Goal: Information Seeking & Learning: Learn about a topic

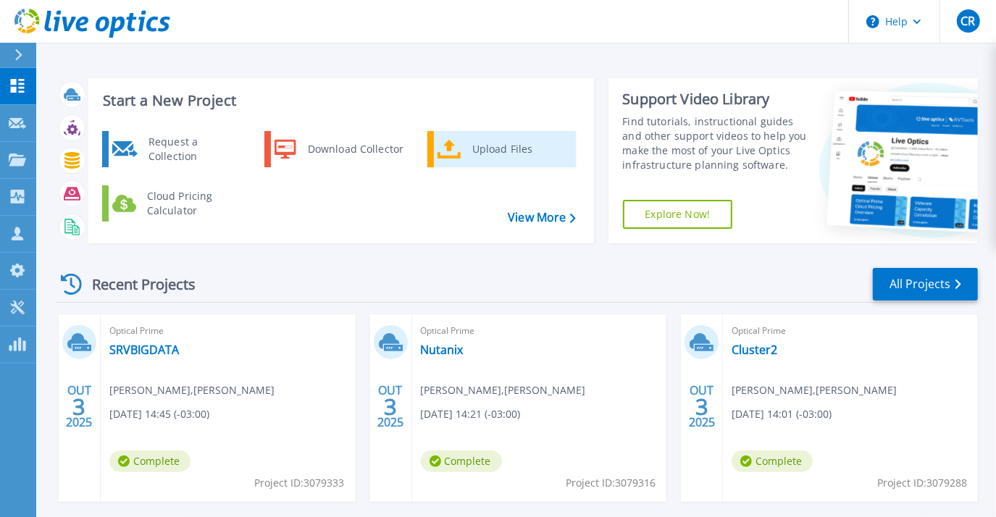
click at [492, 155] on div "Upload Files" at bounding box center [518, 149] width 107 height 29
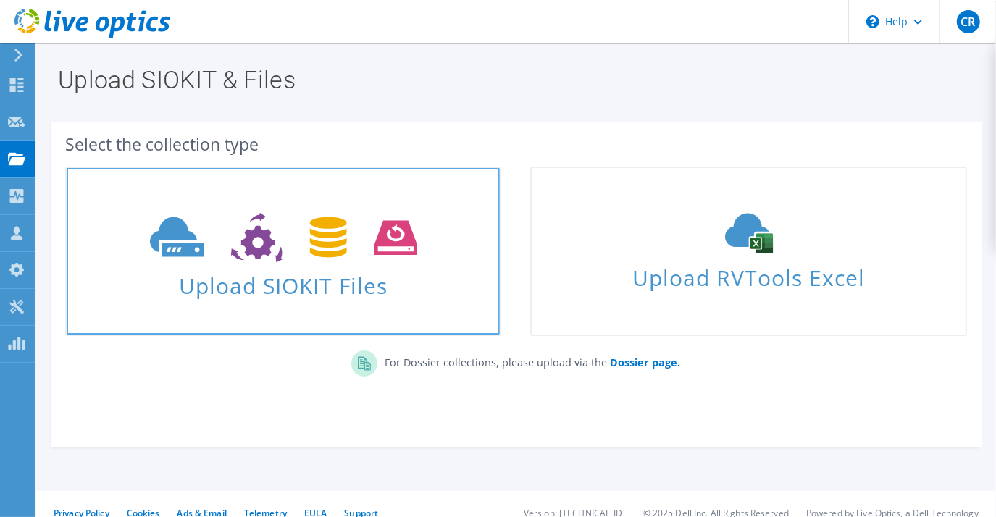
click at [311, 282] on span "Upload SIOKIT Files" at bounding box center [283, 281] width 433 height 31
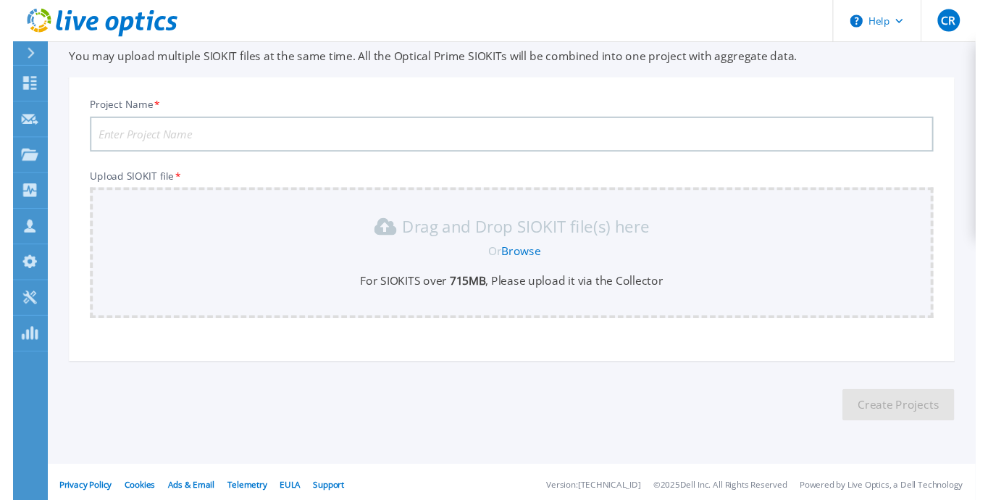
scroll to position [59, 0]
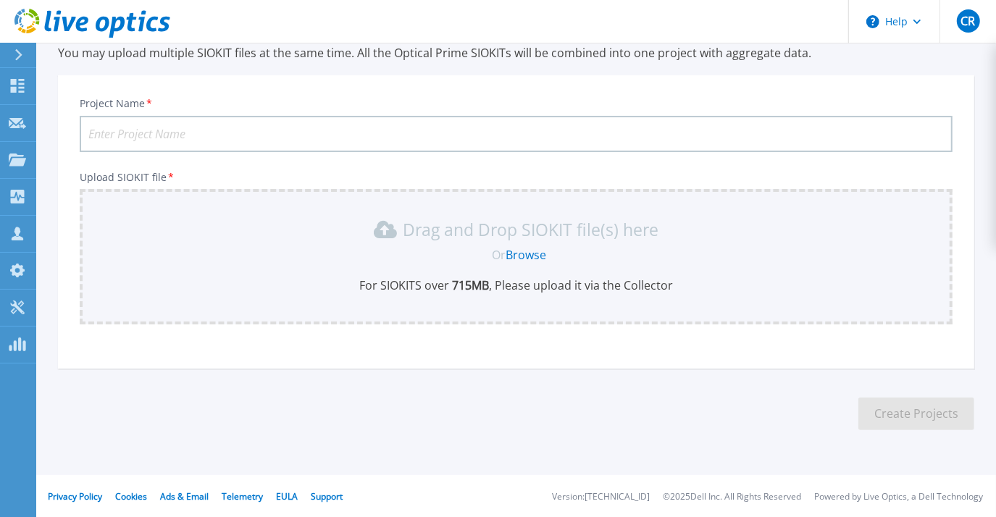
click at [213, 123] on input "Project Name *" at bounding box center [516, 134] width 873 height 36
type input "Refresh [PERSON_NAME] 2025"
click at [198, 239] on div "Drag and Drop SIOKIT file(s) here" at bounding box center [515, 229] width 855 height 23
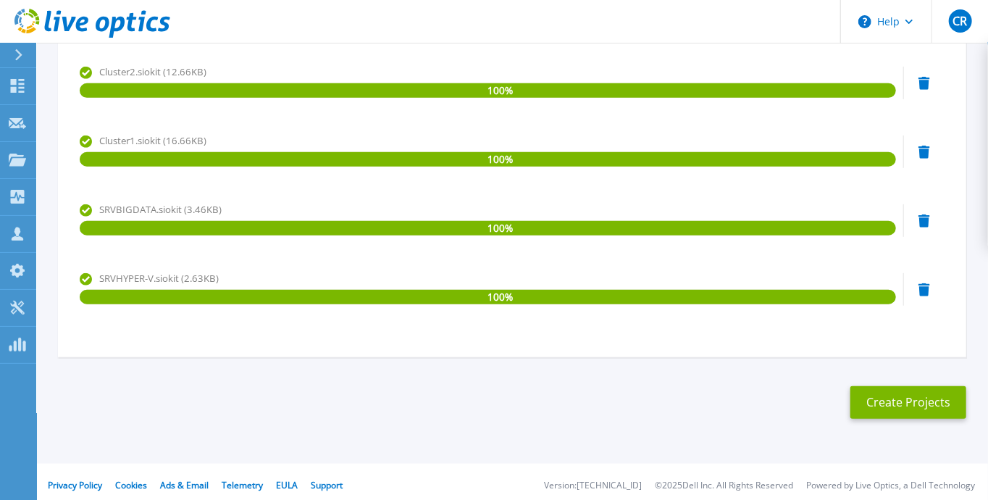
scroll to position [421, 0]
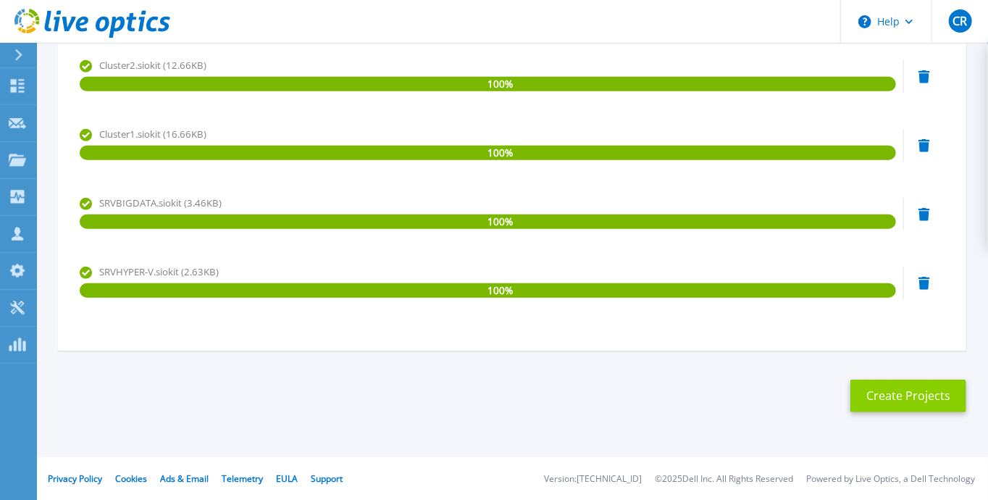
click at [897, 396] on button "Create Projects" at bounding box center [908, 396] width 116 height 33
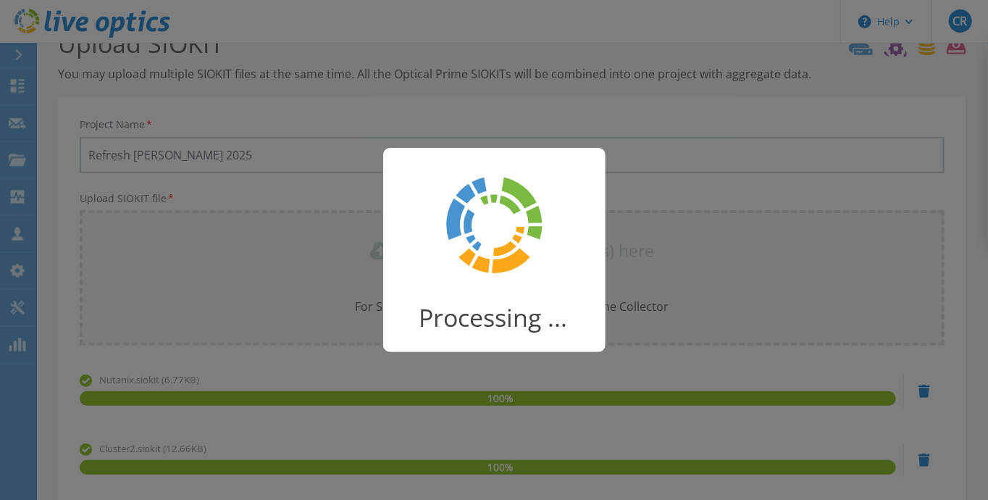
scroll to position [0, 0]
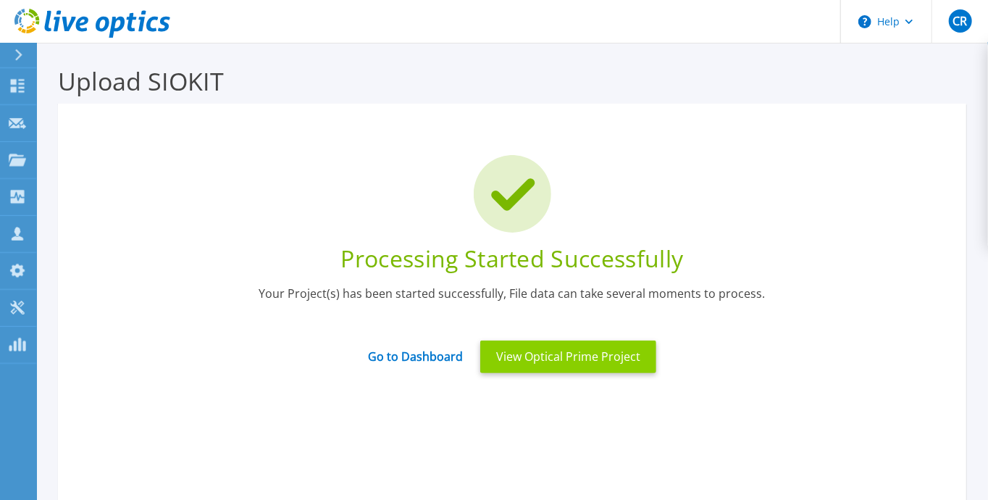
click at [574, 359] on button "View Optical Prime Project" at bounding box center [568, 356] width 176 height 33
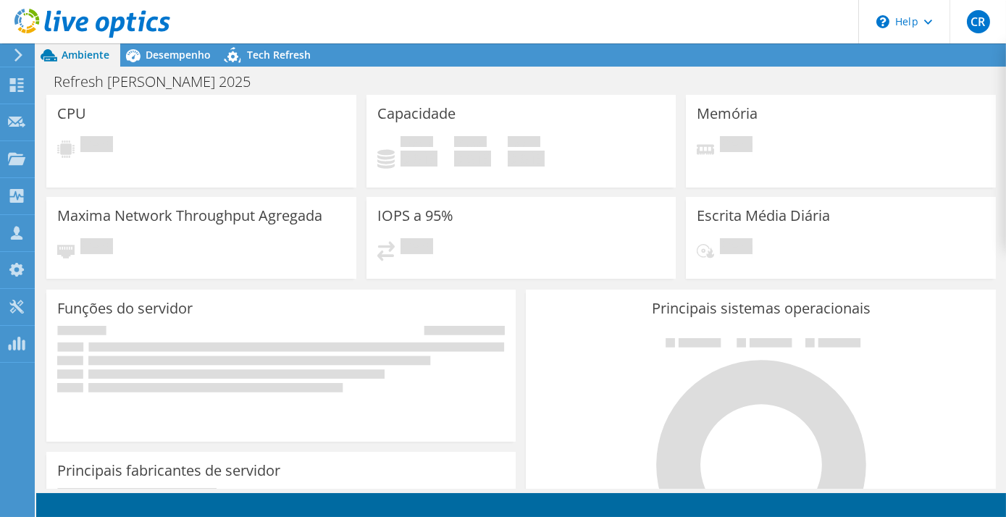
radio input "true"
radio input "false"
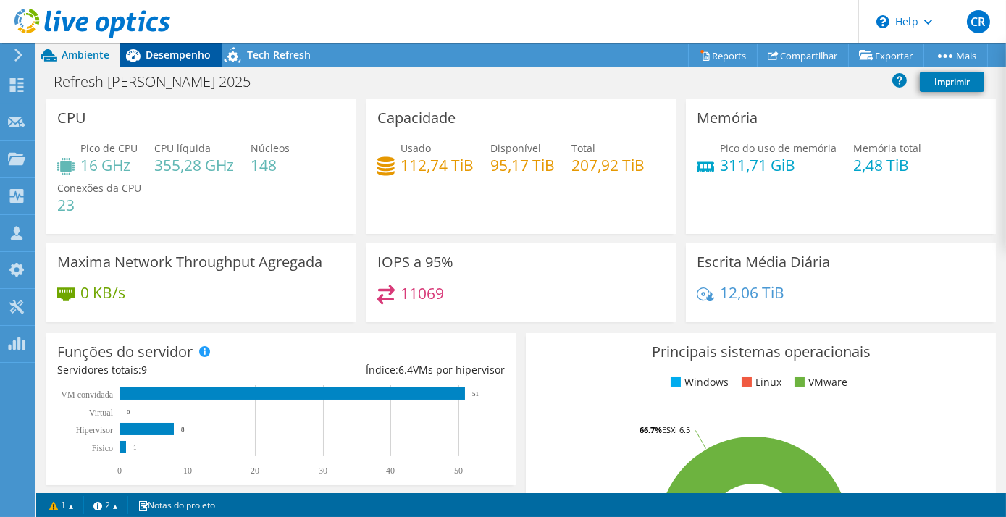
click at [174, 56] on span "Desempenho" at bounding box center [178, 55] width 65 height 14
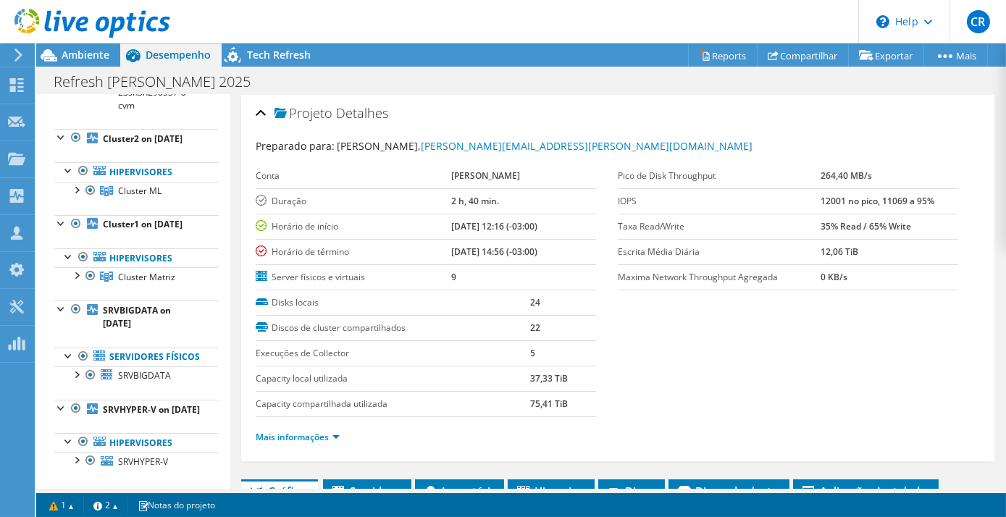
scroll to position [219, 0]
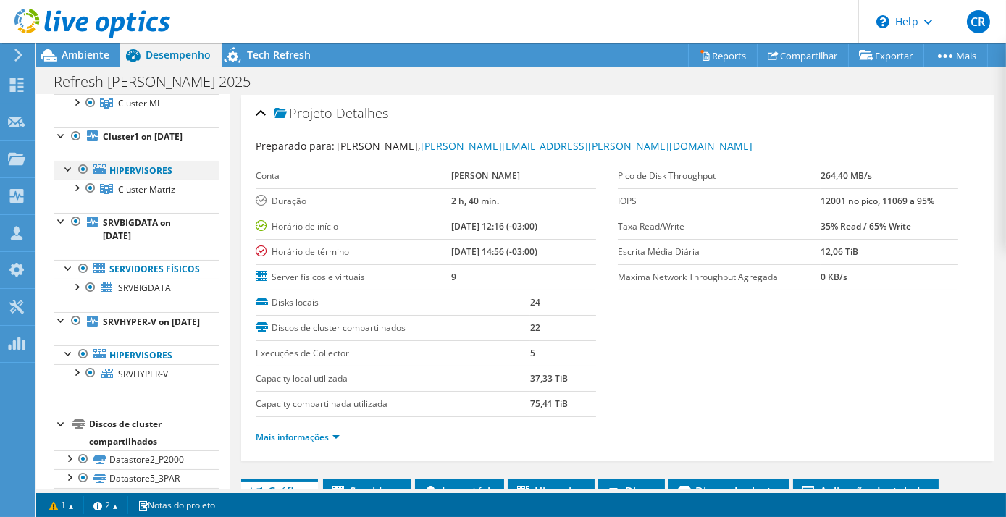
click at [64, 175] on div at bounding box center [69, 168] width 14 height 14
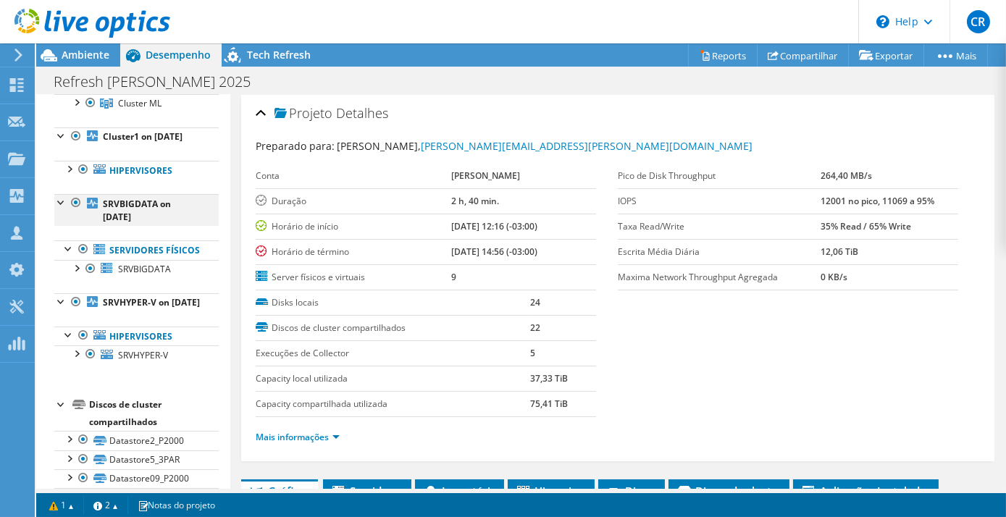
drag, startPoint x: 62, startPoint y: 233, endPoint x: 61, endPoint y: 244, distance: 10.9
click at [61, 209] on div at bounding box center [61, 201] width 14 height 14
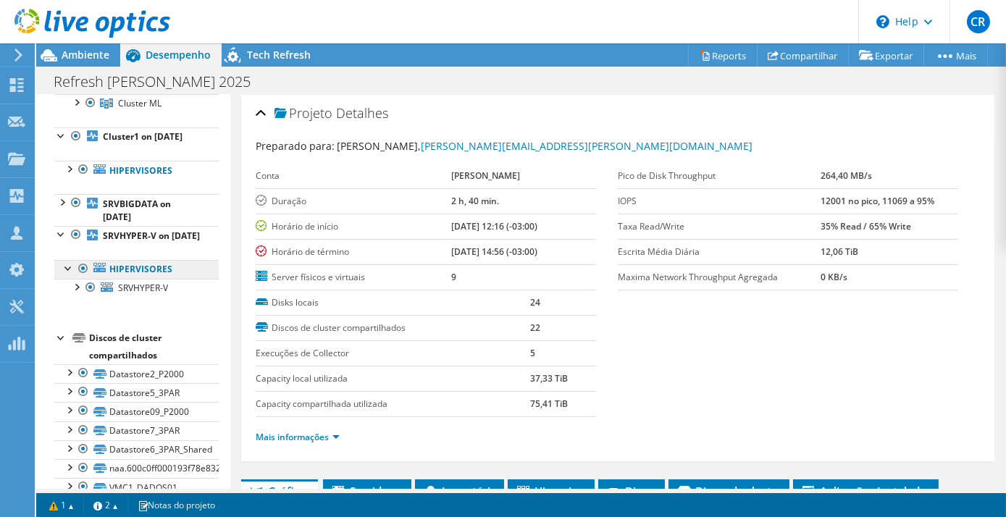
click at [56, 279] on link "Hipervisores" at bounding box center [136, 269] width 164 height 19
click at [58, 279] on link "Hipervisores" at bounding box center [136, 269] width 164 height 19
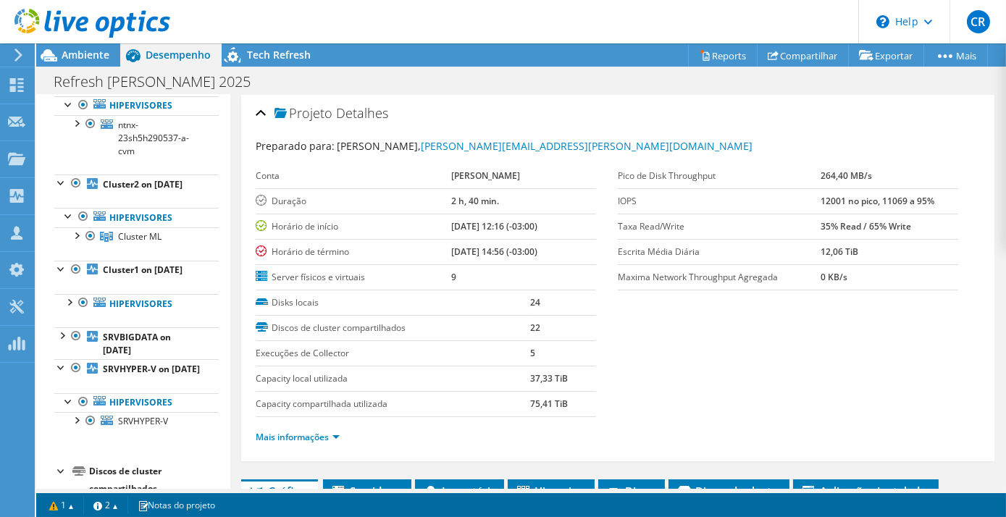
scroll to position [0, 0]
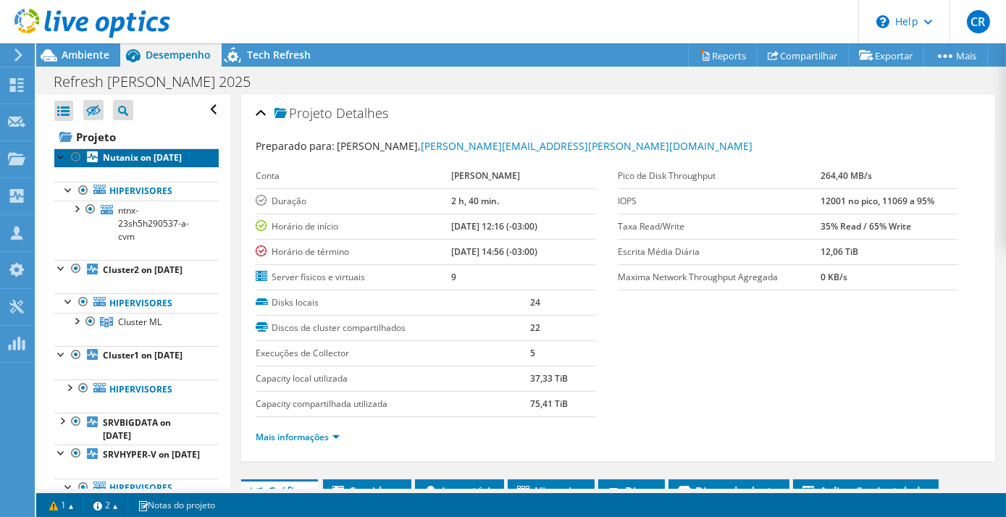
click at [133, 157] on b "Nutanix on 10/9/2025" at bounding box center [142, 157] width 79 height 12
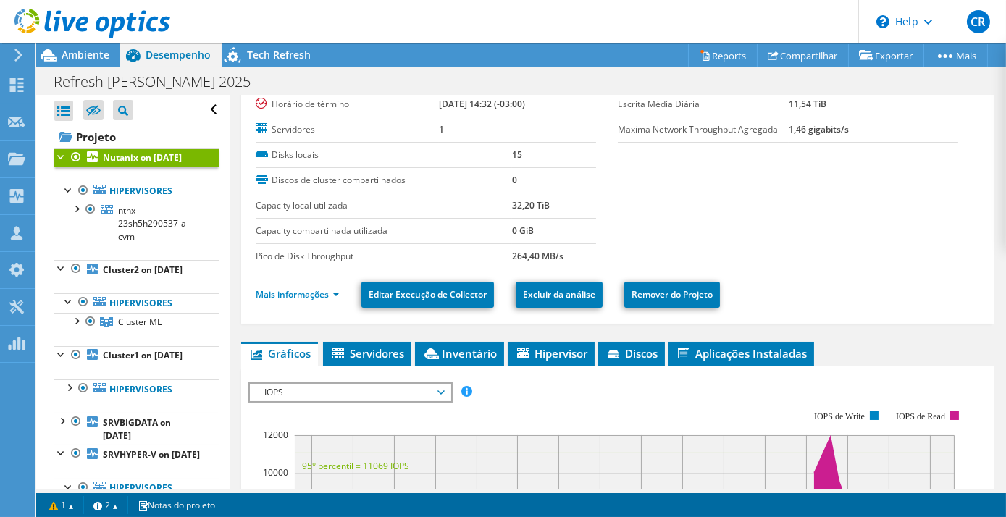
scroll to position [131, 0]
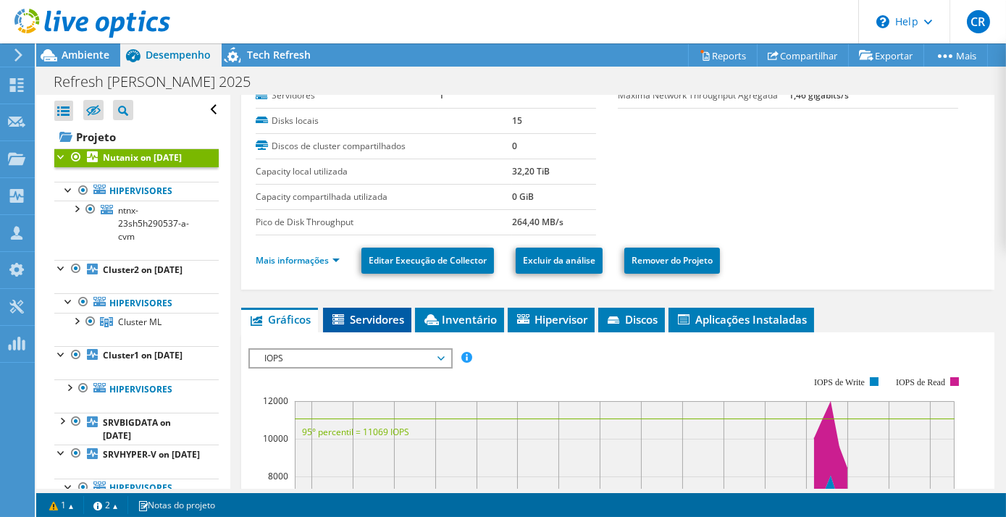
click at [369, 317] on span "Servidores" at bounding box center [367, 319] width 74 height 14
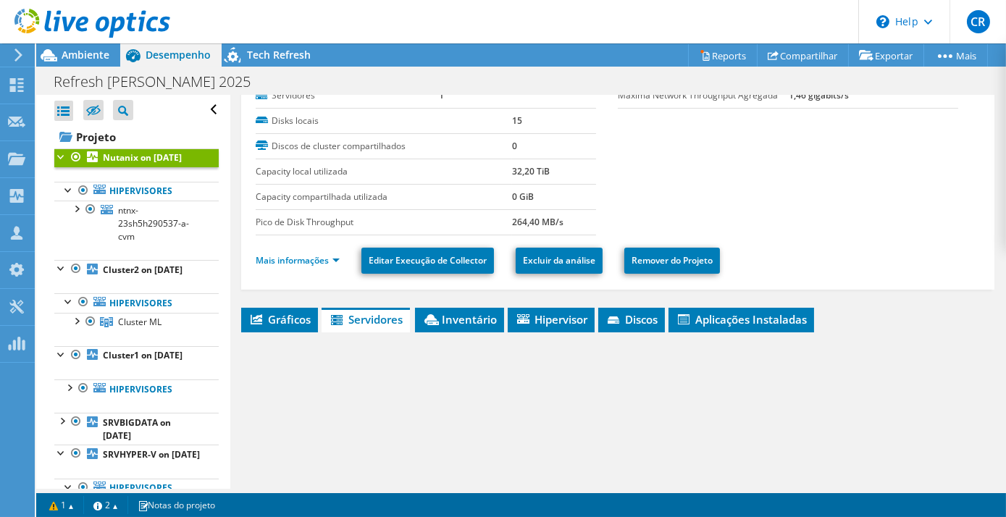
scroll to position [263, 0]
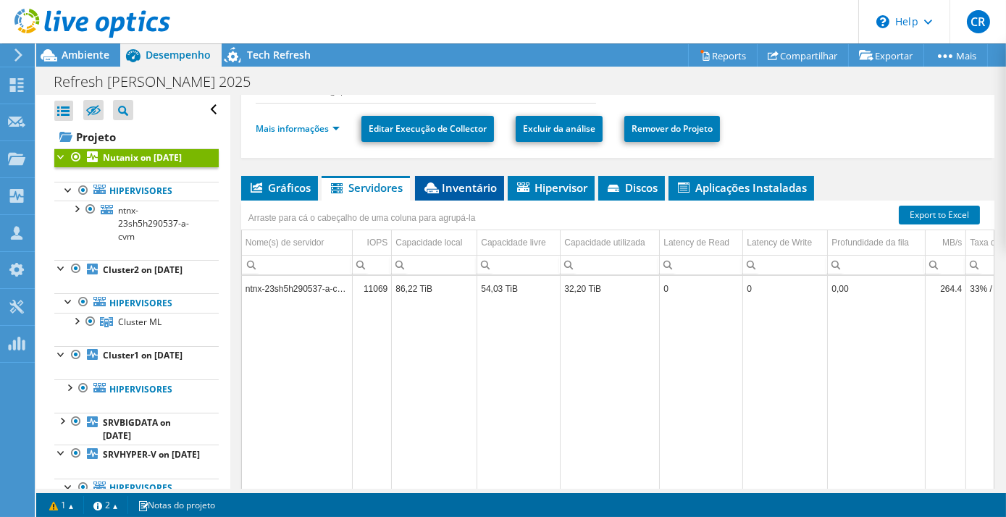
click at [467, 186] on span "Inventário" at bounding box center [459, 187] width 75 height 14
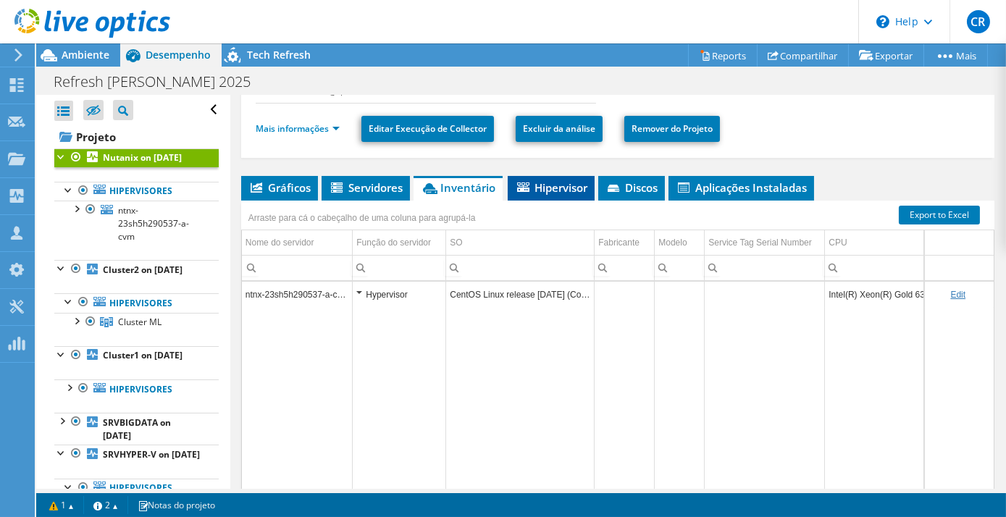
click at [566, 183] on span "Hipervisor" at bounding box center [551, 187] width 72 height 14
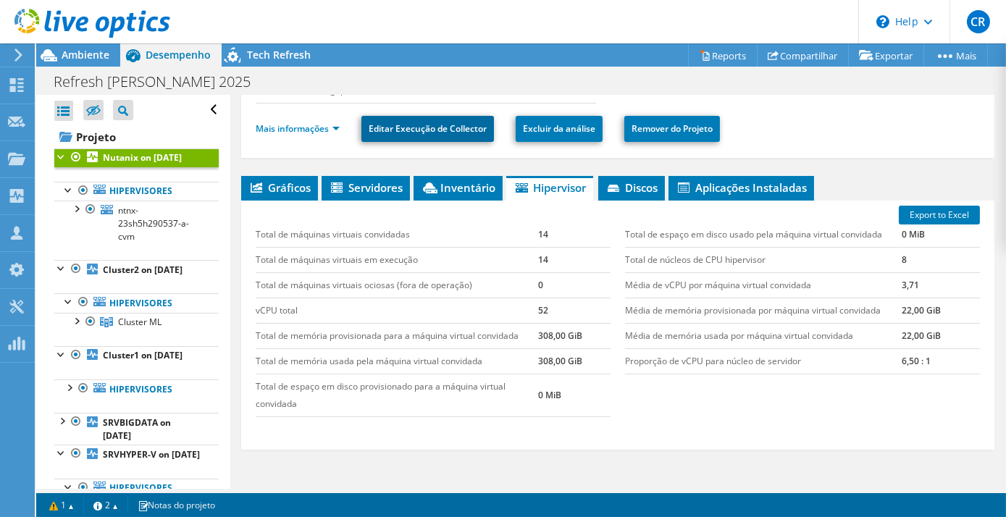
click at [432, 128] on link "Editar Execução de Collector" at bounding box center [427, 129] width 133 height 26
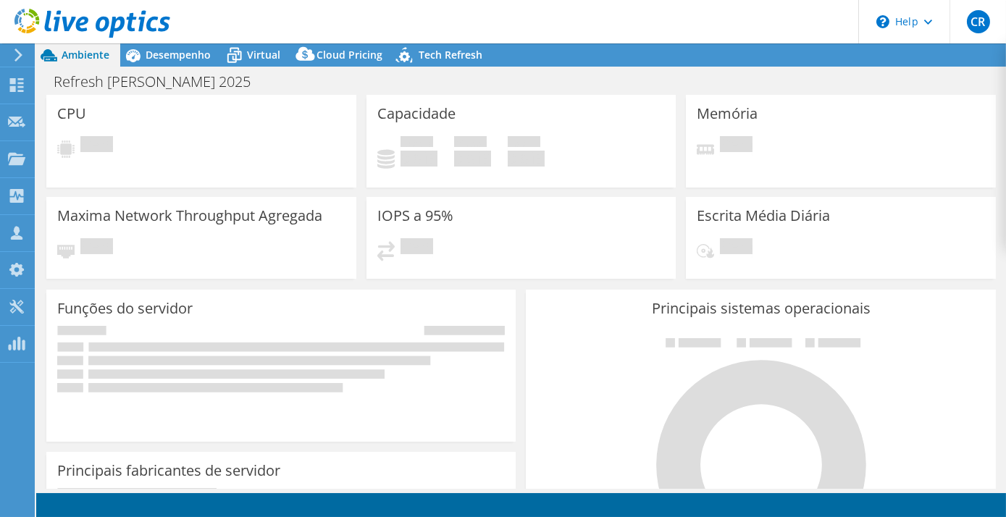
select select "USD"
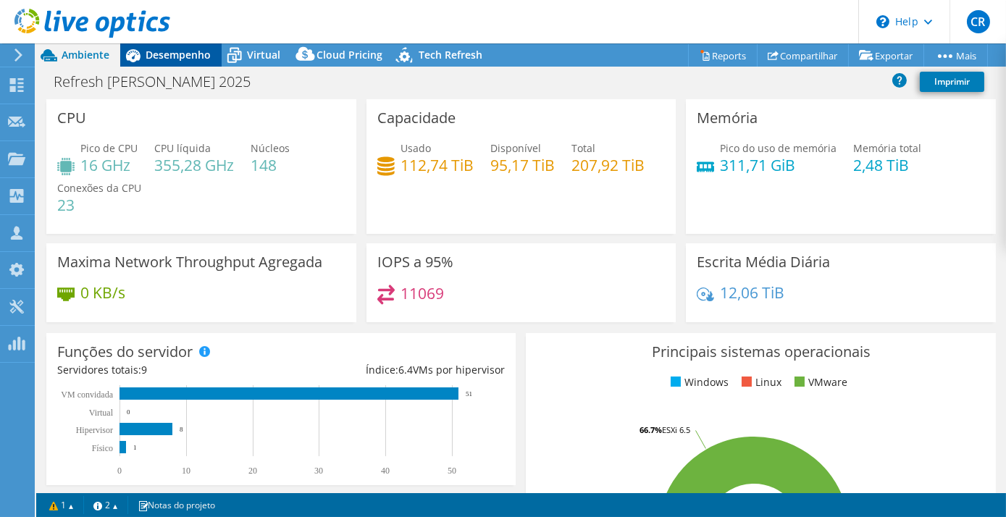
click at [171, 60] on span "Desempenho" at bounding box center [178, 55] width 65 height 14
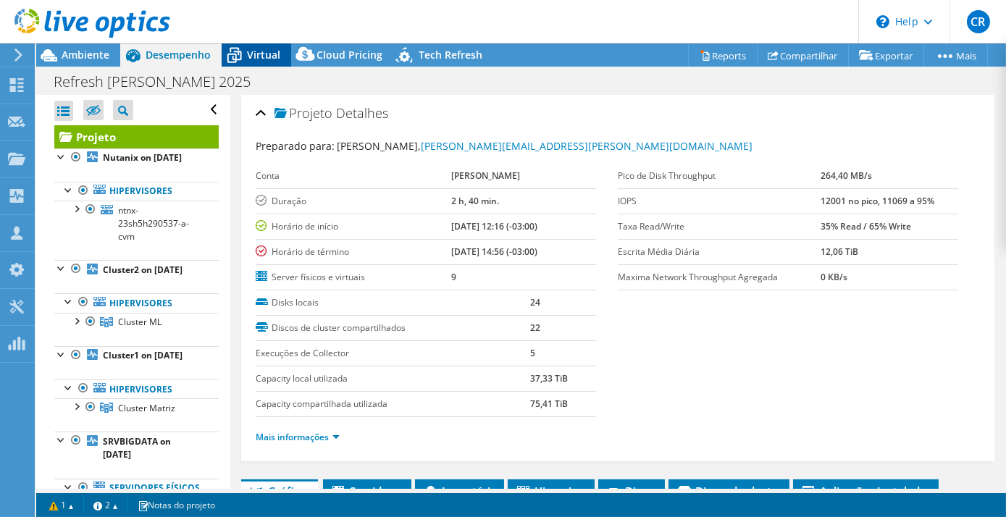
click at [241, 61] on icon at bounding box center [234, 55] width 25 height 25
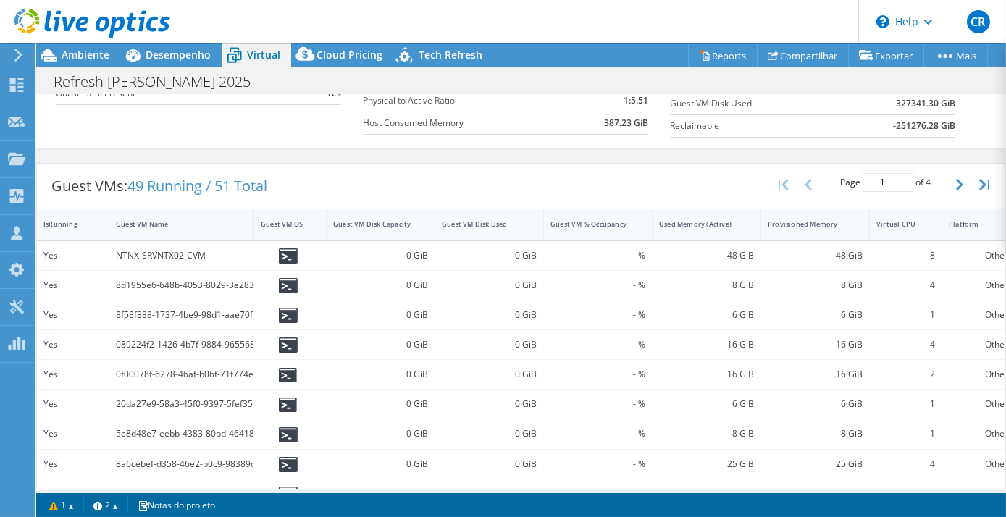
scroll to position [219, 0]
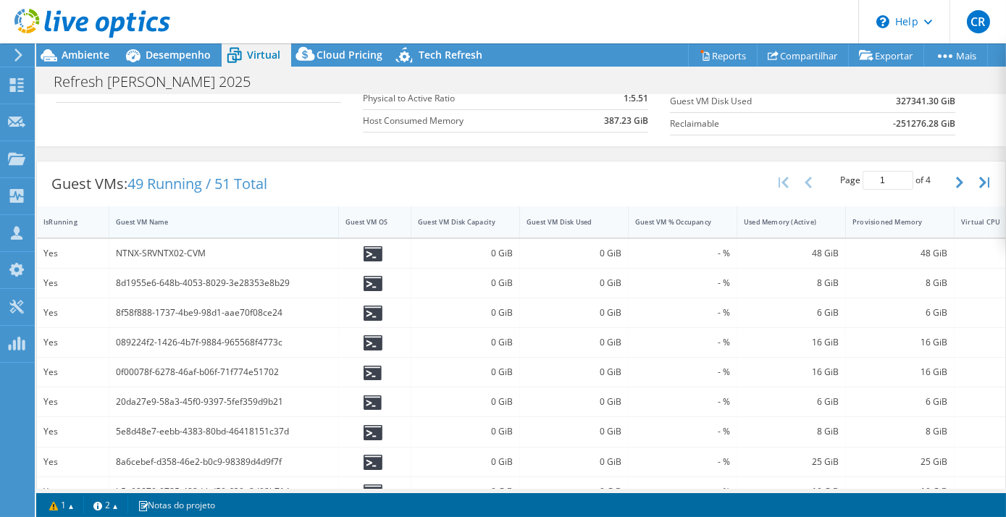
drag, startPoint x: 252, startPoint y: 215, endPoint x: 337, endPoint y: 213, distance: 84.8
click at [337, 213] on div at bounding box center [338, 221] width 26 height 31
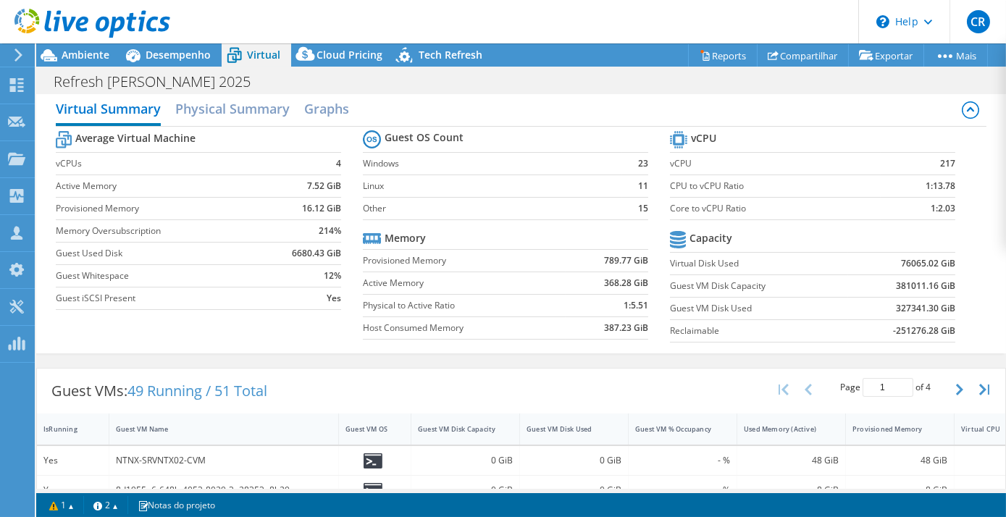
scroll to position [0, 0]
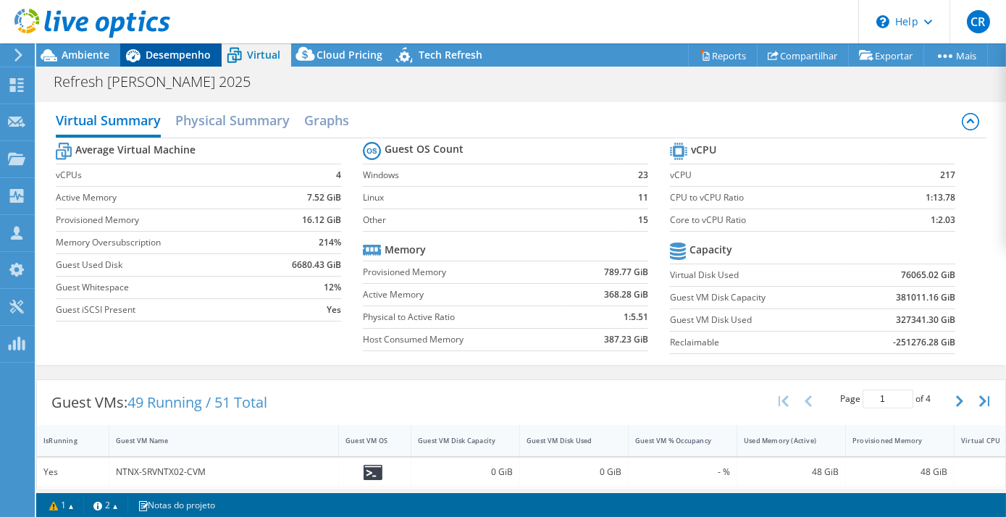
click at [175, 59] on span "Desempenho" at bounding box center [178, 55] width 65 height 14
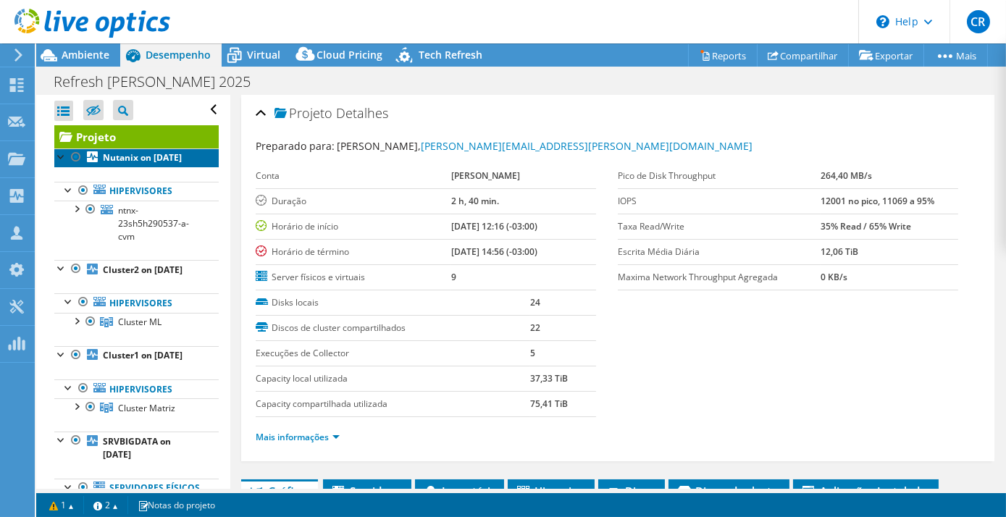
click at [151, 159] on b "Nutanix on 10/9/2025" at bounding box center [142, 157] width 79 height 12
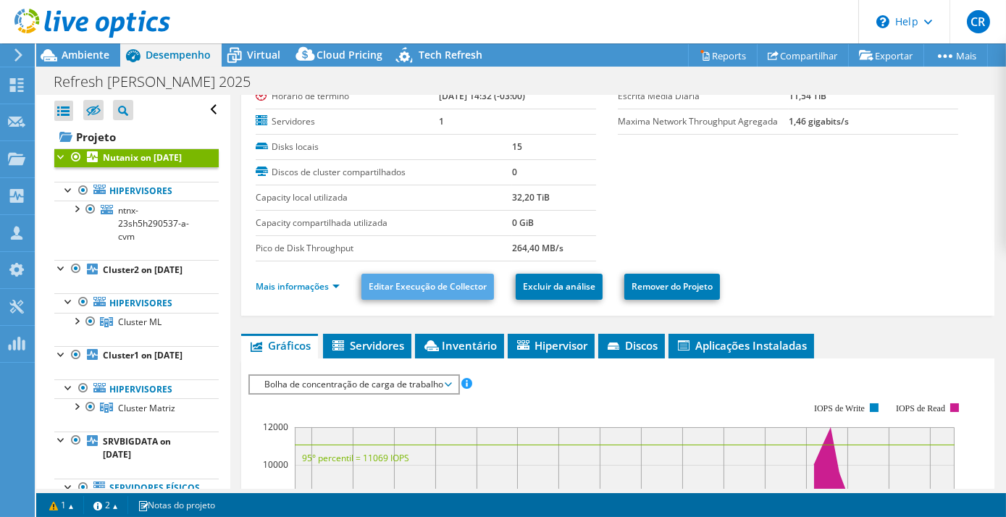
scroll to position [131, 0]
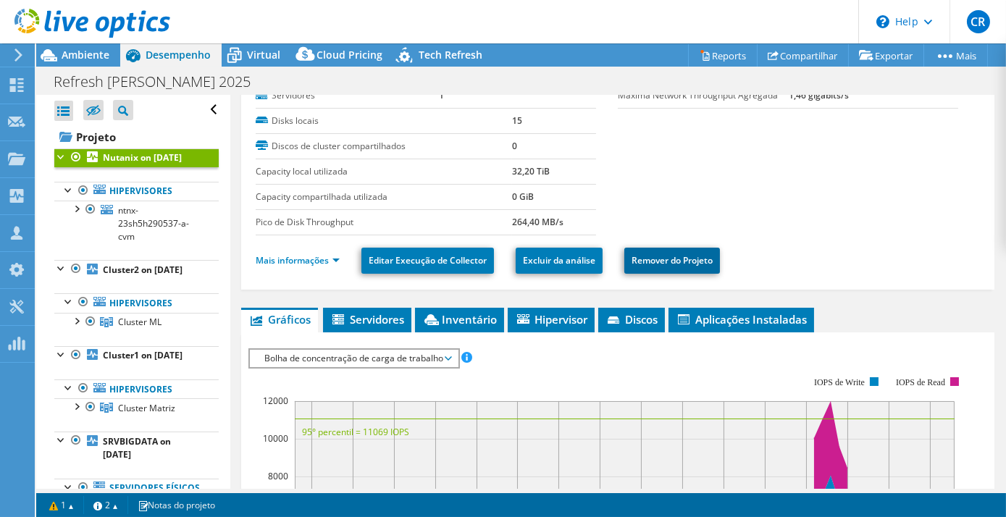
click at [696, 256] on link "Remover do Projeto" at bounding box center [672, 261] width 96 height 26
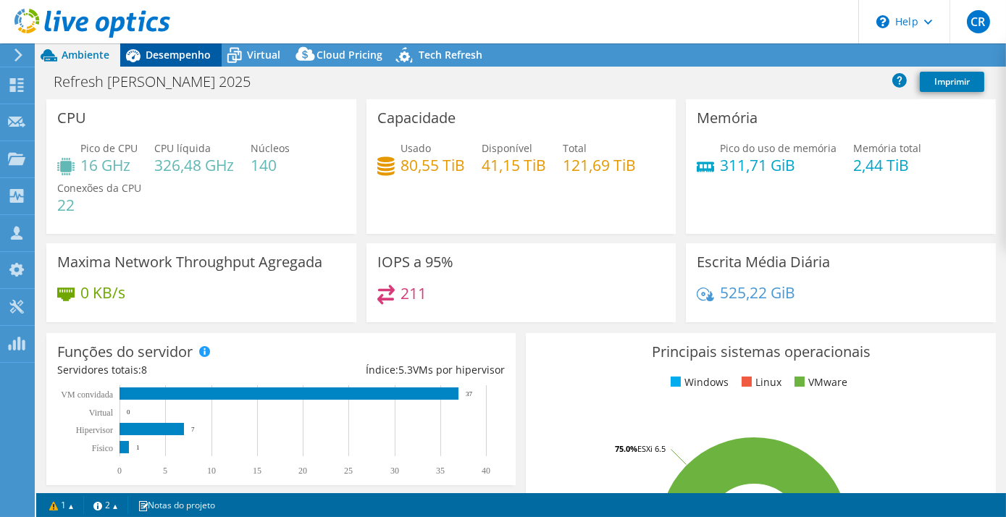
click at [181, 59] on span "Desempenho" at bounding box center [178, 55] width 65 height 14
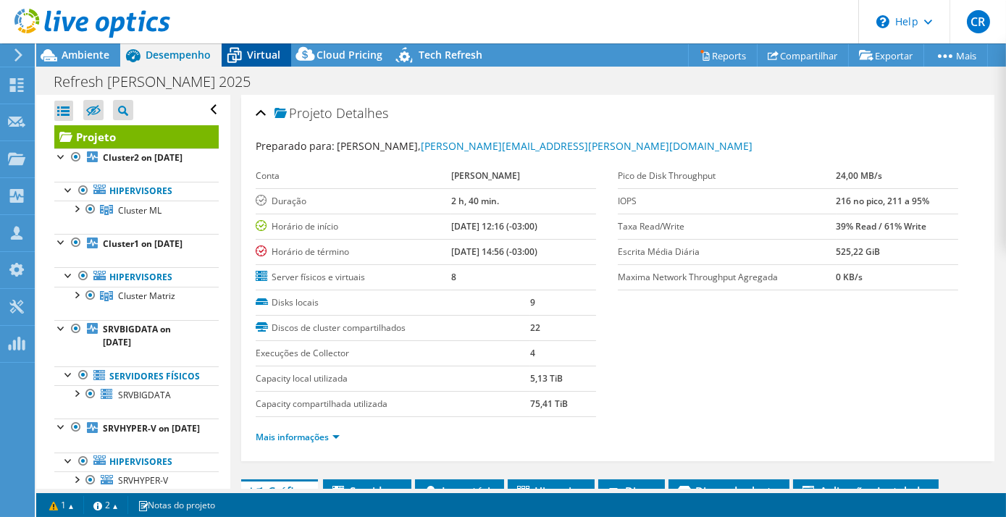
click at [270, 54] on span "Virtual" at bounding box center [263, 55] width 33 height 14
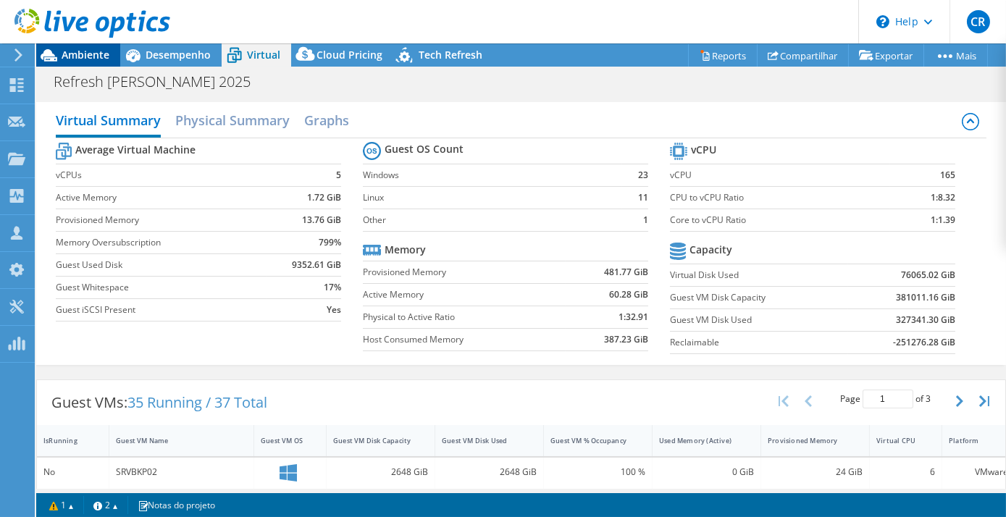
click at [83, 55] on span "Ambiente" at bounding box center [86, 55] width 48 height 14
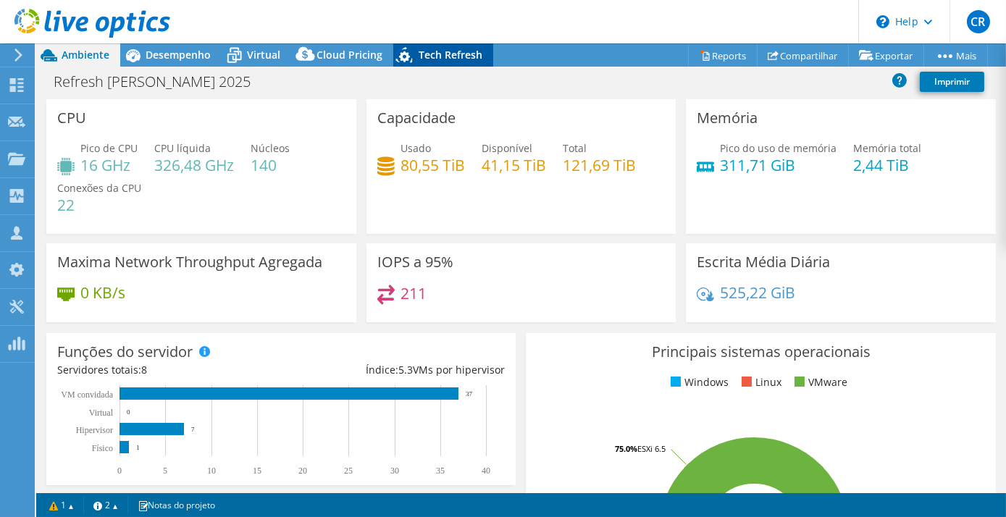
click at [438, 54] on span "Tech Refresh" at bounding box center [451, 55] width 64 height 14
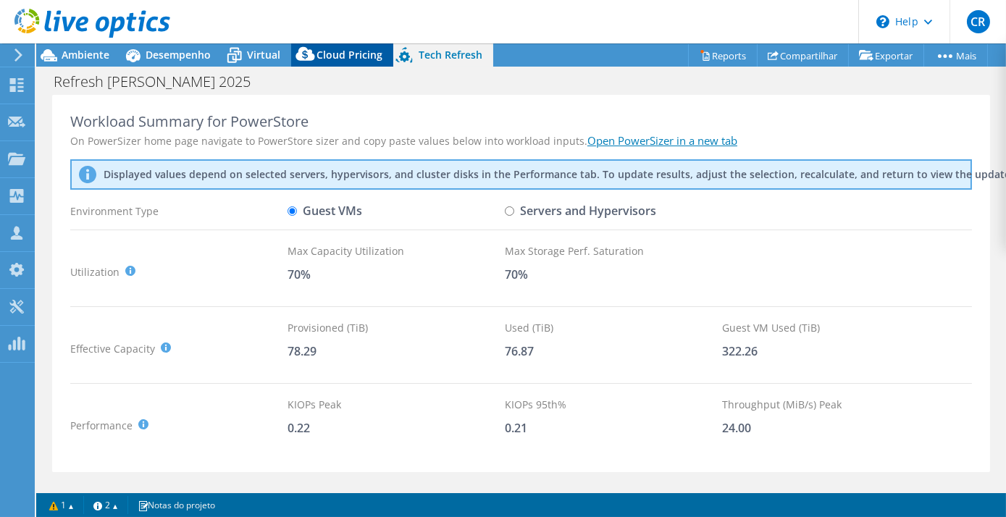
click at [339, 49] on span "Cloud Pricing" at bounding box center [350, 55] width 66 height 14
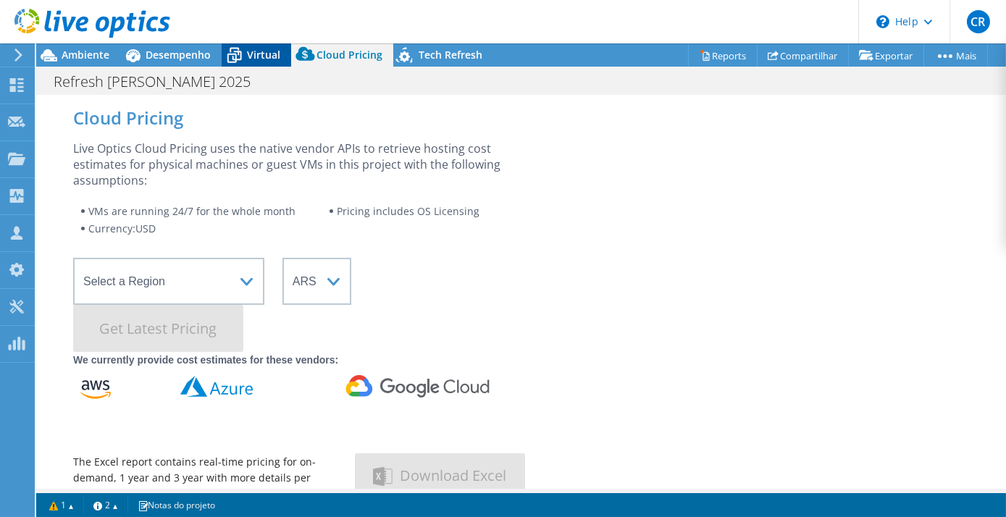
click at [251, 58] on span "Virtual" at bounding box center [263, 55] width 33 height 14
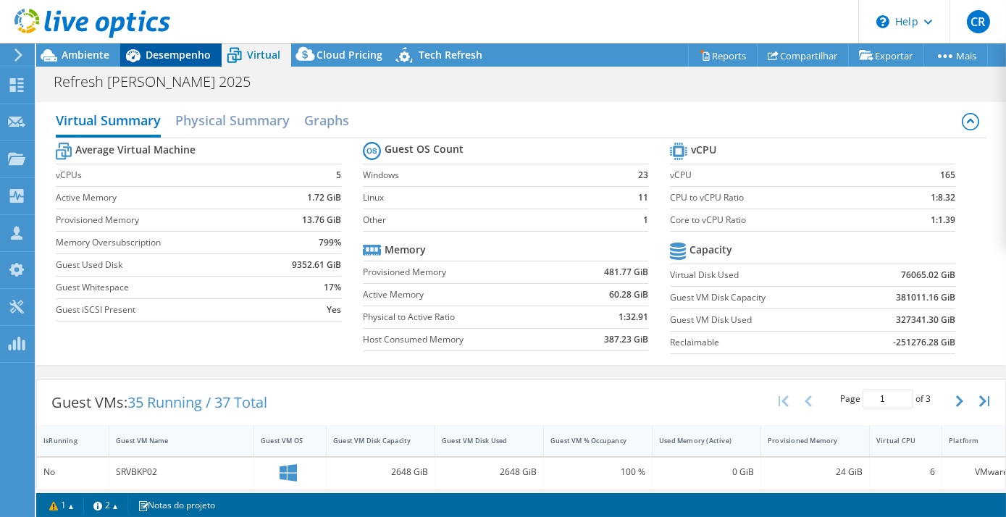
click at [159, 56] on span "Desempenho" at bounding box center [178, 55] width 65 height 14
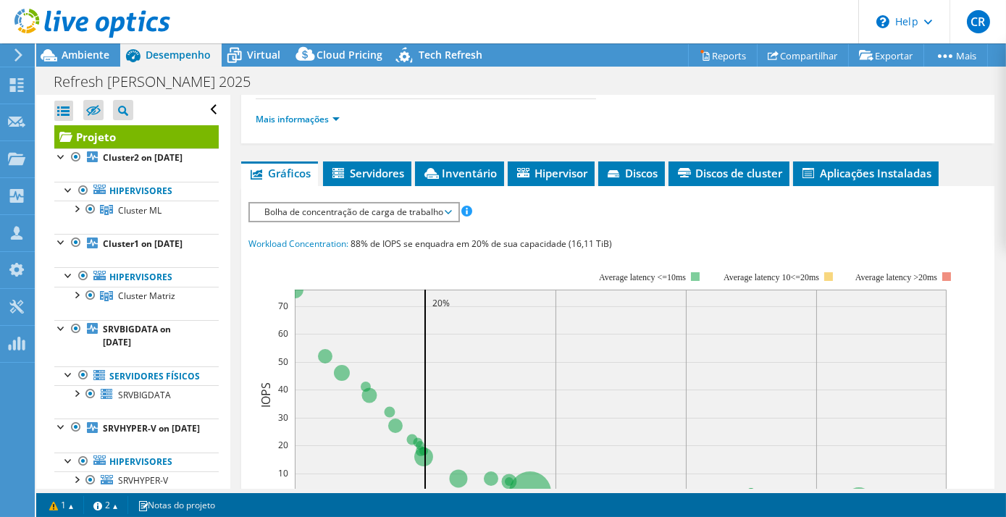
scroll to position [395, 0]
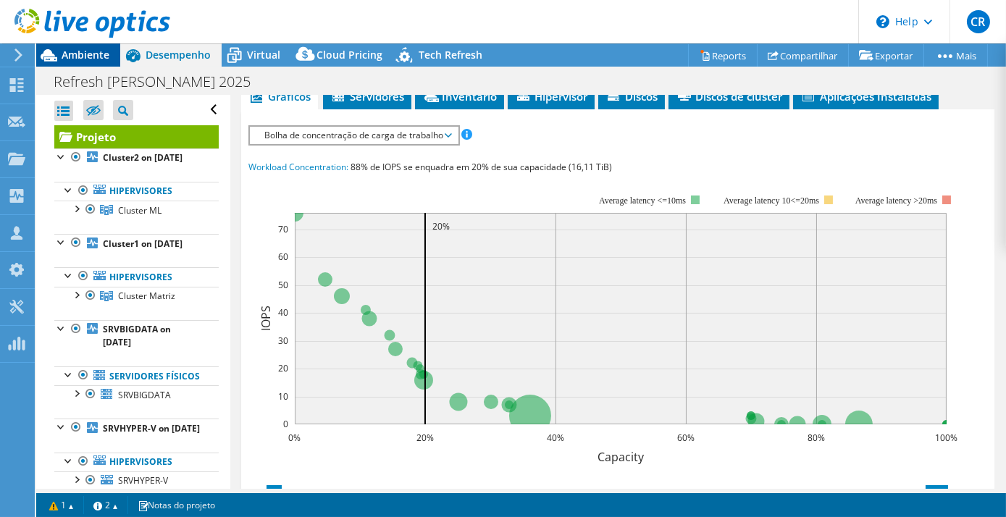
click at [68, 52] on span "Ambiente" at bounding box center [86, 55] width 48 height 14
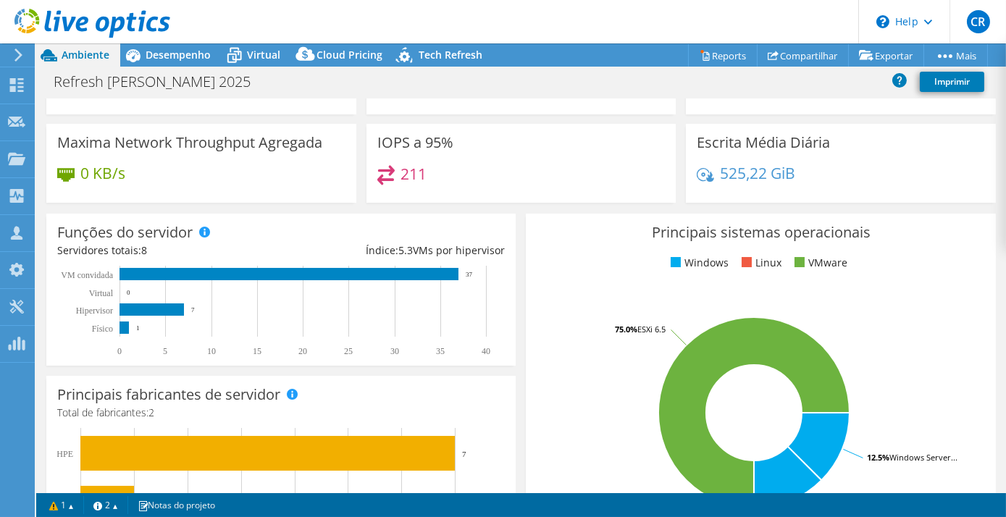
scroll to position [175, 0]
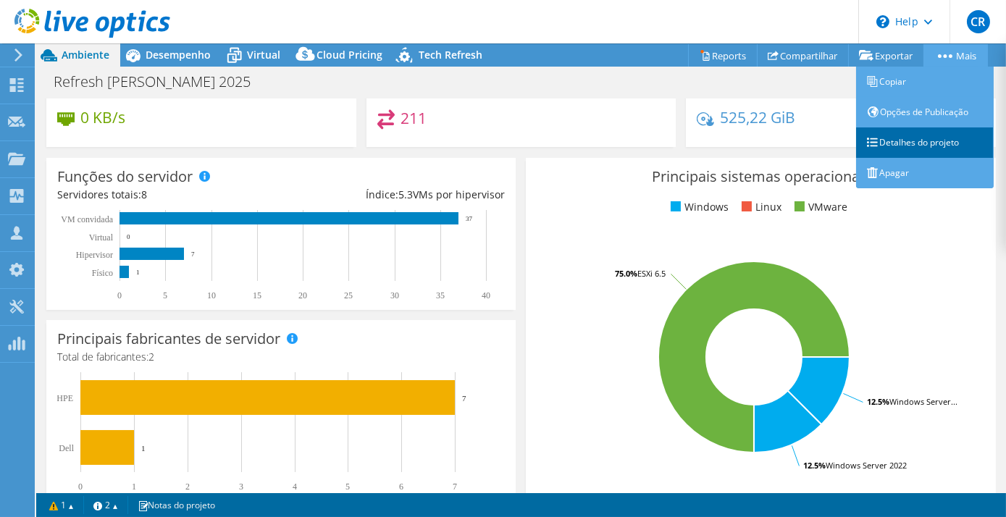
click at [913, 142] on link "Detalhes do projeto" at bounding box center [925, 142] width 138 height 30
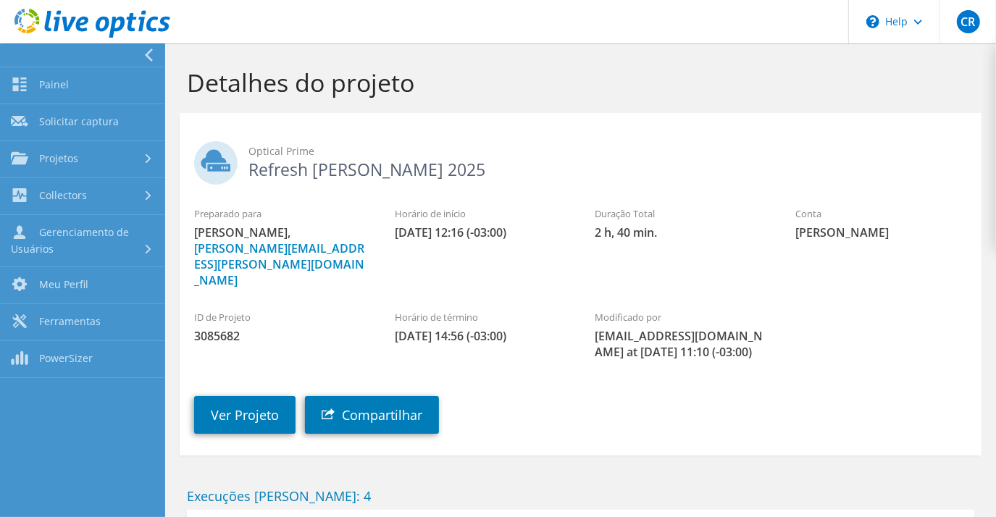
click at [540, 92] on h1 "Detalhes do projeto" at bounding box center [577, 82] width 780 height 30
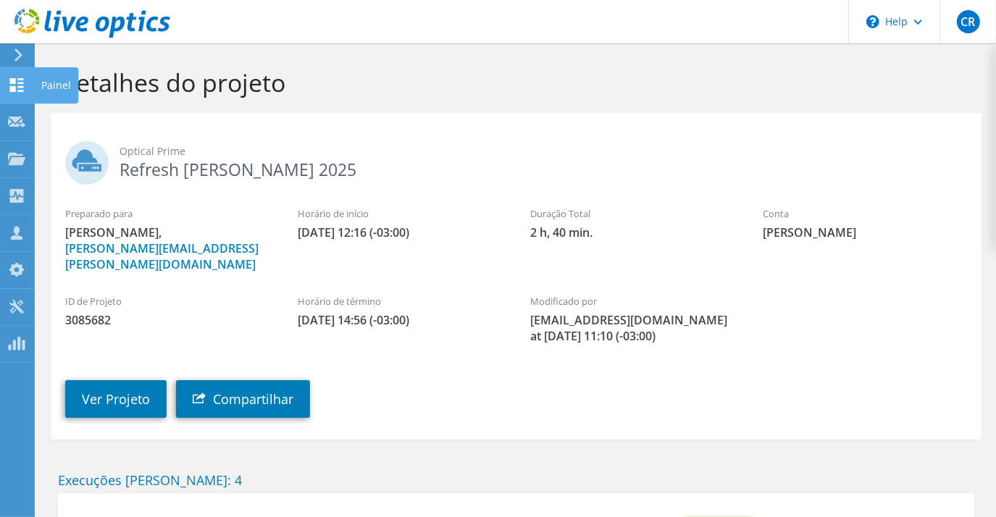
click at [51, 84] on div "Painel" at bounding box center [56, 85] width 44 height 36
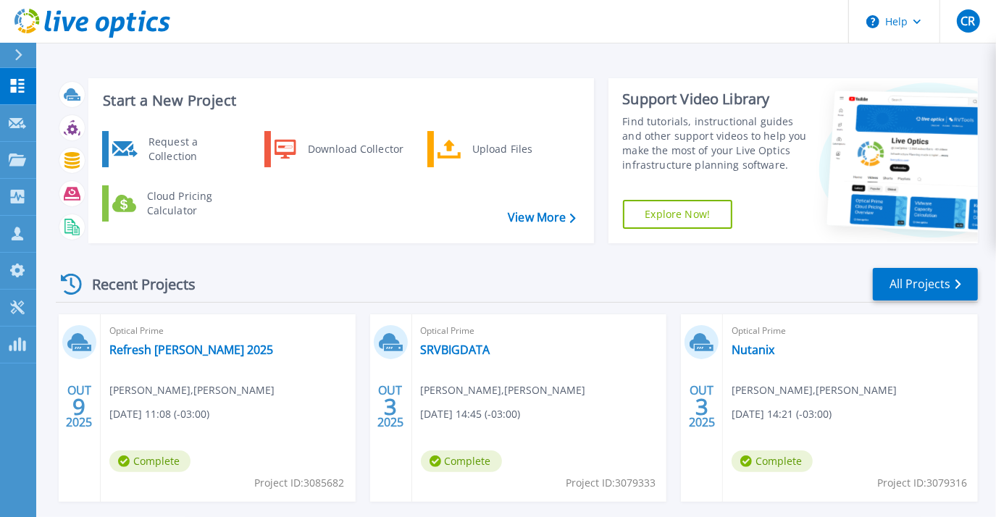
scroll to position [43, 0]
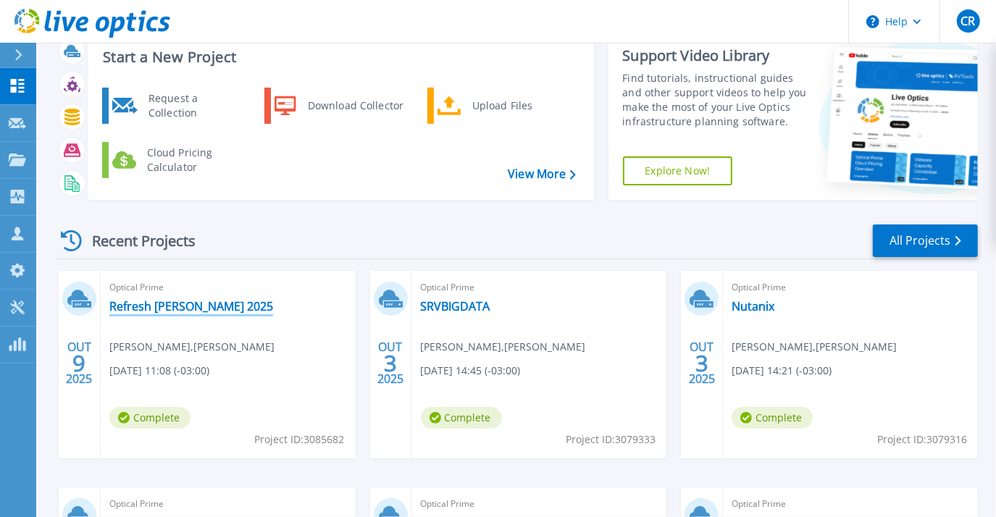
click at [188, 303] on link "Refresh [PERSON_NAME] 2025" at bounding box center [191, 306] width 164 height 14
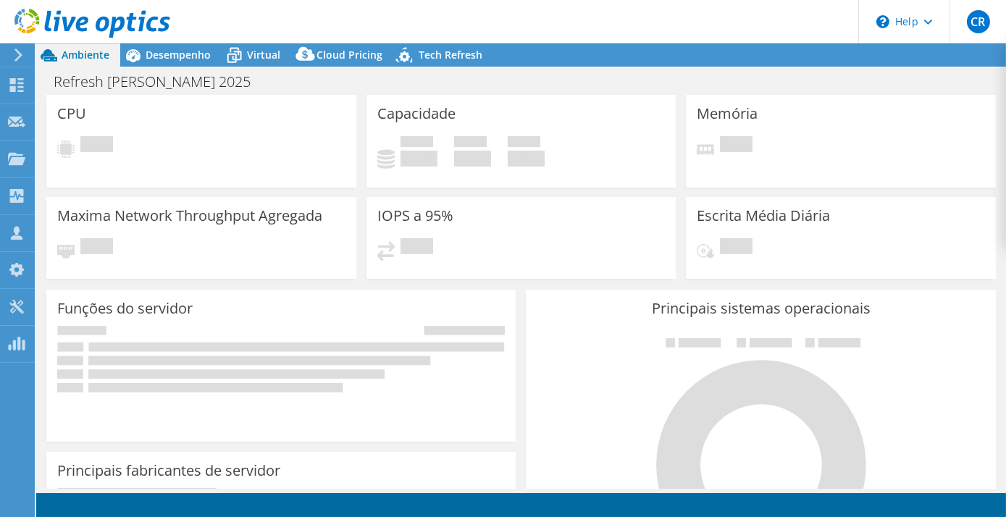
select select "USD"
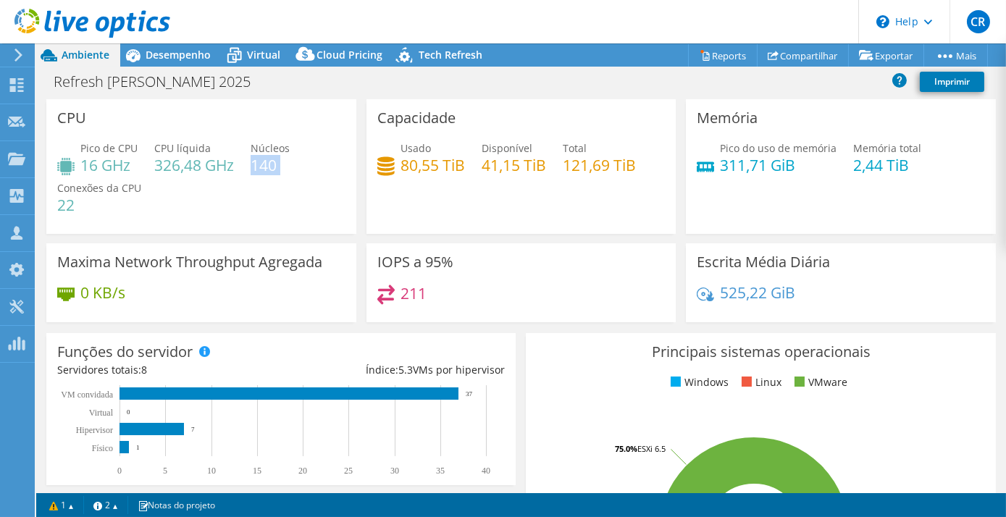
drag, startPoint x: 252, startPoint y: 162, endPoint x: 289, endPoint y: 165, distance: 37.1
click at [289, 165] on div "Pico de CPU 16 GHz CPU líquida 326,48 GHz Núcleos 140 Conexões da CPU 22" at bounding box center [201, 184] width 288 height 87
drag, startPoint x: 155, startPoint y: 160, endPoint x: 227, endPoint y: 163, distance: 71.8
click at [231, 163] on h4 "326,48 GHz" at bounding box center [194, 165] width 80 height 16
drag, startPoint x: 227, startPoint y: 163, endPoint x: 129, endPoint y: 163, distance: 97.8
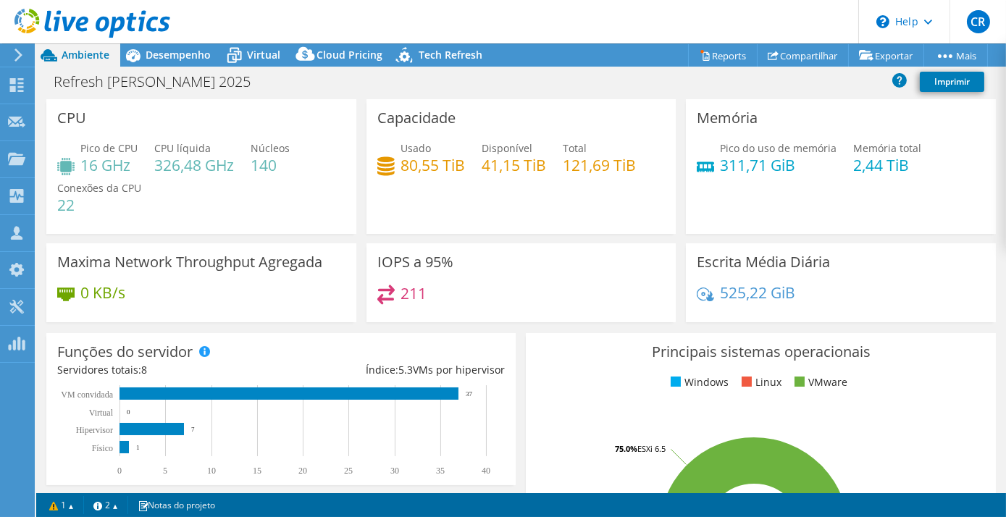
click at [129, 163] on h4 "16 GHz" at bounding box center [108, 165] width 57 height 16
drag, startPoint x: 80, startPoint y: 164, endPoint x: 129, endPoint y: 163, distance: 49.3
click at [129, 163] on div "Pico de CPU 16 GHz" at bounding box center [97, 157] width 80 height 33
click at [240, 194] on div "Pico de CPU 16 GHz CPU líquida 326,48 GHz Núcleos 140 Conexões da CPU 22" at bounding box center [201, 184] width 288 height 87
click at [172, 54] on span "Desempenho" at bounding box center [178, 55] width 65 height 14
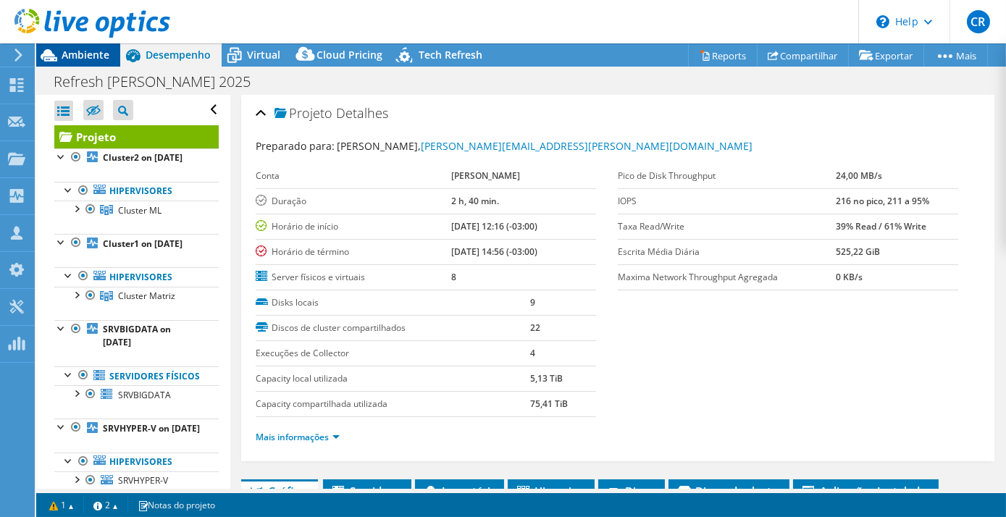
click at [64, 51] on span "Ambiente" at bounding box center [86, 55] width 48 height 14
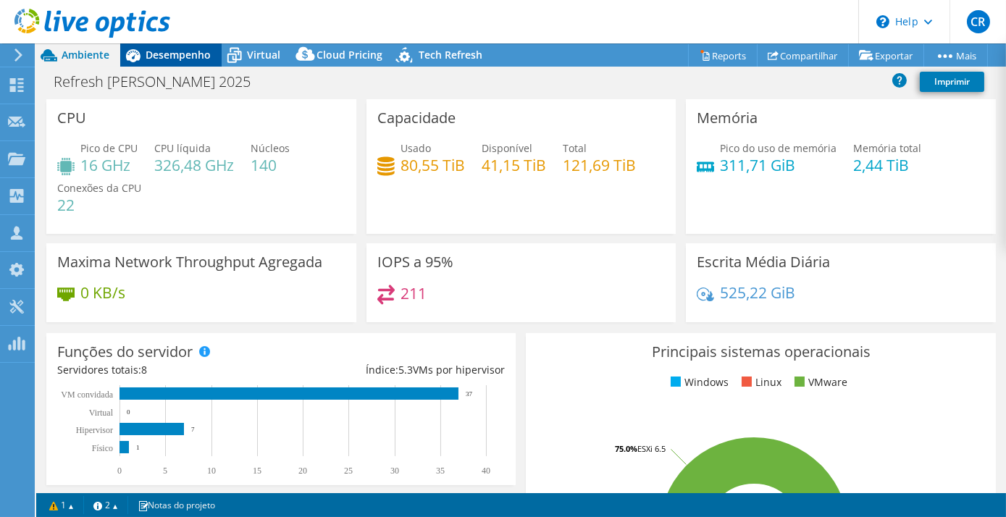
click at [157, 59] on span "Desempenho" at bounding box center [178, 55] width 65 height 14
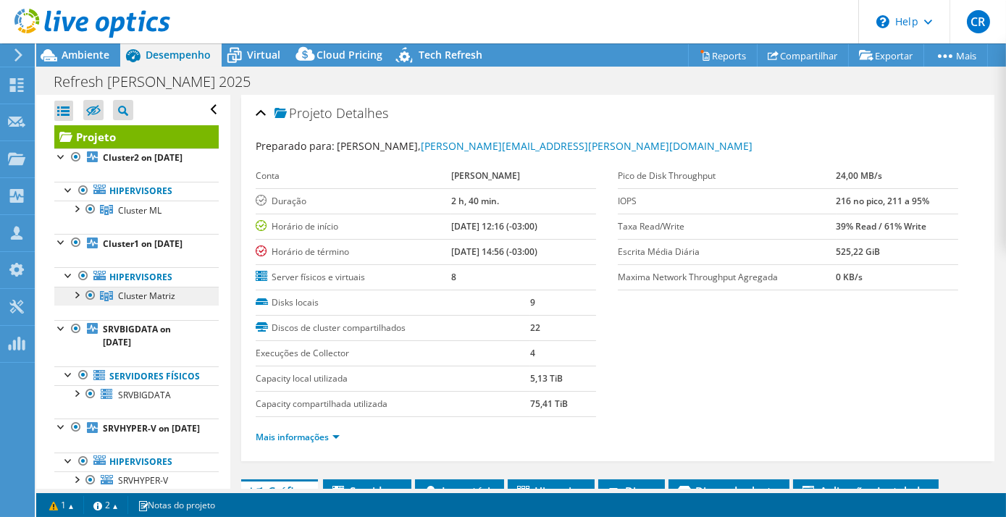
click at [148, 302] on span "Cluster Matriz" at bounding box center [146, 296] width 57 height 12
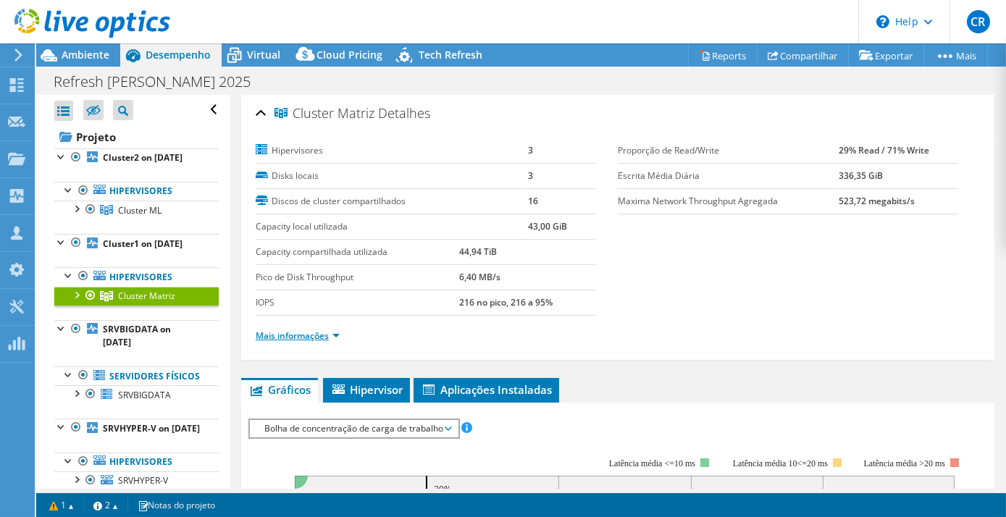
click at [336, 334] on link "Mais informações" at bounding box center [298, 336] width 84 height 12
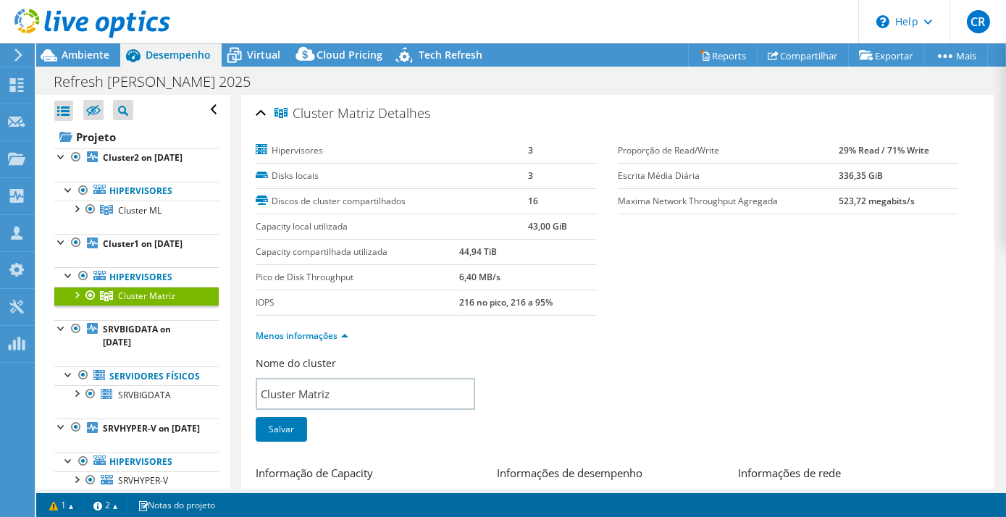
click at [70, 301] on div at bounding box center [76, 294] width 14 height 14
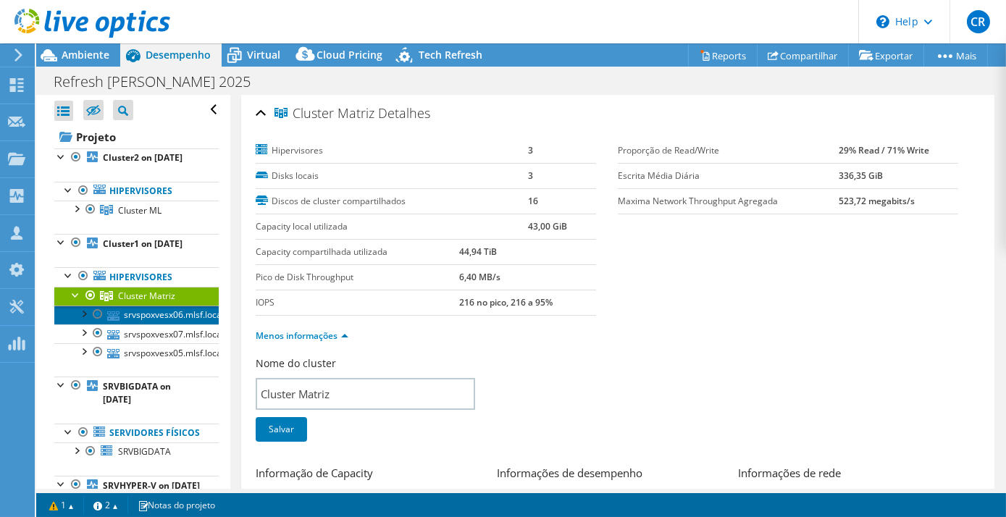
click at [187, 325] on link "srvspoxvesx06.mlsf.local" at bounding box center [136, 315] width 164 height 19
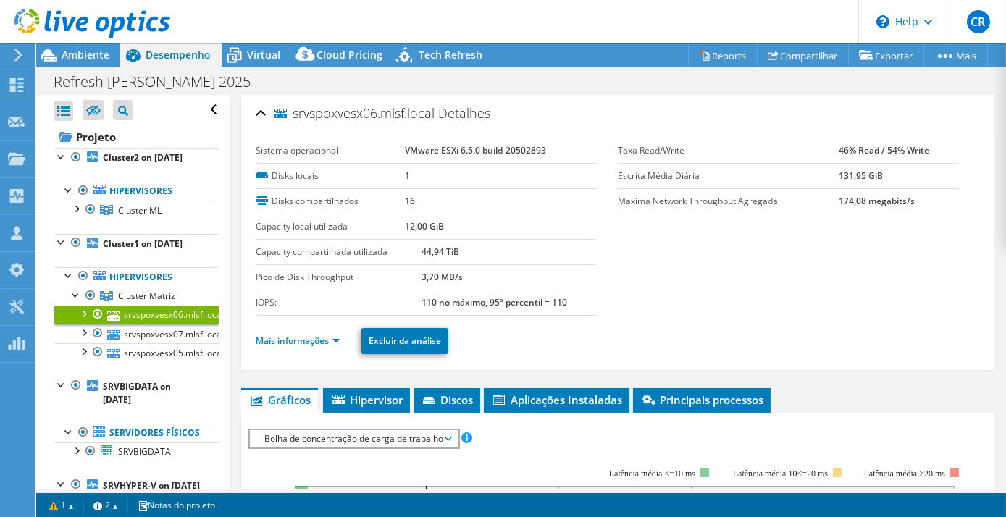
scroll to position [131, 0]
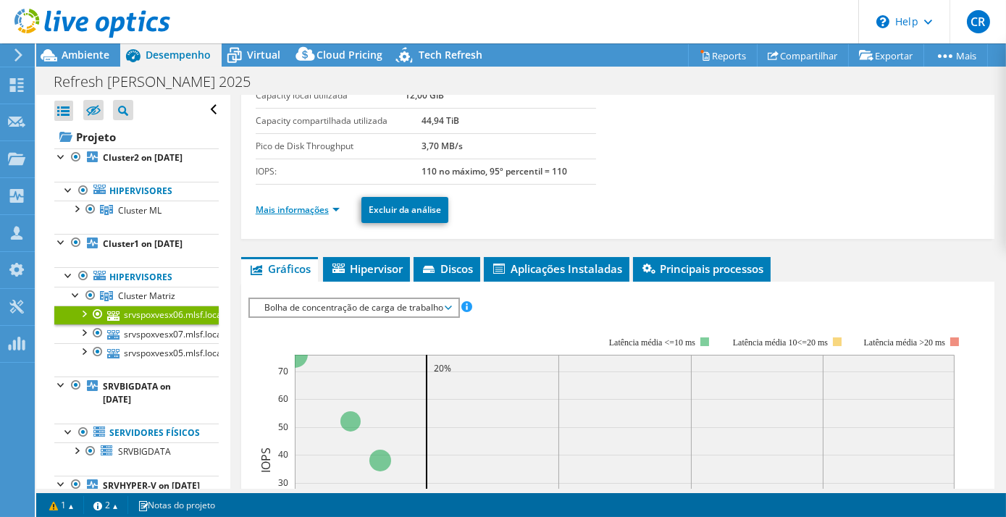
click at [338, 208] on link "Mais informações" at bounding box center [298, 210] width 84 height 12
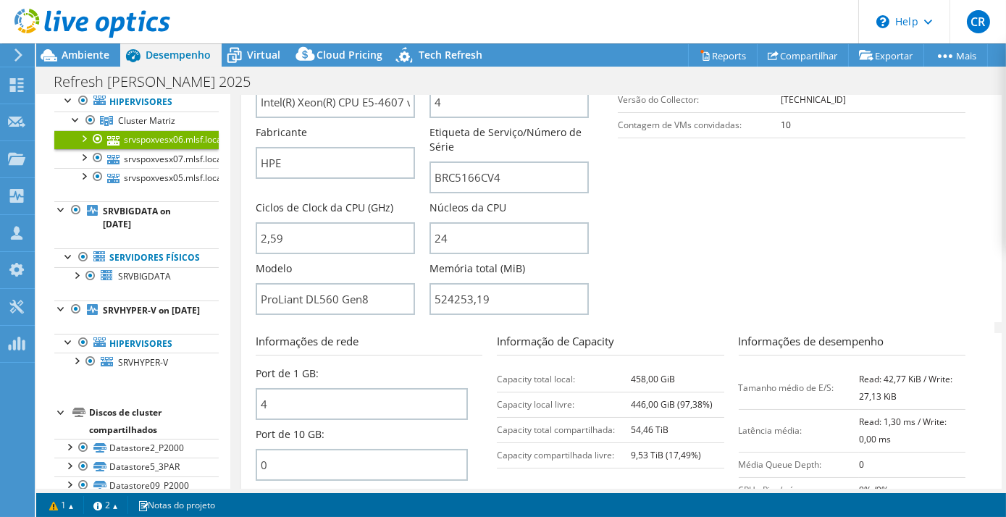
scroll to position [439, 0]
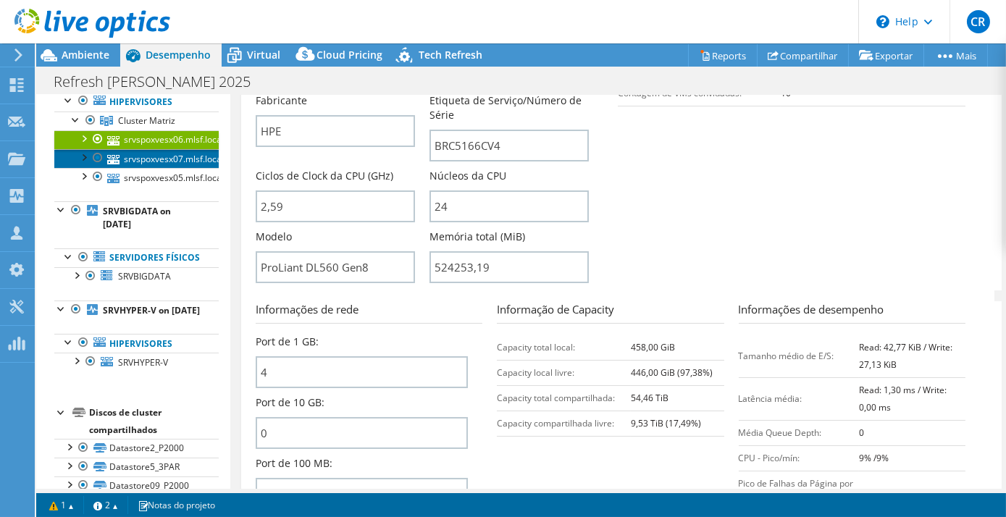
click at [146, 168] on link "srvspoxvesx07.mlsf.local" at bounding box center [136, 158] width 164 height 19
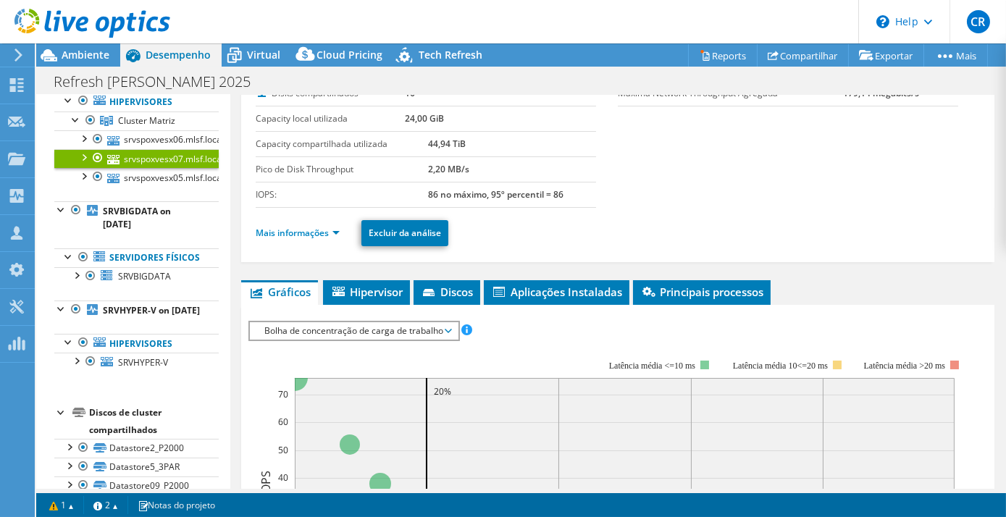
scroll to position [0, 0]
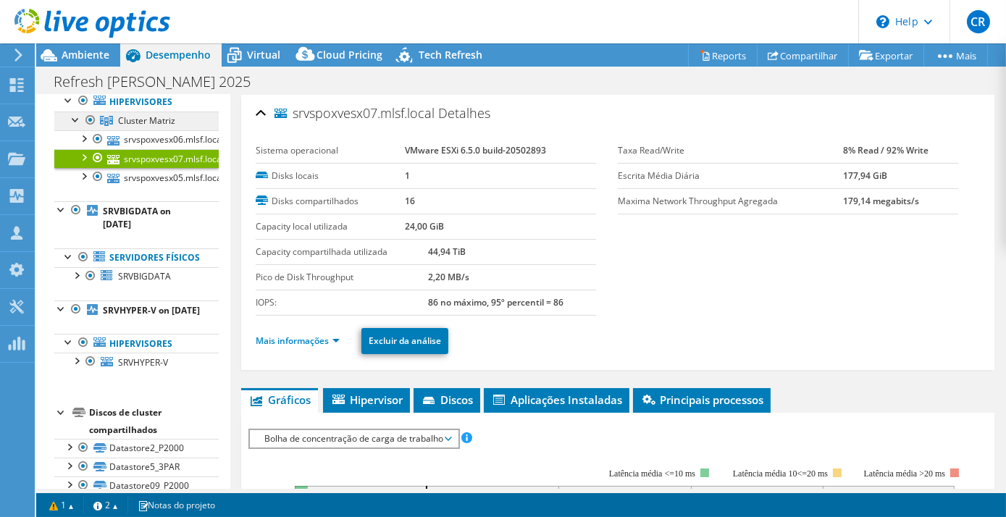
click at [148, 127] on span "Cluster Matriz" at bounding box center [146, 120] width 57 height 12
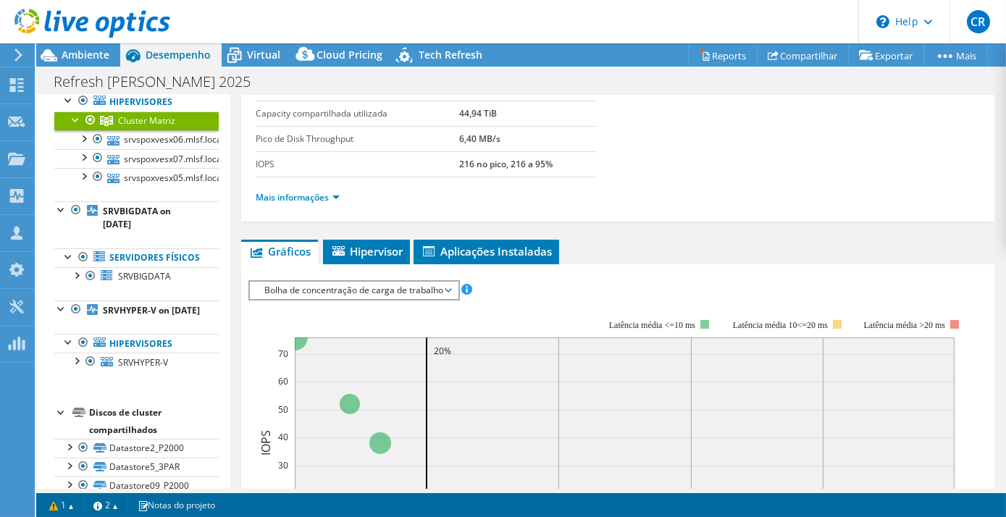
scroll to position [219, 0]
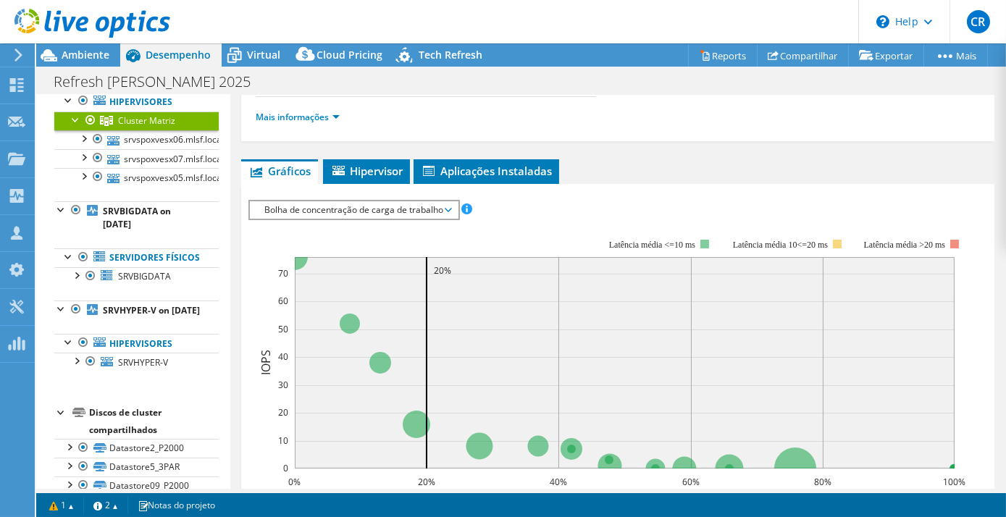
click at [368, 204] on span "Bolha de concentração de carga de trabalho" at bounding box center [353, 209] width 193 height 17
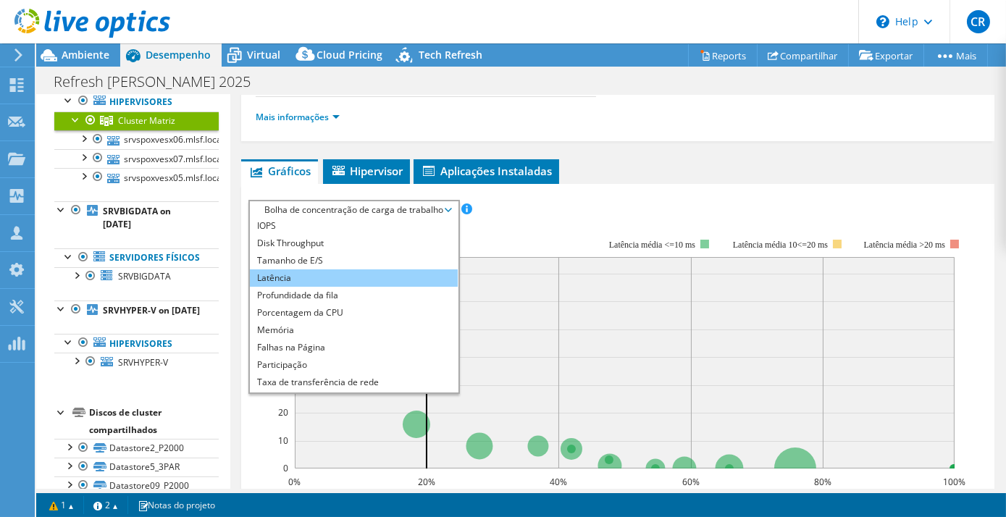
scroll to position [0, 0]
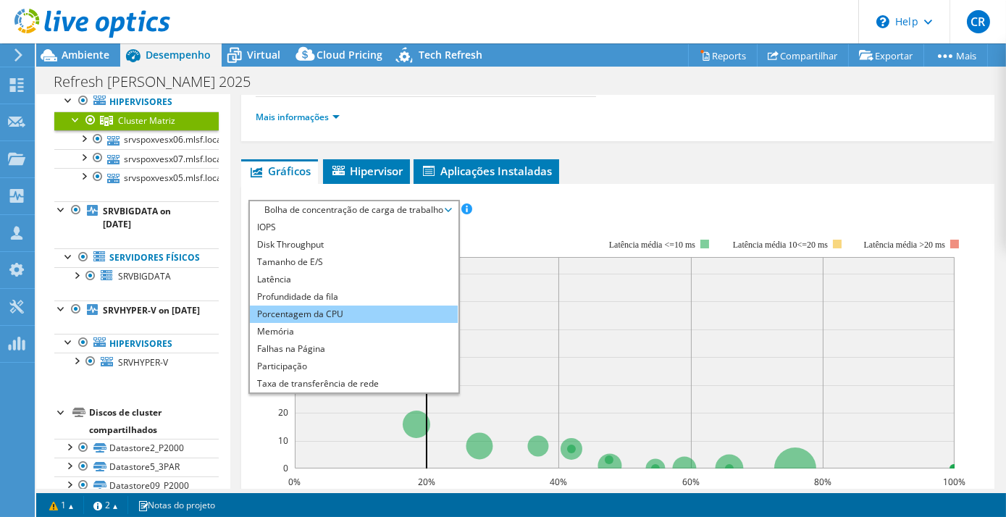
click at [328, 308] on li "Porcentagem da CPU" at bounding box center [354, 314] width 208 height 17
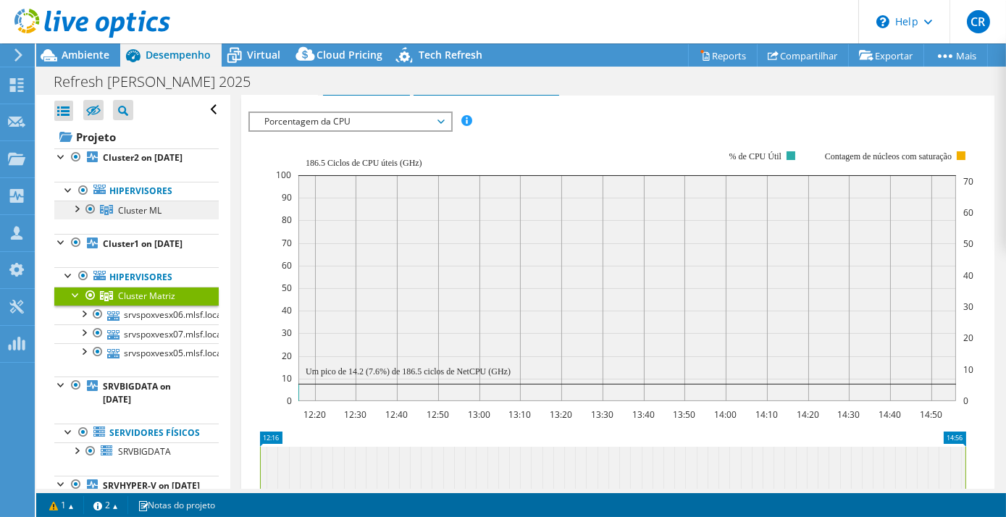
click at [149, 217] on span "Cluster ML" at bounding box center [139, 210] width 43 height 12
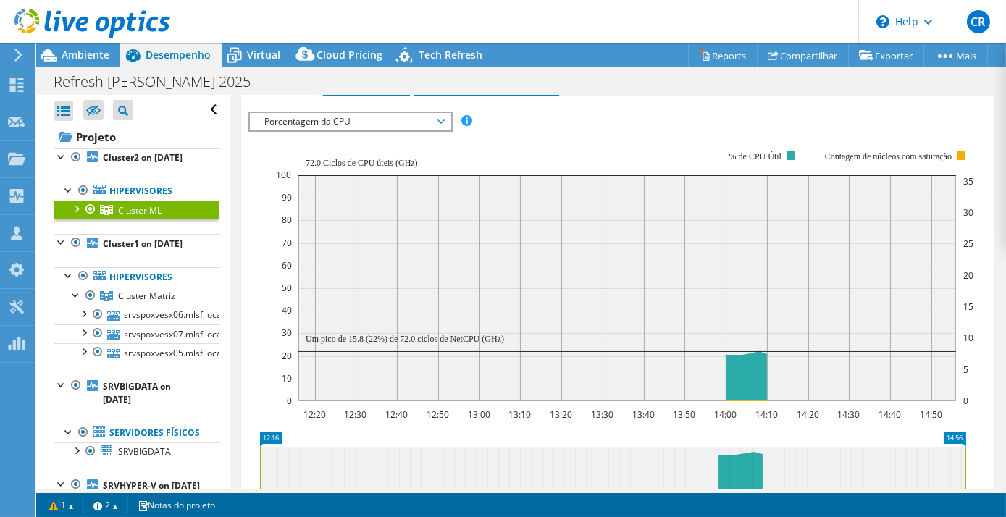
click at [79, 215] on div at bounding box center [76, 208] width 14 height 14
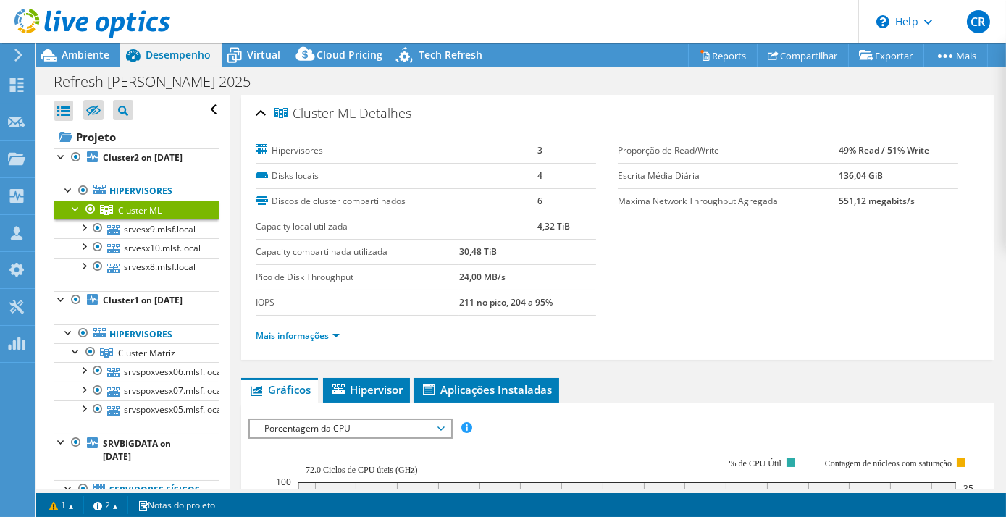
click at [146, 219] on link "Cluster ML" at bounding box center [136, 210] width 164 height 19
click at [172, 233] on link "srvesx9.mlsf.local" at bounding box center [136, 228] width 164 height 19
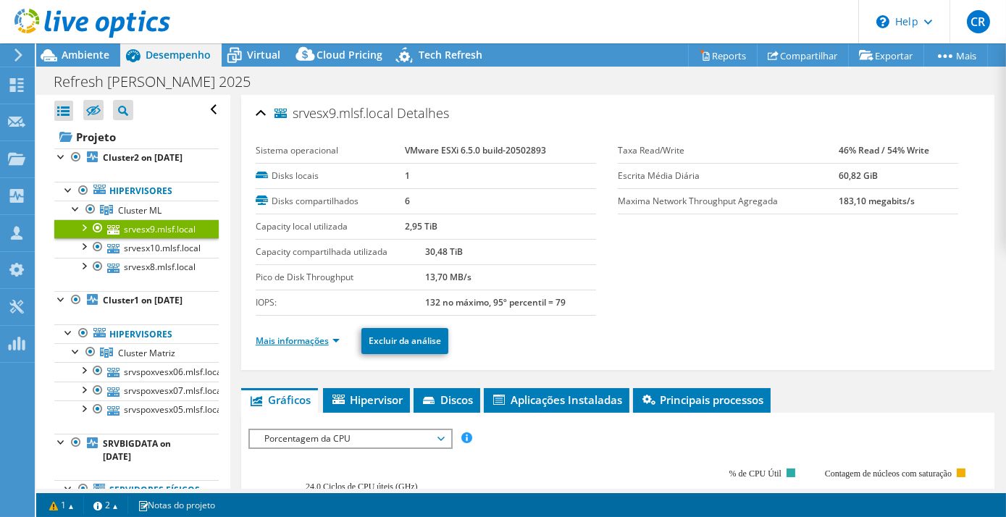
click at [335, 340] on link "Mais informações" at bounding box center [298, 341] width 84 height 12
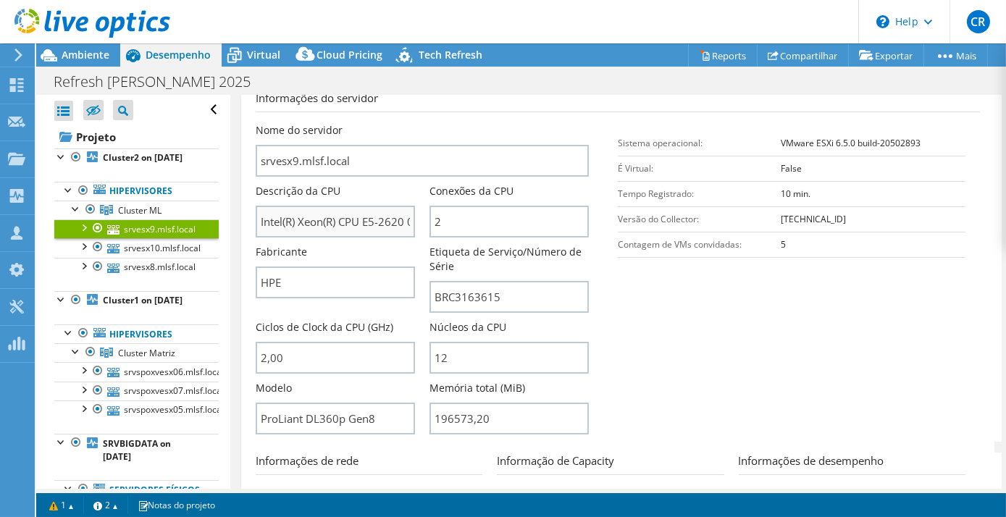
scroll to position [307, 0]
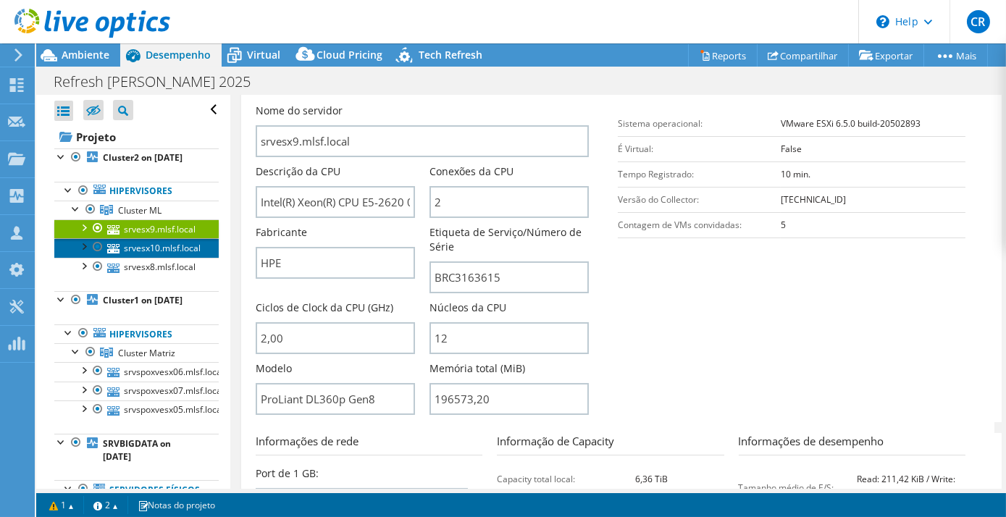
click at [164, 257] on link "srvesx10.mlsf.local" at bounding box center [136, 247] width 164 height 19
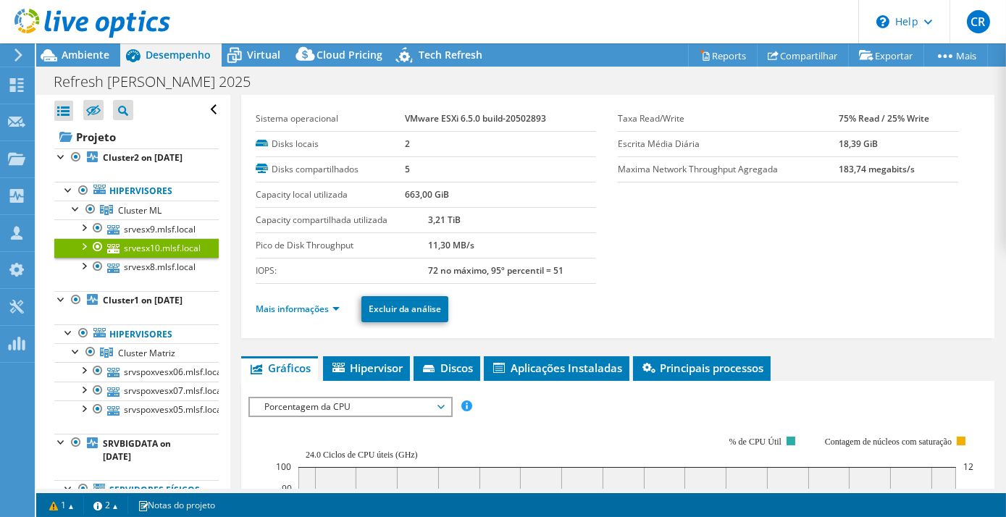
scroll to position [0, 0]
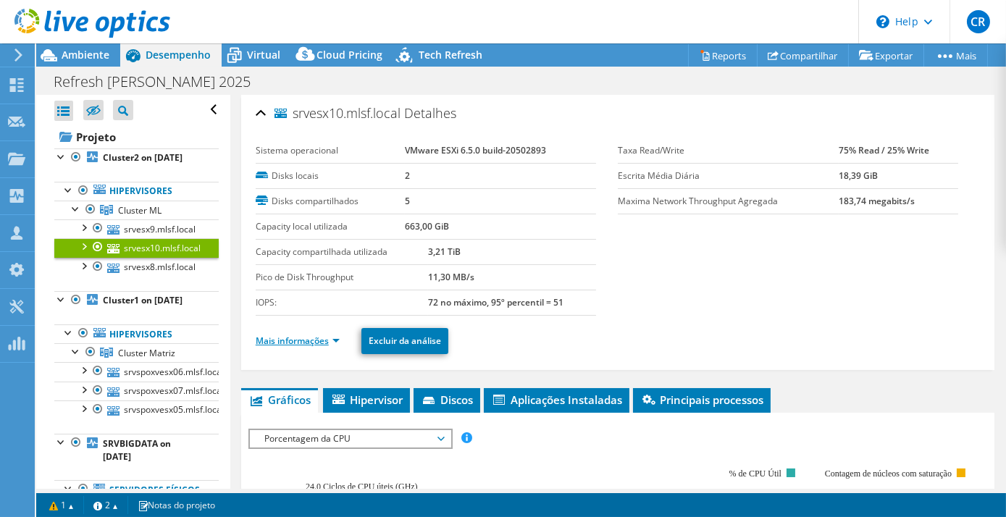
click at [337, 342] on link "Mais informações" at bounding box center [298, 341] width 84 height 12
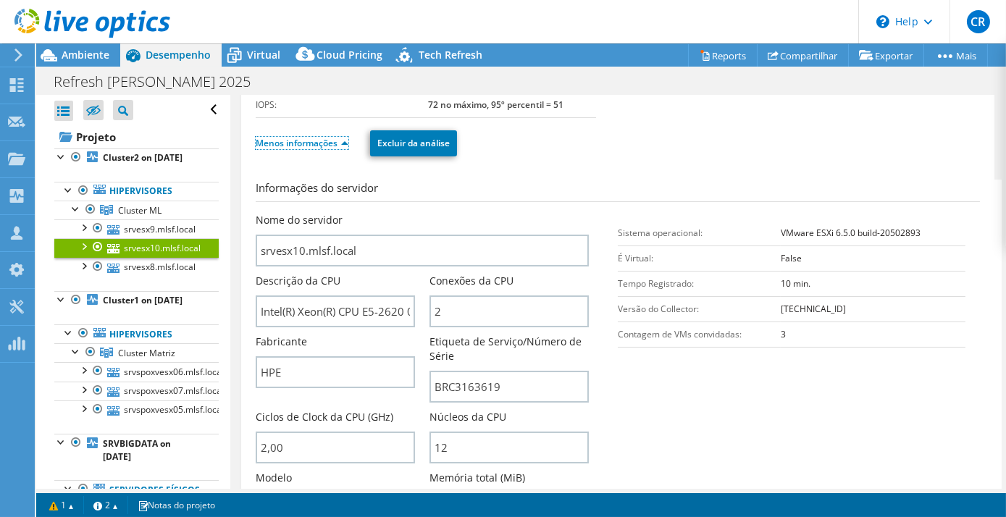
scroll to position [219, 0]
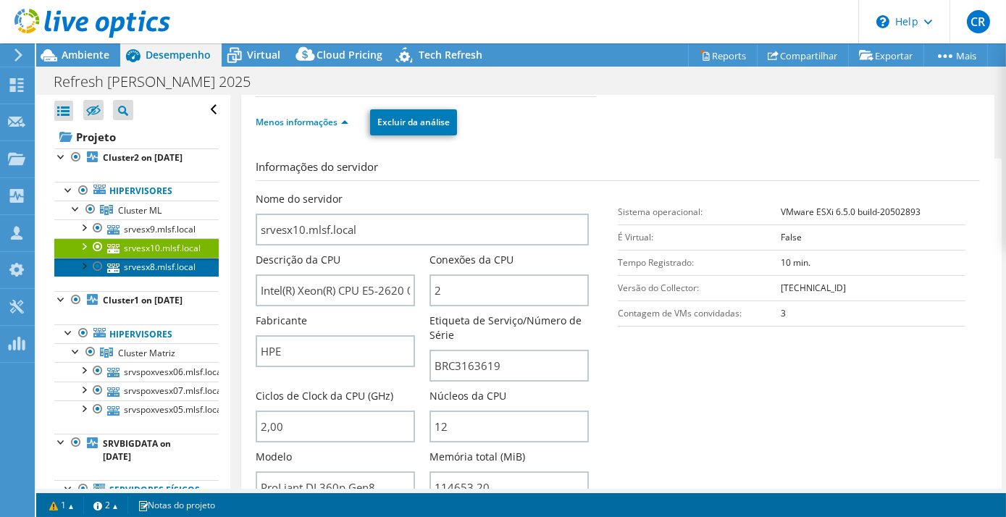
click at [166, 277] on link "srvesx8.mlsf.local" at bounding box center [136, 267] width 164 height 19
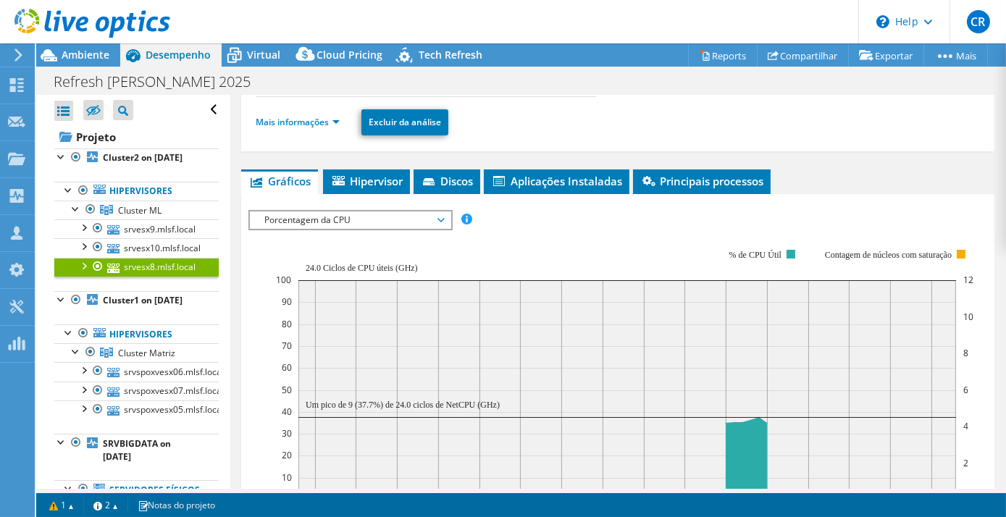
scroll to position [43, 0]
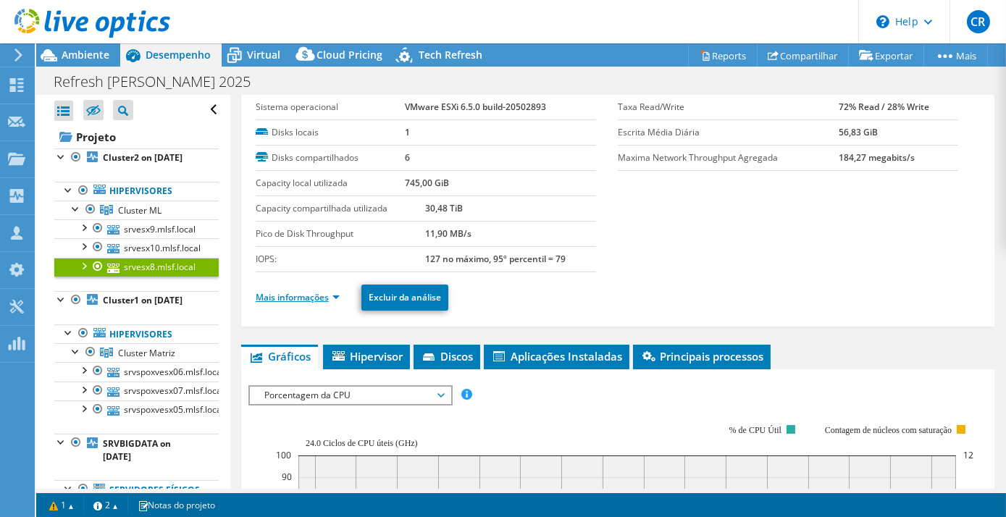
click at [339, 298] on link "Mais informações" at bounding box center [298, 297] width 84 height 12
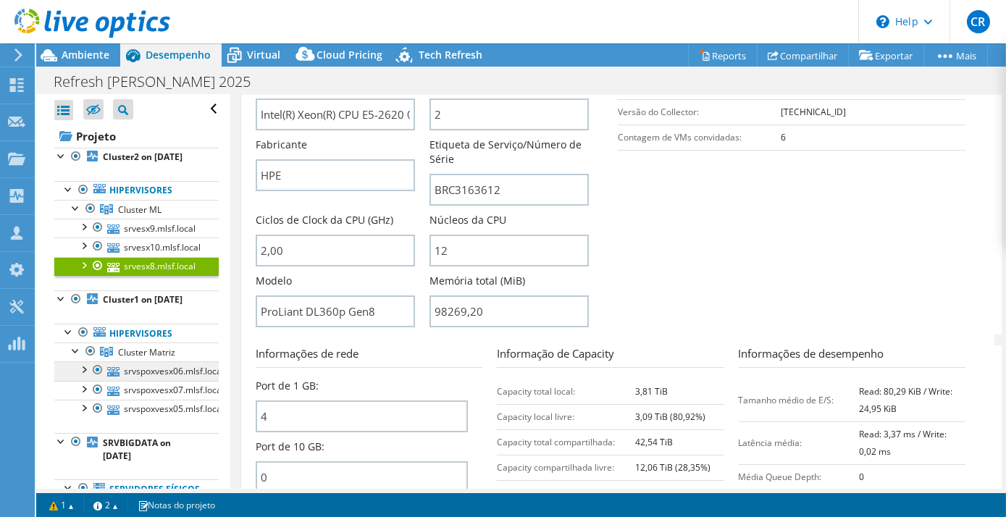
scroll to position [0, 0]
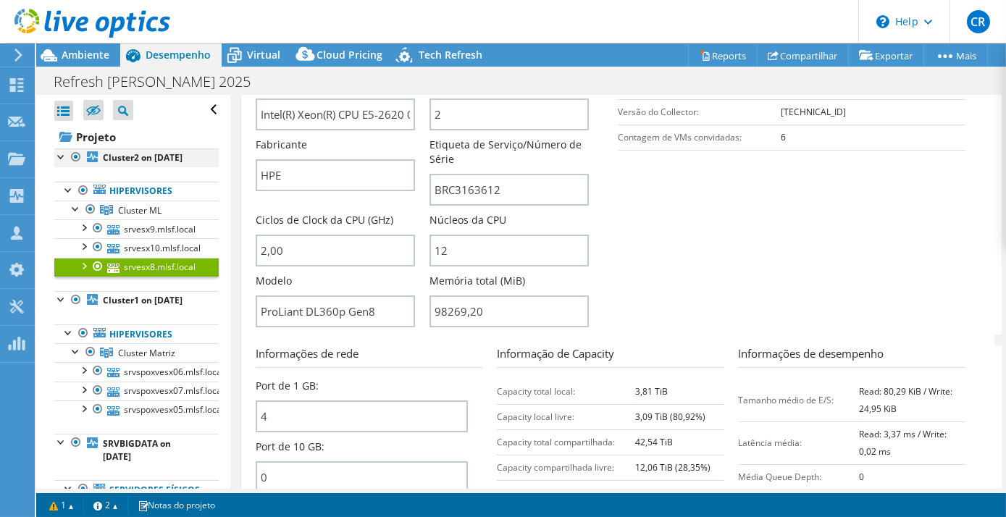
click at [62, 154] on div at bounding box center [61, 155] width 14 height 14
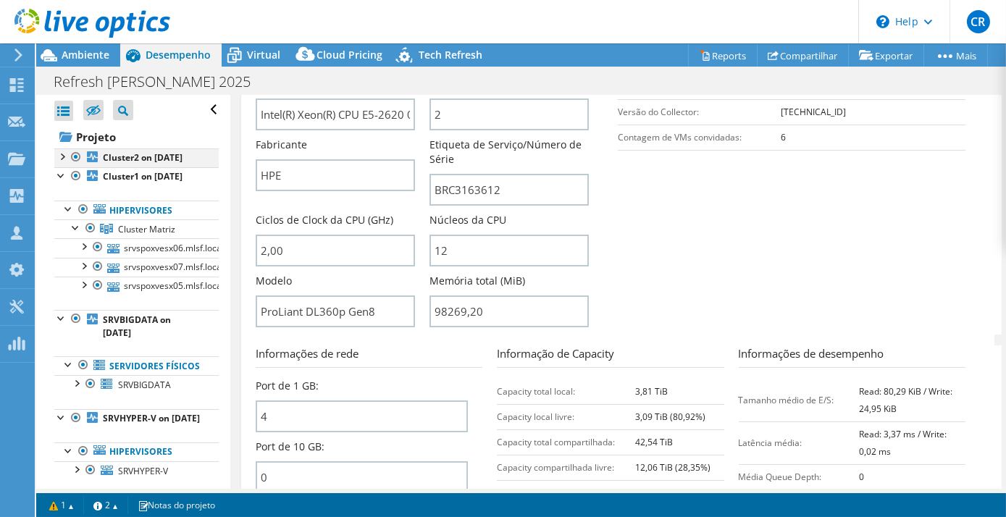
click at [62, 156] on div at bounding box center [61, 155] width 14 height 14
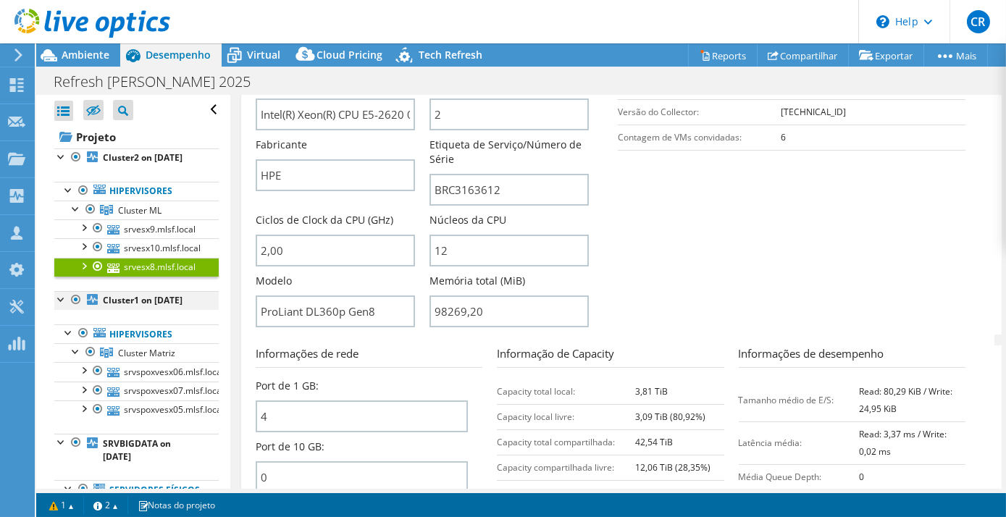
click at [64, 306] on div at bounding box center [61, 298] width 14 height 14
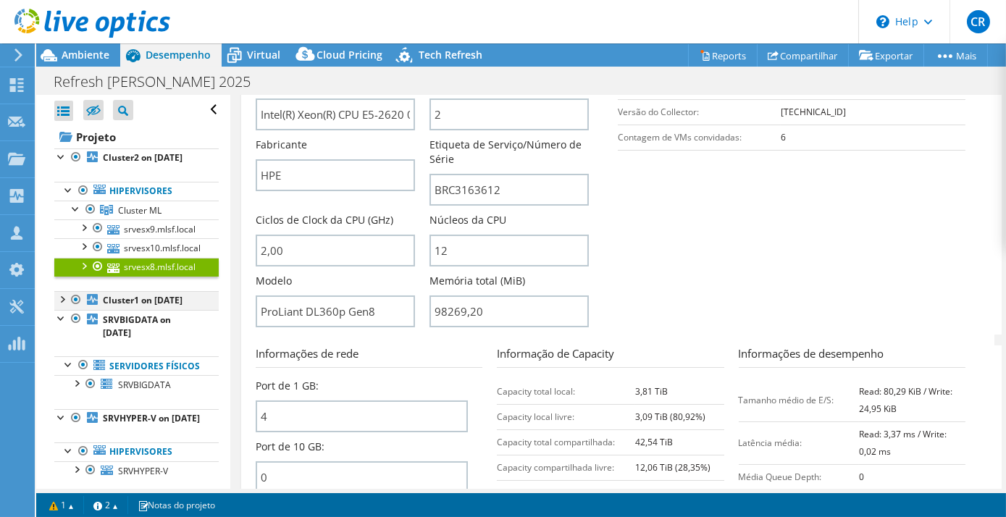
click at [62, 306] on div at bounding box center [61, 298] width 14 height 14
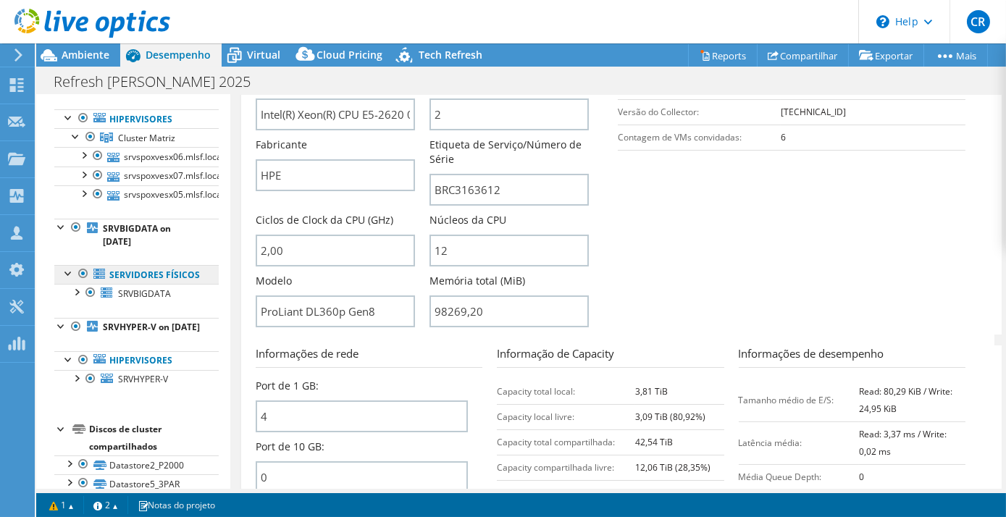
scroll to position [263, 0]
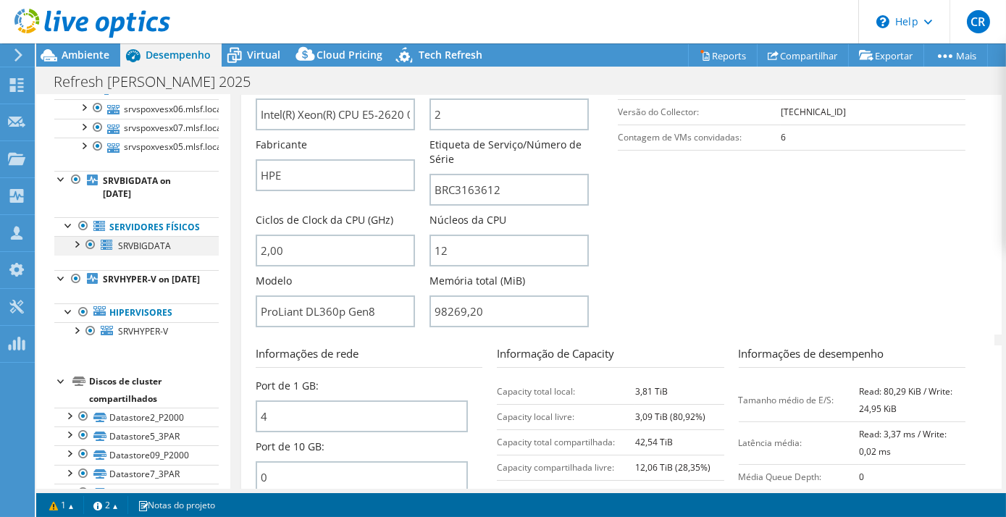
click at [75, 251] on div at bounding box center [76, 243] width 14 height 14
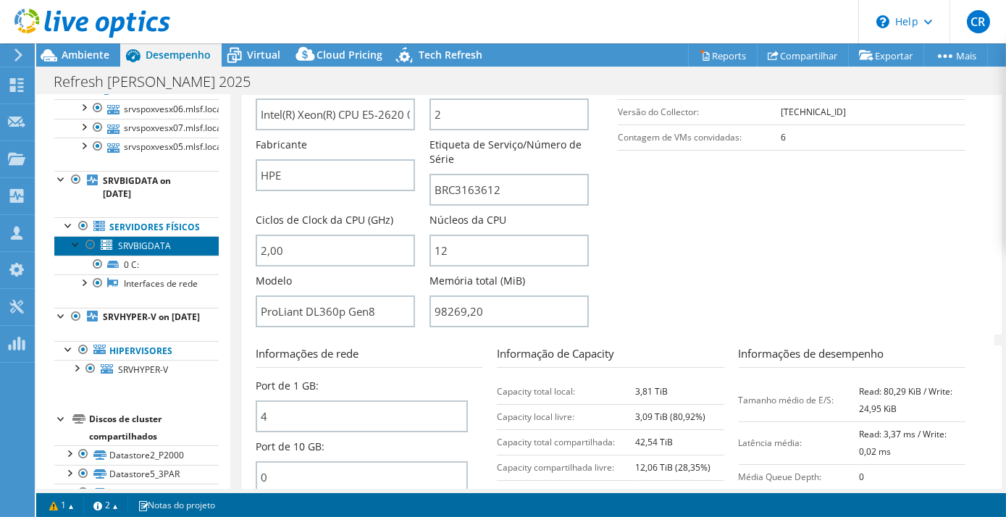
click at [148, 252] on span "SRVBIGDATA" at bounding box center [144, 246] width 53 height 12
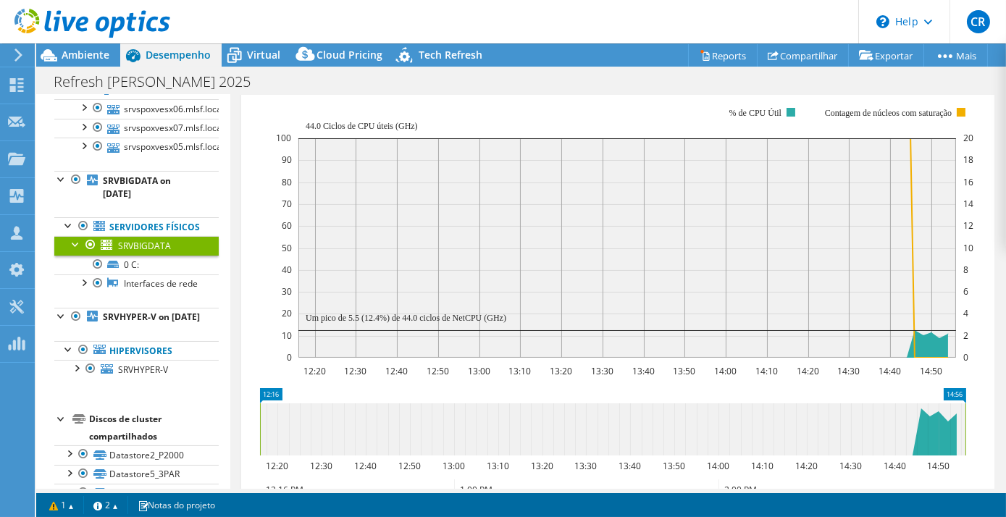
scroll to position [185, 0]
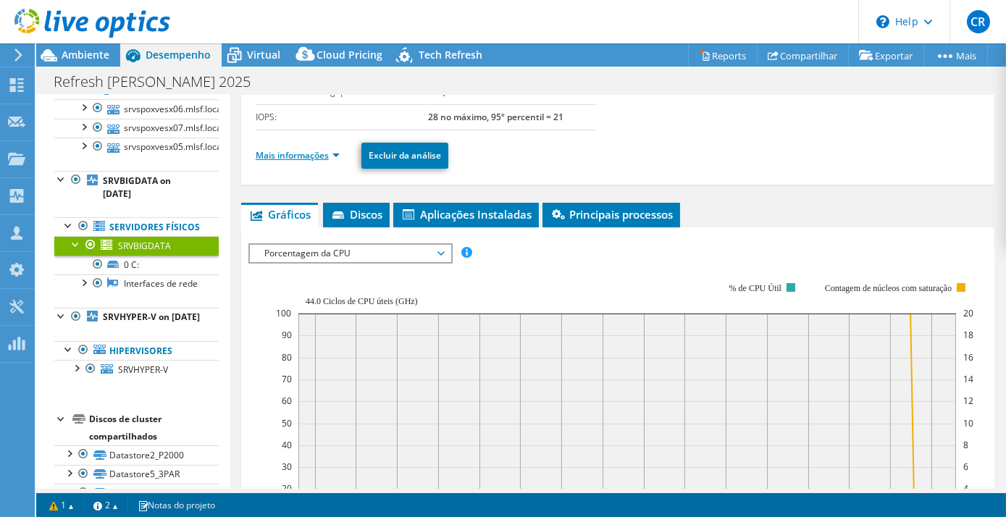
click at [336, 158] on link "Mais informações" at bounding box center [298, 155] width 84 height 12
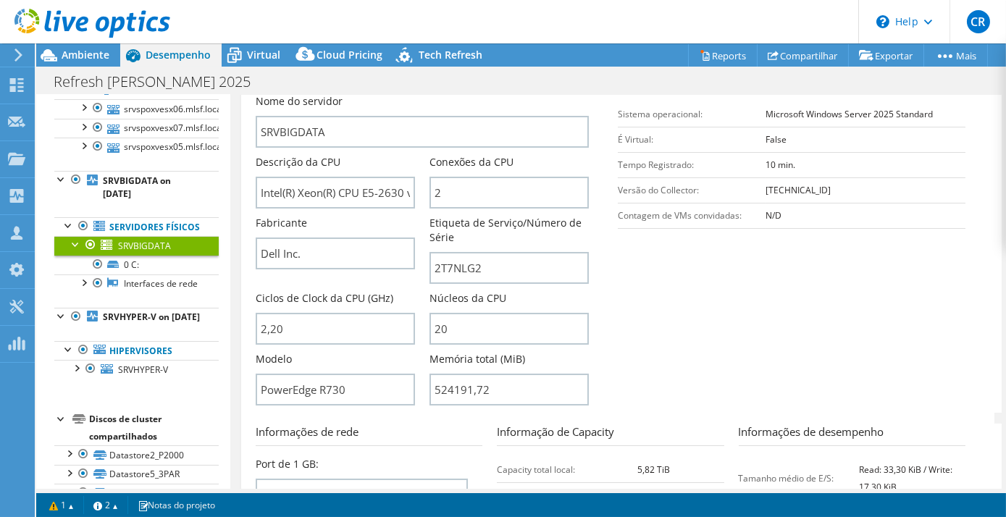
scroll to position [351, 0]
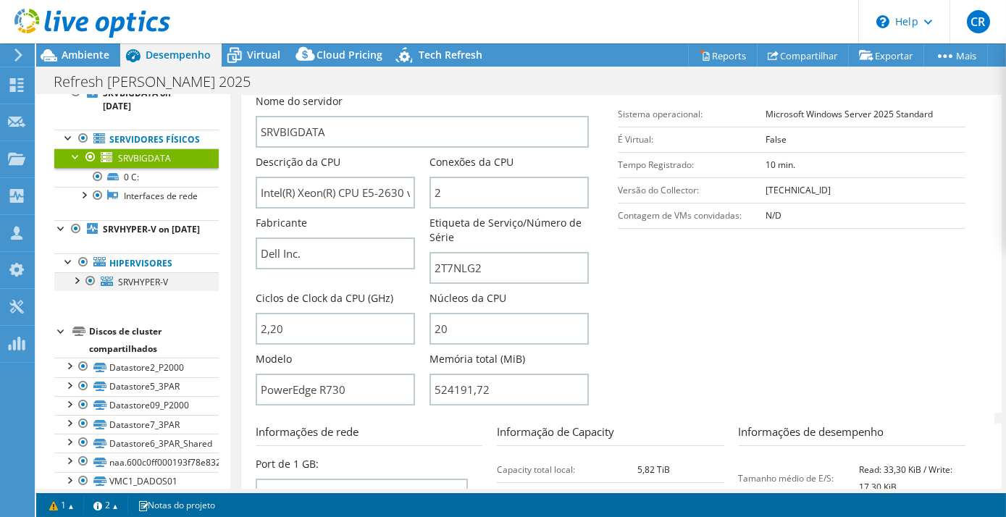
click at [78, 287] on div at bounding box center [76, 279] width 14 height 14
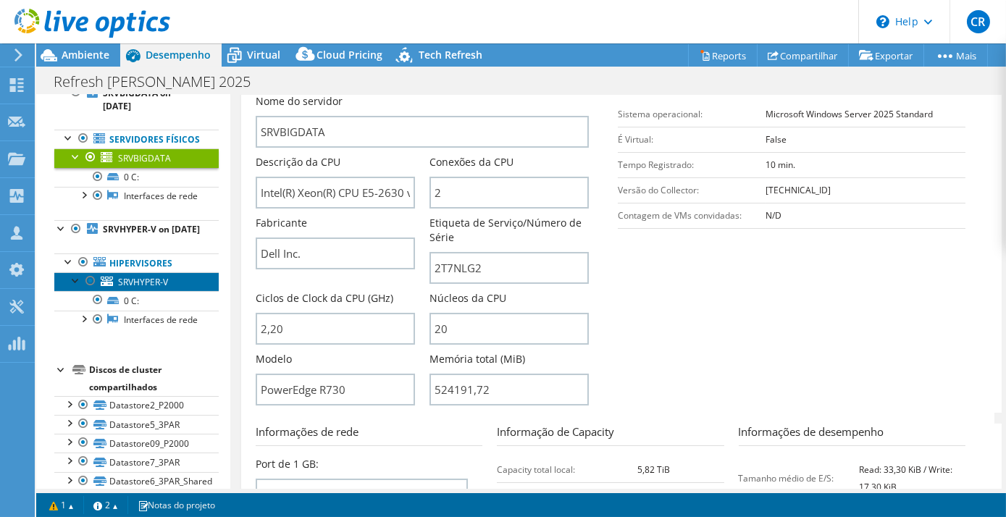
click at [146, 288] on span "SRVHYPER-V" at bounding box center [143, 282] width 50 height 12
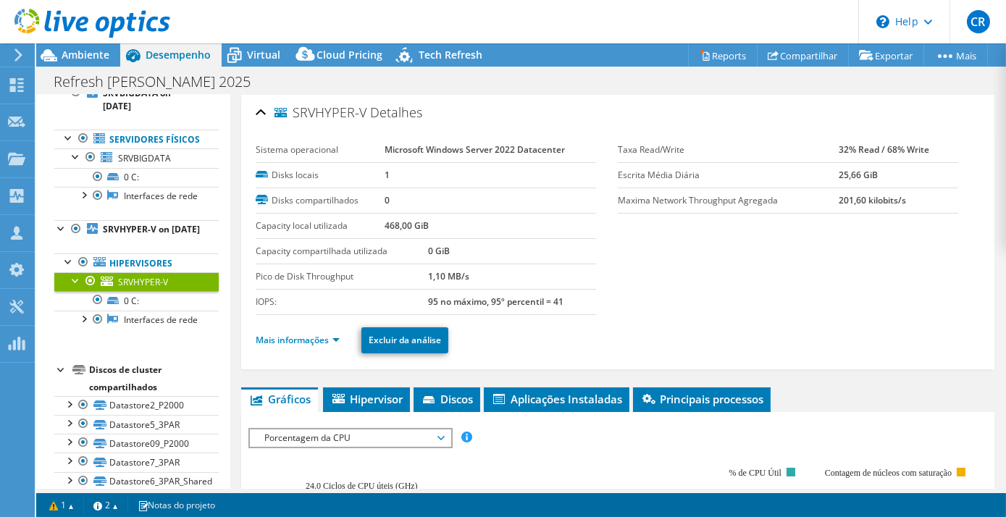
scroll to position [0, 0]
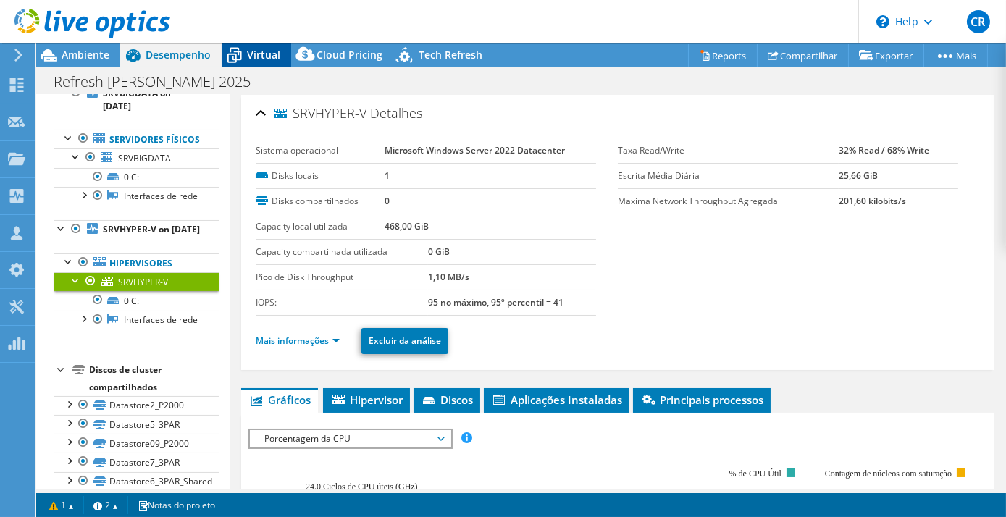
click at [246, 52] on icon at bounding box center [234, 55] width 25 height 25
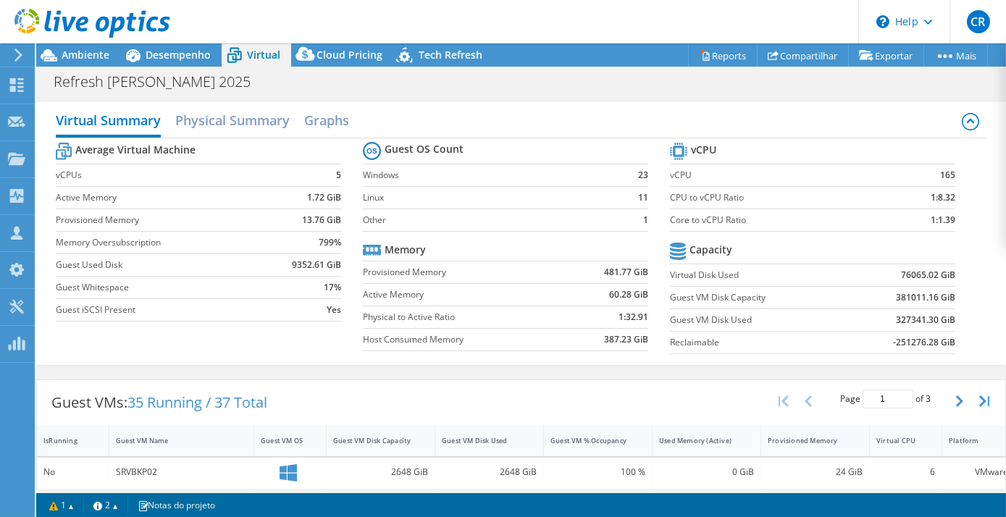
drag, startPoint x: 922, startPoint y: 172, endPoint x: 945, endPoint y: 158, distance: 27.3
click at [945, 164] on td "165" at bounding box center [922, 175] width 65 height 22
click at [162, 50] on span "Desempenho" at bounding box center [178, 55] width 65 height 14
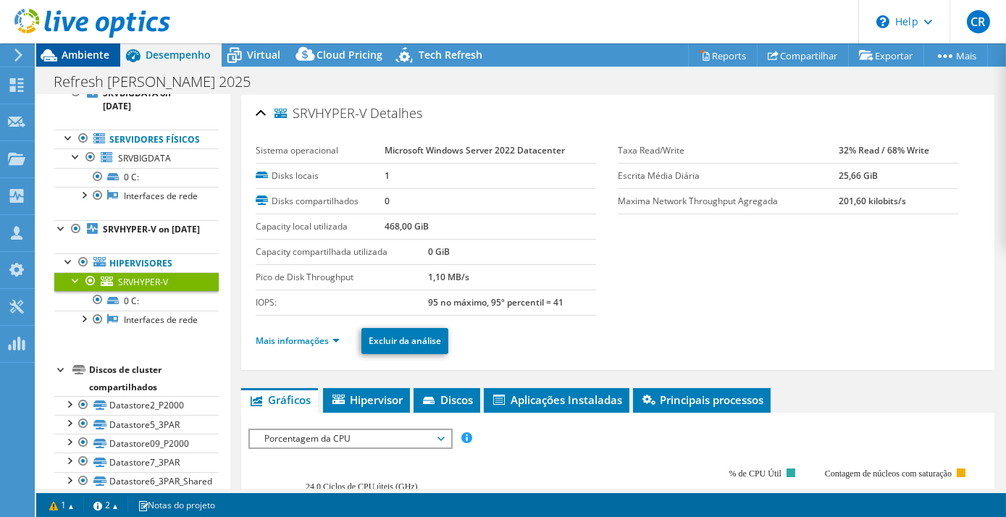
click at [66, 56] on span "Ambiente" at bounding box center [86, 55] width 48 height 14
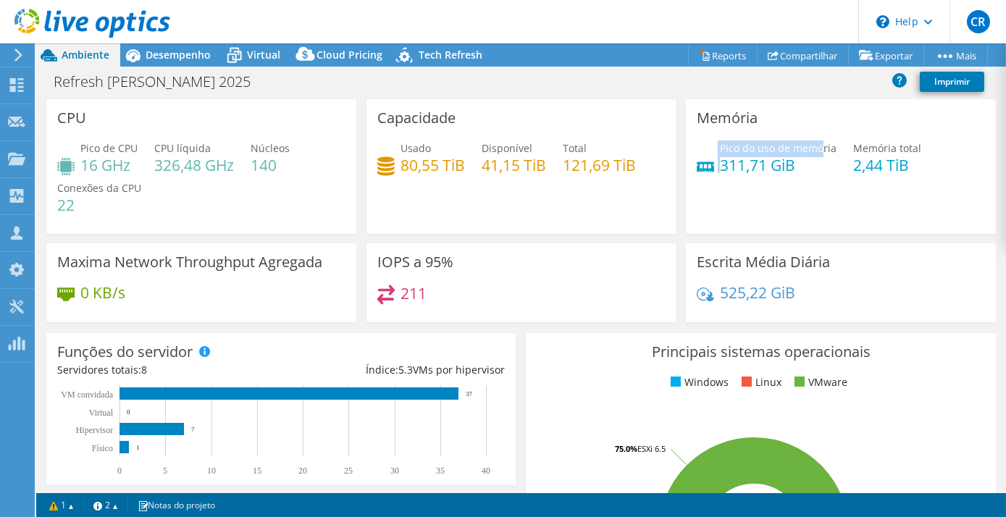
drag, startPoint x: 708, startPoint y: 159, endPoint x: 815, endPoint y: 156, distance: 106.5
click at [815, 156] on div "Pico do uso de memória 311,71 GiB" at bounding box center [767, 157] width 140 height 33
drag, startPoint x: 815, startPoint y: 156, endPoint x: 769, endPoint y: 169, distance: 47.5
click at [769, 169] on h4 "311,71 GiB" at bounding box center [778, 165] width 117 height 16
drag, startPoint x: 710, startPoint y: 168, endPoint x: 815, endPoint y: 166, distance: 105.1
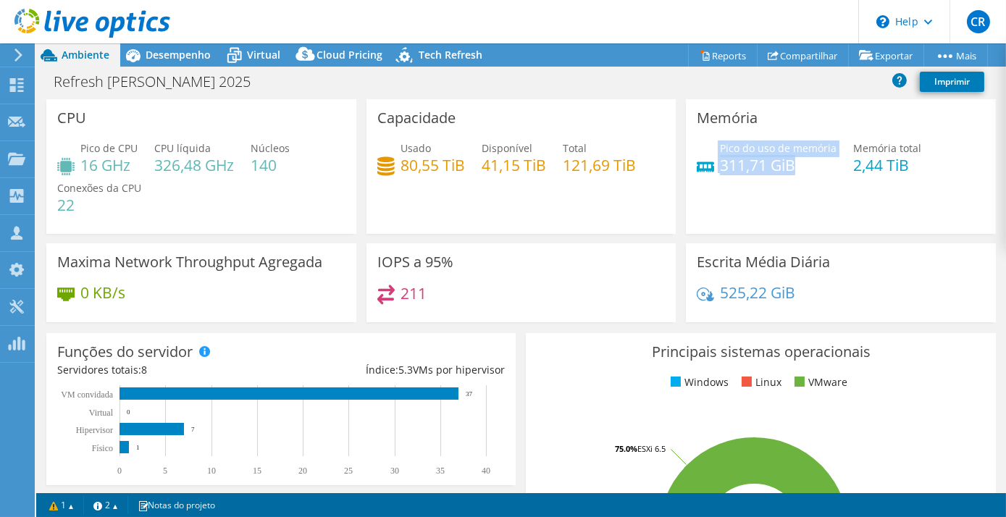
click at [815, 166] on div "Pico do uso de memória 311,71 GiB" at bounding box center [767, 157] width 140 height 33
drag, startPoint x: 815, startPoint y: 166, endPoint x: 896, endPoint y: 191, distance: 84.8
click at [895, 192] on div "Memória Pico do uso de memória 311,71 GiB Memória total 2,44 TiB" at bounding box center [841, 166] width 310 height 135
drag, startPoint x: 845, startPoint y: 168, endPoint x: 920, endPoint y: 168, distance: 75.3
click at [920, 168] on div "Pico do uso de memória 311,71 GiB Memória total 2,44 TiB" at bounding box center [841, 164] width 288 height 47
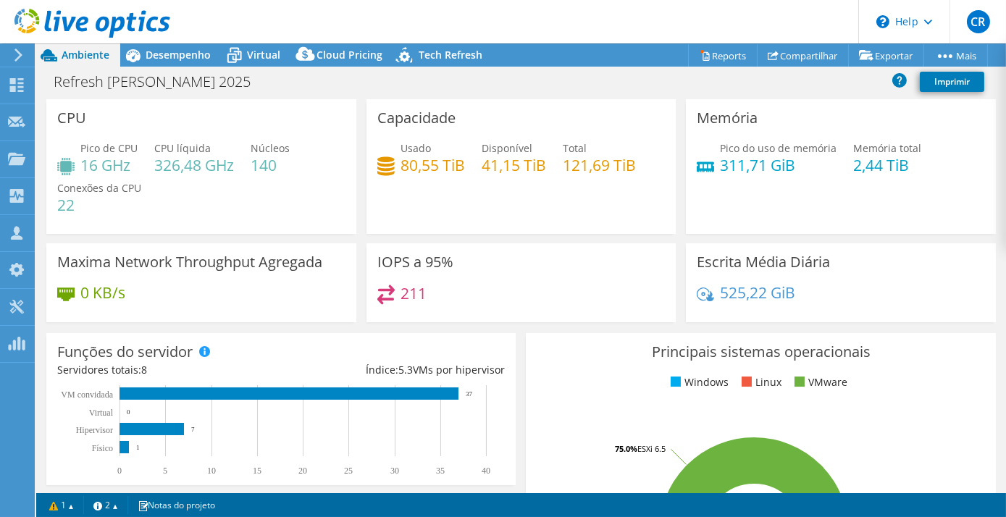
drag, startPoint x: 920, startPoint y: 168, endPoint x: 769, endPoint y: 226, distance: 162.1
click at [771, 225] on div "Memória Pico do uso de memória 311,71 GiB Memória total 2,44 TiB" at bounding box center [841, 166] width 310 height 135
drag, startPoint x: 395, startPoint y: 167, endPoint x: 460, endPoint y: 169, distance: 64.5
click at [460, 169] on div "Usado 80,55 TiB" at bounding box center [421, 157] width 88 height 33
click at [172, 59] on span "Desempenho" at bounding box center [178, 55] width 65 height 14
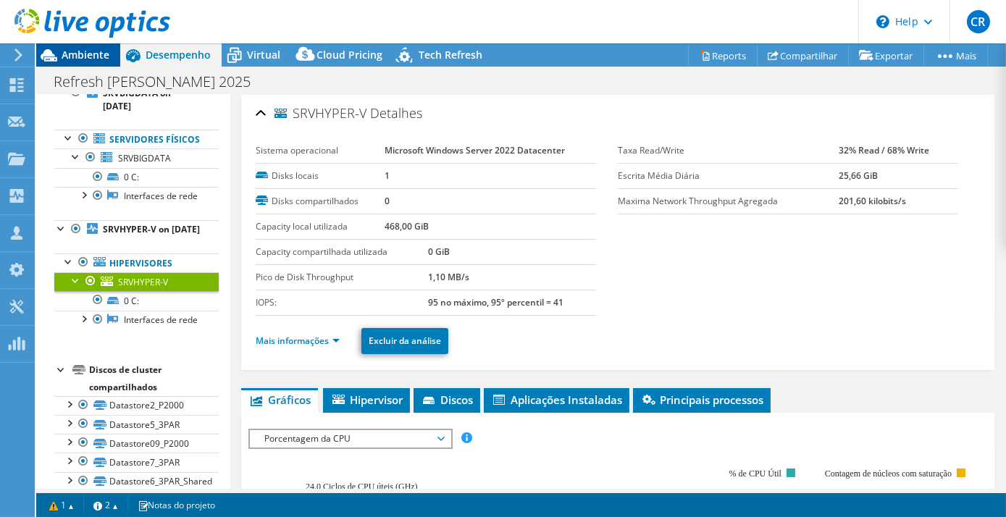
click at [81, 54] on span "Ambiente" at bounding box center [86, 55] width 48 height 14
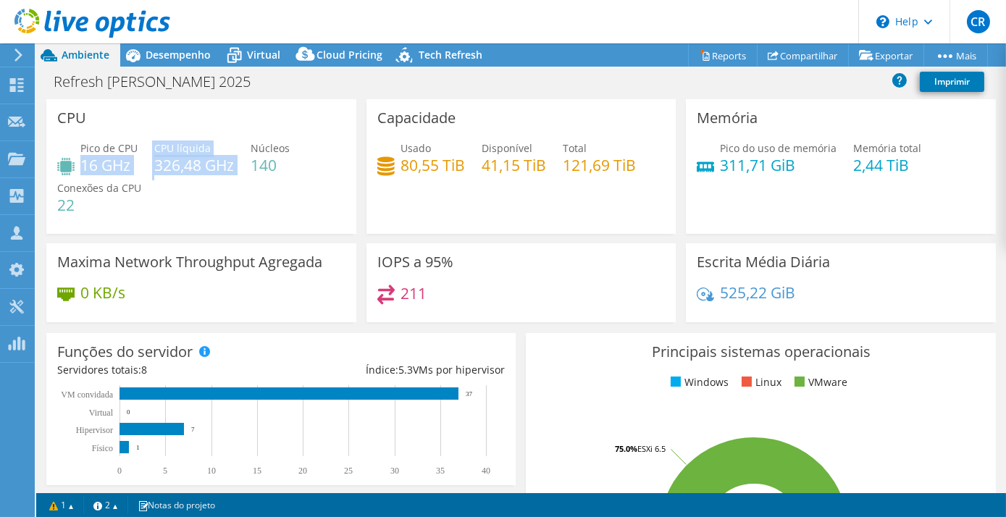
drag, startPoint x: 82, startPoint y: 166, endPoint x: 243, endPoint y: 167, distance: 160.8
click at [243, 167] on div "Pico de CPU 16 GHz CPU líquida 326,48 GHz Núcleos 140 Conexões da CPU 22" at bounding box center [201, 184] width 288 height 87
drag, startPoint x: 243, startPoint y: 167, endPoint x: 298, endPoint y: 217, distance: 75.4
click at [298, 217] on div "Pico de CPU 16 GHz CPU líquida 326,48 GHz Núcleos 140 Conexões da CPU 22" at bounding box center [201, 184] width 288 height 87
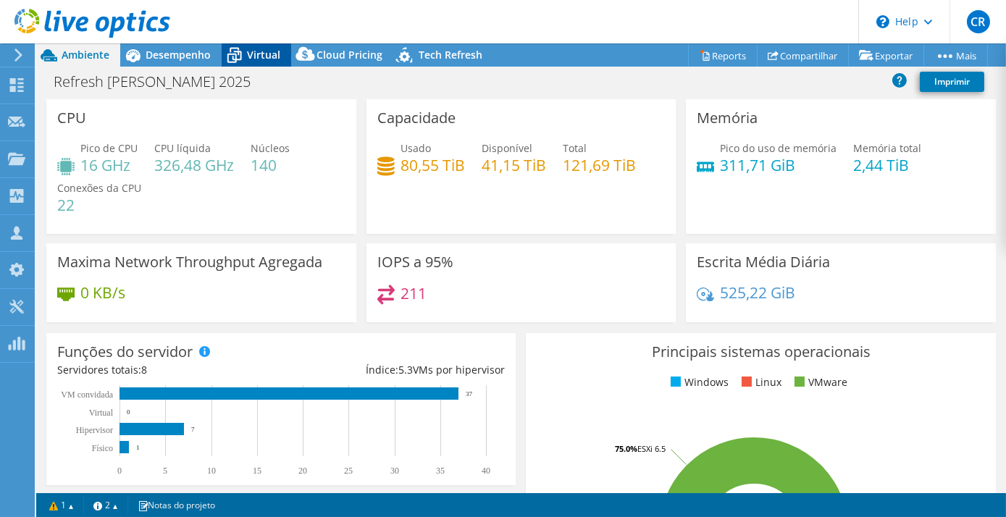
click at [263, 51] on span "Virtual" at bounding box center [263, 55] width 33 height 14
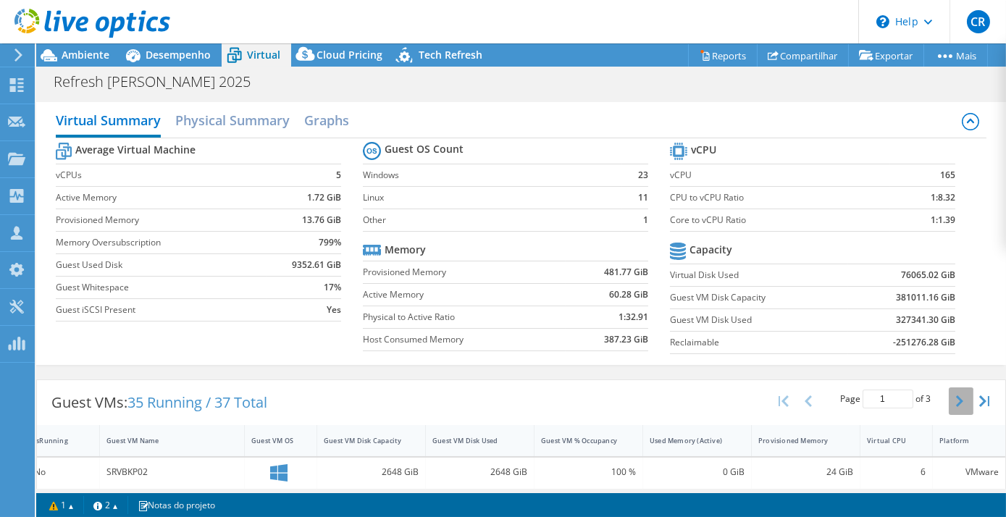
click at [956, 395] on icon "button" at bounding box center [959, 401] width 7 height 12
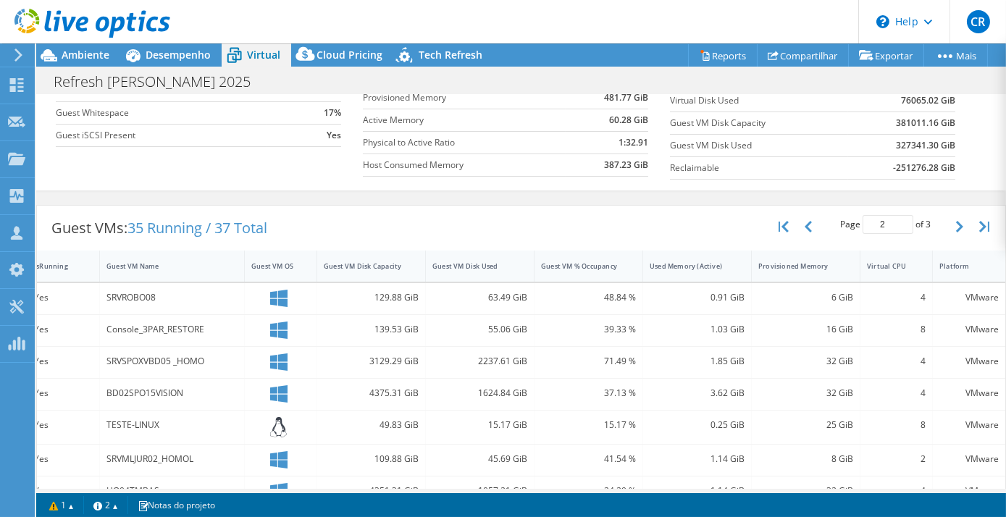
scroll to position [160, 0]
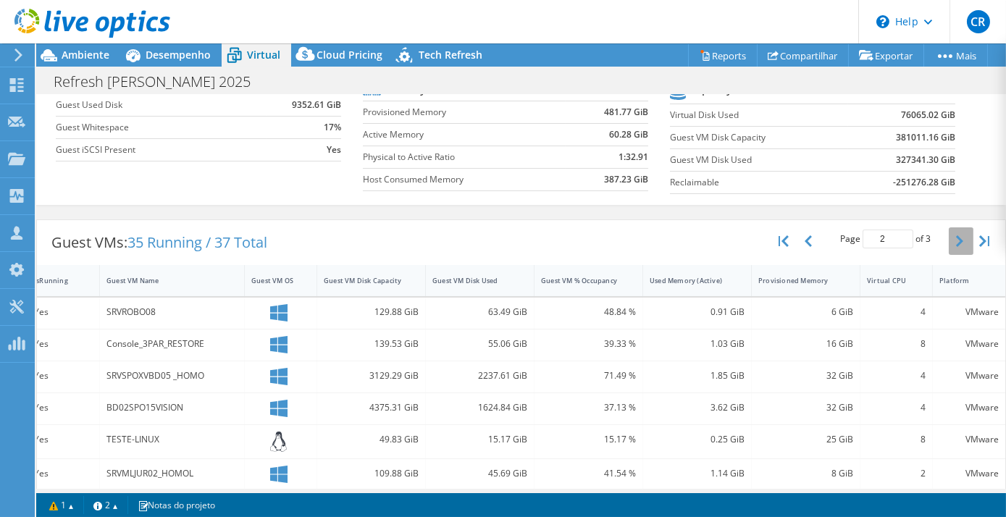
click at [956, 235] on icon "button" at bounding box center [959, 241] width 7 height 12
type input "3"
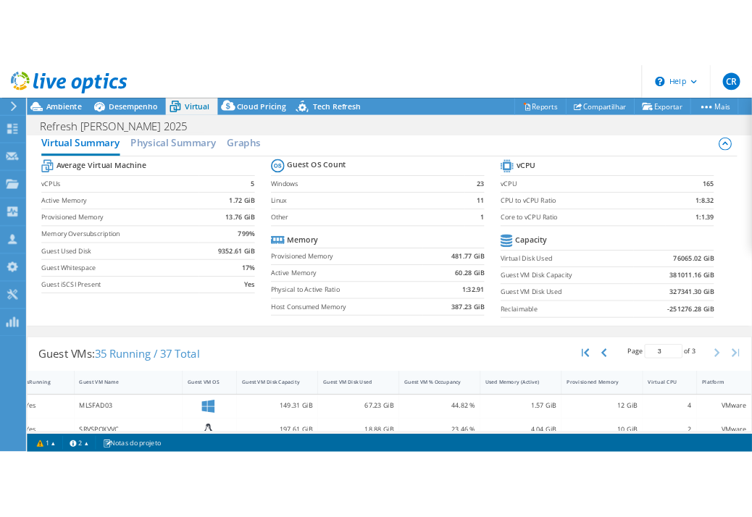
scroll to position [0, 0]
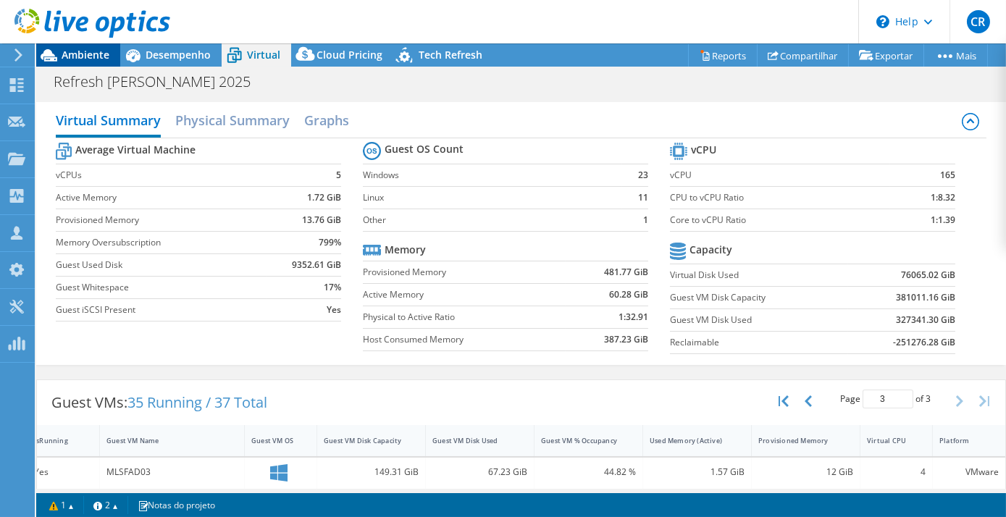
click at [94, 56] on span "Ambiente" at bounding box center [86, 55] width 48 height 14
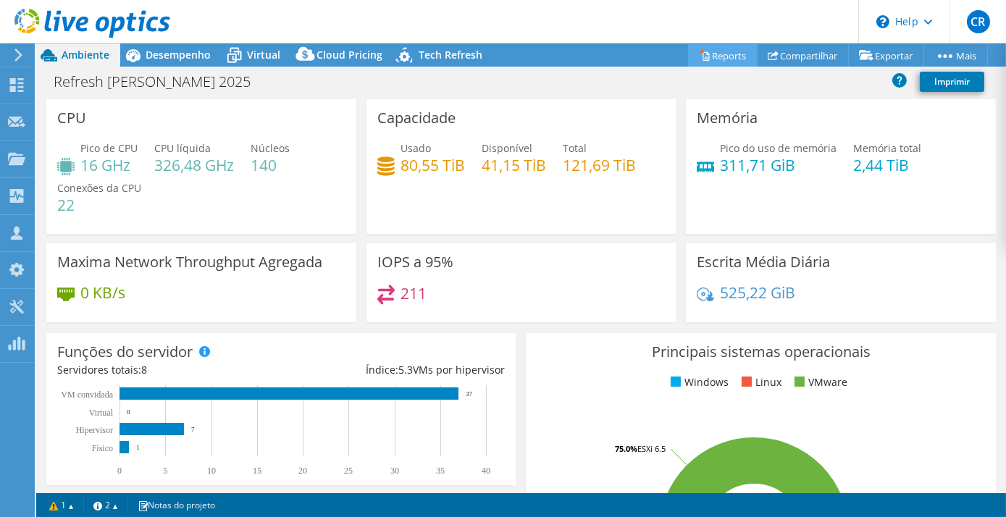
click at [711, 55] on link "Reports" at bounding box center [723, 55] width 70 height 22
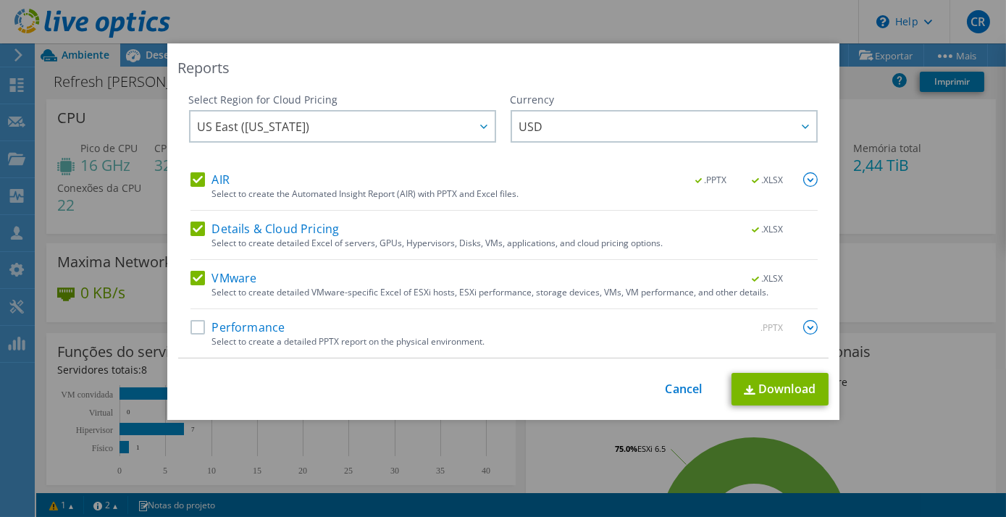
click at [245, 325] on label "Performance" at bounding box center [238, 327] width 95 height 14
click at [0, 0] on input "Performance" at bounding box center [0, 0] width 0 height 0
click at [245, 325] on label "Performance" at bounding box center [238, 327] width 95 height 14
click at [0, 0] on input "Performance" at bounding box center [0, 0] width 0 height 0
click at [273, 226] on label "Details & Cloud Pricing" at bounding box center [265, 229] width 149 height 14
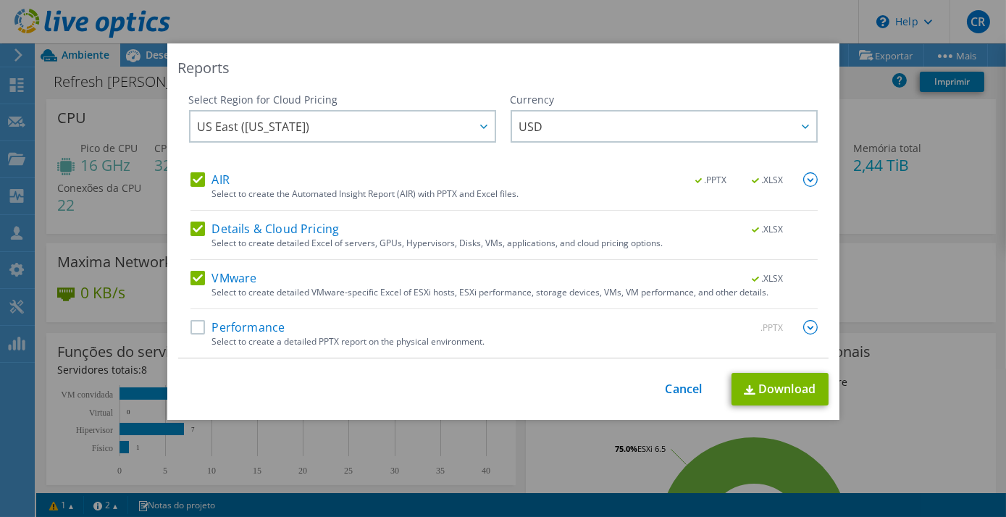
click at [0, 0] on input "Details & Cloud Pricing" at bounding box center [0, 0] width 0 height 0
click at [781, 382] on link "Download" at bounding box center [780, 389] width 97 height 33
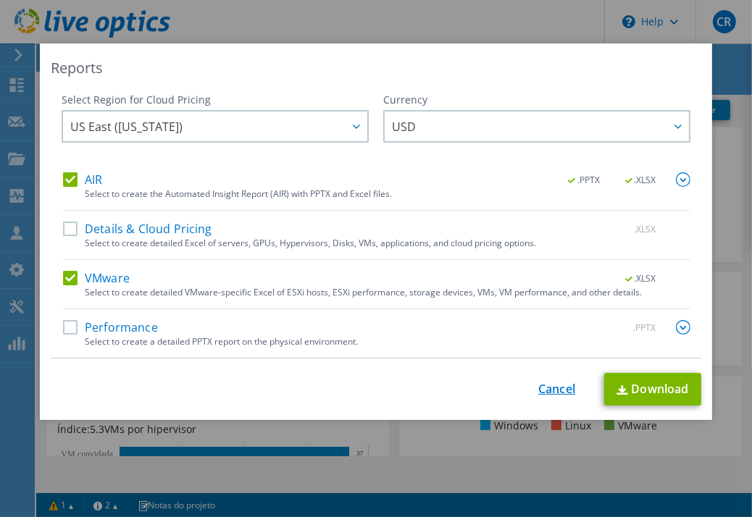
click at [547, 395] on link "Cancel" at bounding box center [556, 389] width 37 height 14
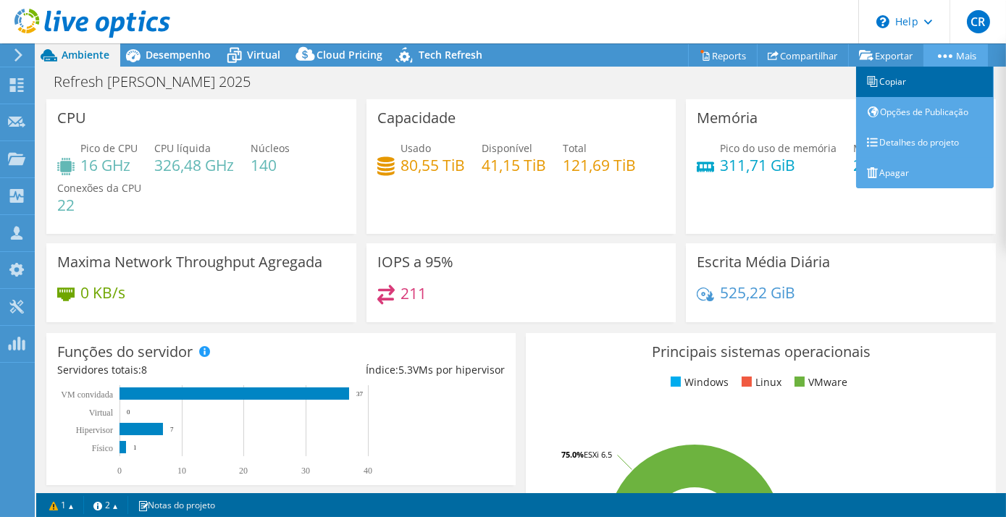
scroll to position [351, 0]
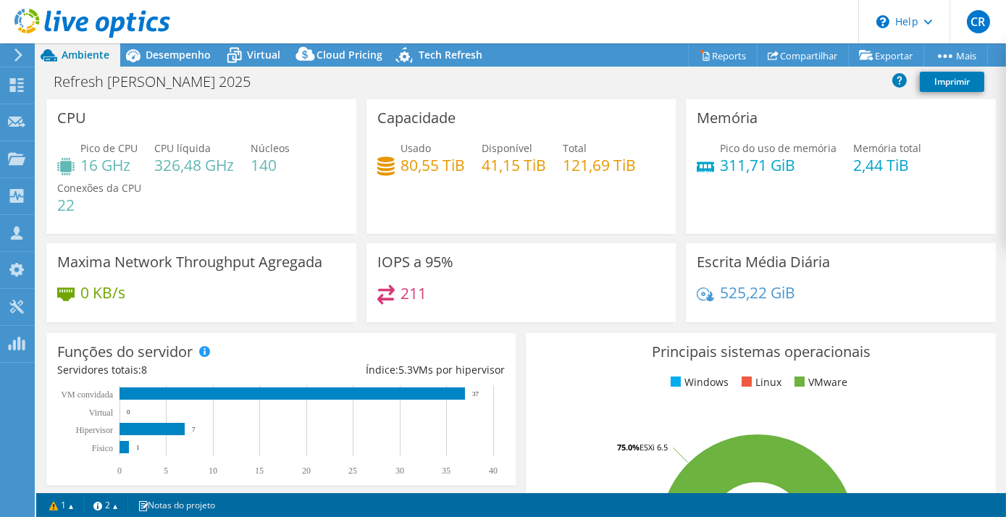
click at [354, 109] on div "CPU Pico de CPU 16 GHz CPU líquida 326,48 GHz Núcleos 140 Conexões da CPU 22" at bounding box center [201, 166] width 320 height 135
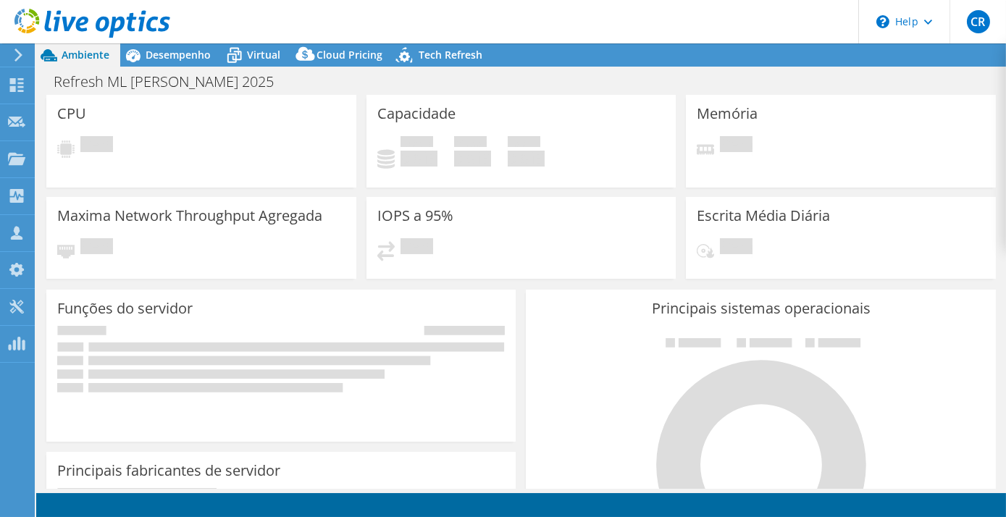
select select "USD"
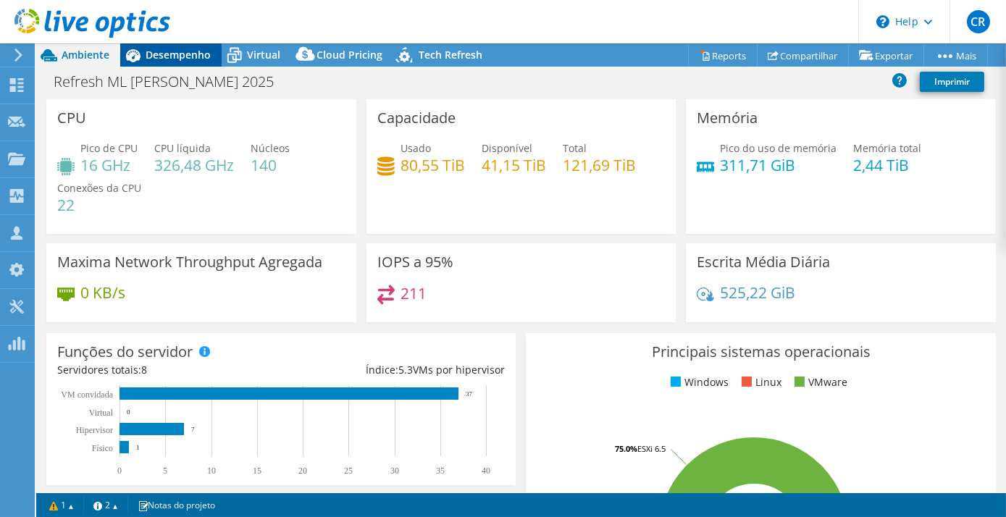
click at [183, 53] on span "Desempenho" at bounding box center [178, 55] width 65 height 14
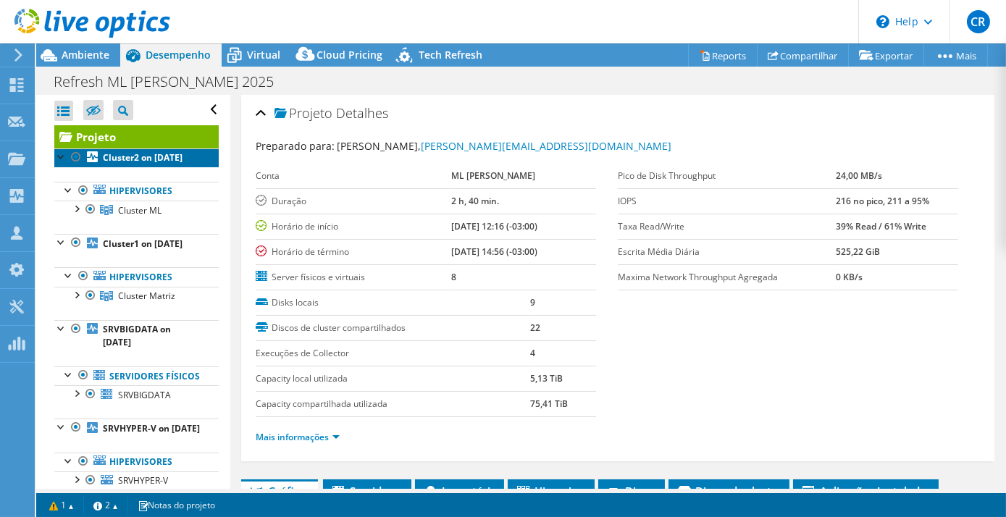
click at [149, 155] on b "Cluster2 on [DATE]" at bounding box center [143, 157] width 80 height 12
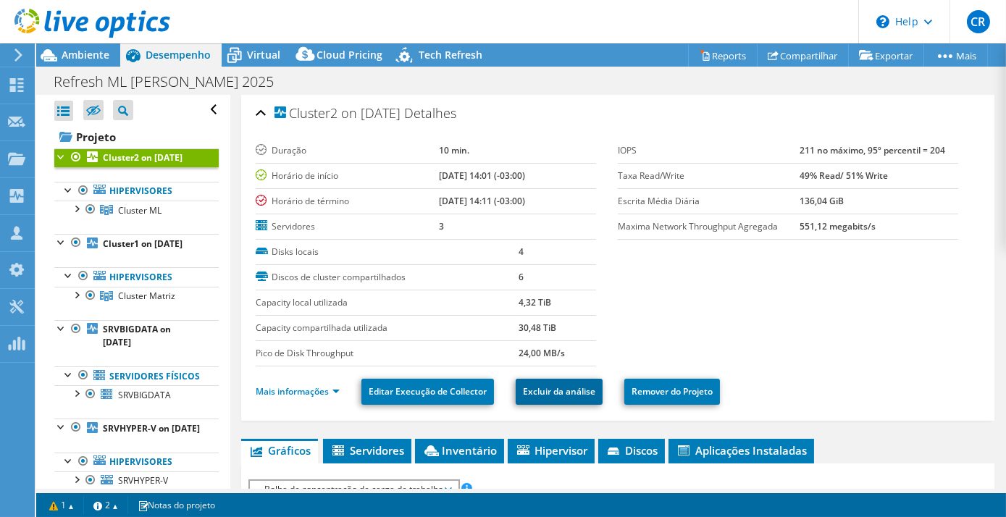
click at [566, 395] on link "Excluir da análise" at bounding box center [559, 392] width 87 height 26
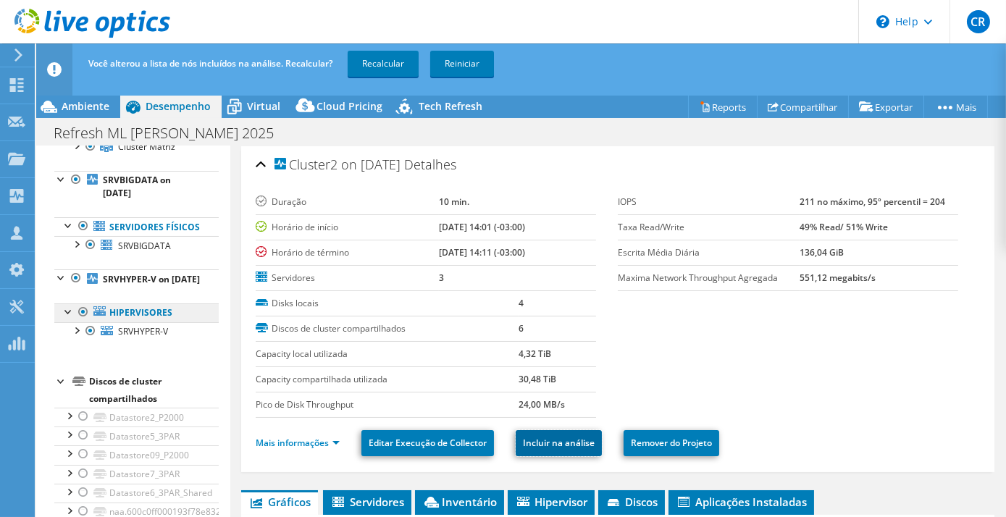
scroll to position [219, 0]
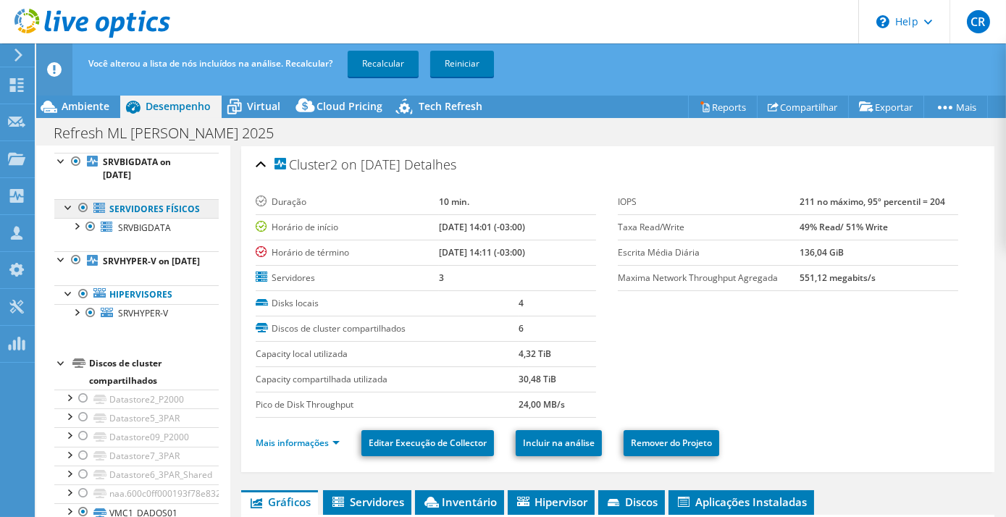
click at [141, 218] on link "Servidores físicos" at bounding box center [136, 208] width 164 height 19
click at [149, 218] on link "Servidores físicos" at bounding box center [136, 208] width 164 height 19
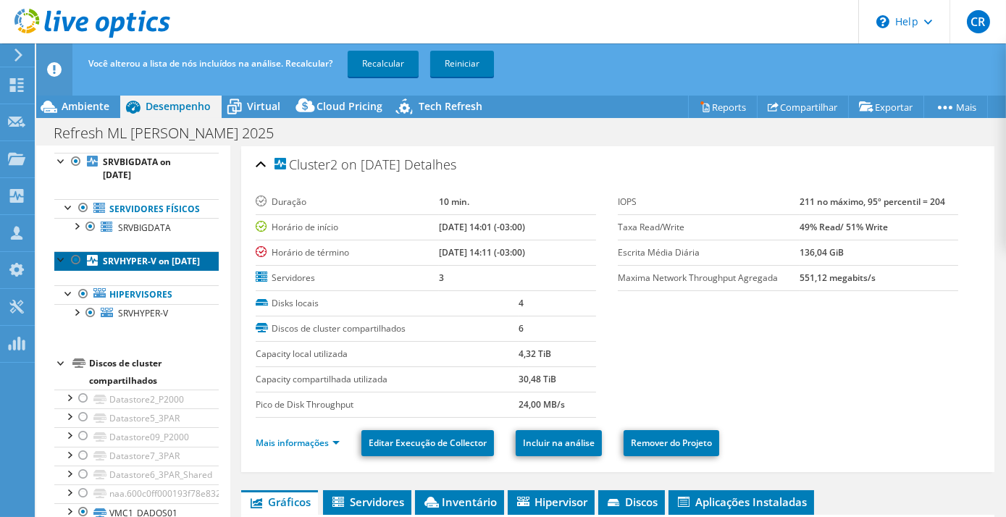
click at [116, 270] on link "SRVHYPER-V on 10/9/2025" at bounding box center [136, 260] width 164 height 19
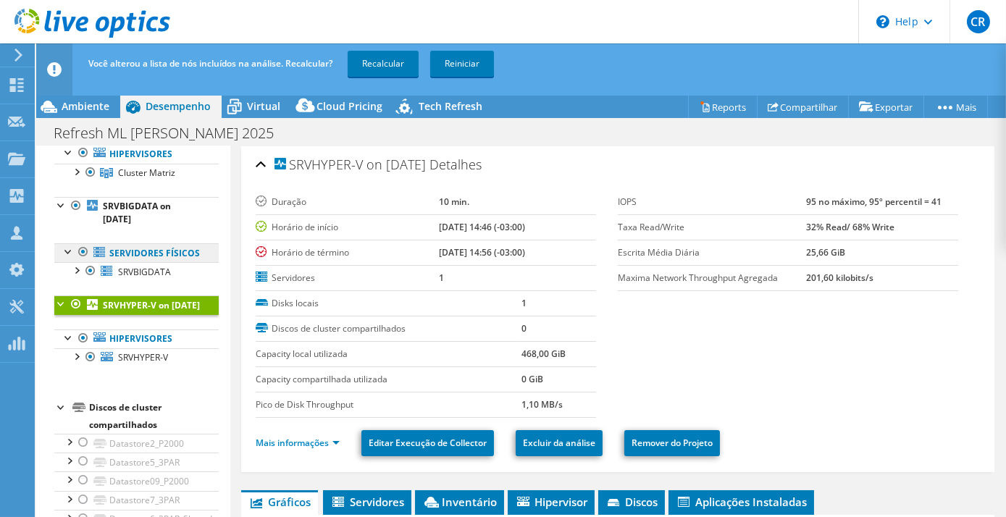
scroll to position [175, 0]
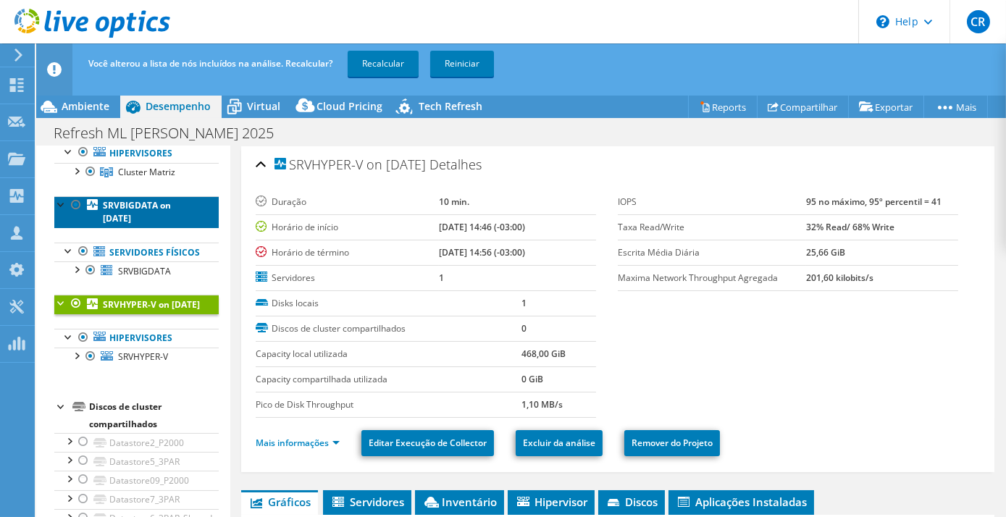
click at [156, 225] on b "SRVBIGDATA on 10/9/2025" at bounding box center [137, 211] width 68 height 25
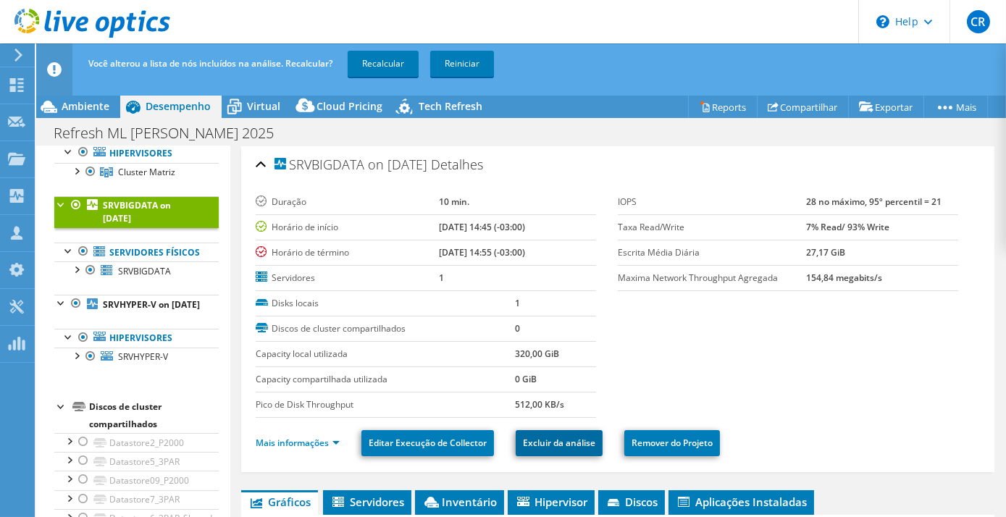
click at [557, 445] on link "Excluir da análise" at bounding box center [559, 443] width 87 height 26
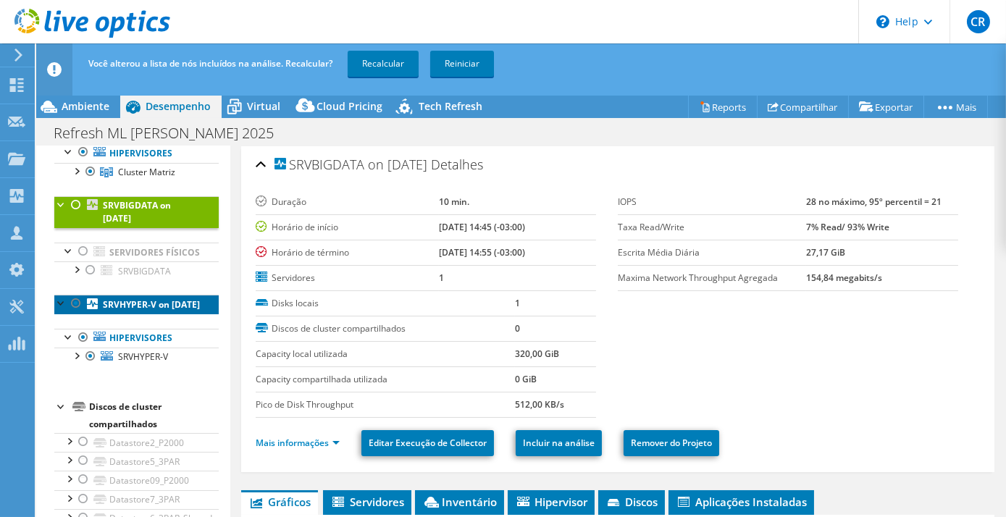
click at [126, 311] on b "SRVHYPER-V on 10/9/2025" at bounding box center [151, 304] width 97 height 12
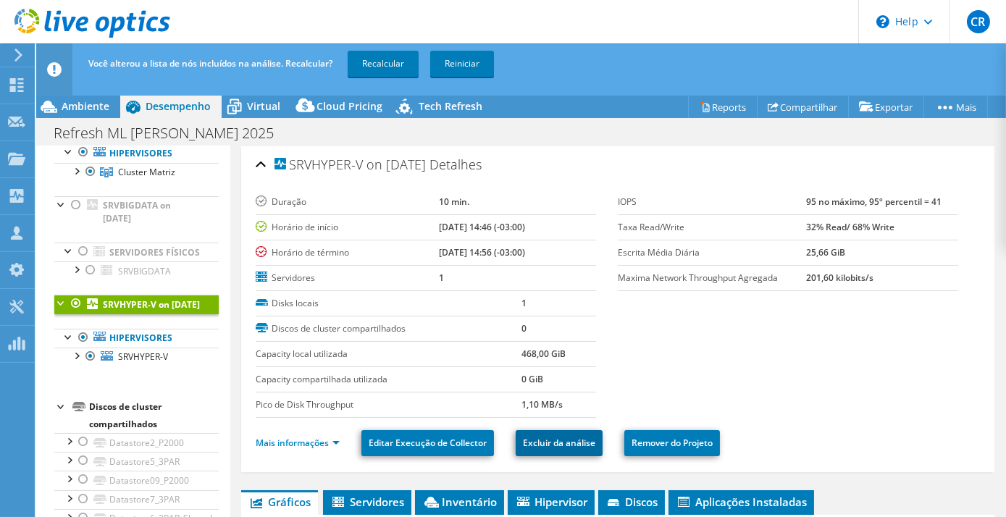
click at [566, 445] on link "Excluir da análise" at bounding box center [559, 443] width 87 height 26
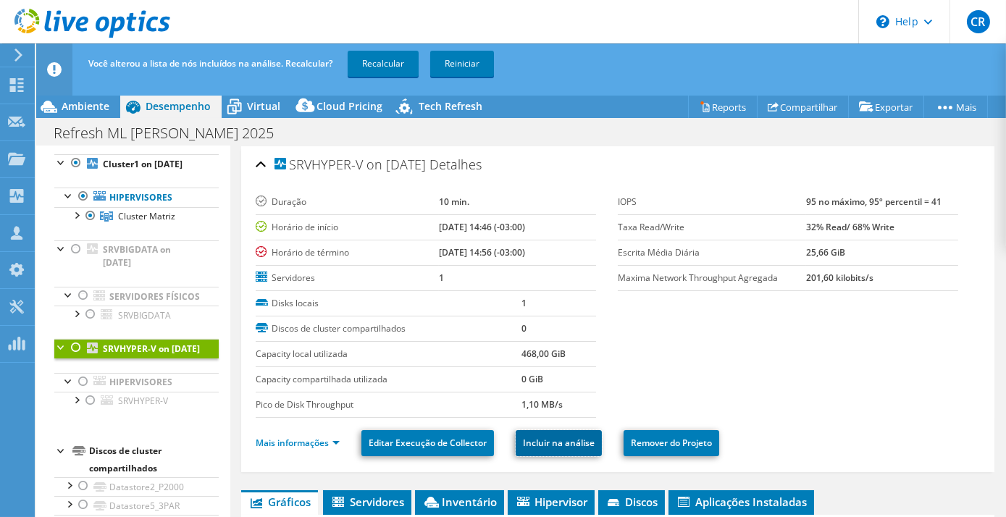
scroll to position [0, 0]
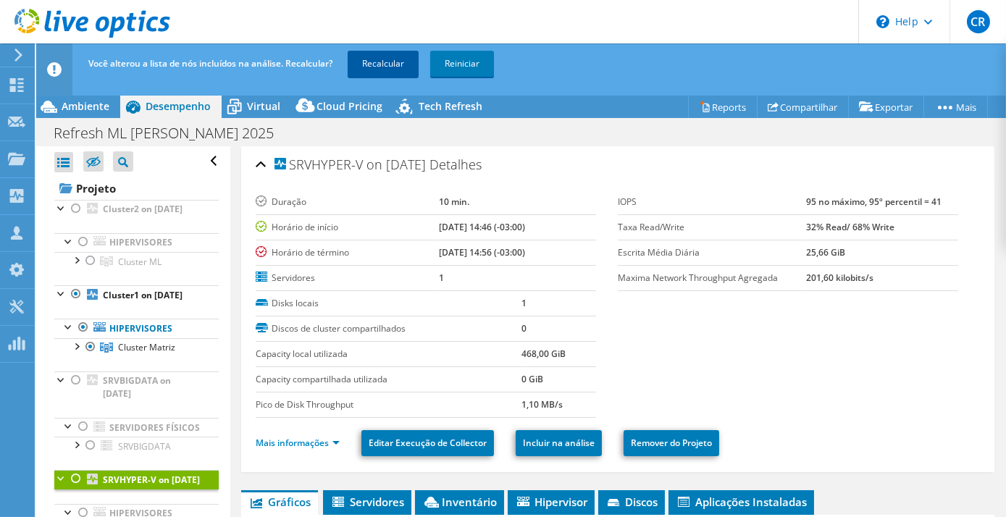
click at [385, 62] on link "Recalcular" at bounding box center [383, 64] width 71 height 26
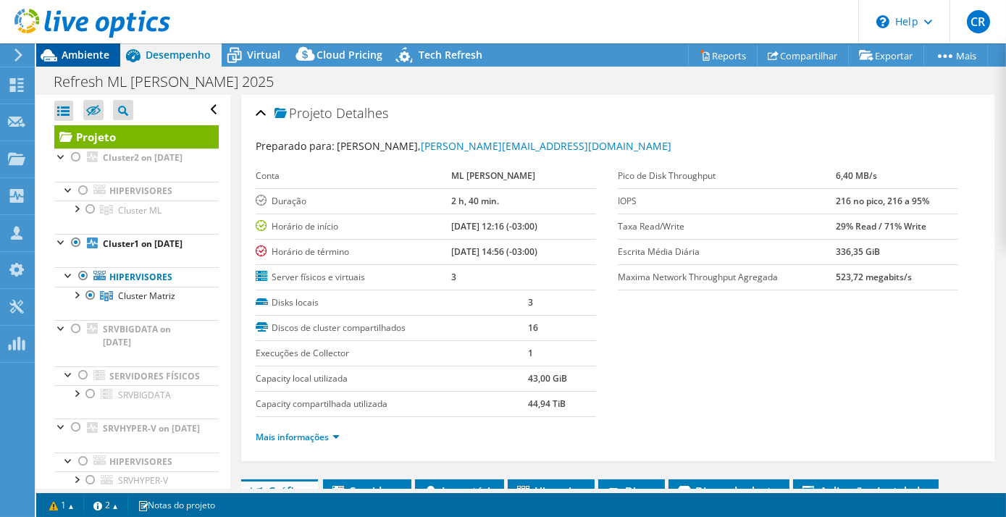
click at [68, 56] on span "Ambiente" at bounding box center [86, 55] width 48 height 14
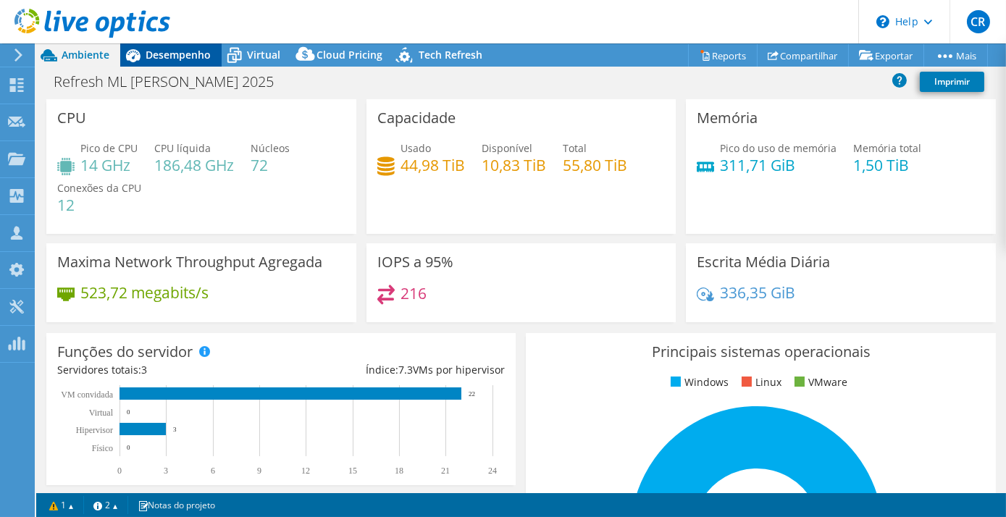
click at [185, 57] on span "Desempenho" at bounding box center [178, 55] width 65 height 14
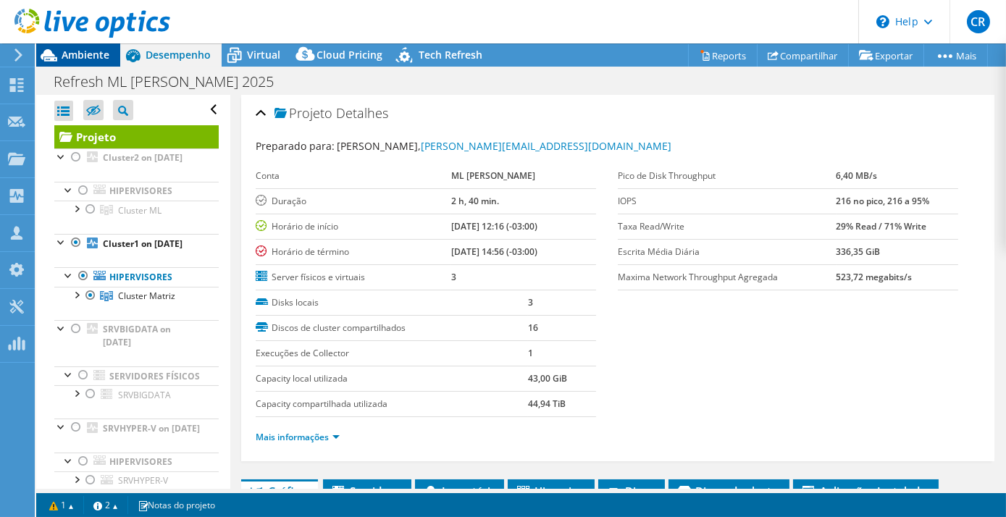
click at [63, 52] on span "Ambiente" at bounding box center [86, 55] width 48 height 14
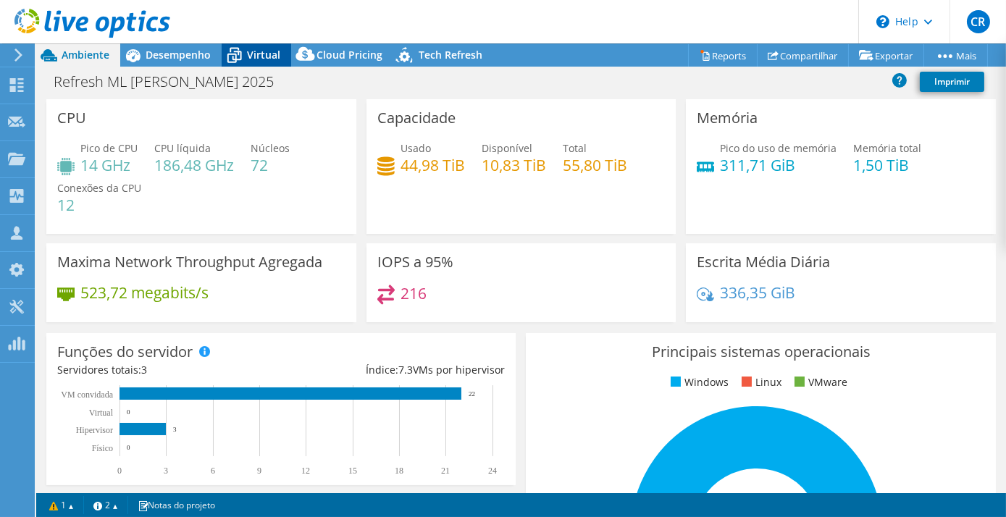
click at [272, 44] on div "Virtual" at bounding box center [257, 54] width 70 height 23
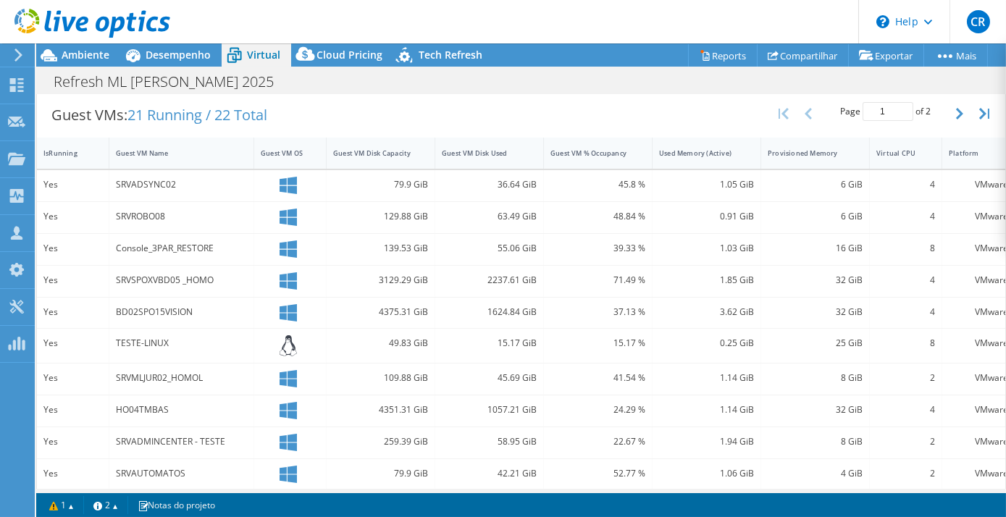
scroll to position [333, 0]
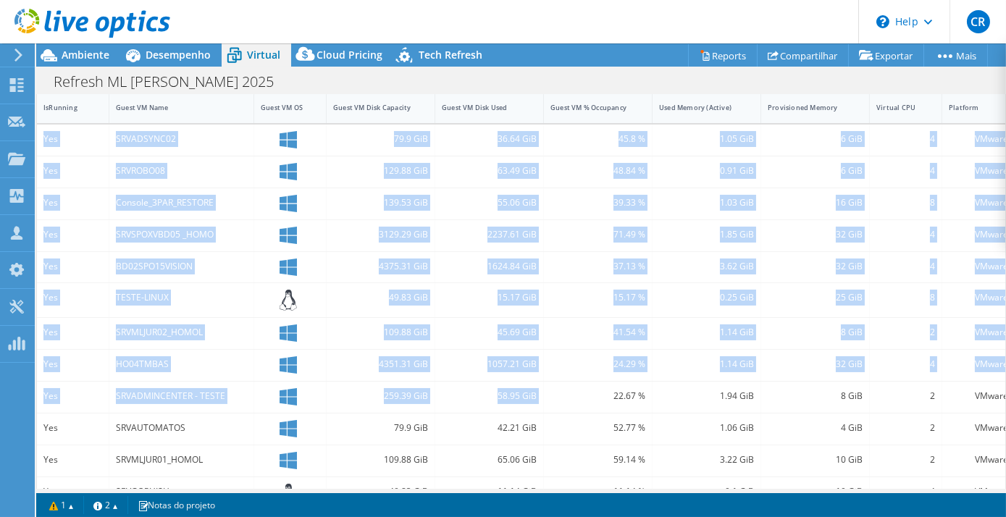
drag, startPoint x: 45, startPoint y: 133, endPoint x: 575, endPoint y: 385, distance: 586.8
click at [575, 385] on div "Yes SRVADSYNC02 79.9 GiB 36.64 GiB 45.8 % 1.05 GiB 6 GiB 4 VMware Yes SRVROBO08…" at bounding box center [526, 367] width 978 height 485
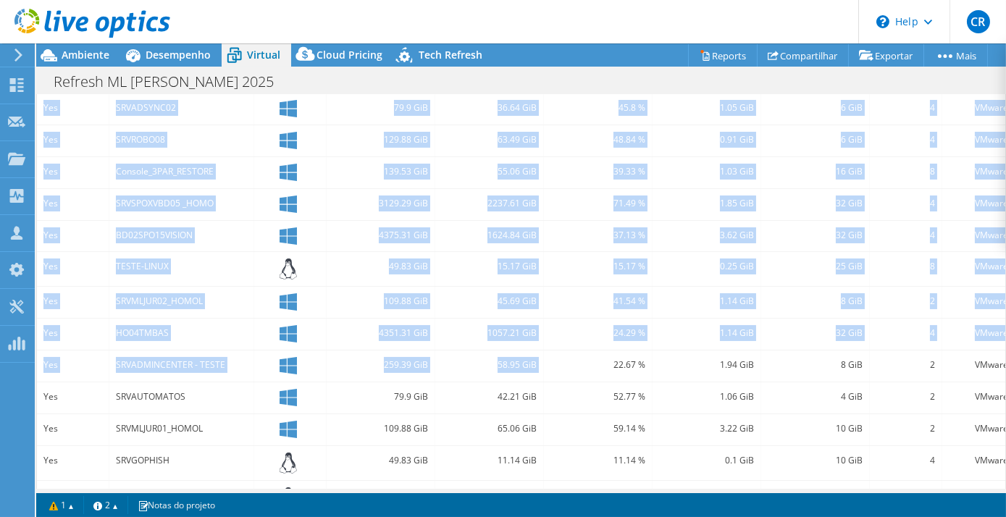
scroll to position [465, 0]
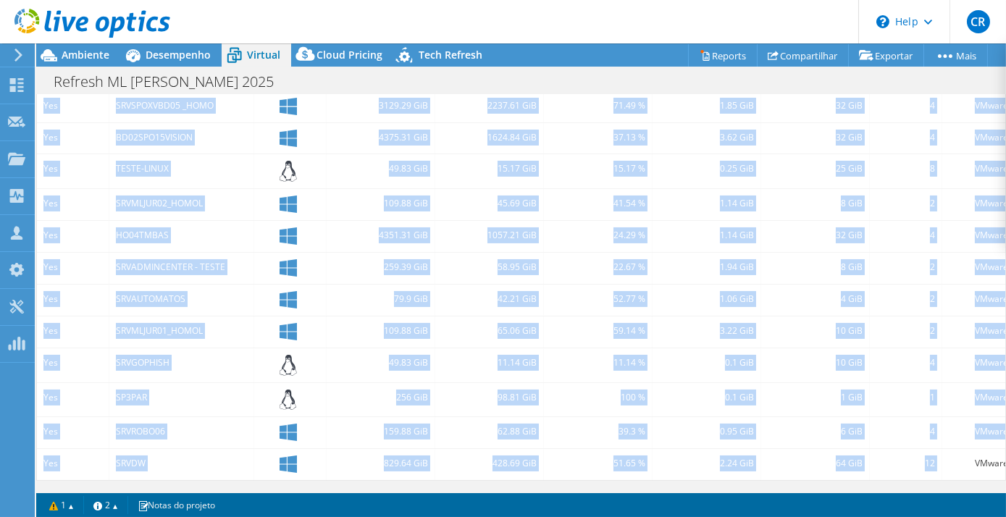
click at [943, 450] on div "VMware" at bounding box center [978, 464] width 72 height 31
copy div "Yes SRVADSYNC02 79.9 GiB 36.64 GiB 45.8 % 1.05 GiB 6 GiB 4 VMware Yes SRVROBO08…"
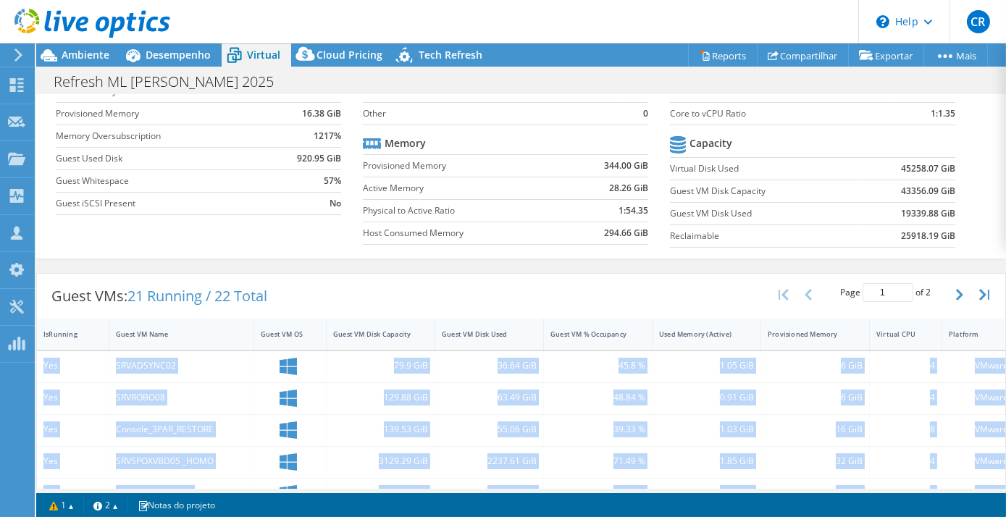
scroll to position [175, 0]
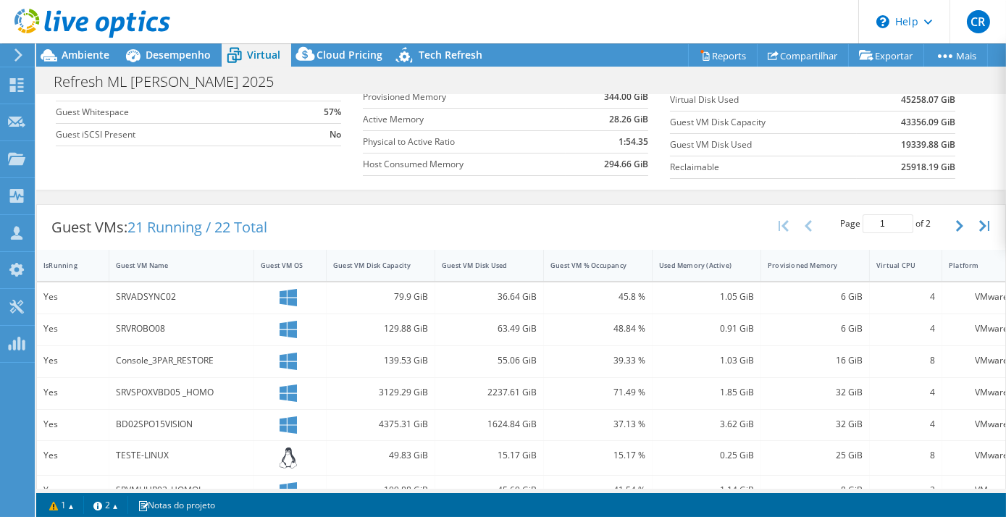
click at [524, 216] on div "Guest VMs: 21 Running / 22 Total Page 1 of 2 5 rows 10 rows 20 rows 25 rows 50 …" at bounding box center [521, 227] width 968 height 45
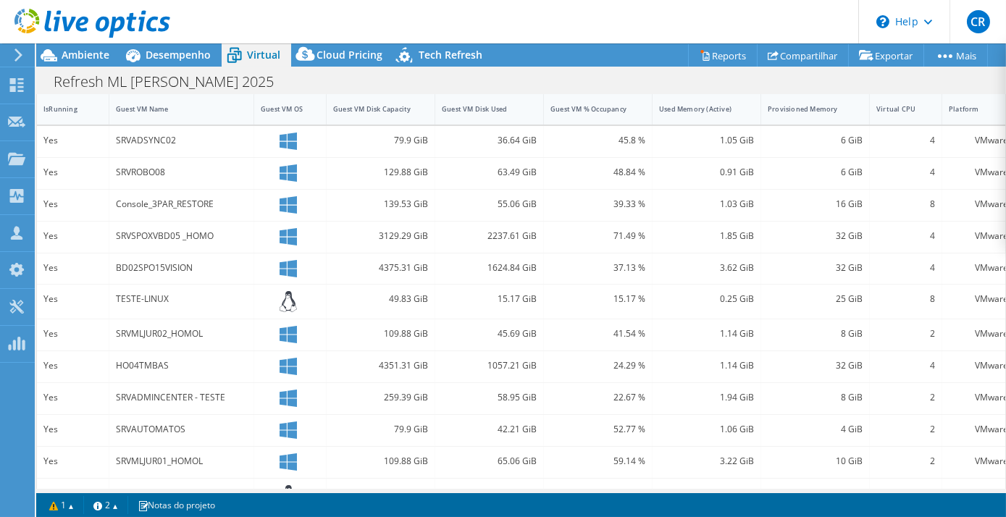
scroll to position [351, 0]
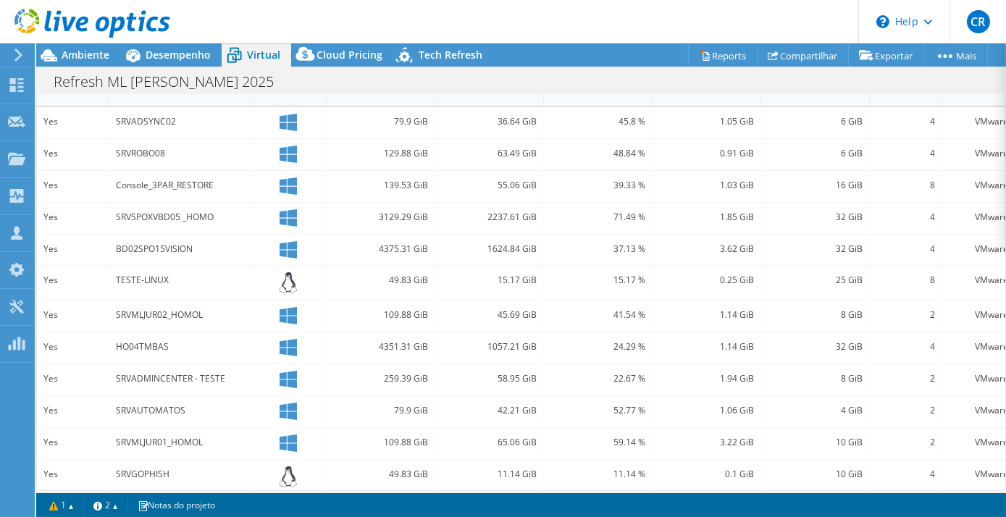
click at [470, 341] on div "1057.21 GiB" at bounding box center [489, 347] width 95 height 16
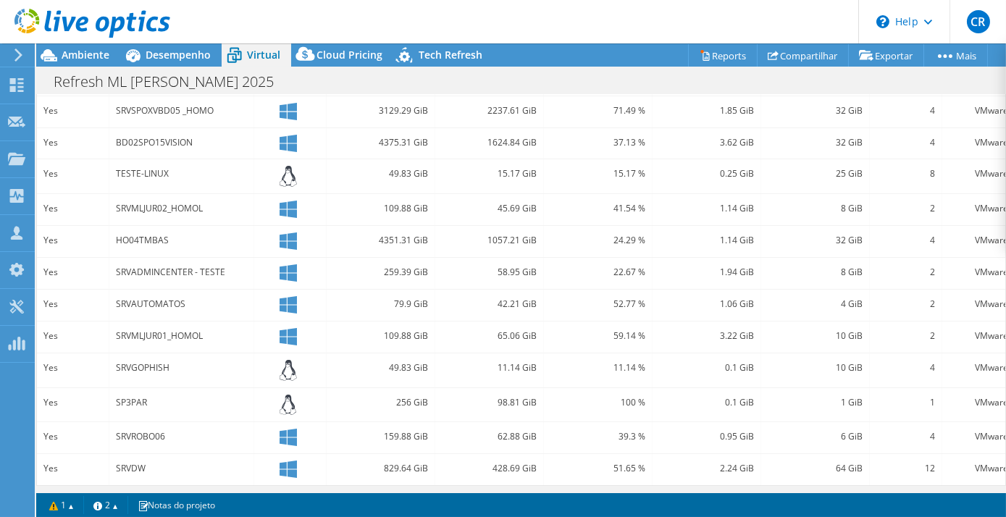
scroll to position [465, 0]
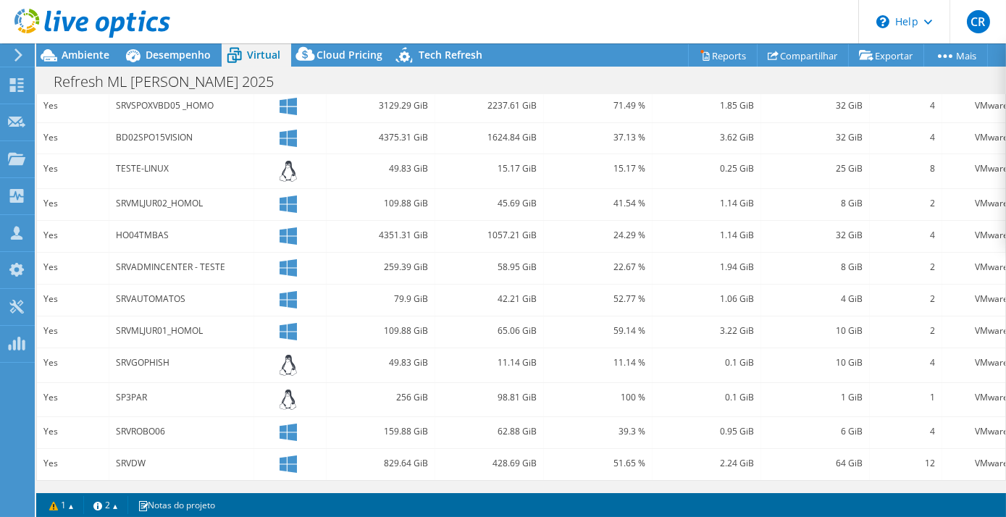
click at [525, 383] on div "98.81 GiB" at bounding box center [489, 400] width 109 height 34
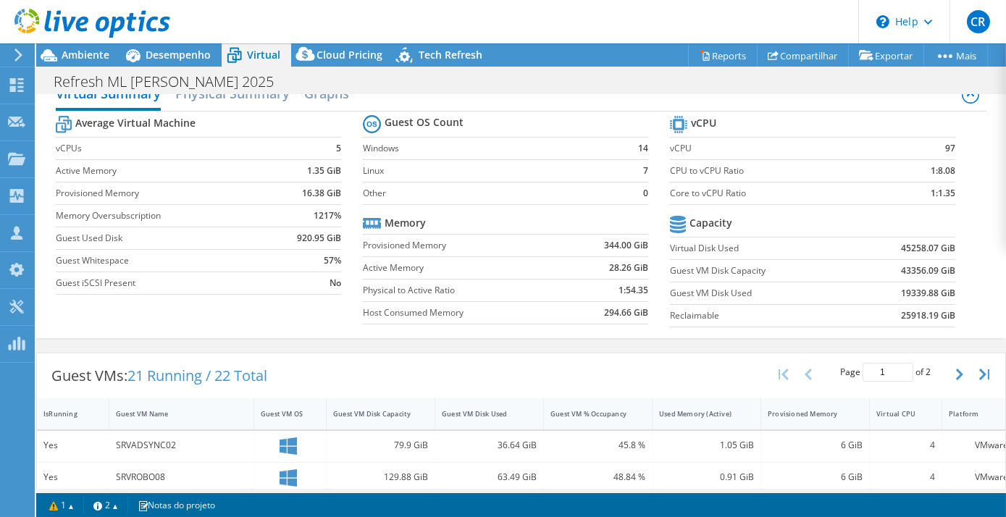
scroll to position [0, 0]
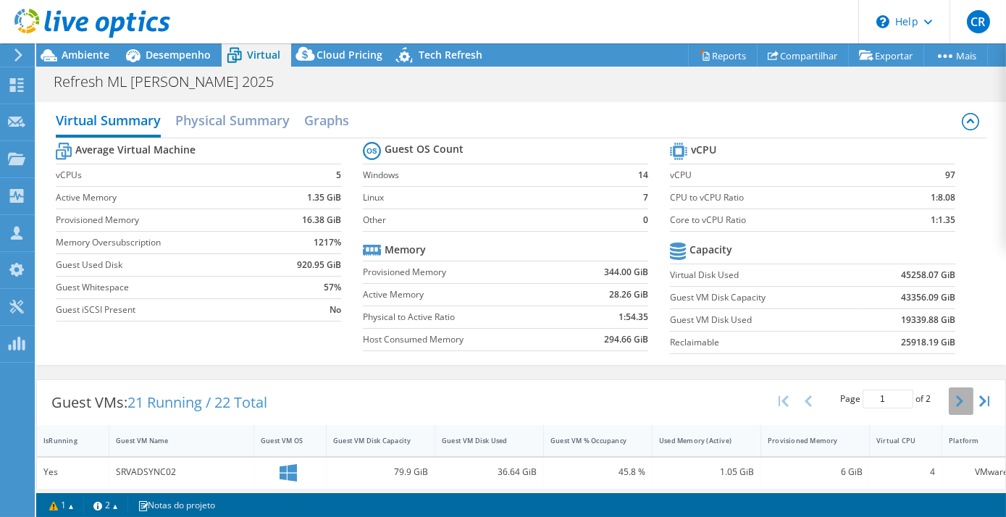
click at [956, 397] on button "button" at bounding box center [961, 402] width 25 height 28
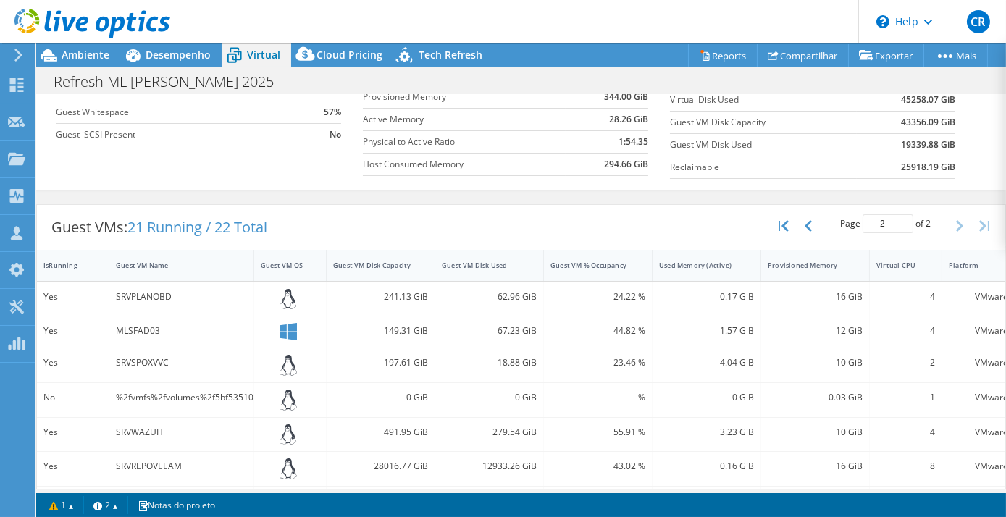
scroll to position [217, 0]
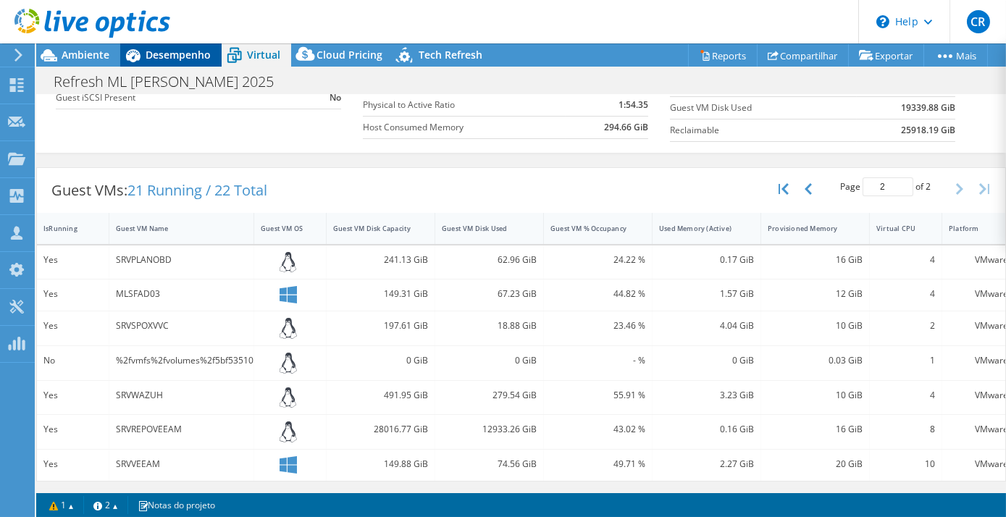
click at [149, 50] on span "Desempenho" at bounding box center [178, 55] width 65 height 14
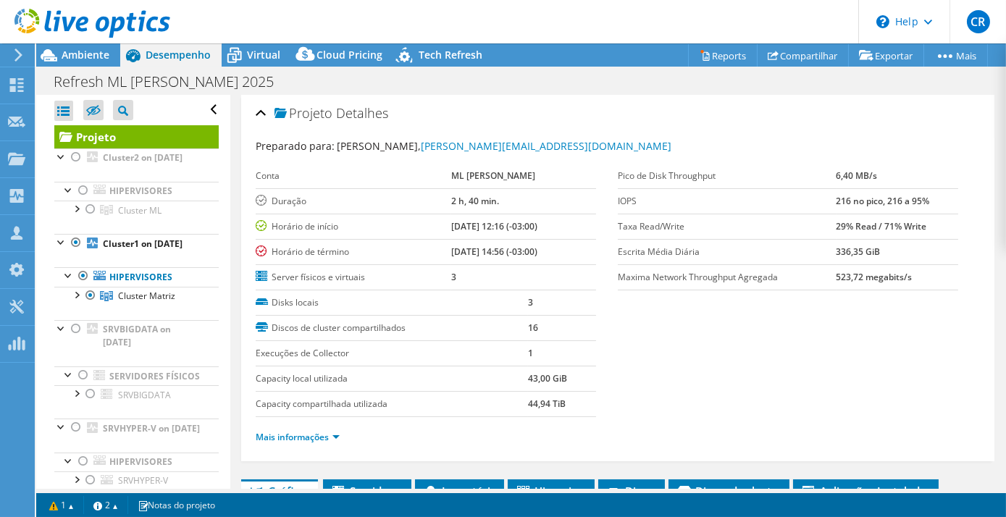
scroll to position [0, 0]
click at [74, 157] on div at bounding box center [76, 156] width 14 height 17
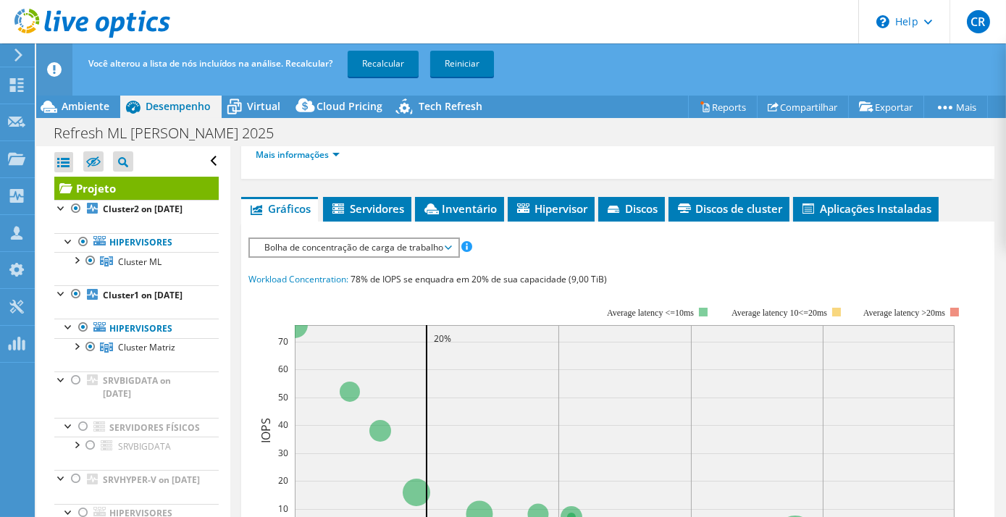
scroll to position [395, 0]
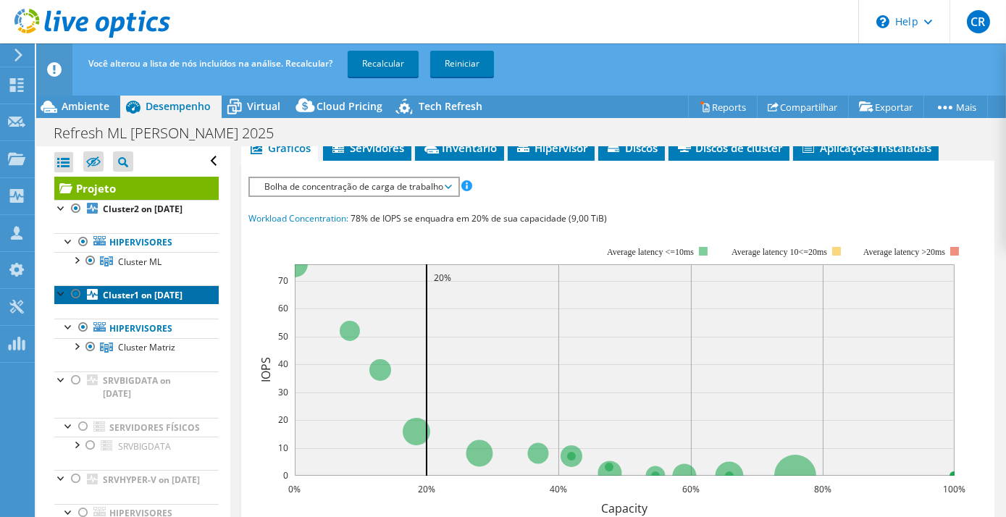
click at [125, 301] on b "Cluster1 on [DATE]" at bounding box center [143, 295] width 80 height 12
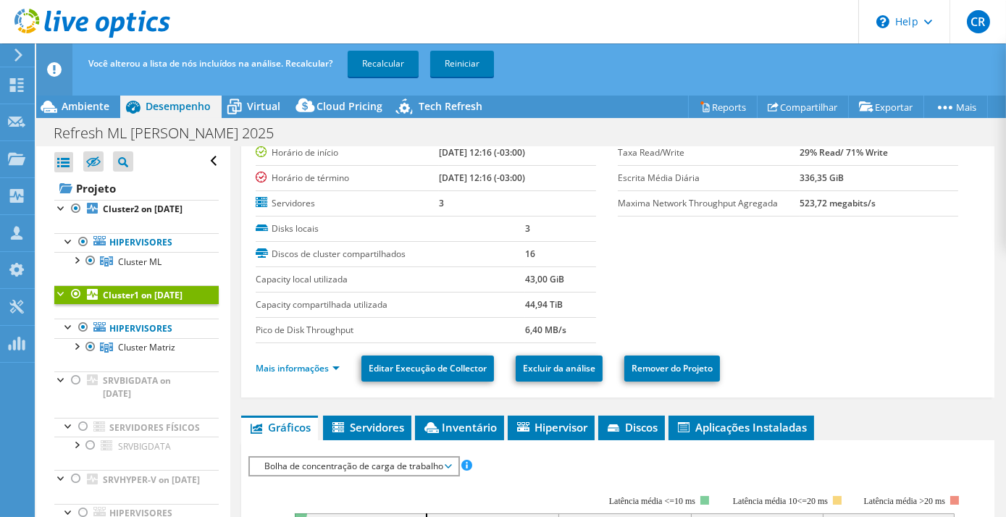
scroll to position [131, 0]
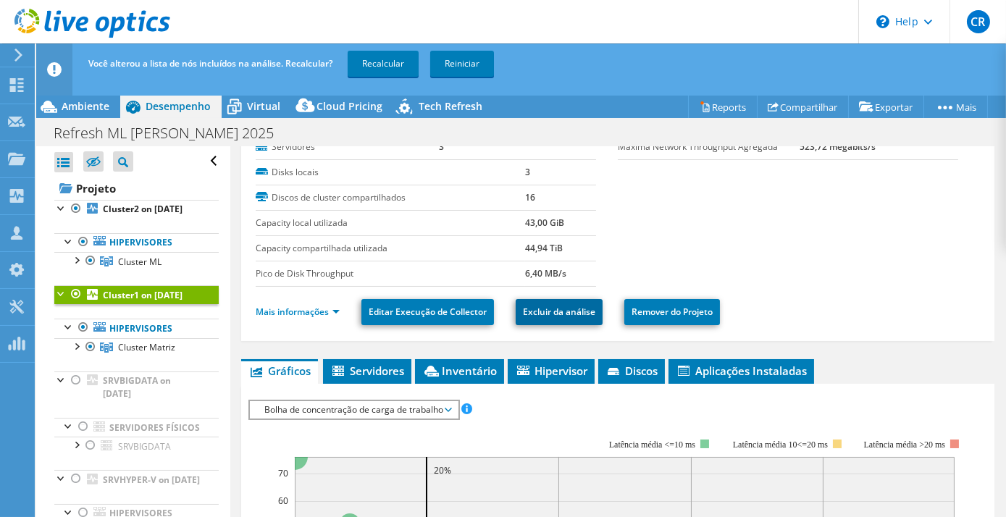
click at [564, 304] on link "Excluir da análise" at bounding box center [559, 312] width 87 height 26
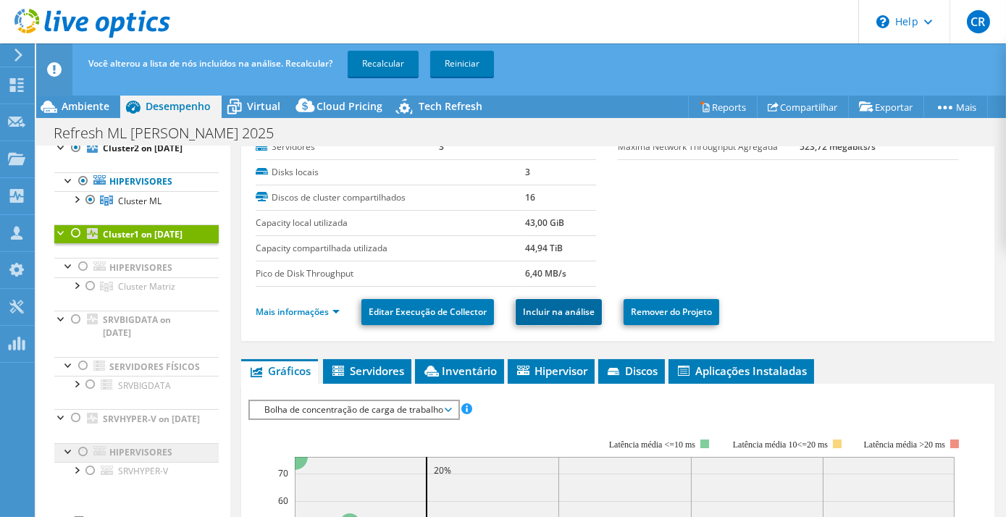
scroll to position [0, 0]
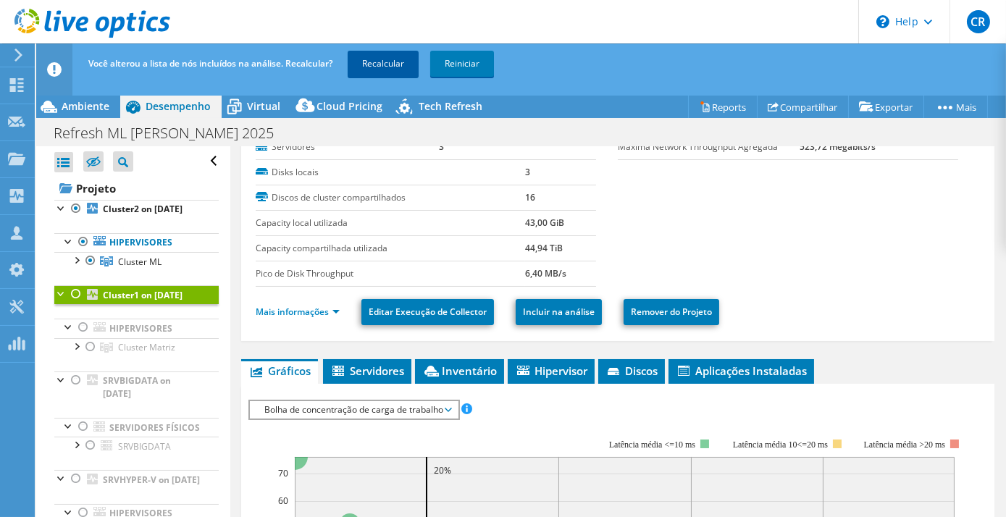
click at [380, 71] on link "Recalcular" at bounding box center [383, 64] width 71 height 26
type input "1"
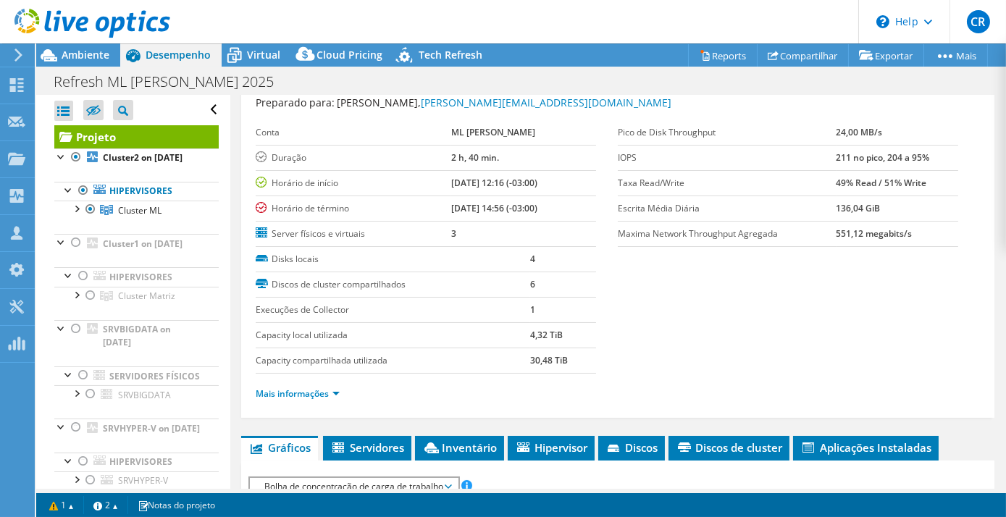
scroll to position [88, 0]
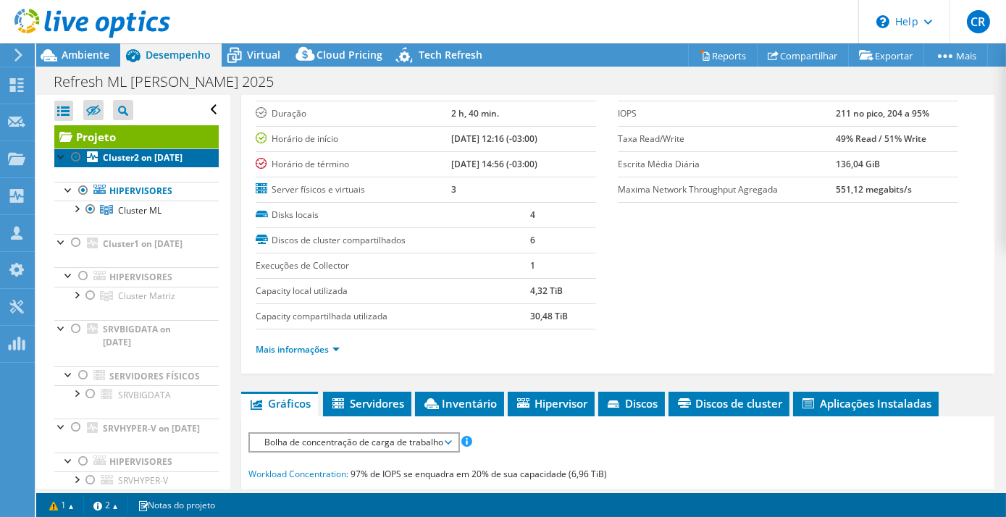
click at [151, 167] on link "Cluster2 on [DATE]" at bounding box center [136, 157] width 164 height 19
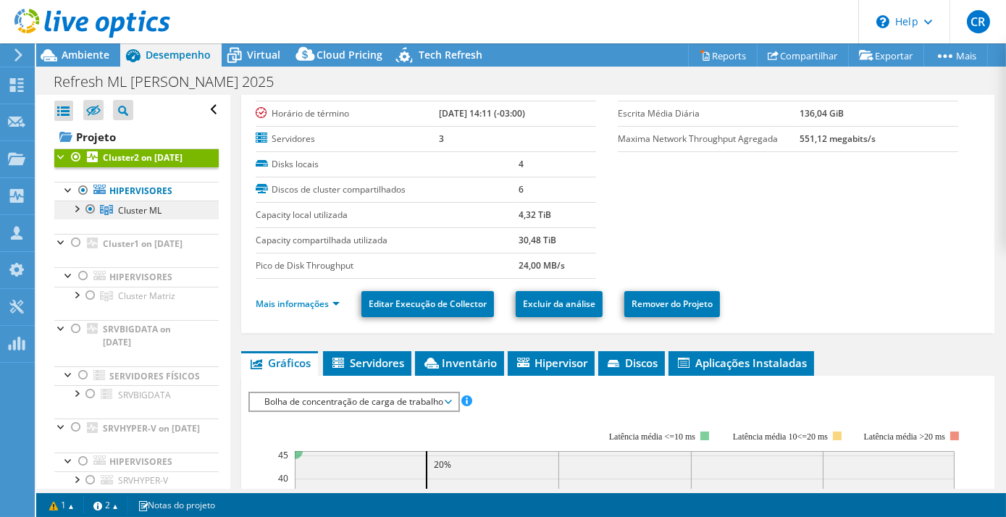
click at [141, 217] on span "Cluster ML" at bounding box center [139, 210] width 43 height 12
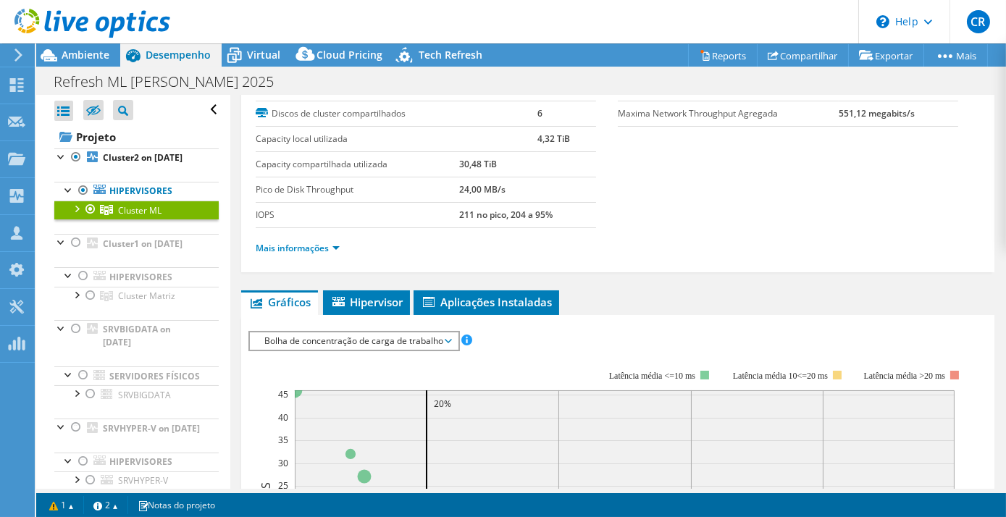
click at [78, 215] on div at bounding box center [76, 208] width 14 height 14
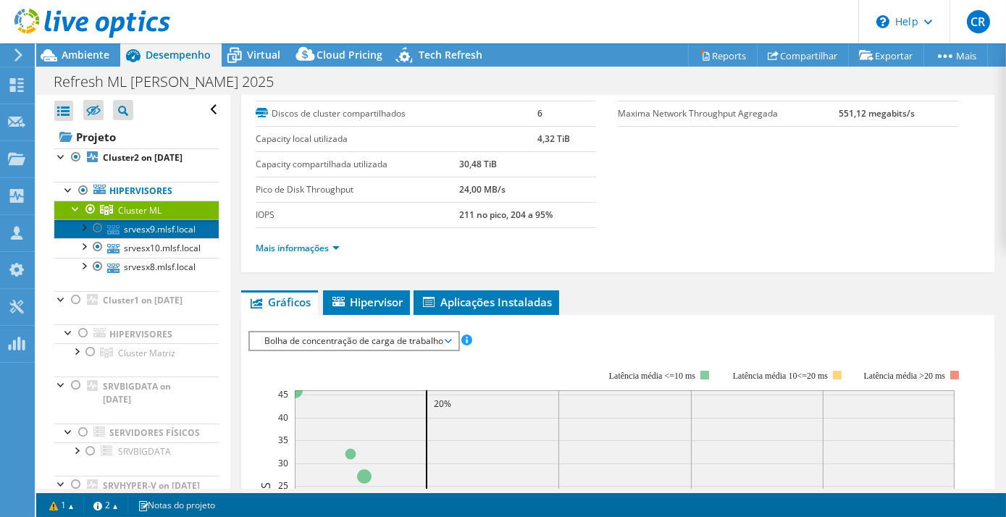
click at [172, 238] on link "srvesx9.mlsf.local" at bounding box center [136, 228] width 164 height 19
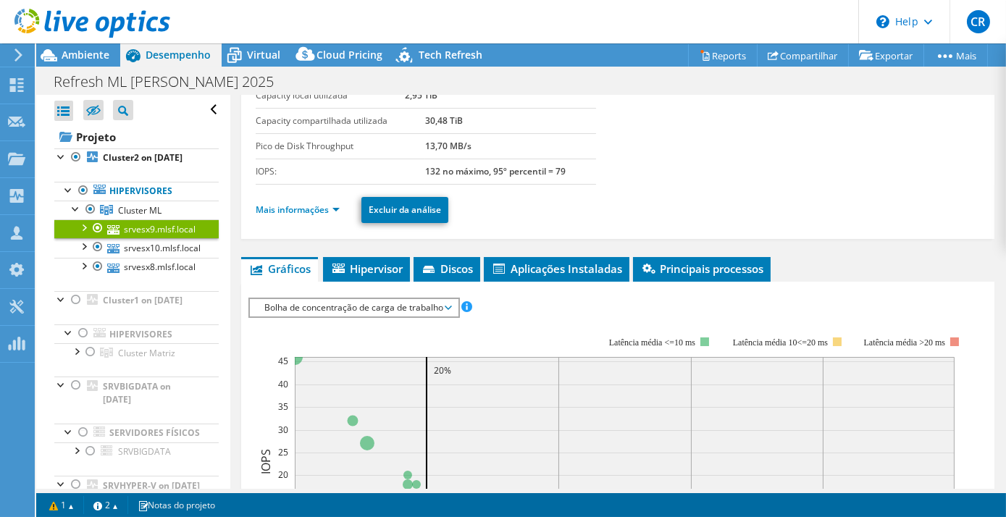
scroll to position [43, 0]
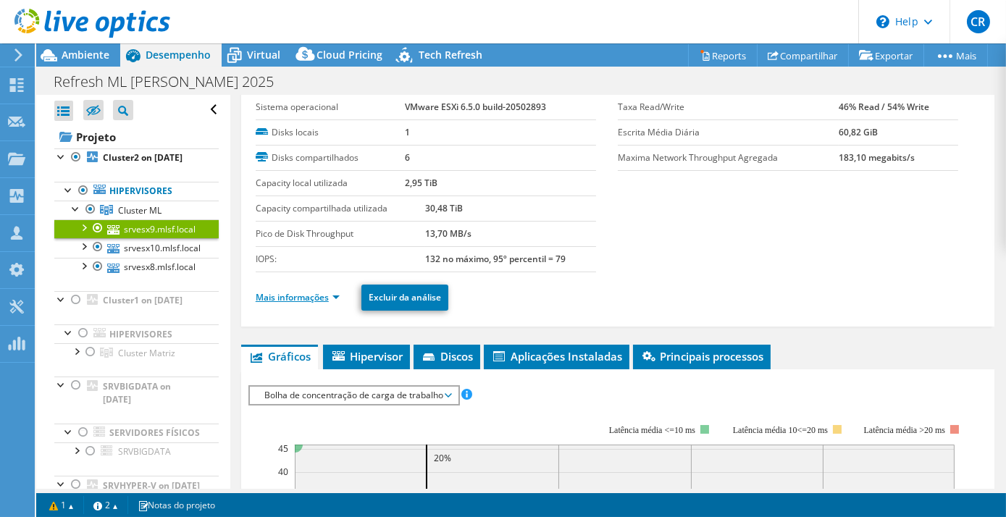
click at [338, 294] on link "Mais informações" at bounding box center [298, 297] width 84 height 12
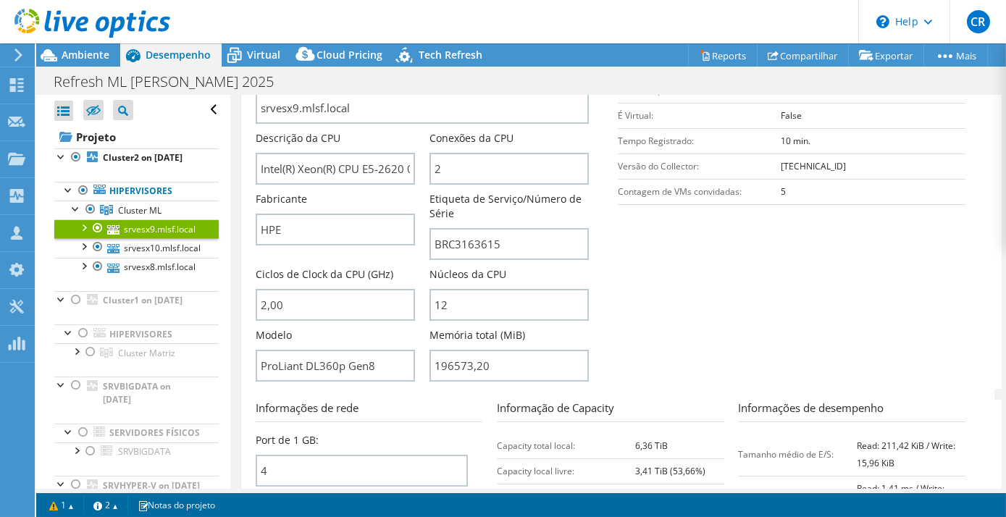
scroll to position [351, 0]
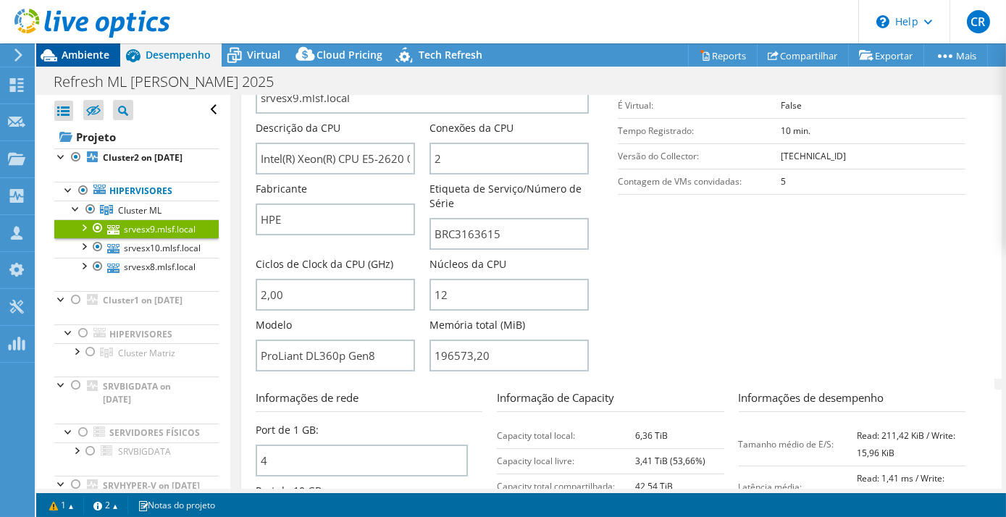
click at [91, 55] on span "Ambiente" at bounding box center [86, 55] width 48 height 14
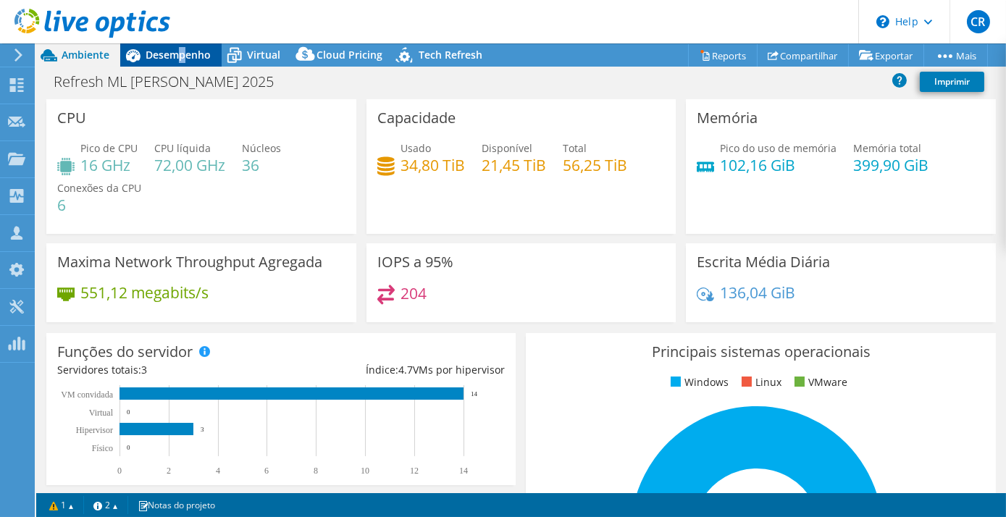
click at [180, 61] on span "Desempenho" at bounding box center [178, 55] width 65 height 14
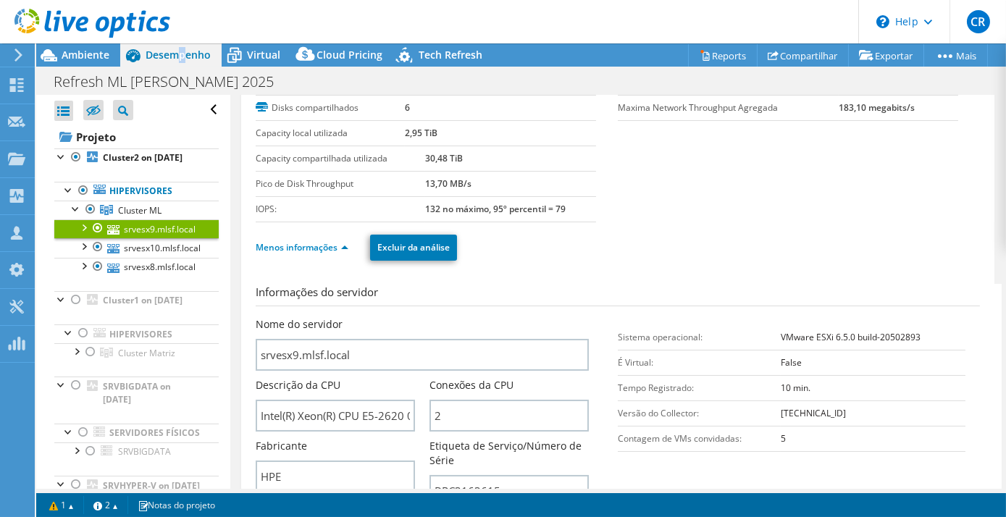
scroll to position [0, 0]
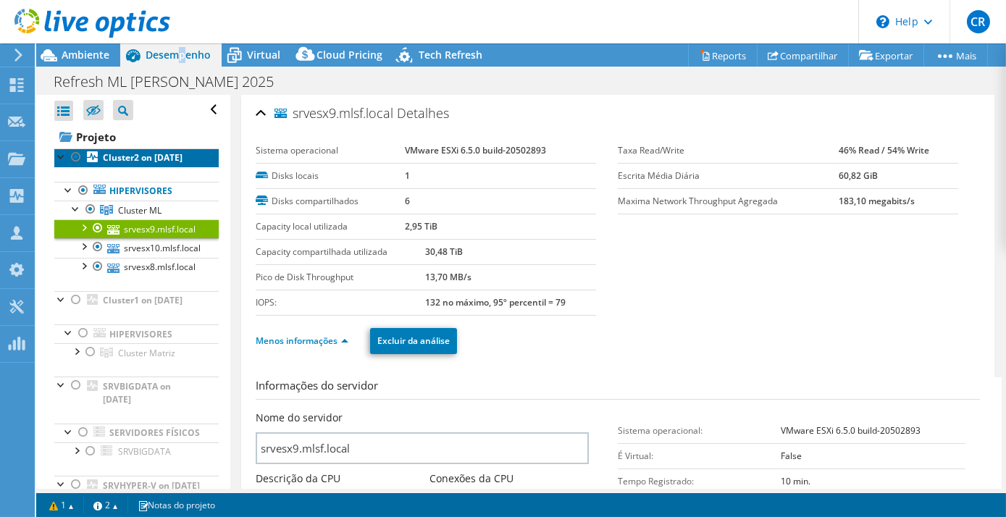
click at [140, 164] on b "Cluster2 on [DATE]" at bounding box center [143, 157] width 80 height 12
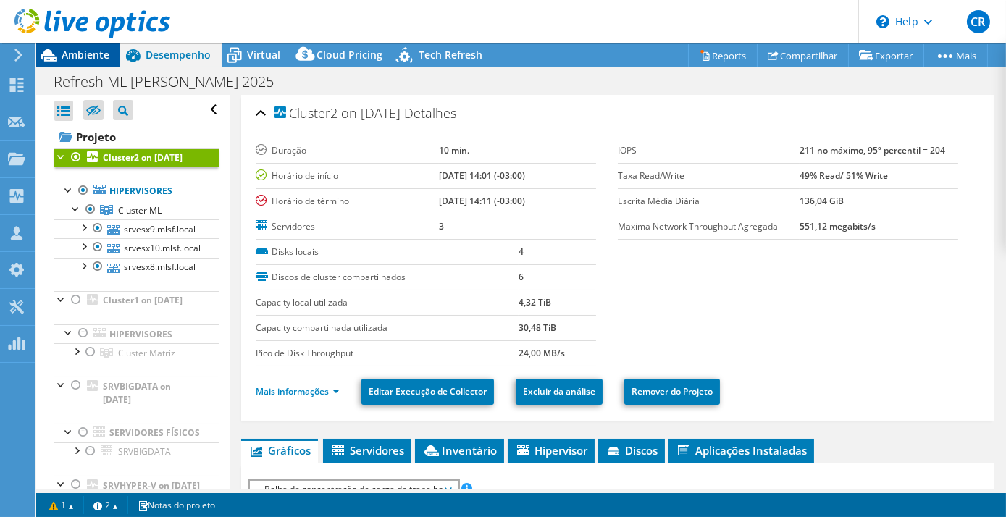
click at [83, 59] on span "Ambiente" at bounding box center [86, 55] width 48 height 14
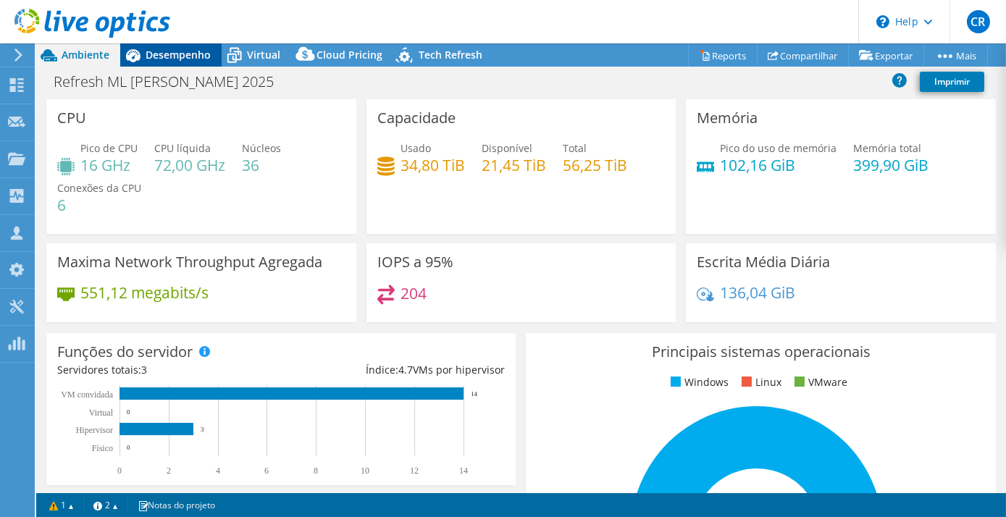
click at [175, 55] on span "Desempenho" at bounding box center [178, 55] width 65 height 14
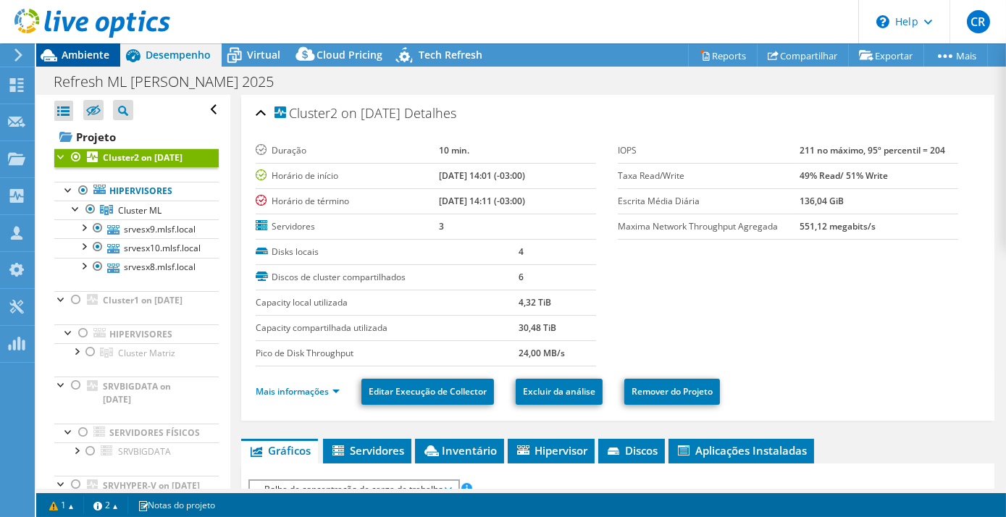
click at [86, 62] on div "Ambiente" at bounding box center [78, 54] width 84 height 23
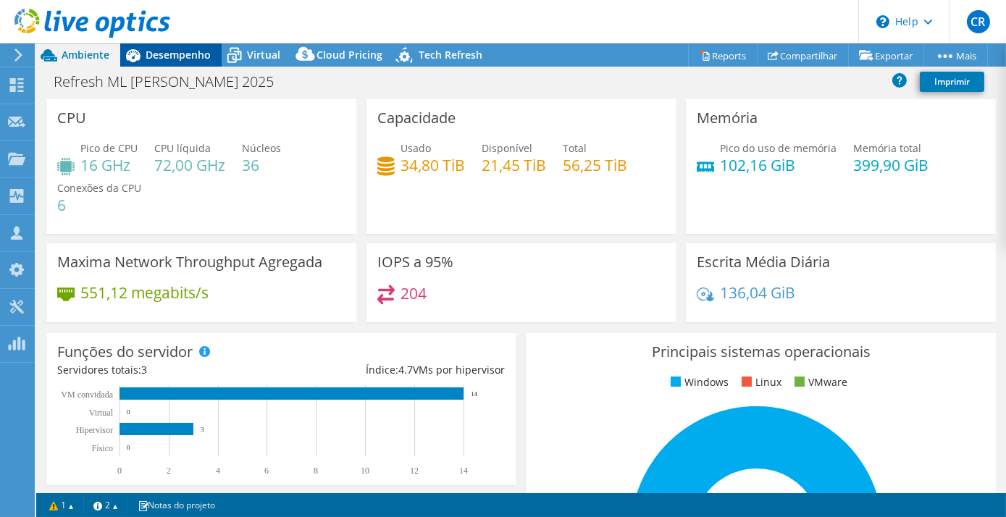
click at [181, 51] on span "Desempenho" at bounding box center [178, 55] width 65 height 14
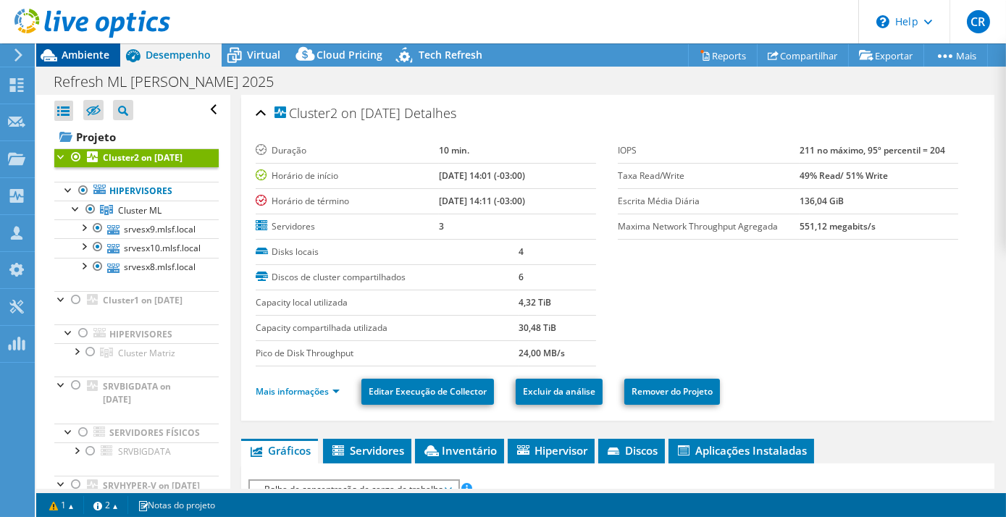
click at [64, 53] on span "Ambiente" at bounding box center [86, 55] width 48 height 14
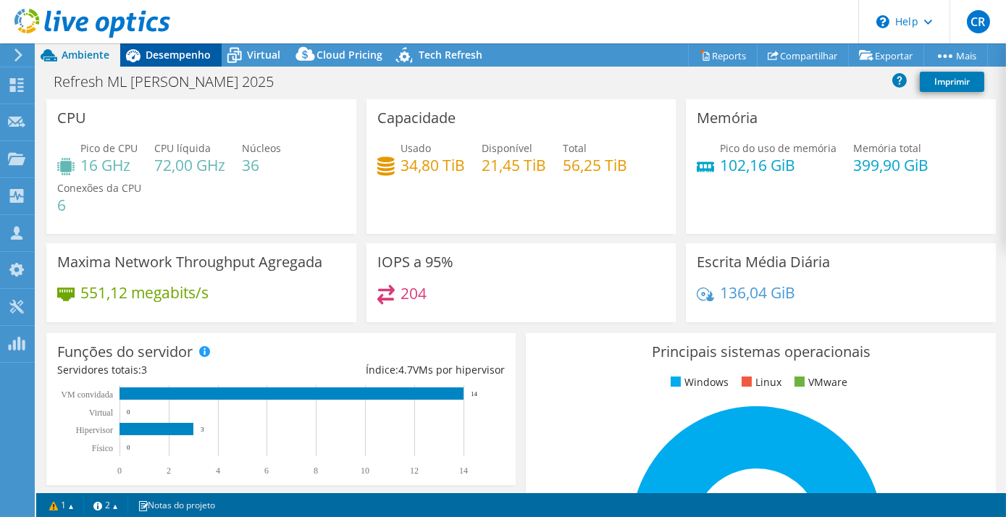
click at [169, 49] on span "Desempenho" at bounding box center [178, 55] width 65 height 14
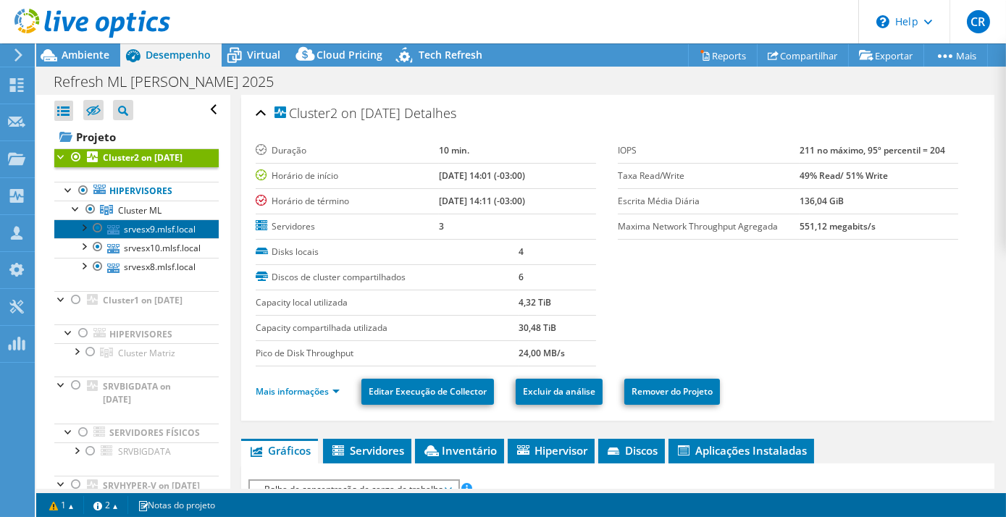
click at [169, 237] on link "srvesx9.mlsf.local" at bounding box center [136, 228] width 164 height 19
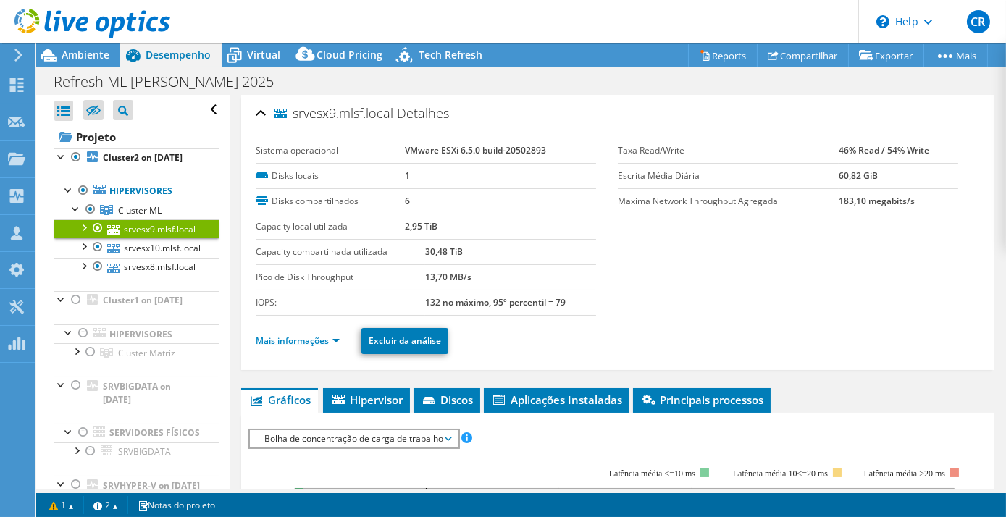
click at [336, 337] on link "Mais informações" at bounding box center [298, 341] width 84 height 12
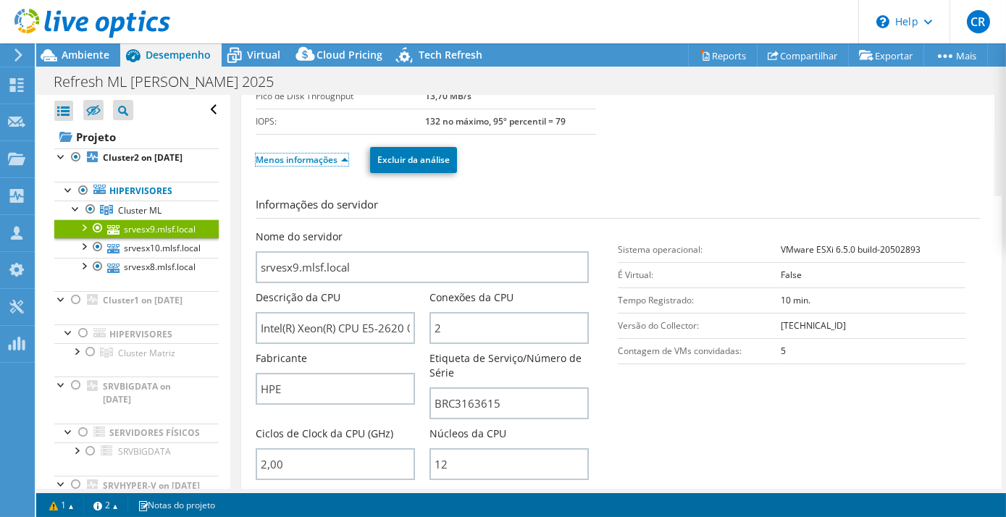
scroll to position [263, 0]
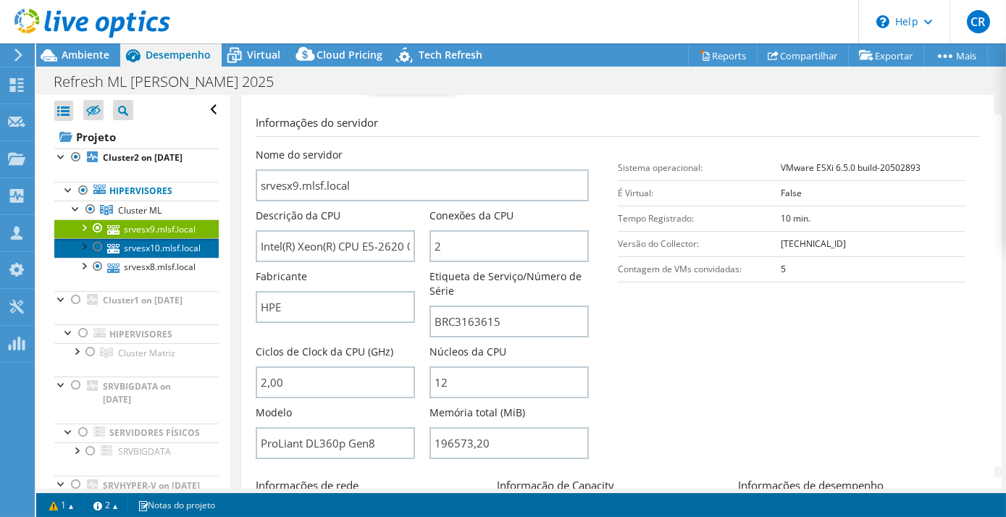
click at [138, 257] on link "srvesx10.mlsf.local" at bounding box center [136, 247] width 164 height 19
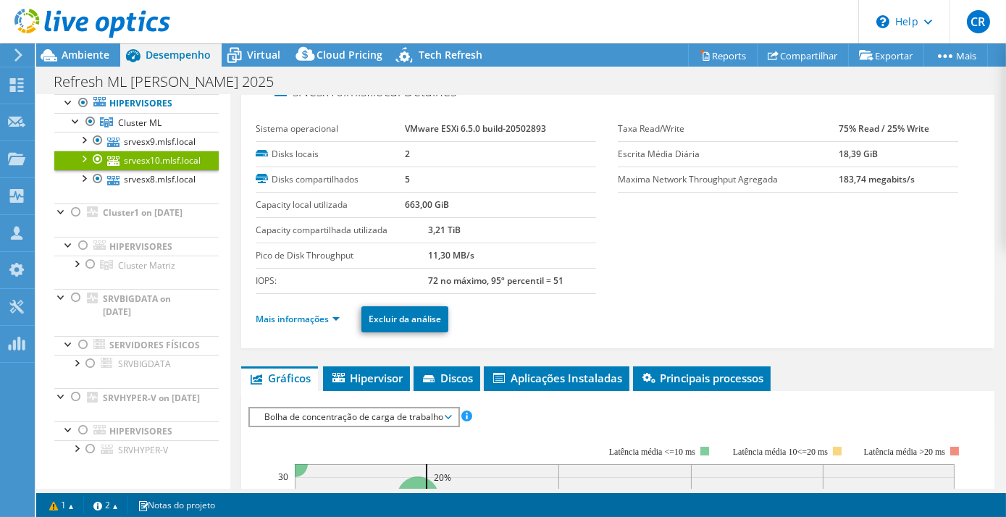
scroll to position [0, 0]
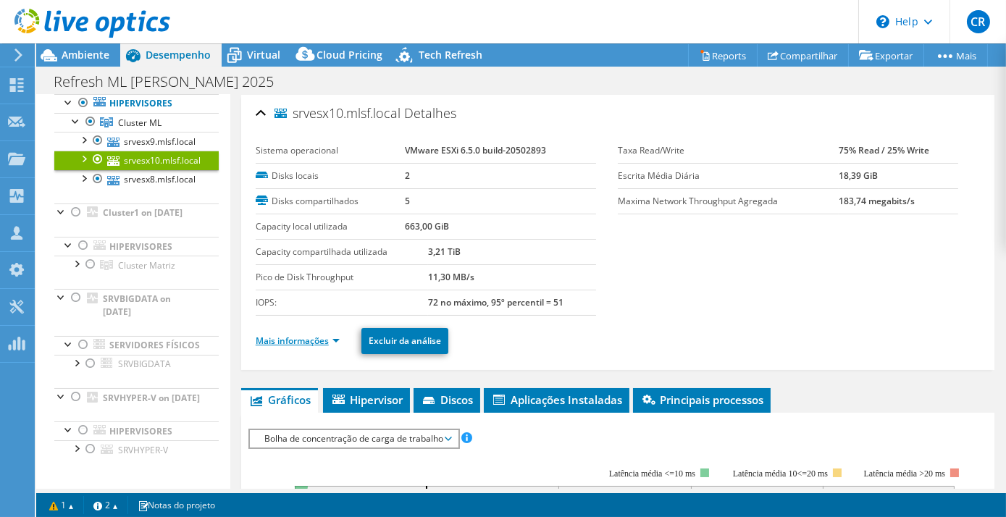
click at [339, 335] on link "Mais informações" at bounding box center [298, 341] width 84 height 12
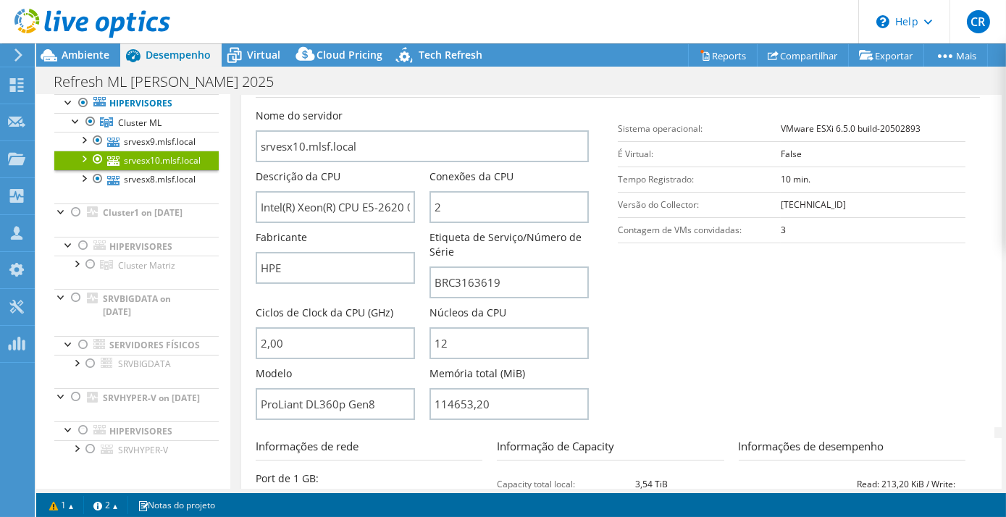
scroll to position [351, 0]
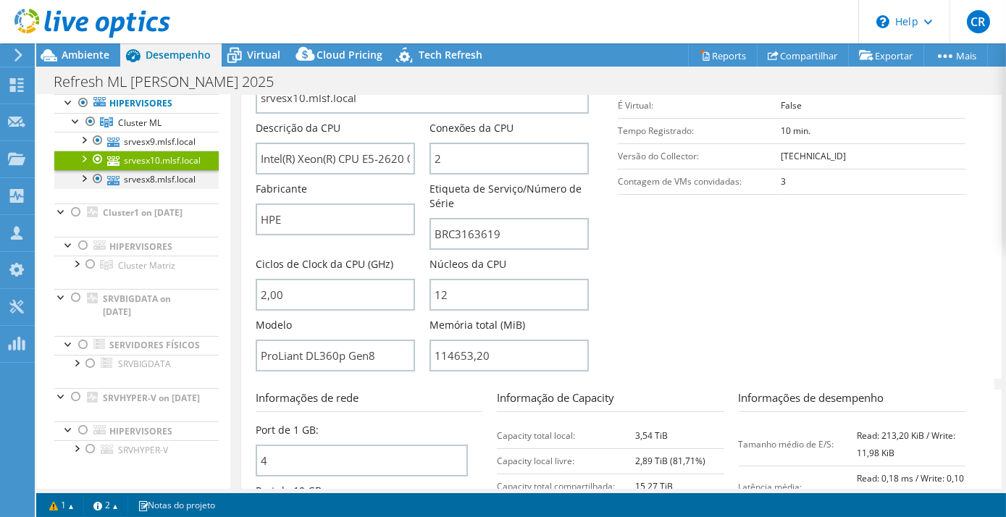
click at [80, 185] on div at bounding box center [83, 177] width 14 height 14
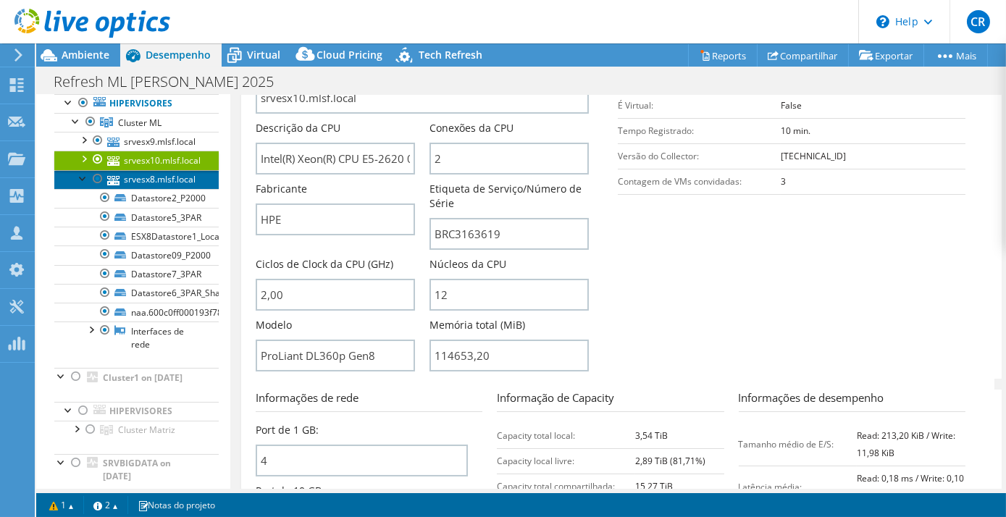
click at [167, 189] on link "srvesx8.mlsf.local" at bounding box center [136, 179] width 164 height 19
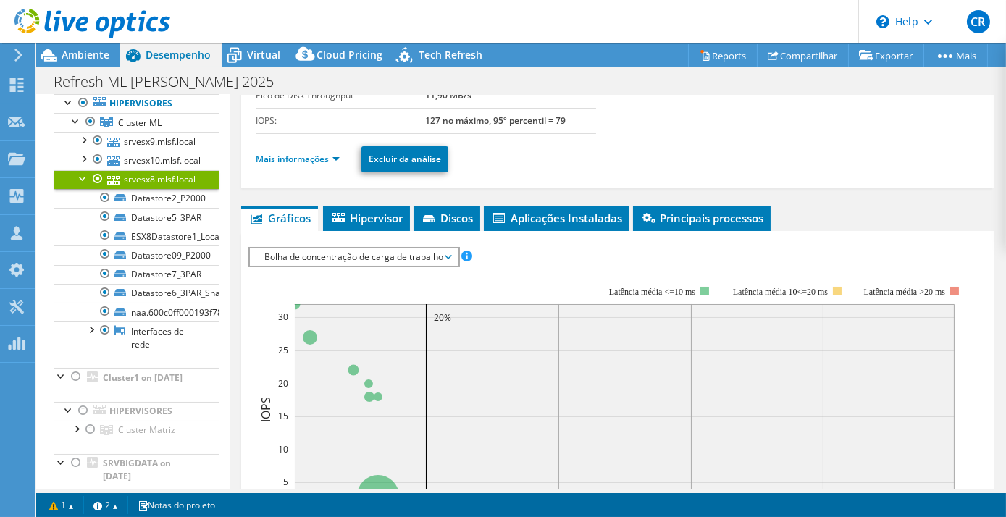
scroll to position [136, 0]
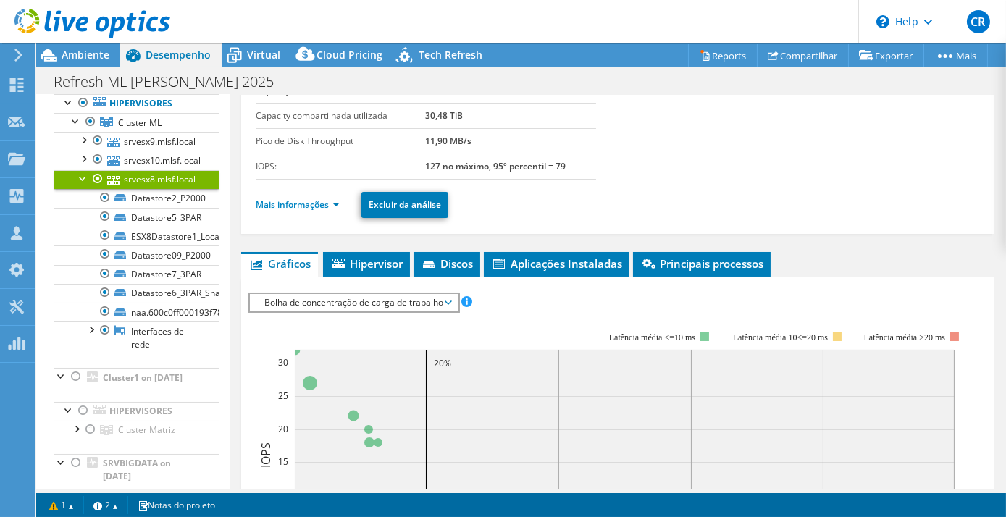
click at [335, 198] on link "Mais informações" at bounding box center [298, 204] width 84 height 12
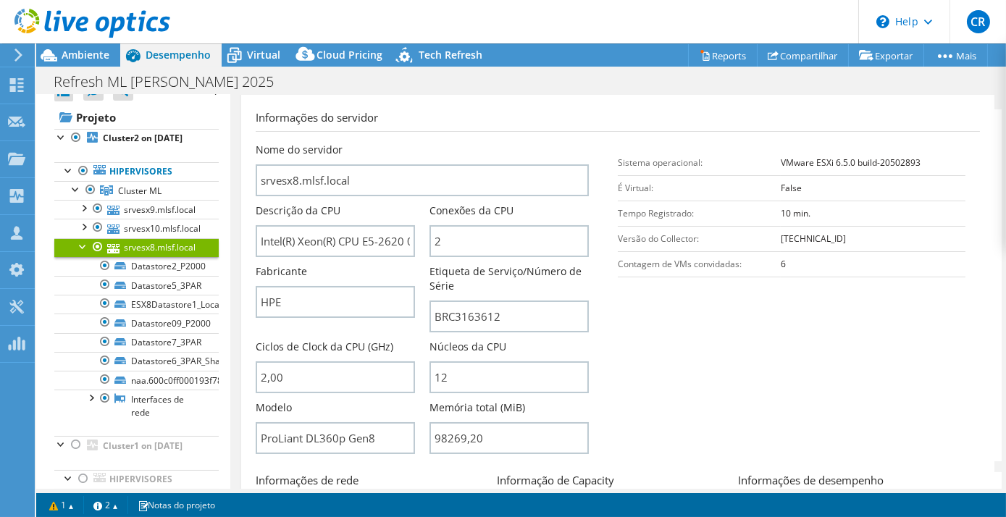
scroll to position [0, 0]
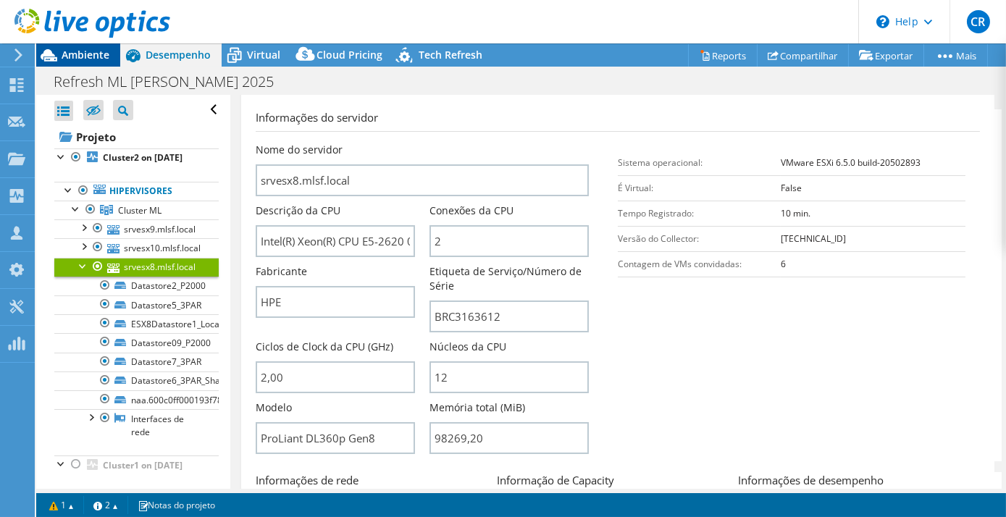
click at [67, 52] on span "Ambiente" at bounding box center [86, 55] width 48 height 14
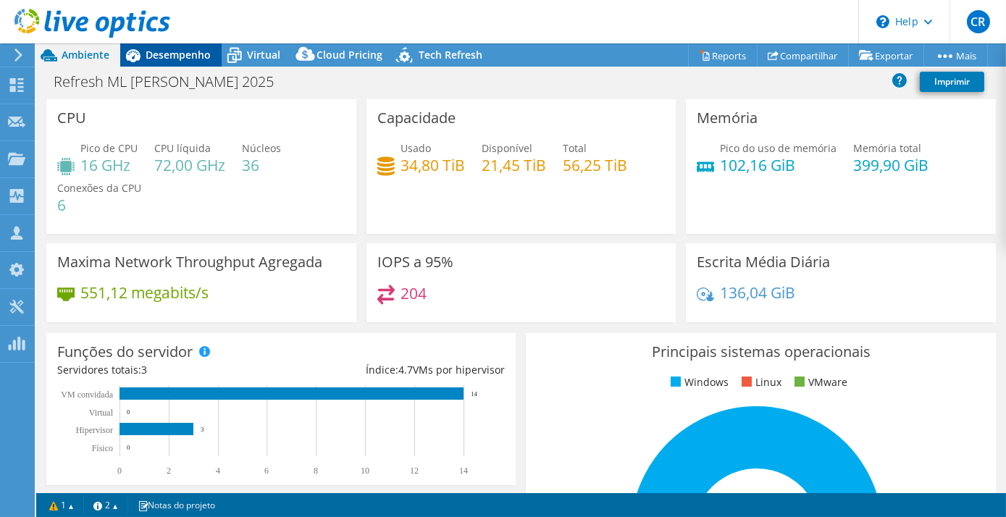
click at [154, 62] on div "Desempenho" at bounding box center [170, 54] width 101 height 23
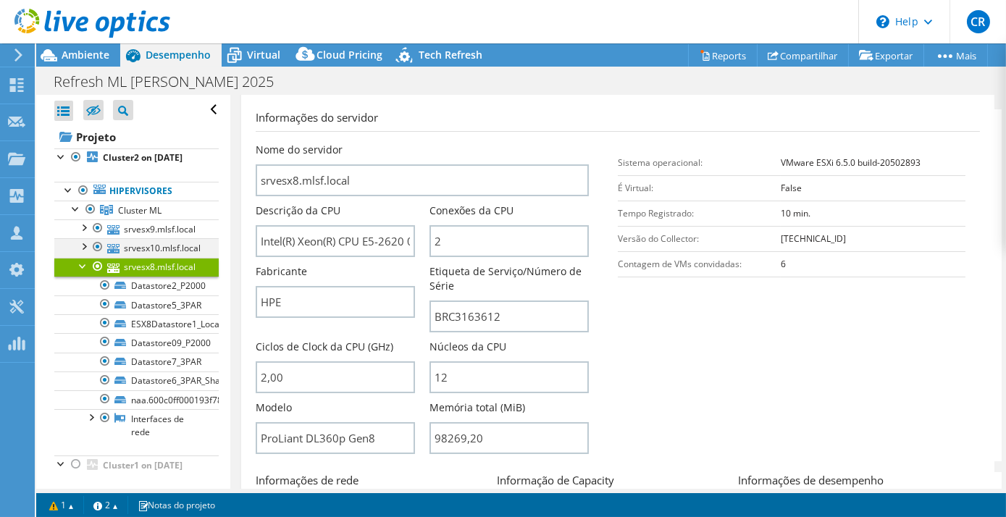
click at [82, 253] on div at bounding box center [83, 245] width 14 height 14
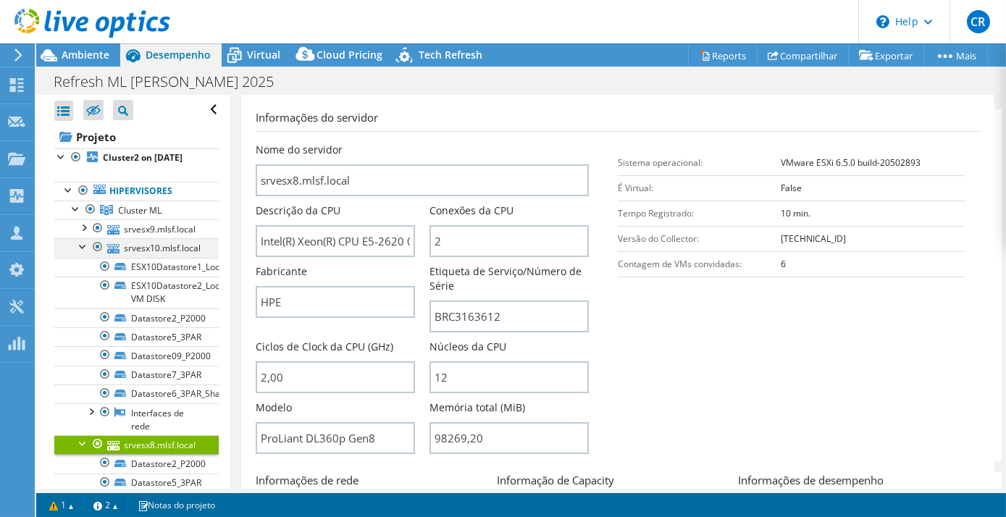
click at [83, 253] on div at bounding box center [83, 245] width 14 height 14
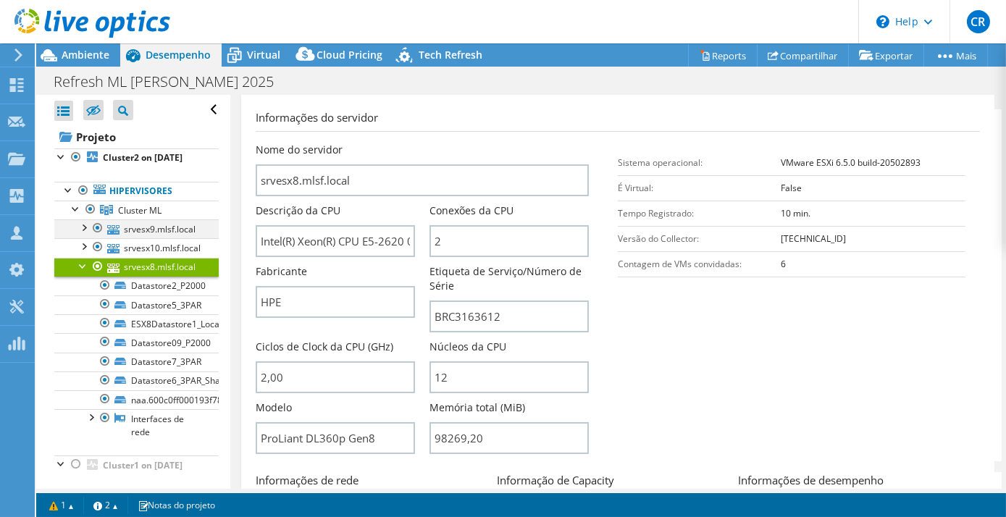
click at [80, 234] on div at bounding box center [83, 226] width 14 height 14
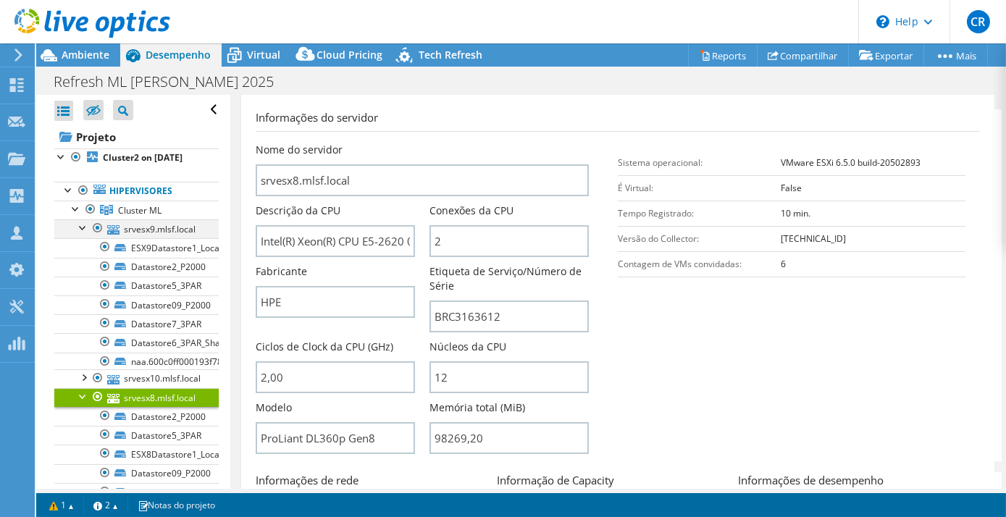
click at [80, 234] on div at bounding box center [83, 226] width 14 height 14
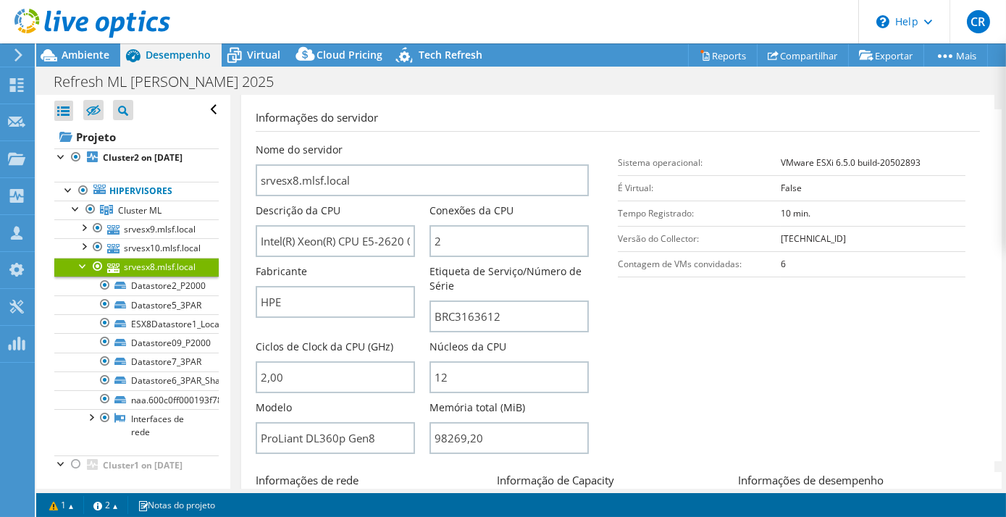
click at [80, 272] on div at bounding box center [83, 265] width 14 height 14
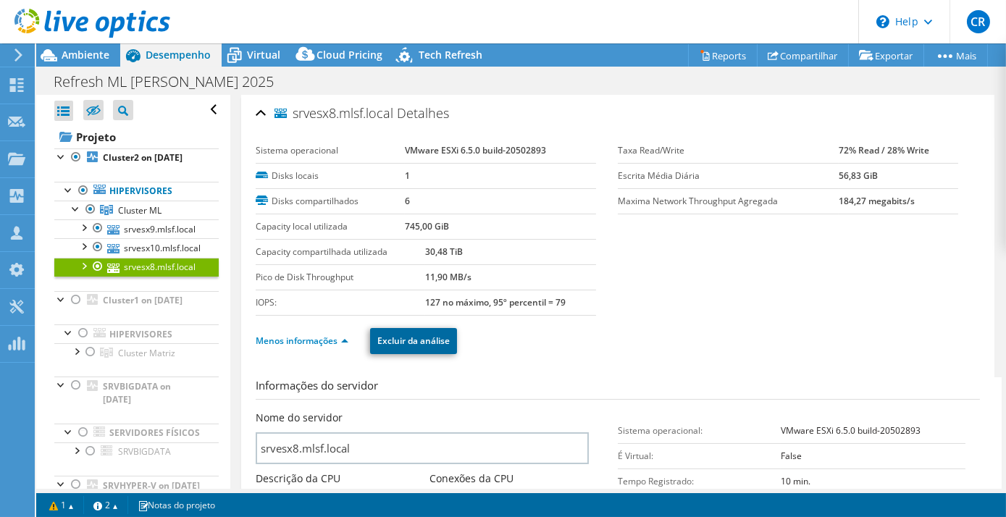
click at [416, 343] on link "Excluir da análise" at bounding box center [413, 341] width 87 height 26
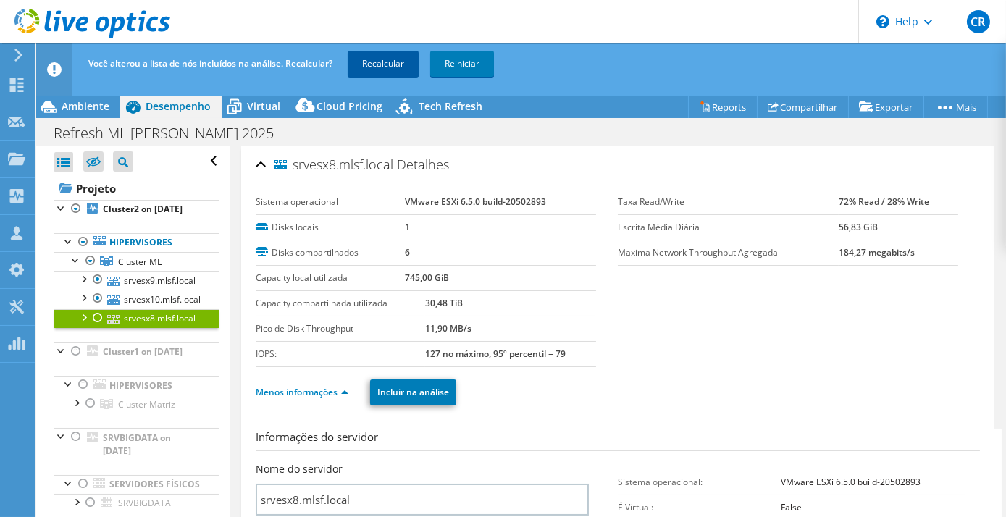
click at [383, 67] on link "Recalcular" at bounding box center [383, 64] width 71 height 26
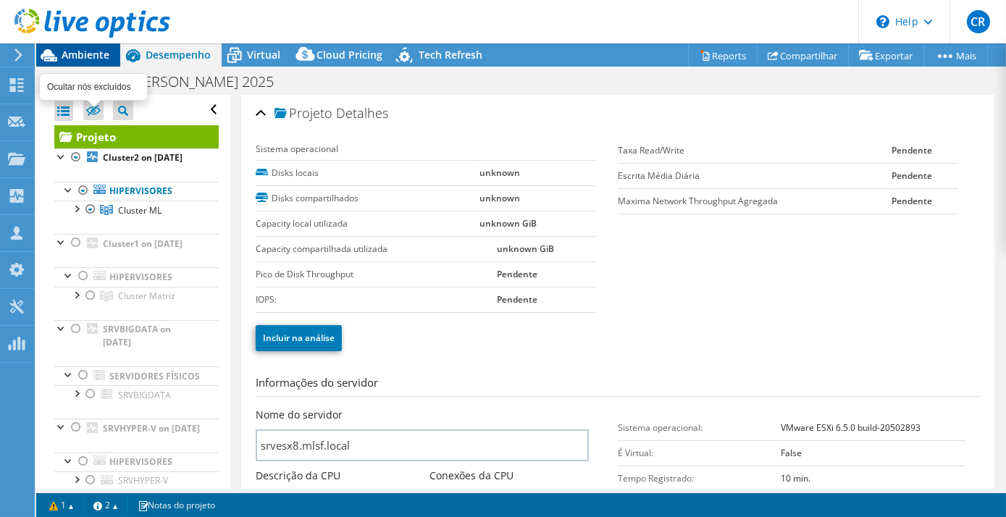
click at [88, 108] on icon at bounding box center [93, 110] width 14 height 11
click at [0, 0] on input "checkbox" at bounding box center [0, 0] width 0 height 0
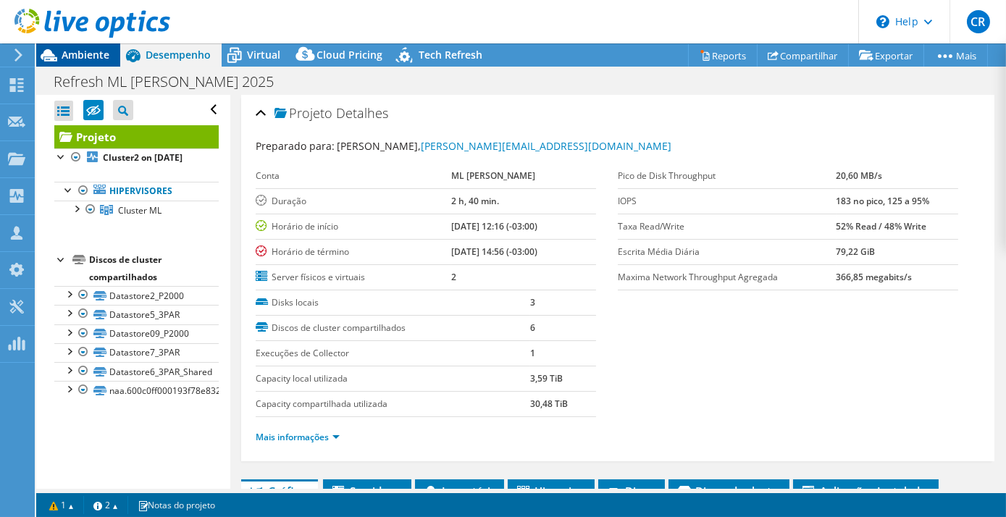
click at [88, 55] on span "Ambiente" at bounding box center [86, 55] width 48 height 14
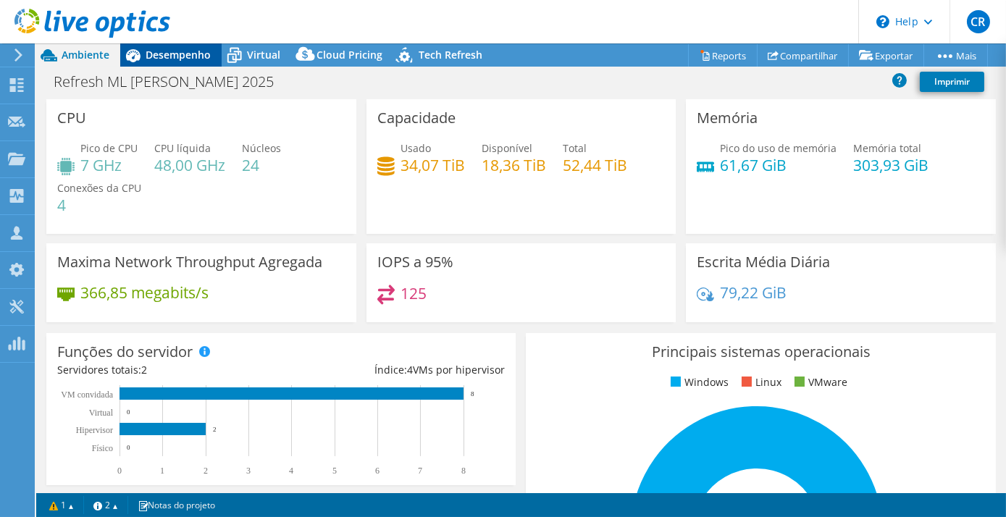
click at [172, 54] on span "Desempenho" at bounding box center [178, 55] width 65 height 14
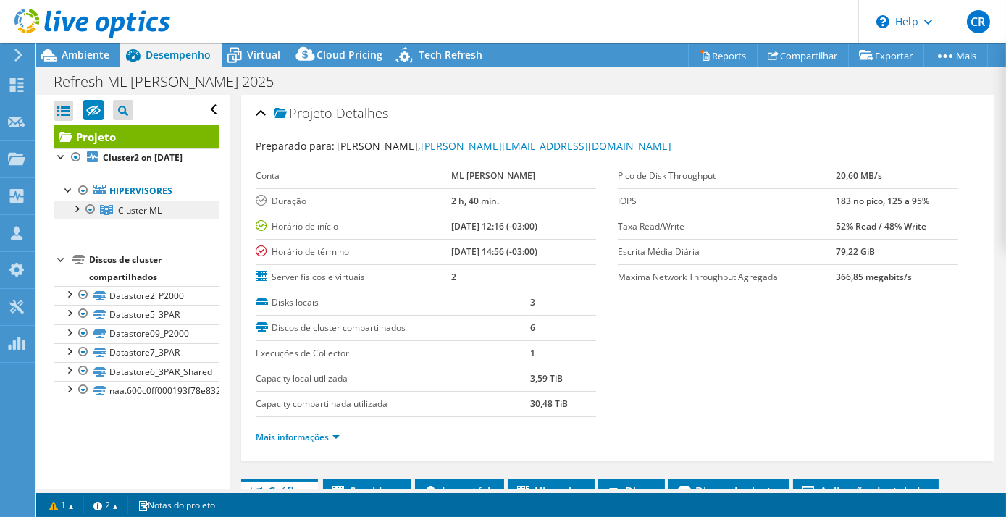
click at [68, 219] on link "Cluster ML" at bounding box center [136, 210] width 164 height 19
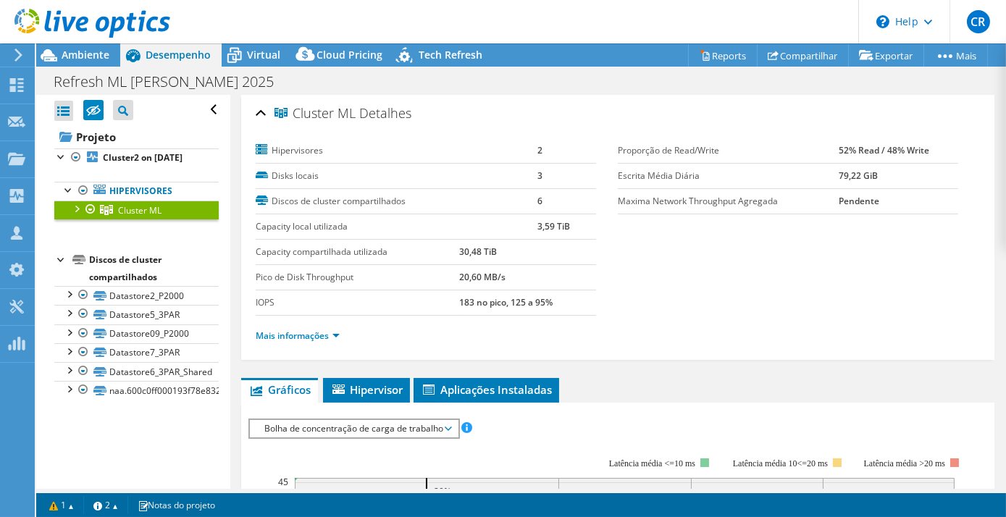
click at [74, 215] on div at bounding box center [76, 208] width 14 height 14
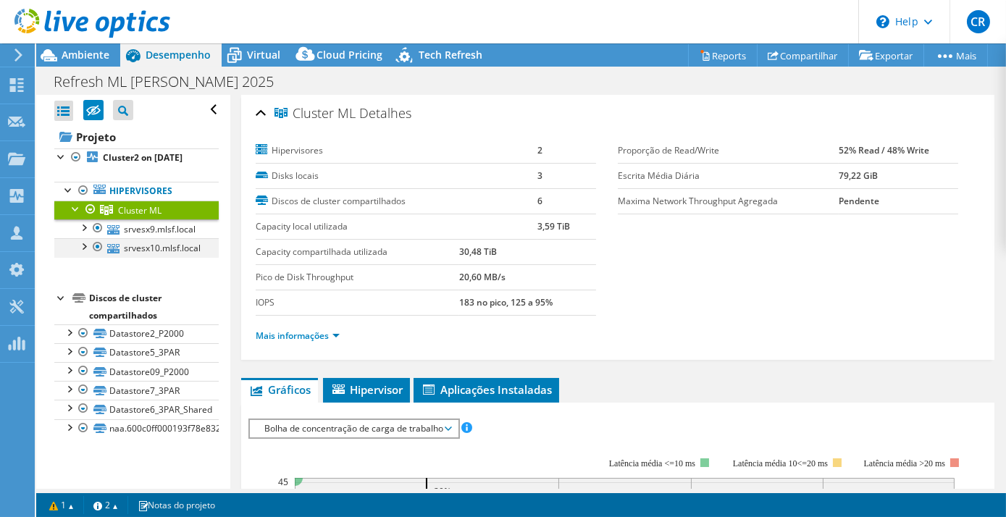
click at [88, 253] on div at bounding box center [83, 245] width 14 height 14
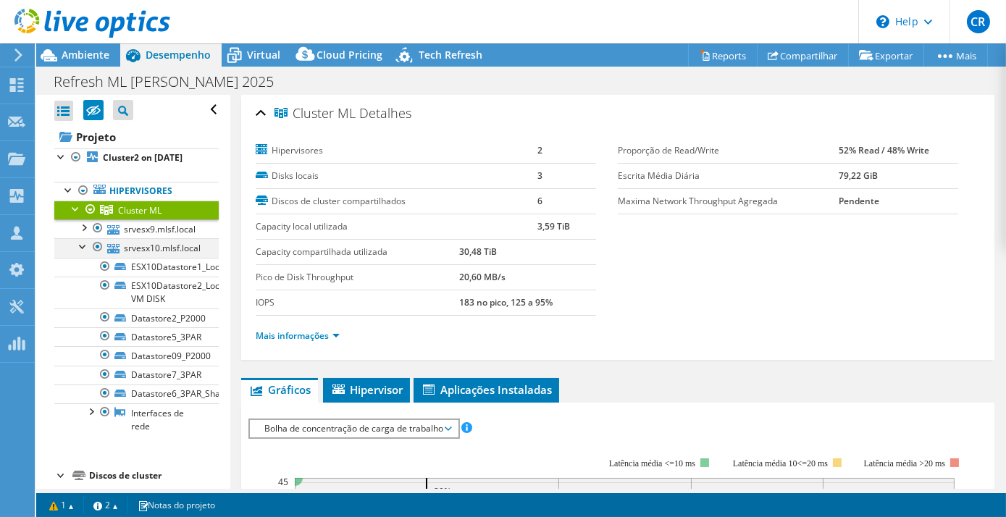
click at [88, 253] on div at bounding box center [83, 245] width 14 height 14
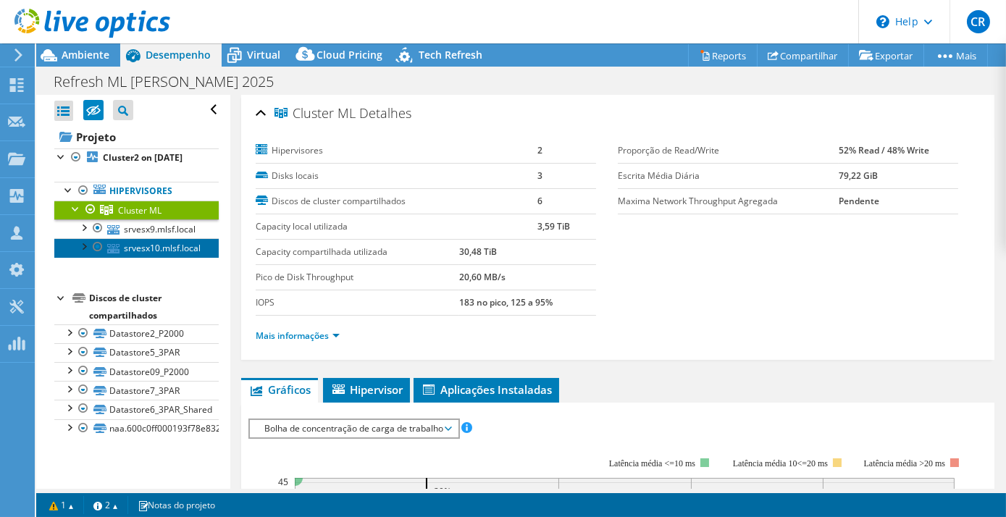
click at [162, 257] on link "srvesx10.mlsf.local" at bounding box center [136, 247] width 164 height 19
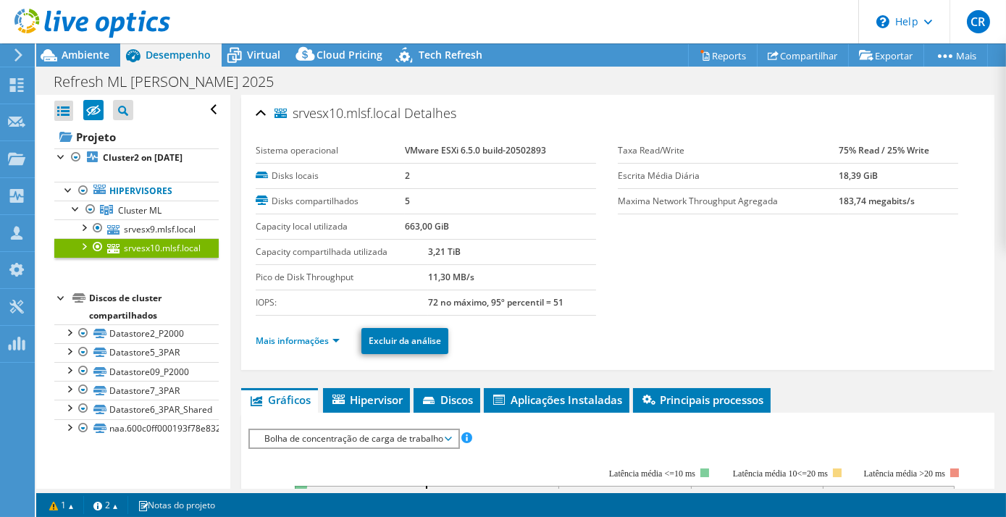
click at [84, 253] on div at bounding box center [83, 245] width 14 height 14
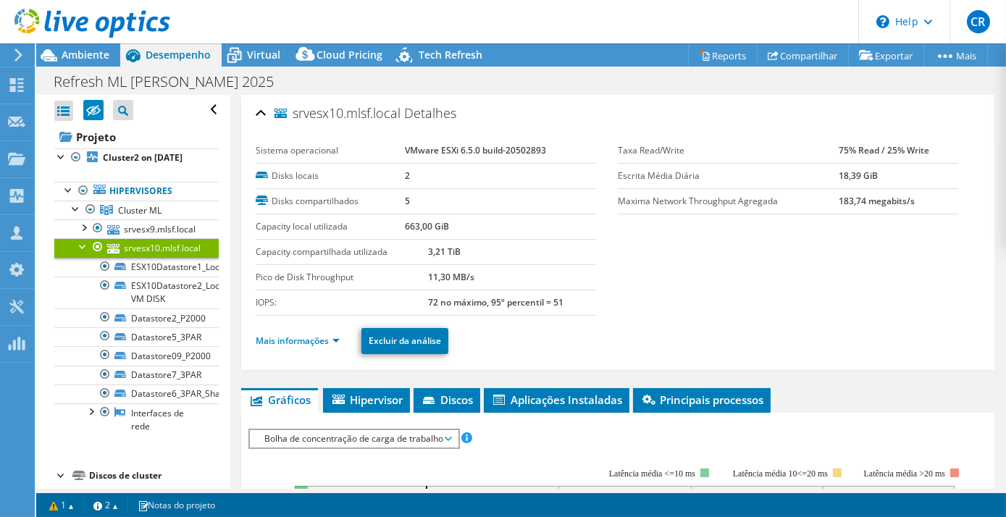
click at [85, 253] on div at bounding box center [83, 245] width 14 height 14
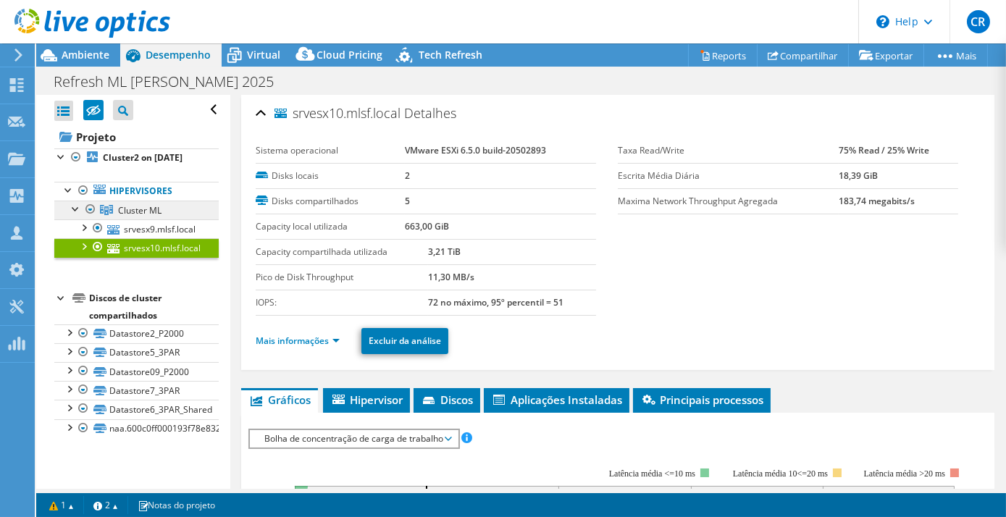
click at [117, 219] on link "Cluster ML" at bounding box center [136, 210] width 164 height 19
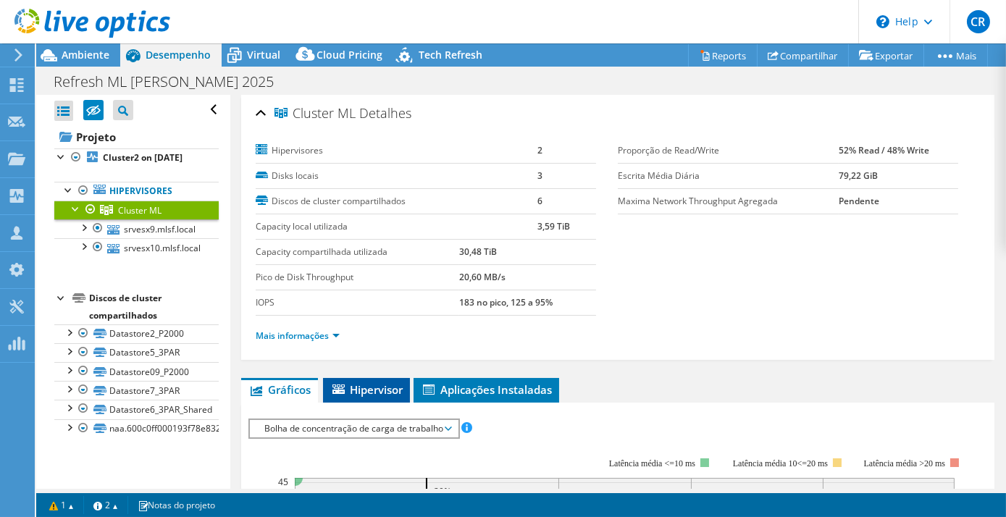
click at [67, 55] on span "Ambiente" at bounding box center [86, 55] width 48 height 14
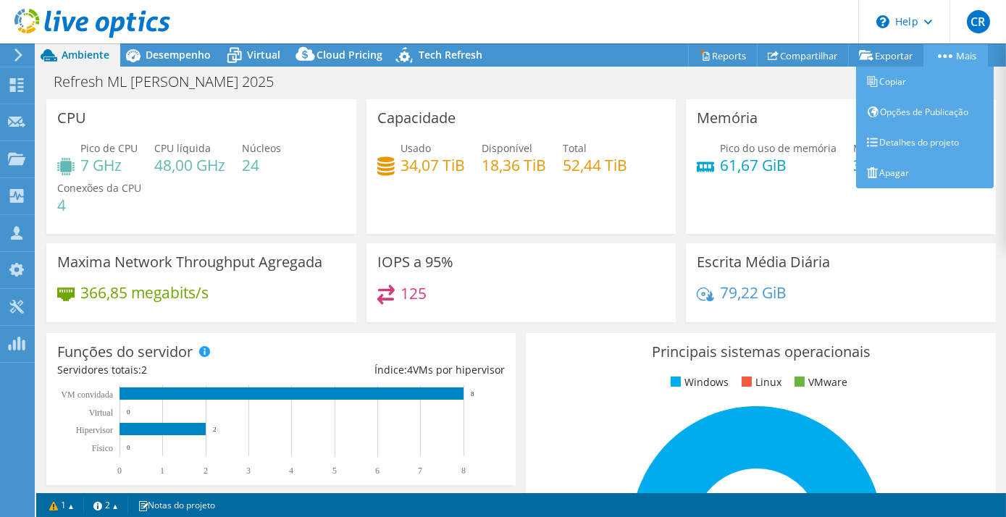
click at [949, 56] on circle at bounding box center [951, 56] width 4 height 4
click at [871, 169] on icon at bounding box center [872, 172] width 11 height 11
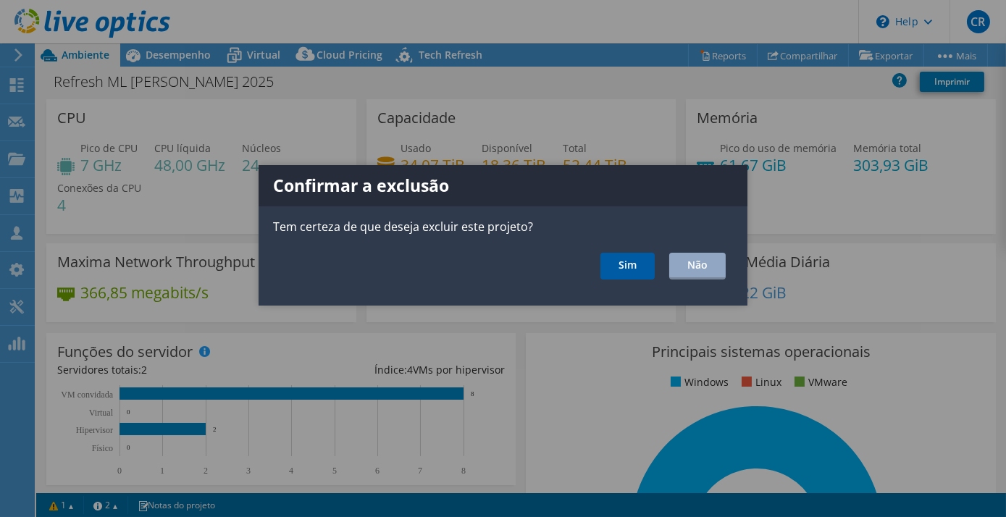
click at [615, 267] on link "Sim" at bounding box center [627, 266] width 54 height 27
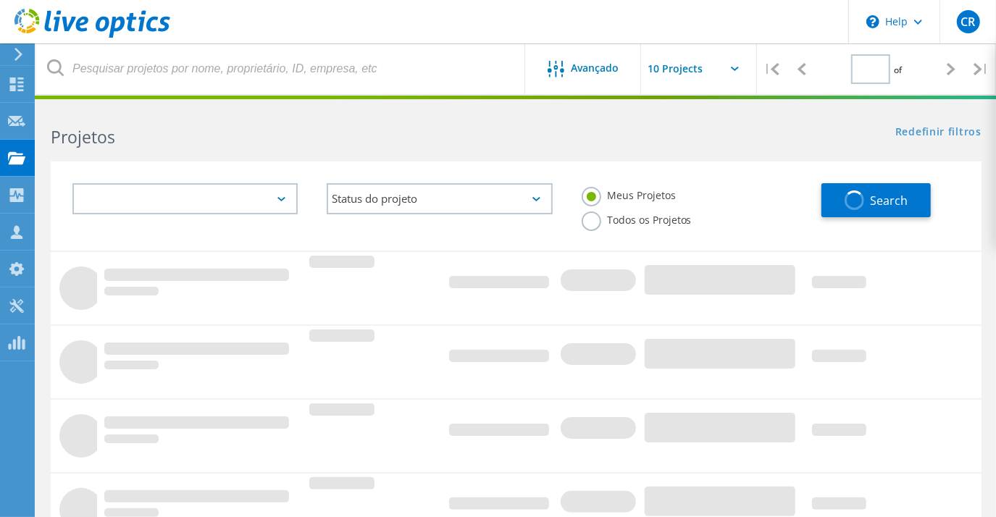
type input "1"
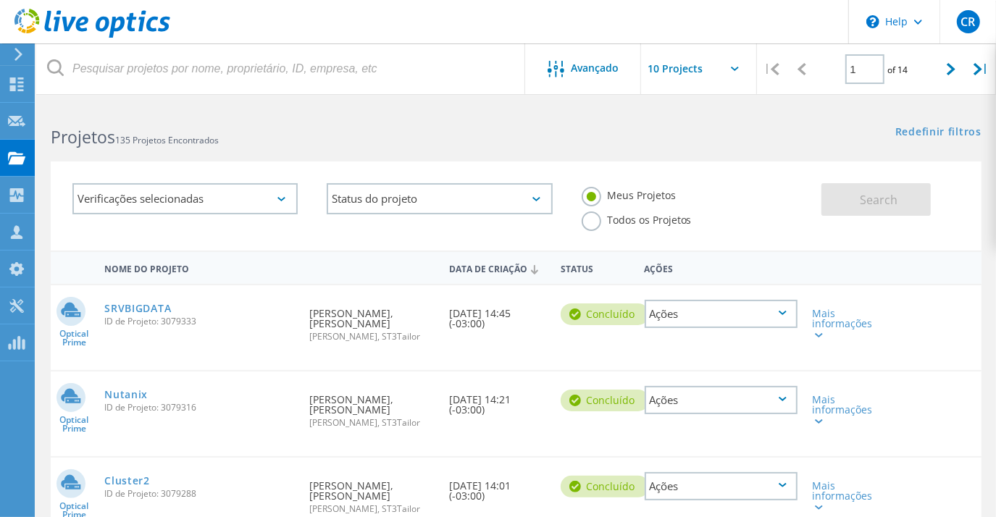
click at [441, 114] on div "Projetos 135 Projetos Encontrados" at bounding box center [276, 124] width 480 height 38
click at [20, 93] on div at bounding box center [16, 86] width 17 height 16
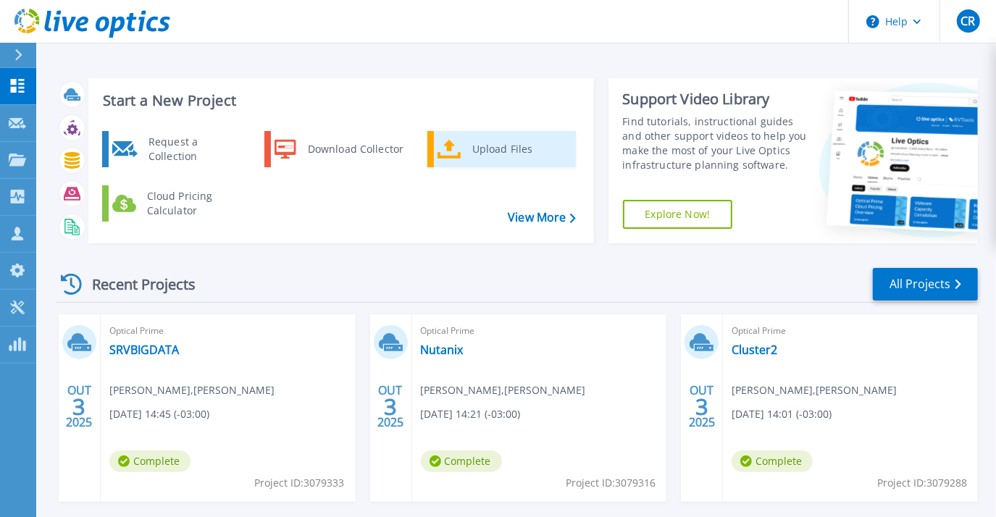
click at [477, 142] on div "Upload Files" at bounding box center [518, 149] width 107 height 29
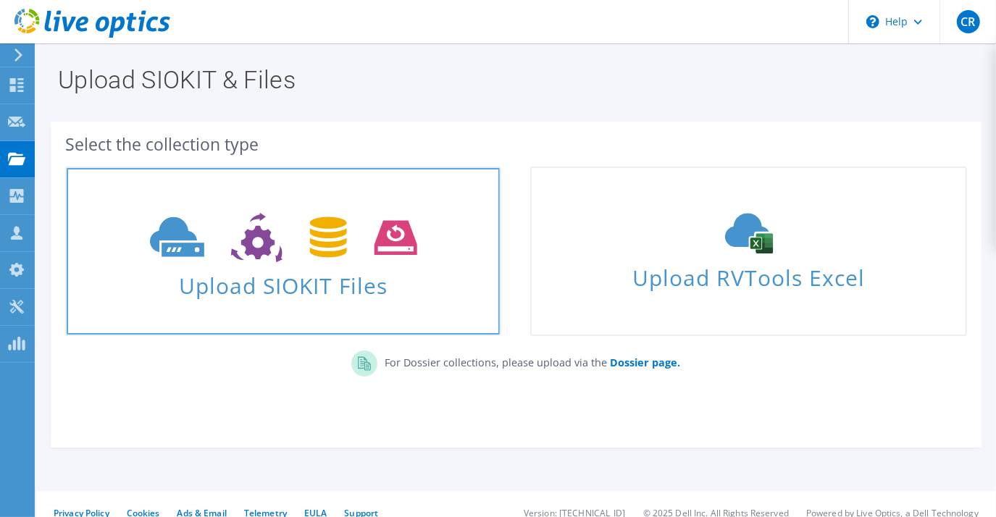
click at [254, 261] on icon at bounding box center [283, 238] width 267 height 50
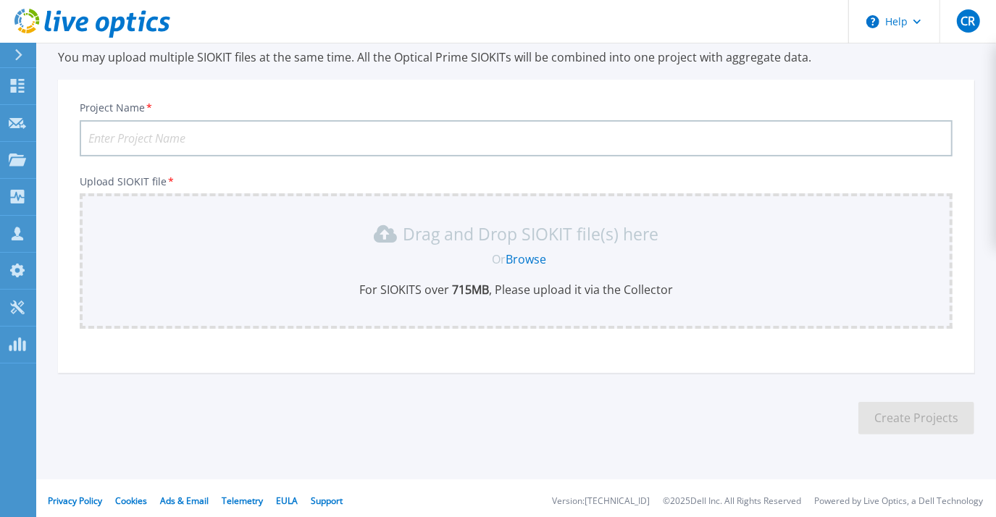
scroll to position [59, 0]
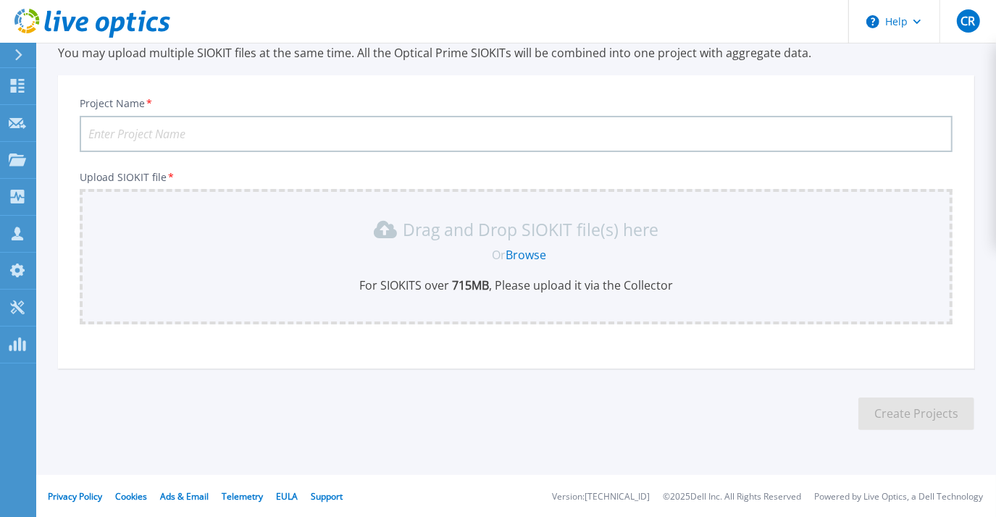
click at [196, 135] on input "Project Name *" at bounding box center [516, 134] width 873 height 36
type input "Refresh [PERSON_NAME] 2025"
click at [522, 250] on link "Browse" at bounding box center [526, 255] width 41 height 16
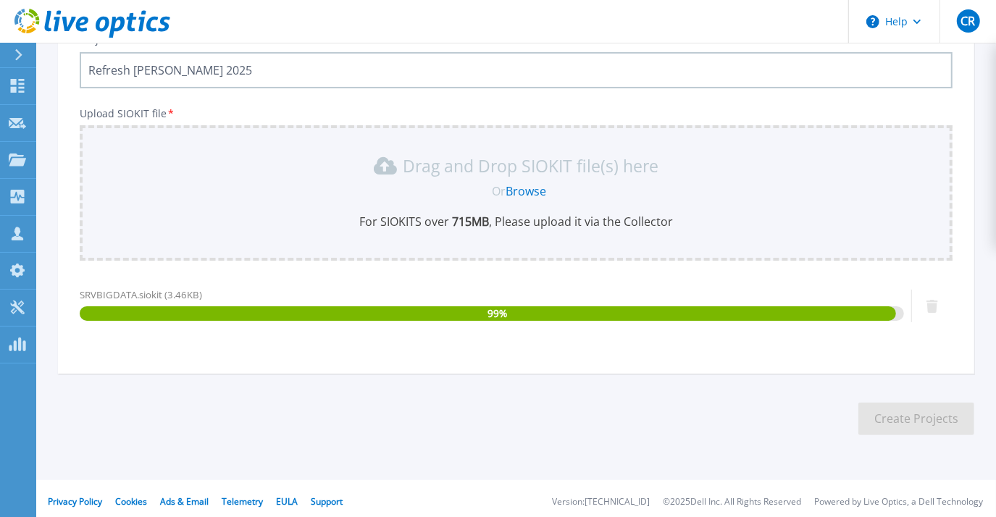
scroll to position [127, 0]
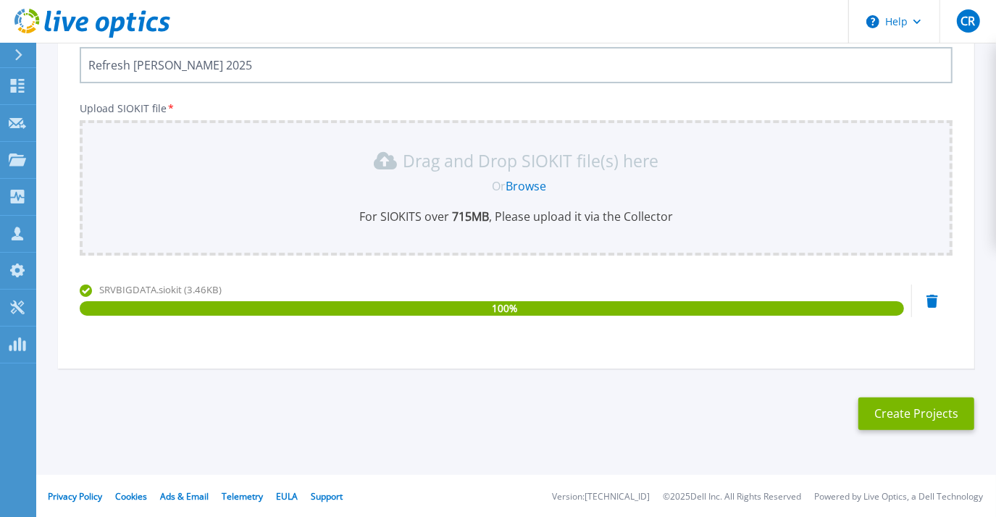
click at [530, 190] on link "Browse" at bounding box center [526, 186] width 41 height 16
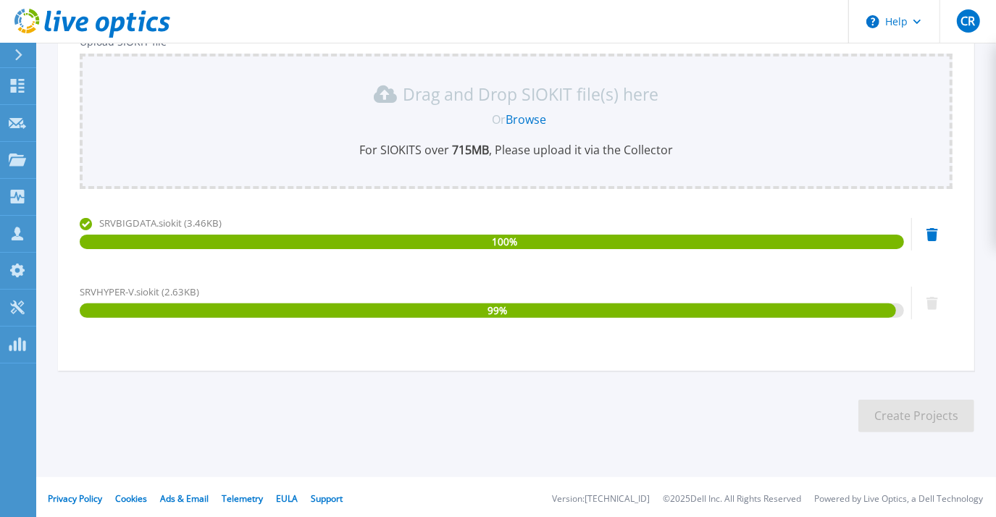
scroll to position [196, 0]
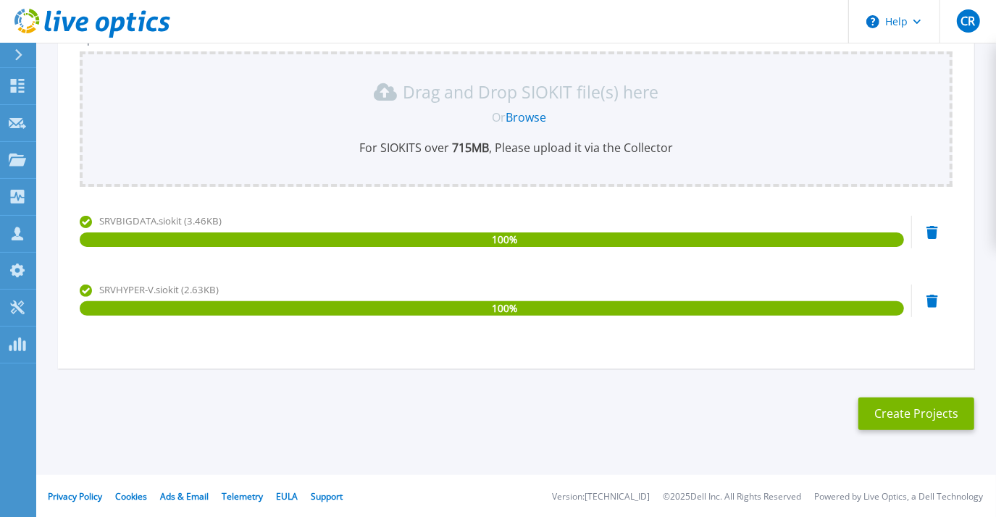
click at [530, 116] on link "Browse" at bounding box center [526, 117] width 41 height 16
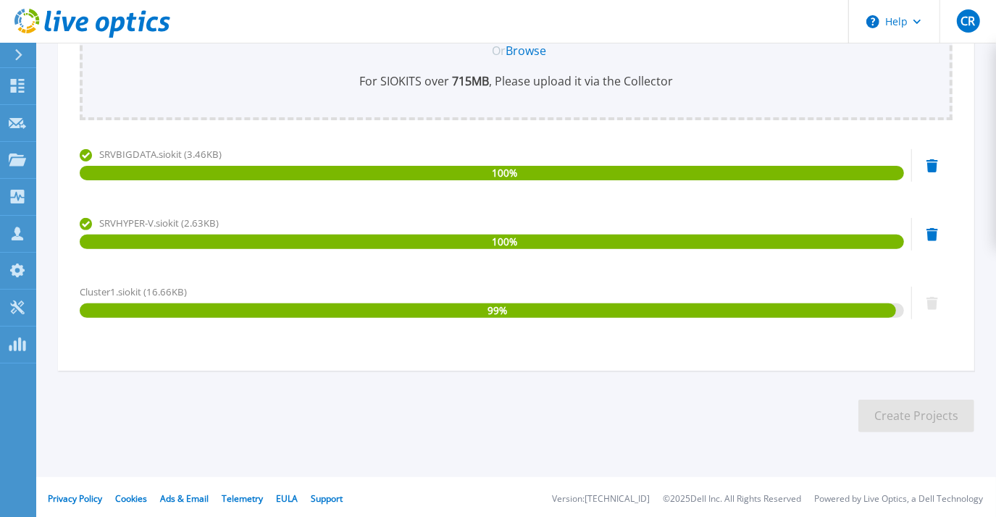
scroll to position [265, 0]
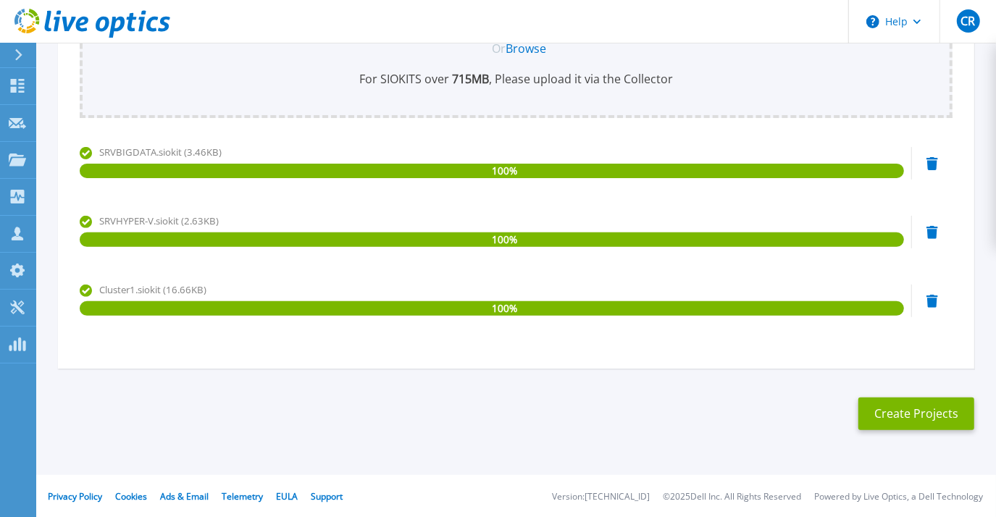
click at [516, 48] on link "Browse" at bounding box center [526, 49] width 41 height 16
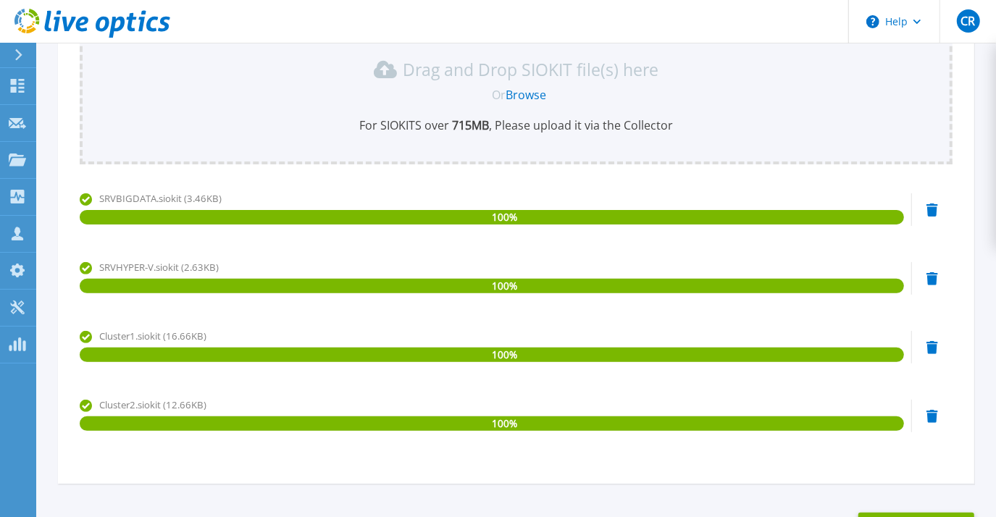
scroll to position [334, 0]
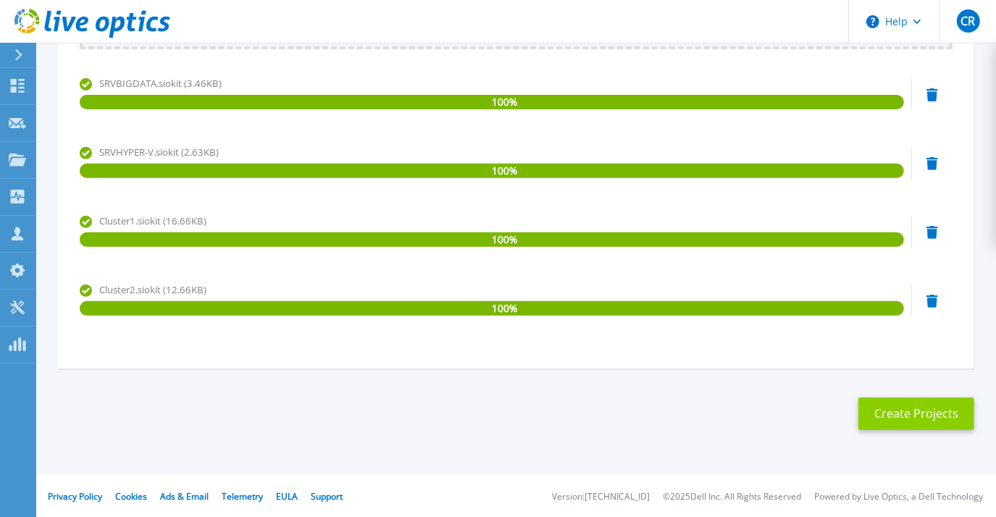
click at [905, 419] on button "Create Projects" at bounding box center [916, 414] width 116 height 33
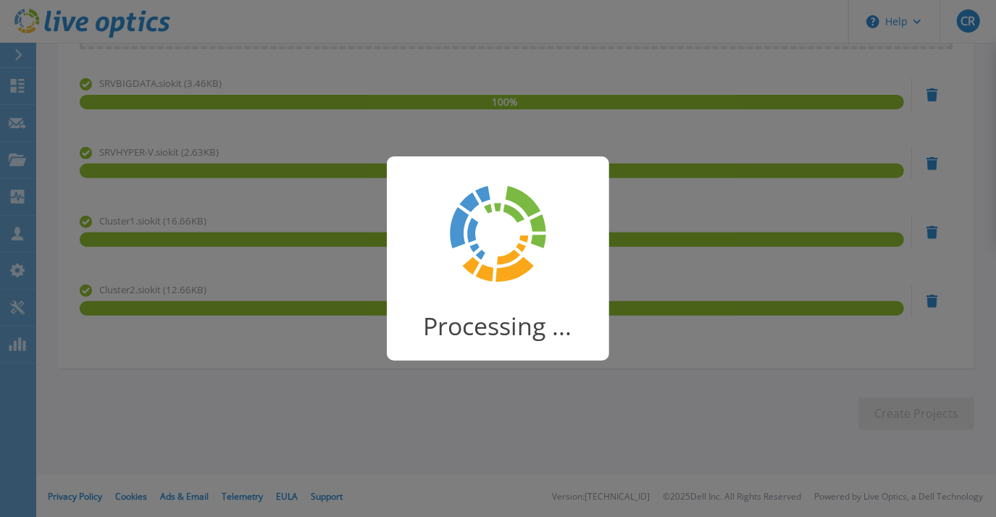
scroll to position [170, 0]
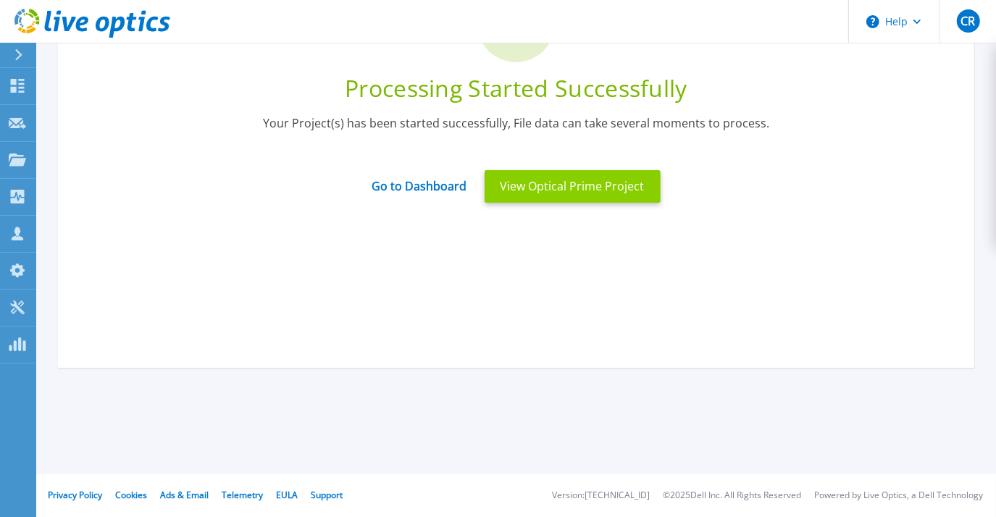
click at [566, 184] on button "View Optical Prime Project" at bounding box center [573, 186] width 176 height 33
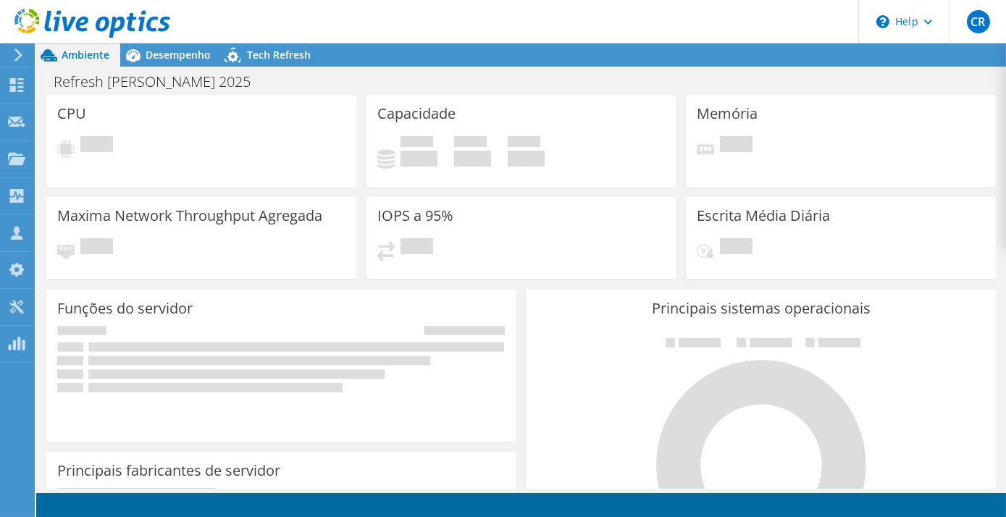
radio input "true"
radio input "false"
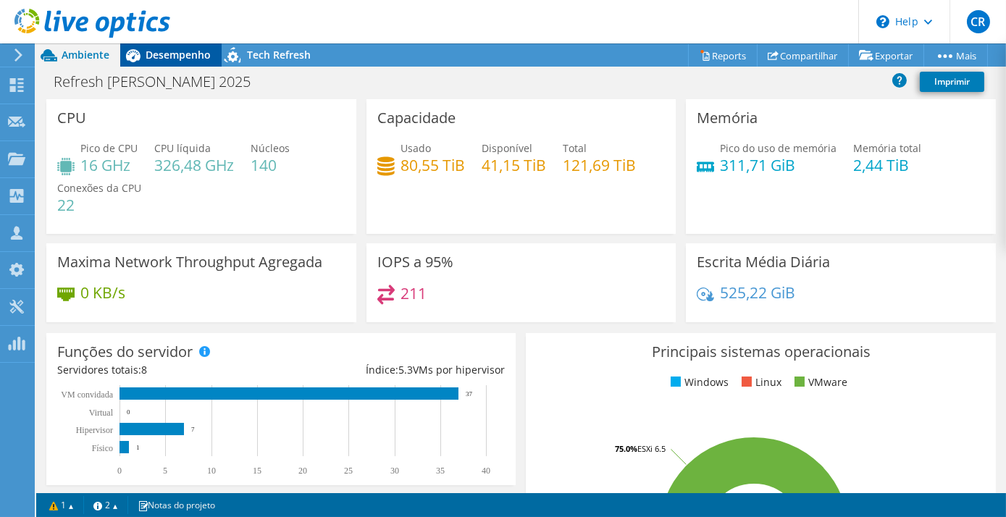
click at [155, 51] on span "Desempenho" at bounding box center [178, 55] width 65 height 14
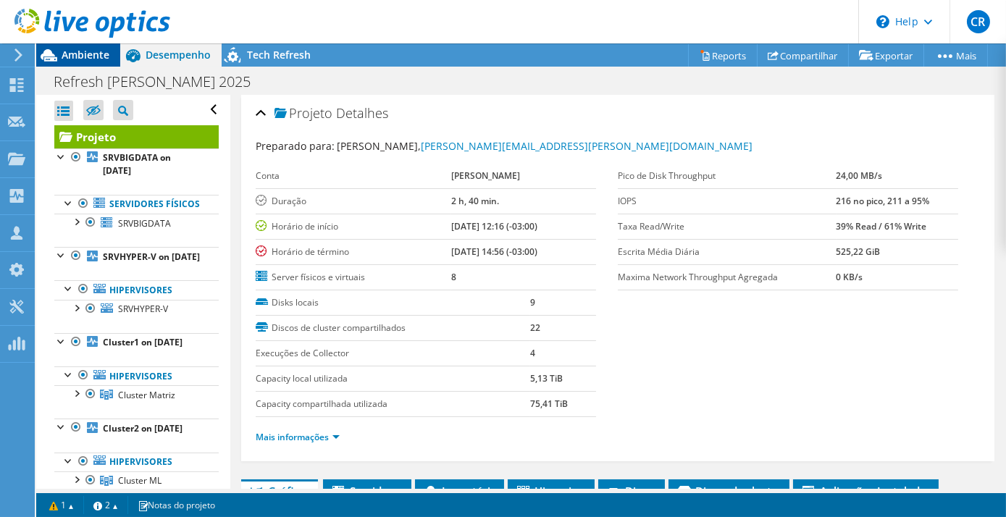
click at [66, 51] on span "Ambiente" at bounding box center [86, 55] width 48 height 14
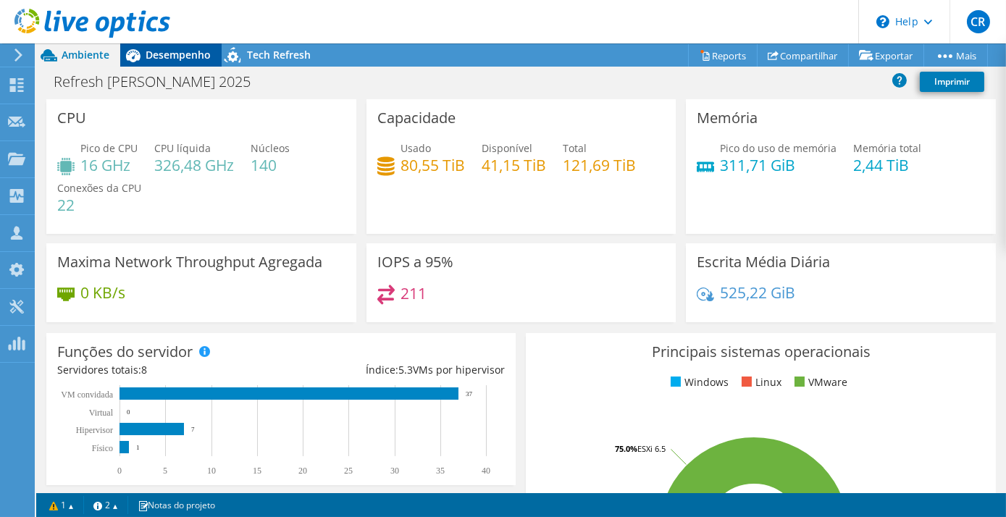
click at [167, 54] on span "Desempenho" at bounding box center [178, 55] width 65 height 14
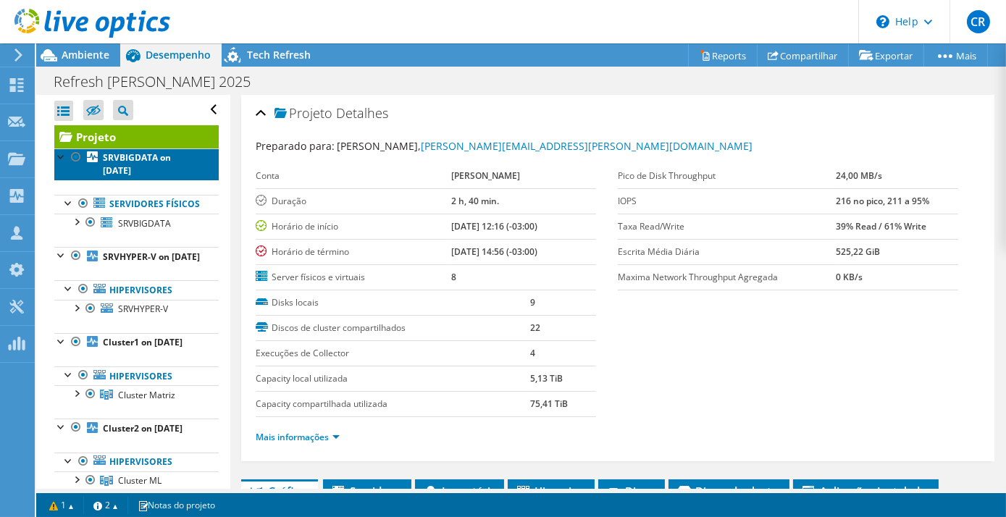
click at [123, 160] on b "SRVBIGDATA on [DATE]" at bounding box center [137, 163] width 68 height 25
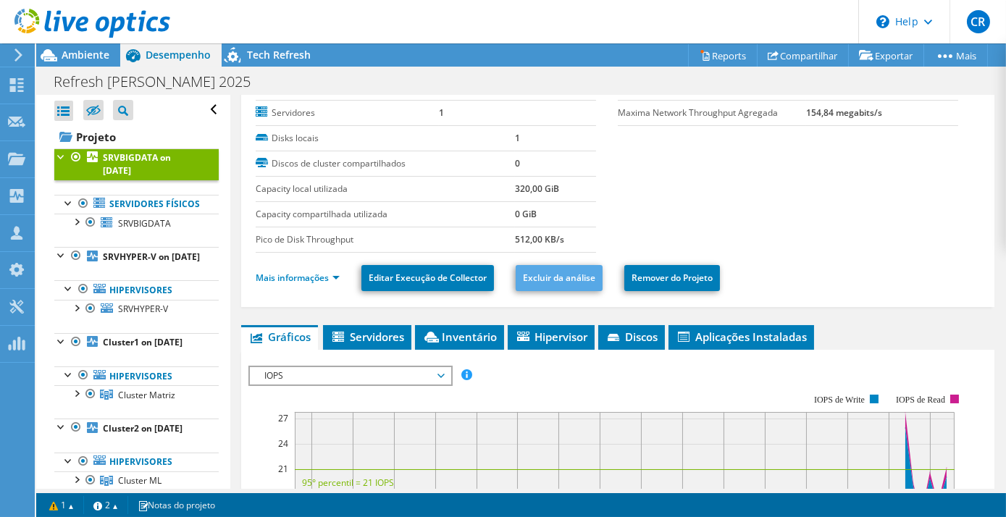
scroll to position [131, 0]
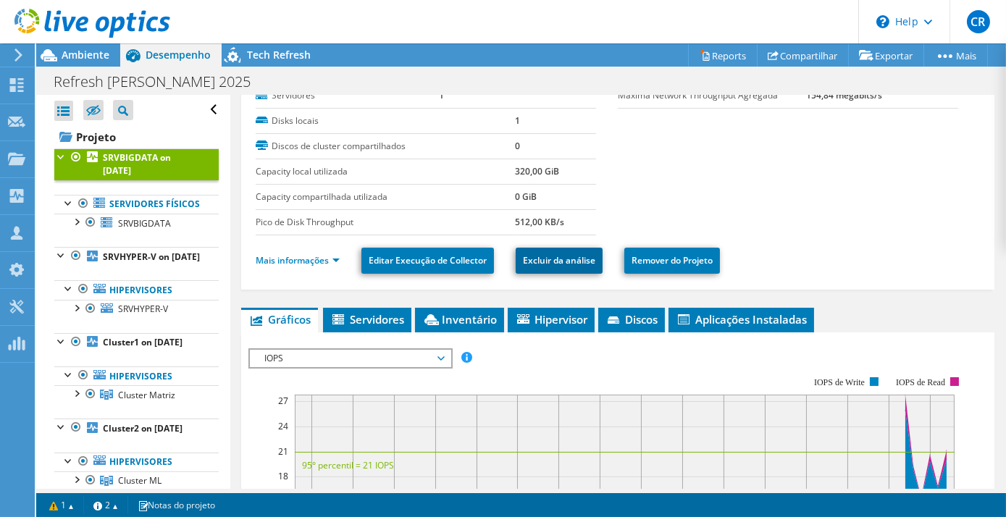
click at [574, 254] on link "Excluir da análise" at bounding box center [559, 261] width 87 height 26
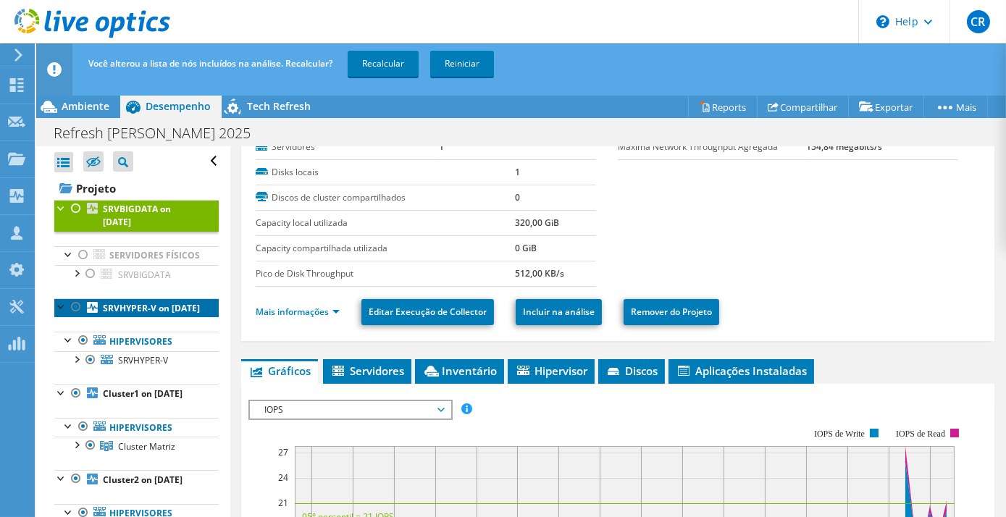
click at [148, 314] on b "SRVHYPER-V on [DATE]" at bounding box center [151, 308] width 97 height 12
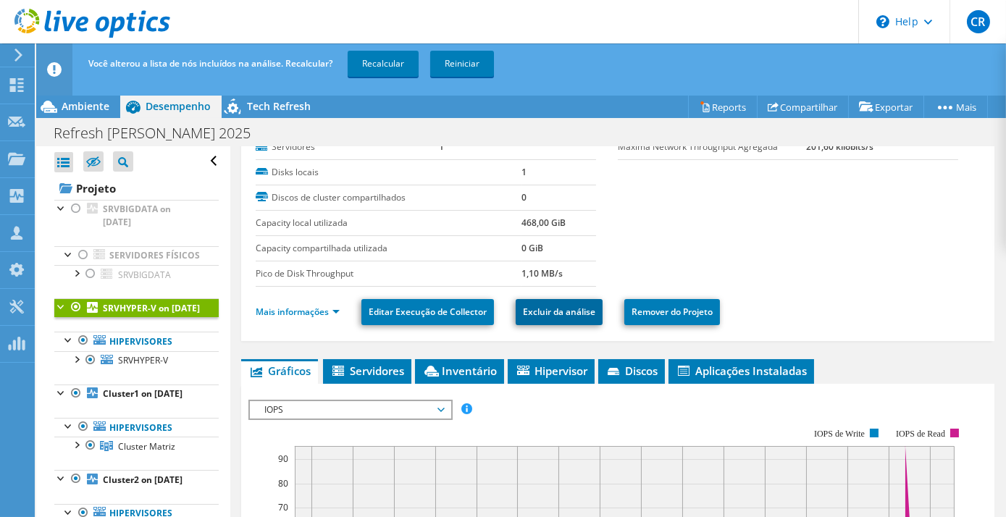
click at [551, 304] on link "Excluir da análise" at bounding box center [559, 312] width 87 height 26
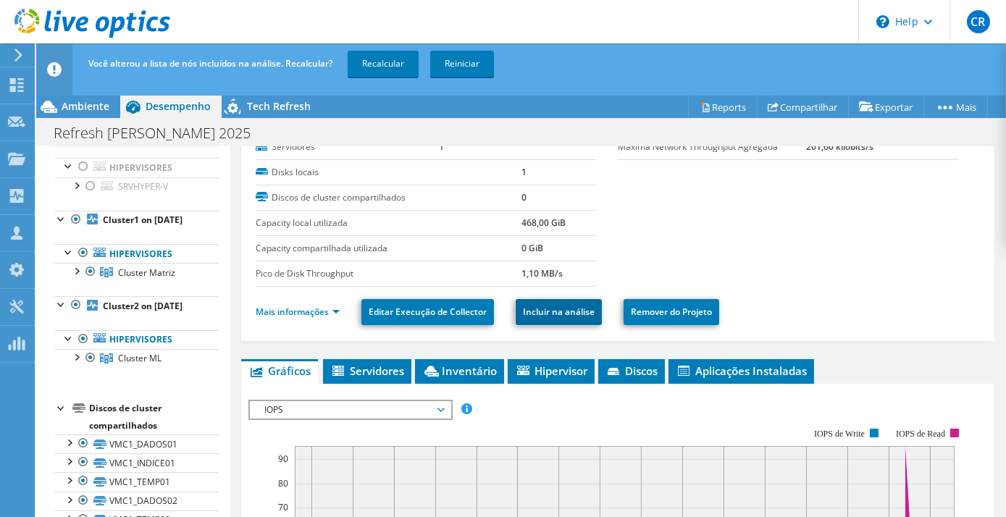
scroll to position [219, 0]
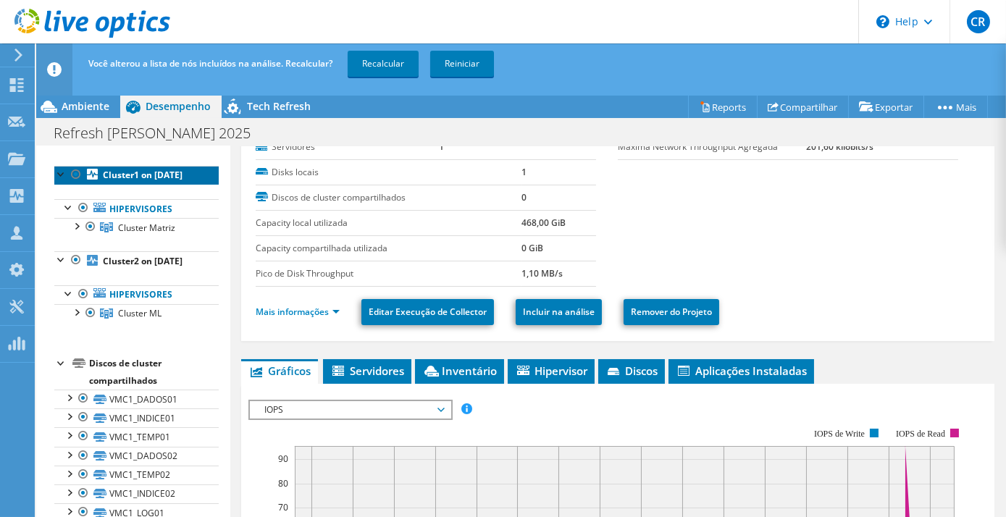
click at [141, 181] on b "Cluster1 on [DATE]" at bounding box center [143, 175] width 80 height 12
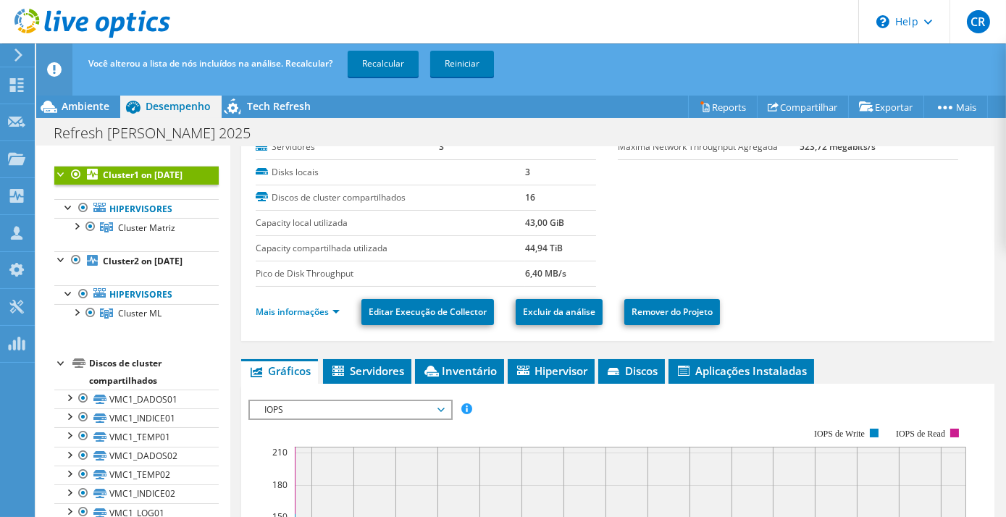
click at [61, 180] on div at bounding box center [61, 173] width 14 height 14
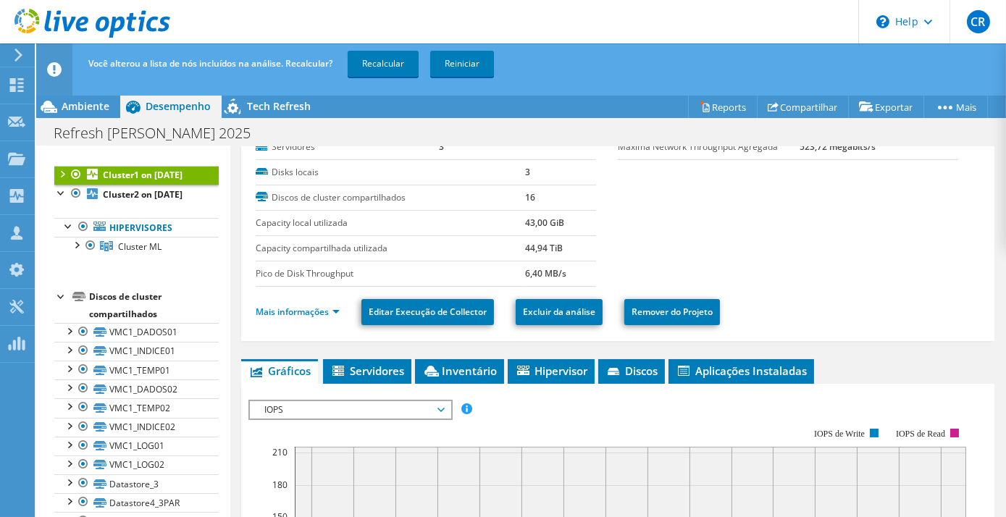
click at [61, 180] on div at bounding box center [61, 173] width 14 height 14
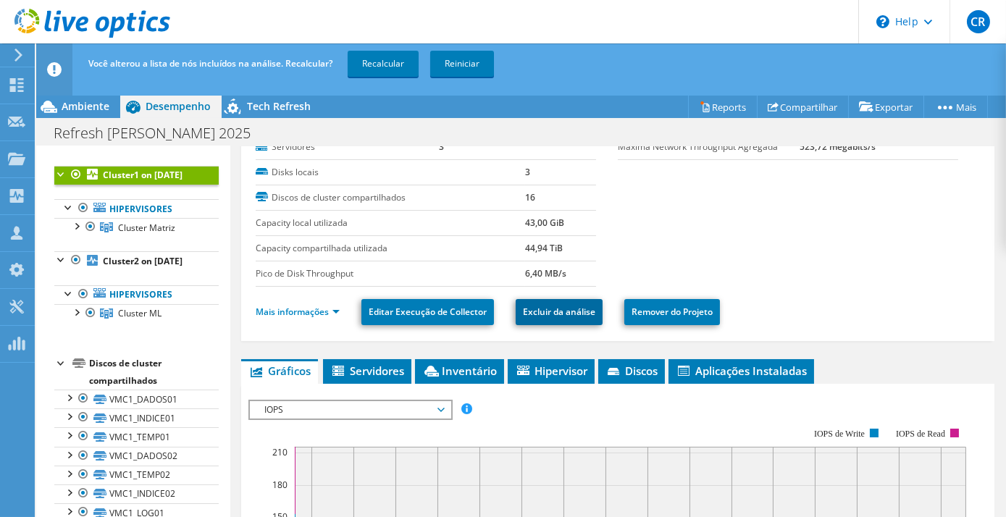
click at [551, 308] on link "Excluir da análise" at bounding box center [559, 312] width 87 height 26
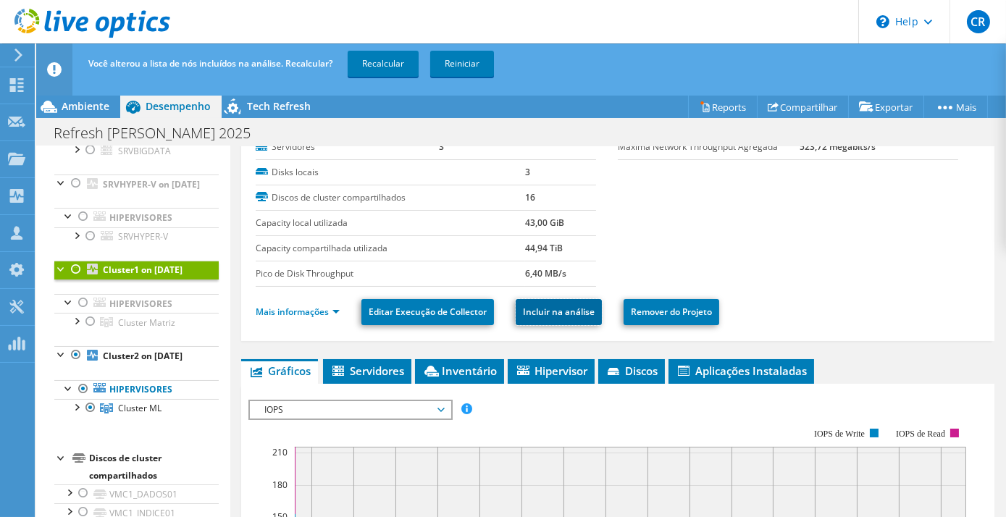
scroll to position [88, 0]
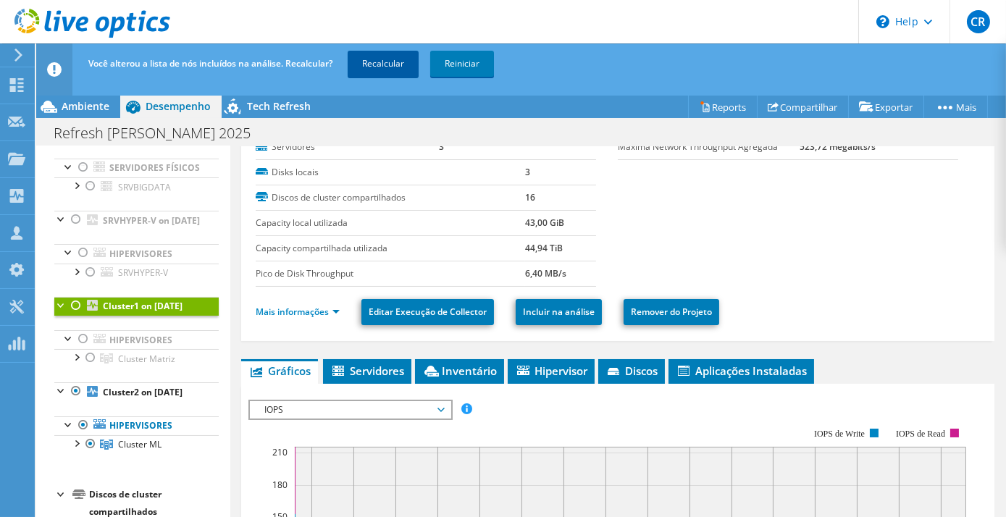
click at [378, 70] on link "Recalcular" at bounding box center [383, 64] width 71 height 26
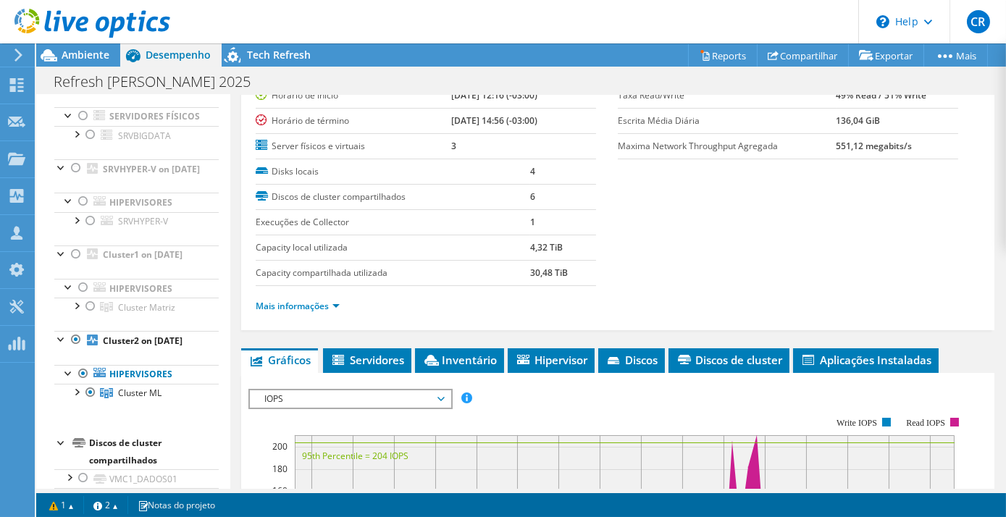
click at [79, 46] on div at bounding box center [85, 24] width 170 height 49
click at [83, 58] on span "Ambiente" at bounding box center [86, 55] width 48 height 14
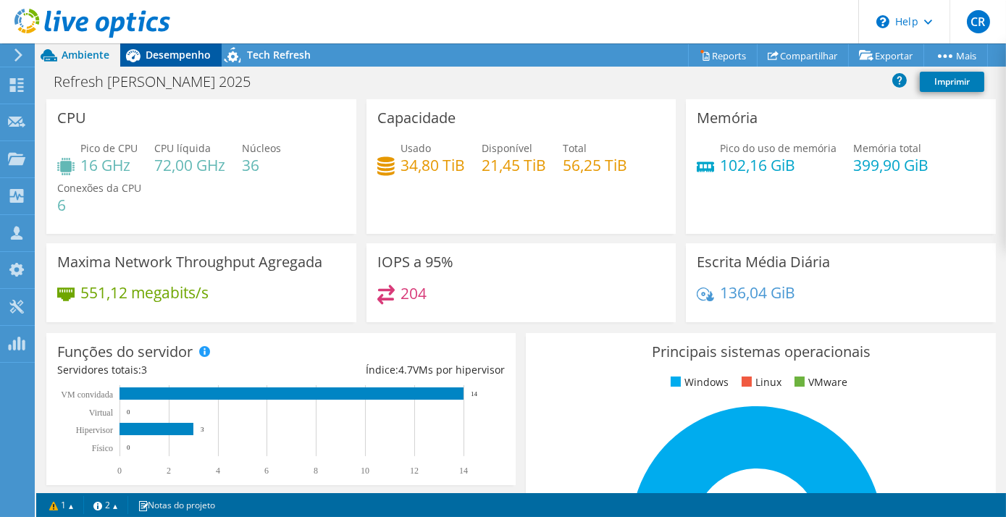
click at [188, 51] on span "Desempenho" at bounding box center [178, 55] width 65 height 14
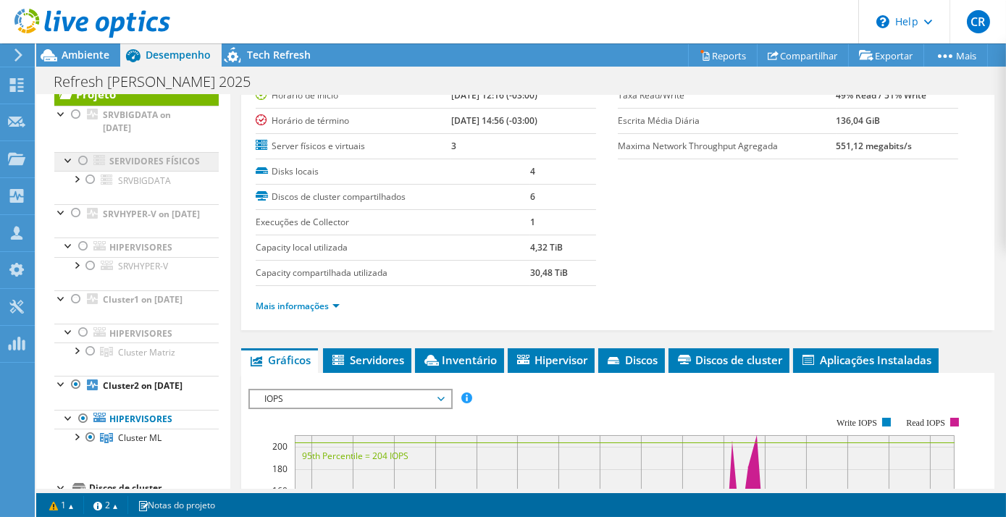
scroll to position [0, 0]
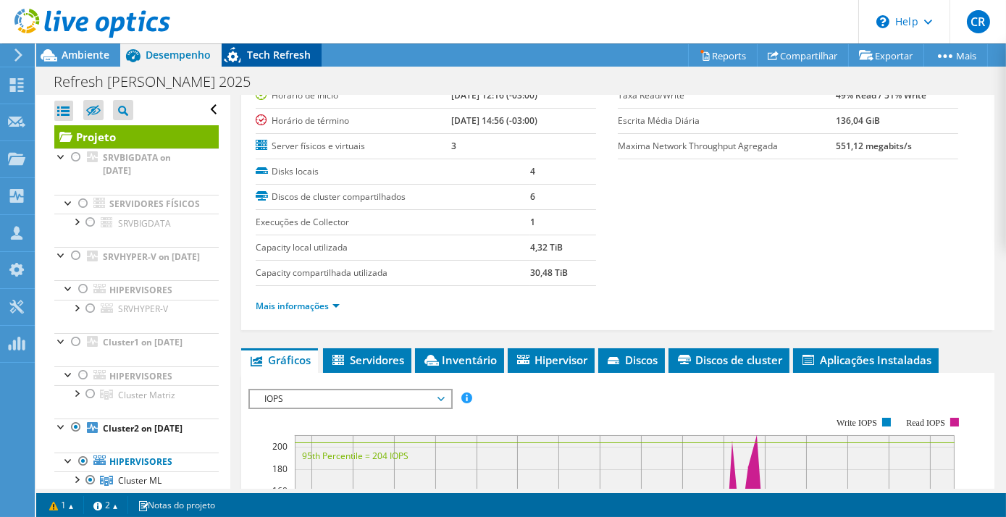
click at [285, 64] on div "Tech Refresh" at bounding box center [272, 54] width 100 height 23
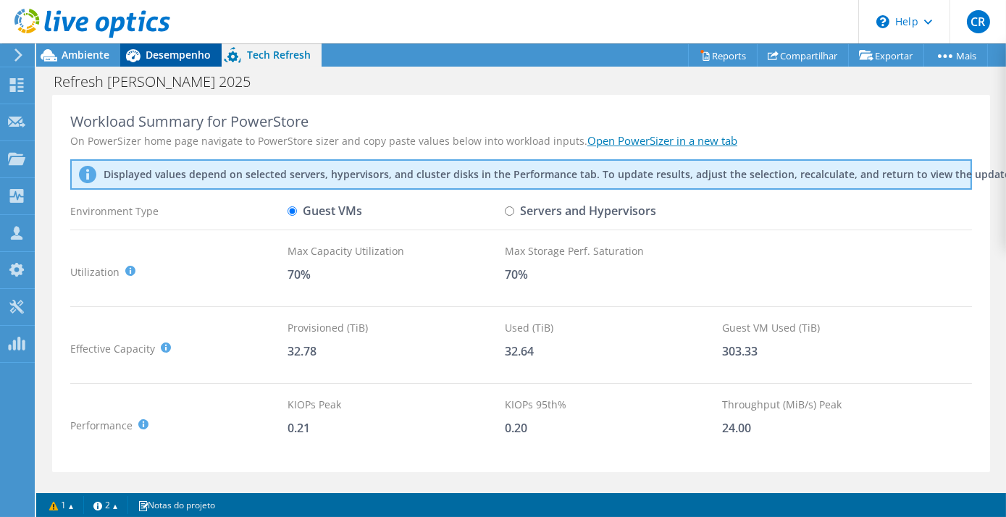
click at [177, 56] on span "Desempenho" at bounding box center [178, 55] width 65 height 14
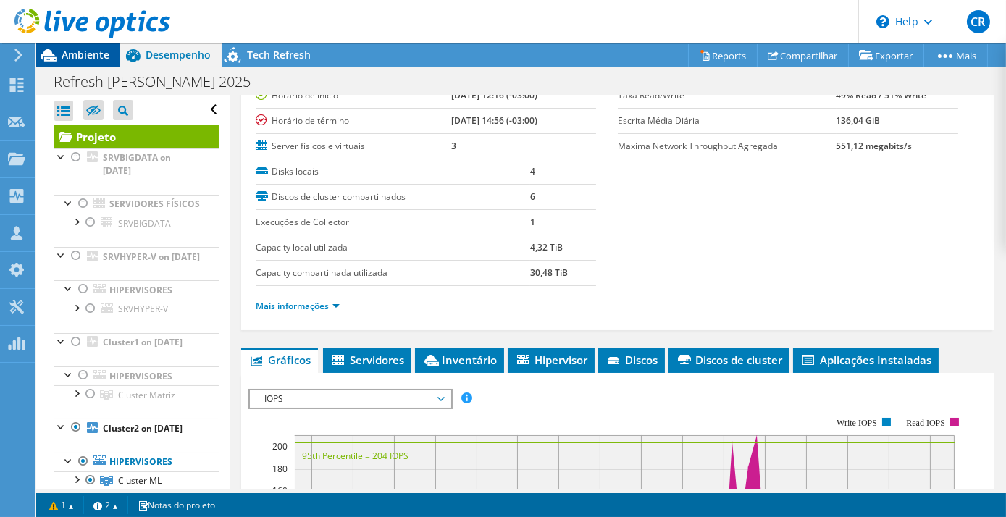
click at [59, 54] on icon at bounding box center [48, 55] width 25 height 25
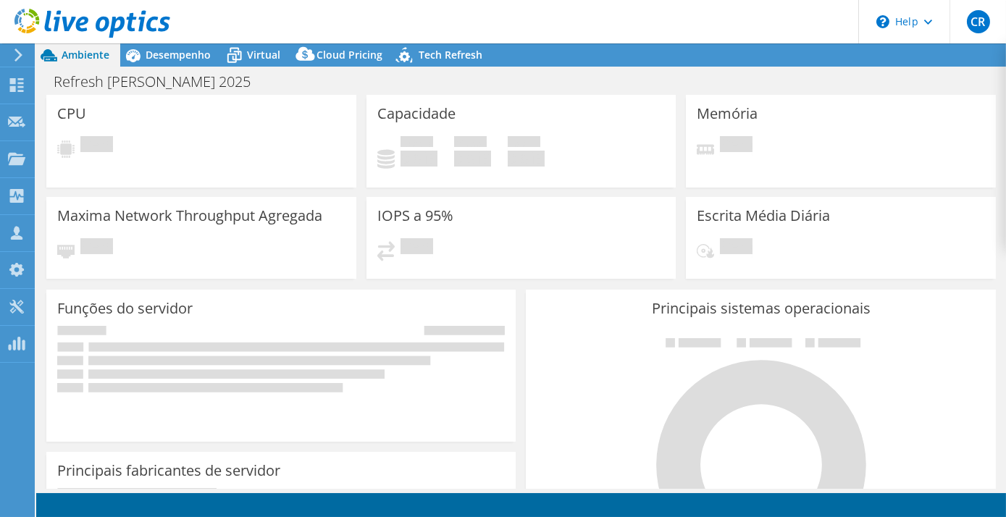
select select "USD"
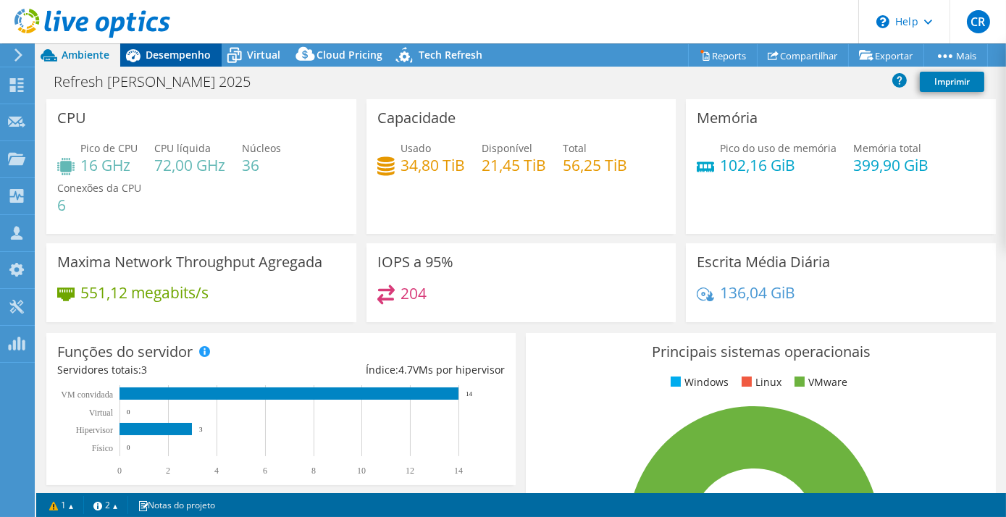
click at [172, 49] on span "Desempenho" at bounding box center [178, 55] width 65 height 14
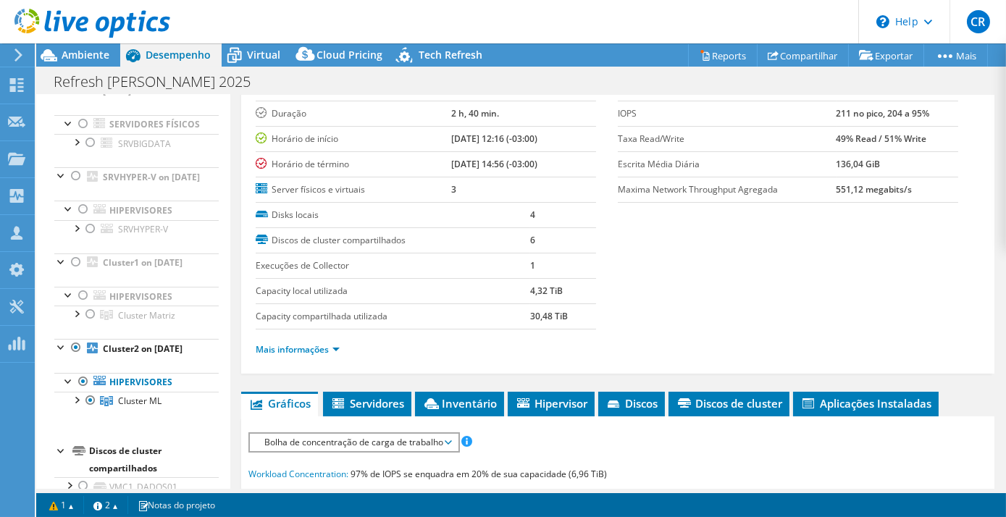
scroll to position [175, 0]
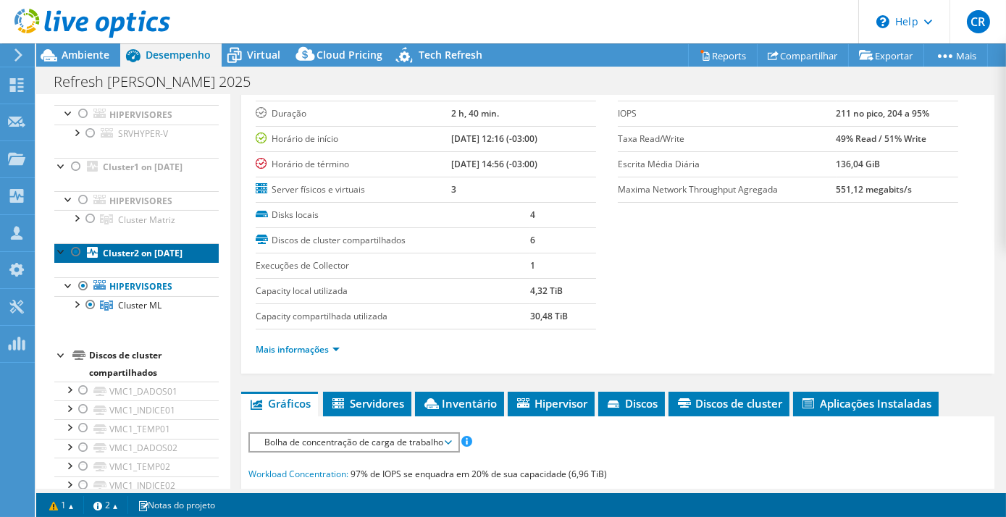
click at [154, 262] on link "Cluster2 on [DATE]" at bounding box center [136, 252] width 164 height 19
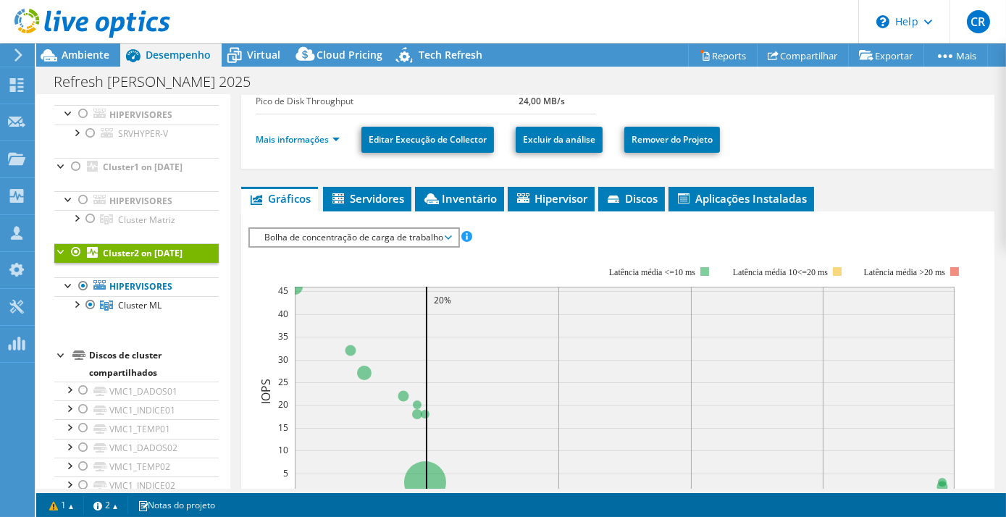
scroll to position [263, 0]
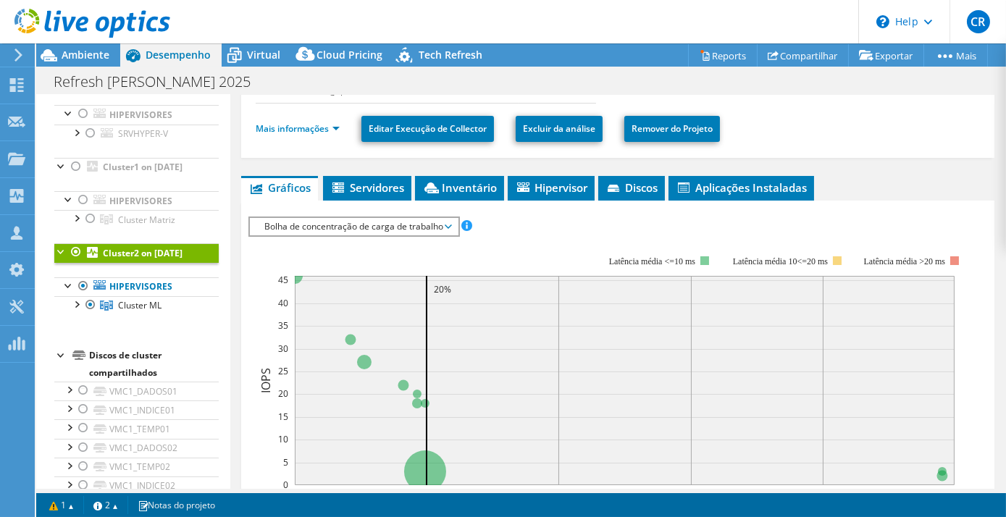
click at [385, 221] on span "Bolha de concentração de carga de trabalho" at bounding box center [353, 226] width 193 height 17
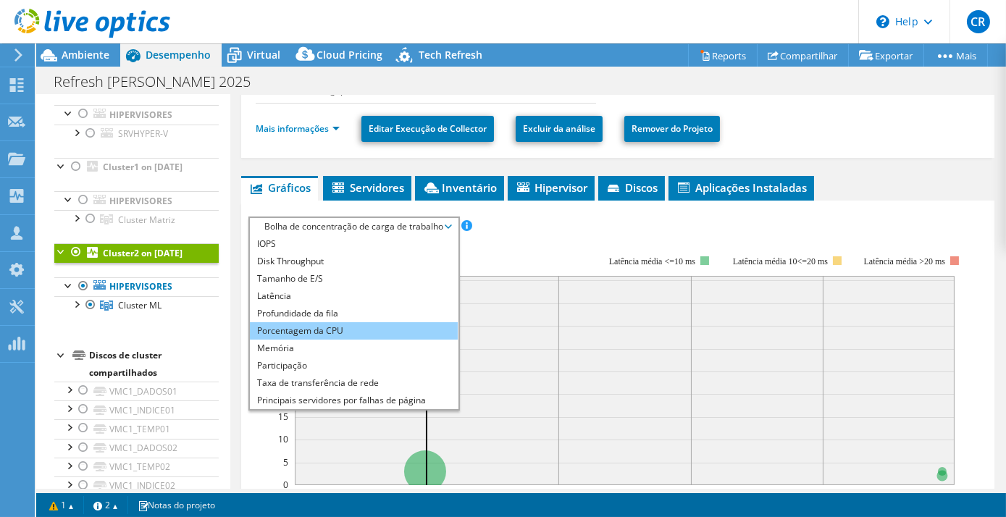
click at [316, 323] on li "Porcentagem da CPU" at bounding box center [354, 330] width 208 height 17
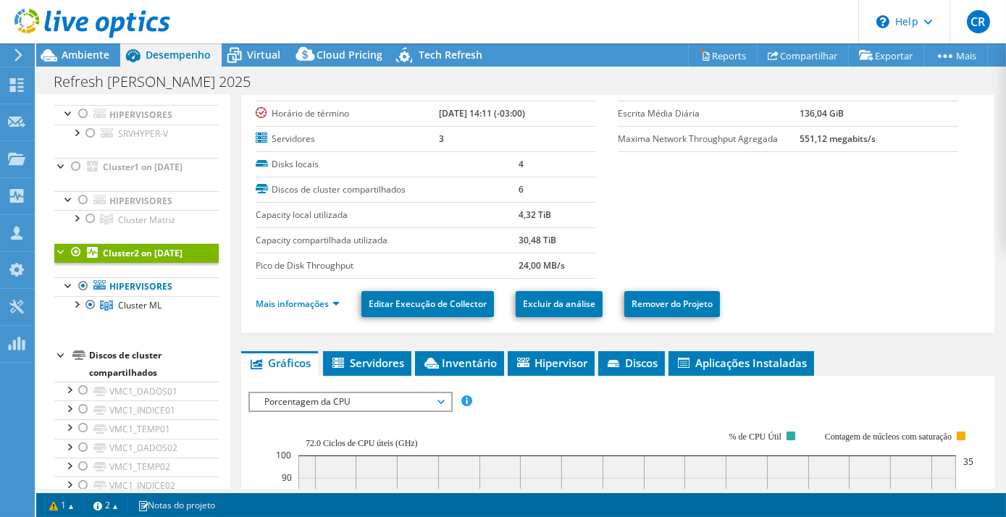
scroll to position [0, 0]
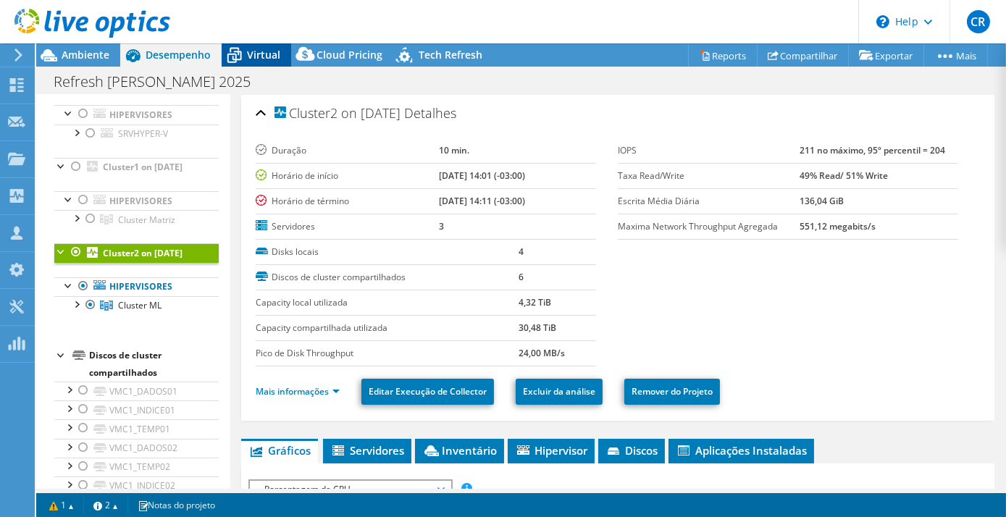
drag, startPoint x: 243, startPoint y: 48, endPoint x: 261, endPoint y: 56, distance: 19.1
click at [243, 48] on icon at bounding box center [234, 55] width 25 height 25
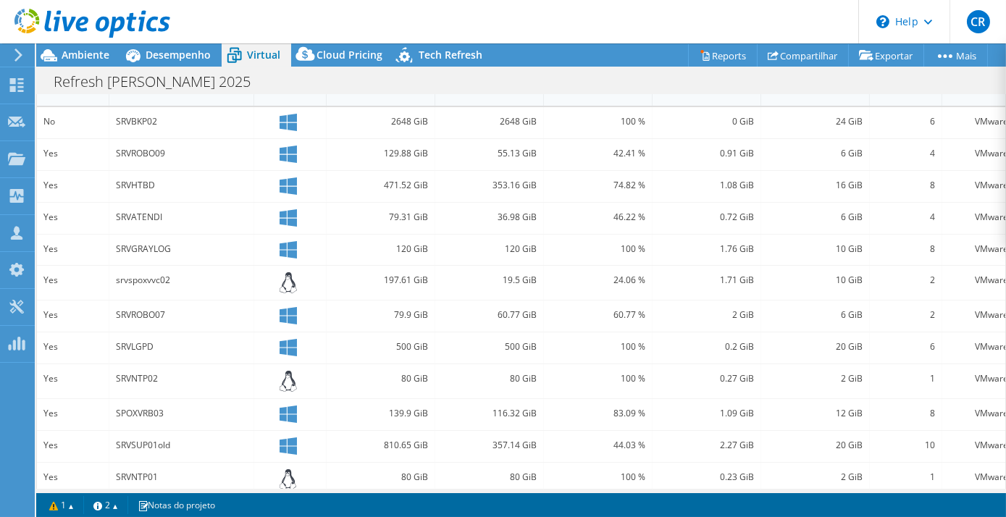
scroll to position [436, 0]
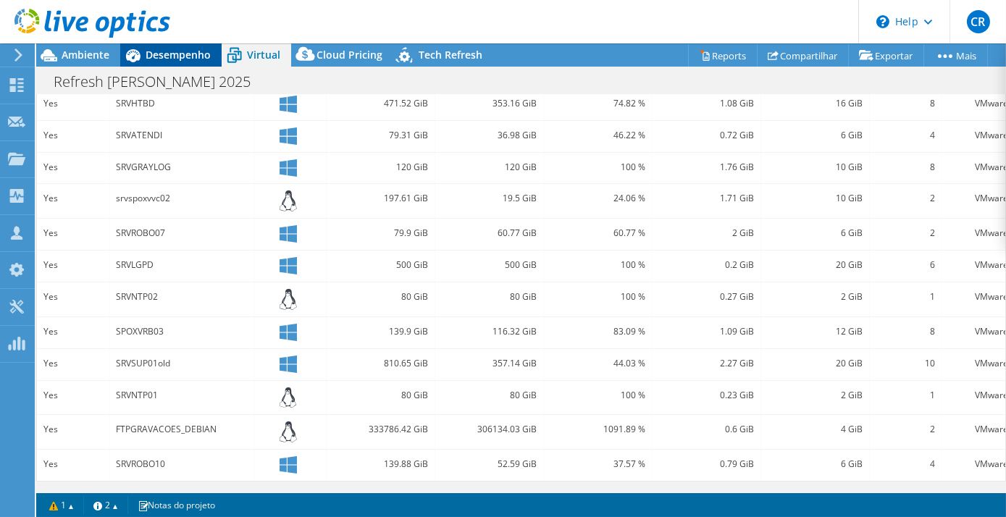
click at [148, 55] on span "Desempenho" at bounding box center [178, 55] width 65 height 14
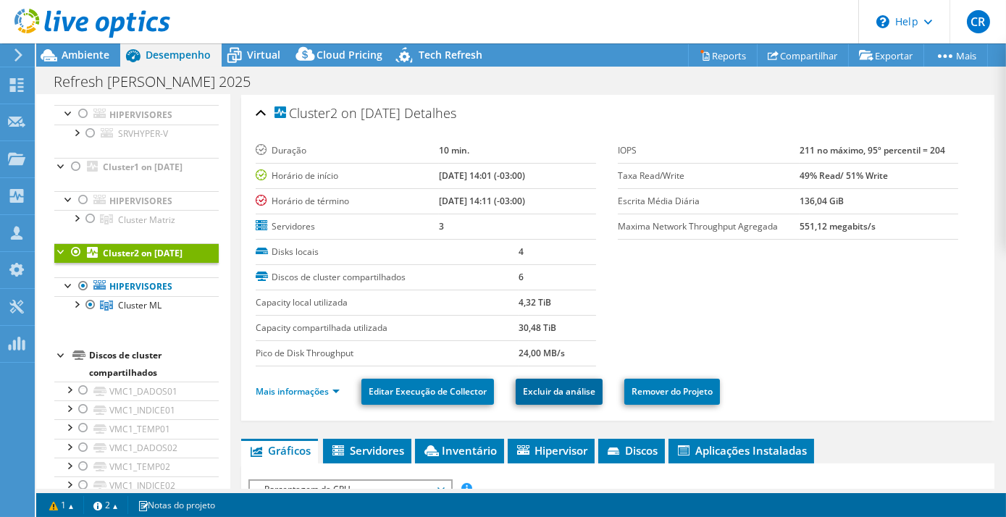
click at [536, 384] on link "Excluir da análise" at bounding box center [559, 392] width 87 height 26
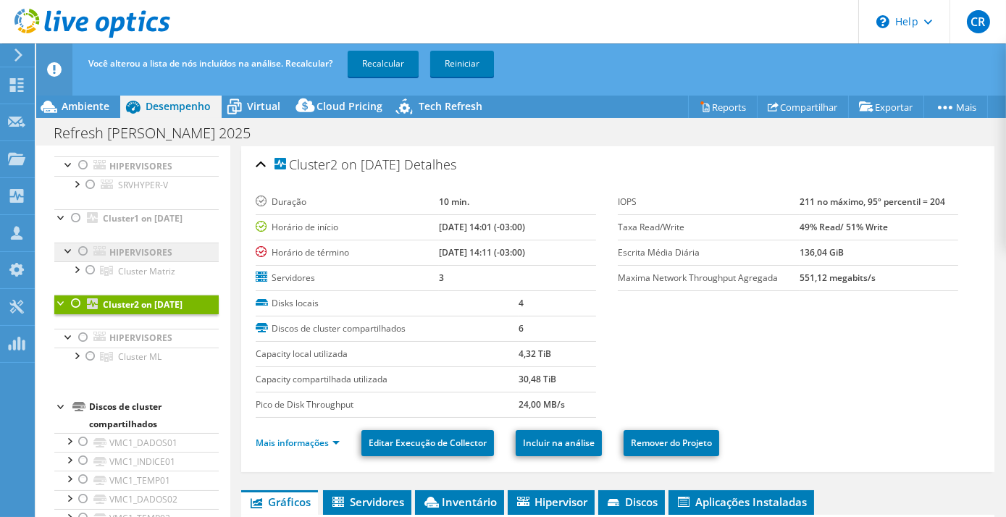
click at [119, 261] on link "Hipervisores" at bounding box center [136, 252] width 164 height 19
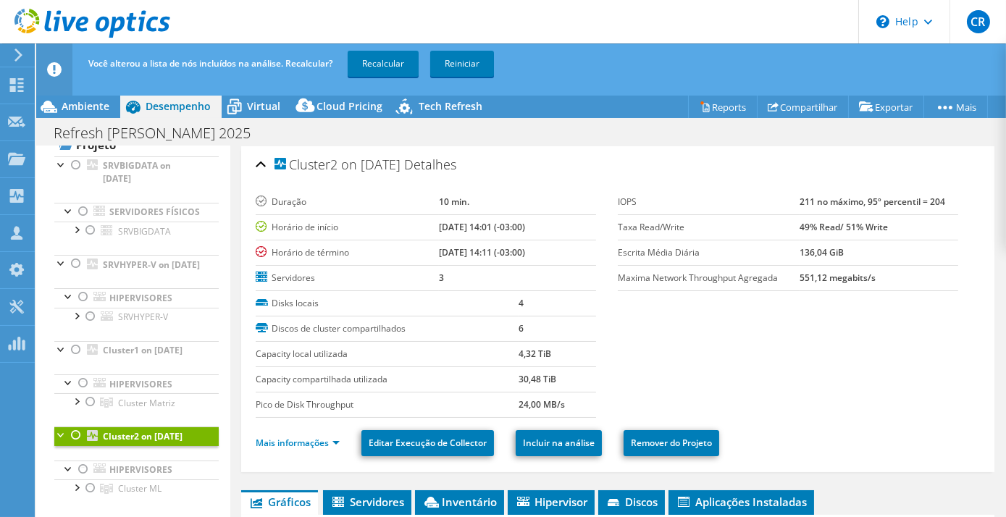
scroll to position [131, 0]
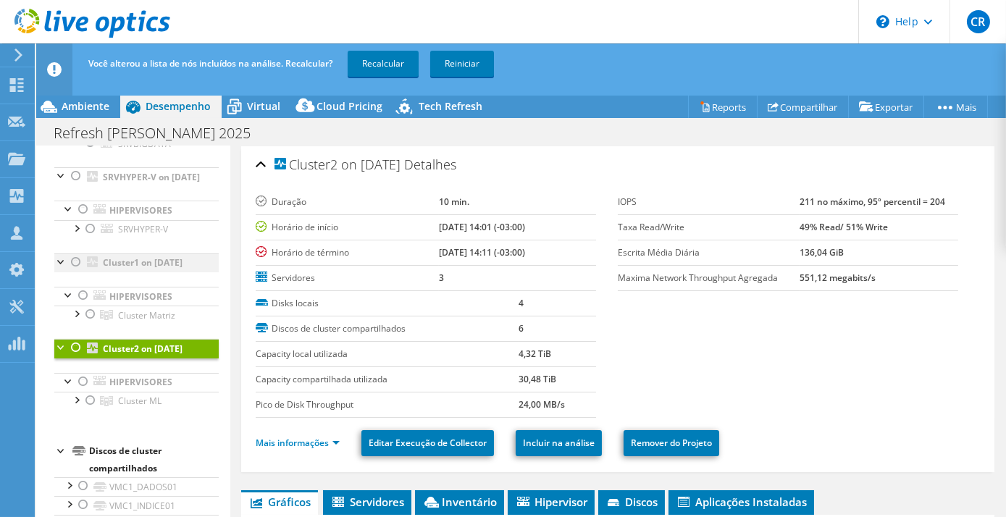
click at [73, 271] on div at bounding box center [76, 262] width 14 height 17
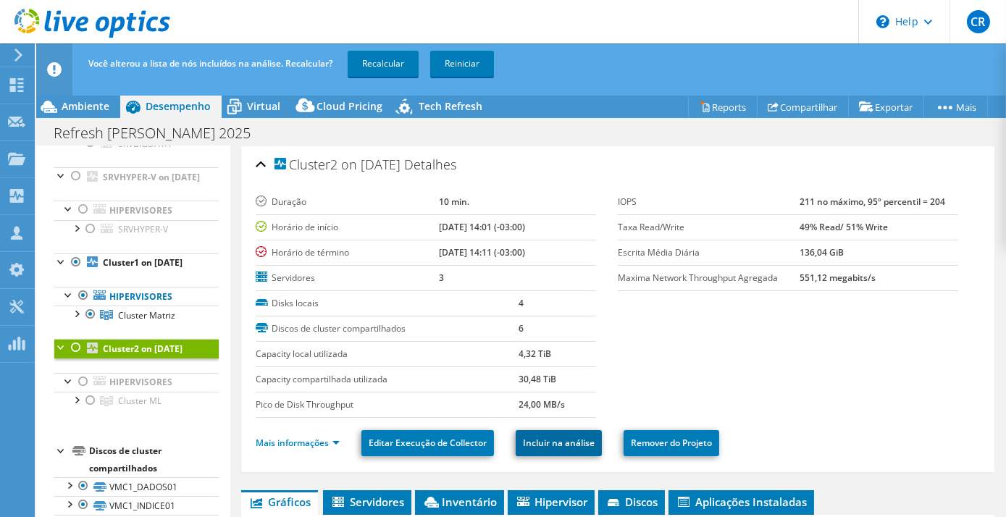
click at [554, 438] on link "Incluir na análise" at bounding box center [559, 443] width 86 height 26
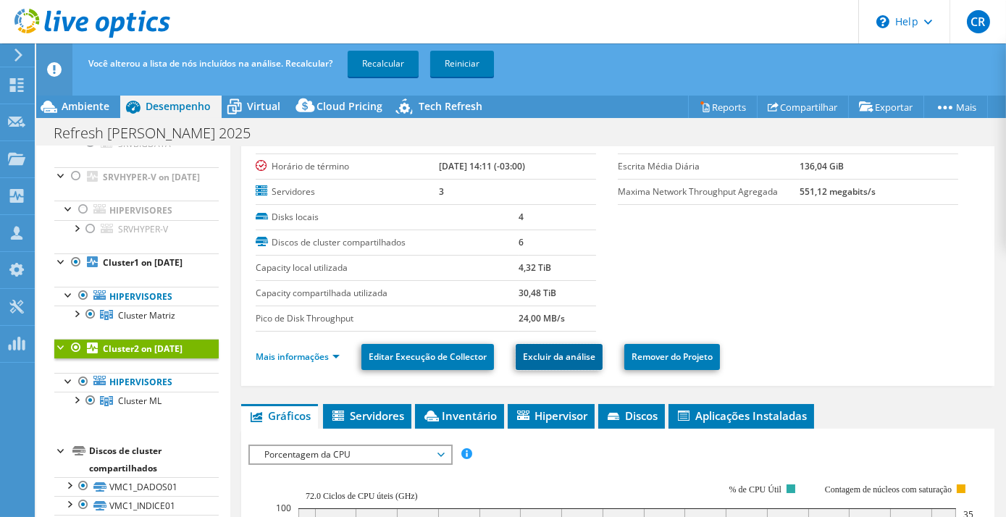
scroll to position [88, 0]
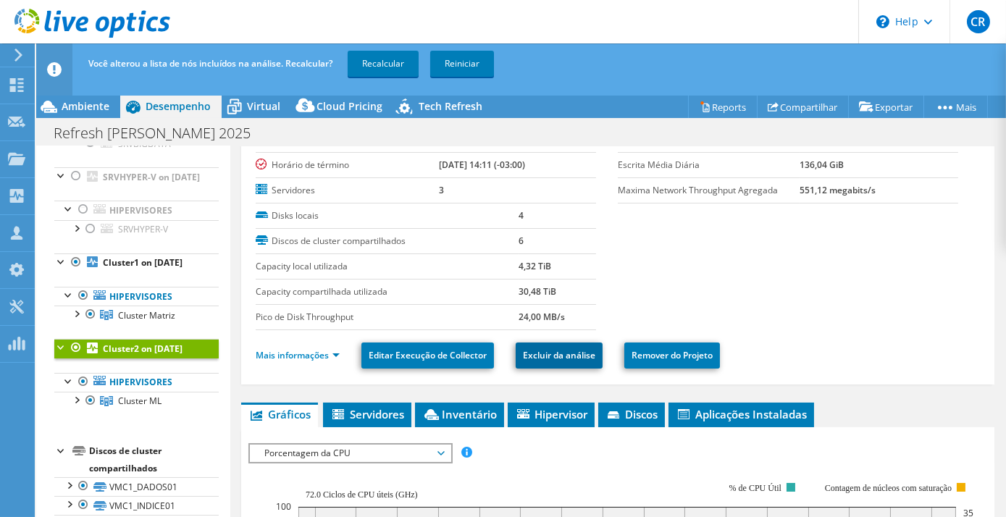
click at [548, 350] on link "Excluir da análise" at bounding box center [559, 356] width 87 height 26
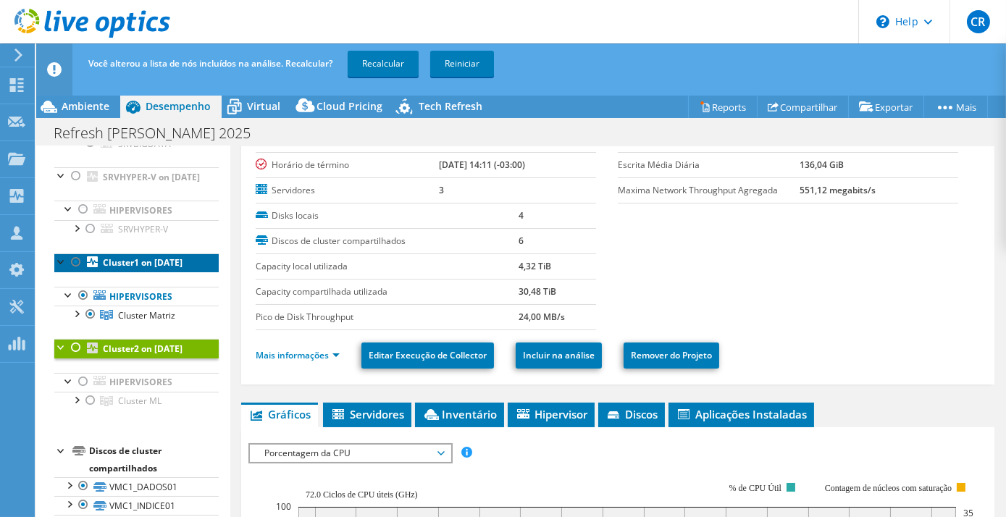
click at [191, 272] on link "Cluster1 on [DATE]" at bounding box center [136, 263] width 164 height 19
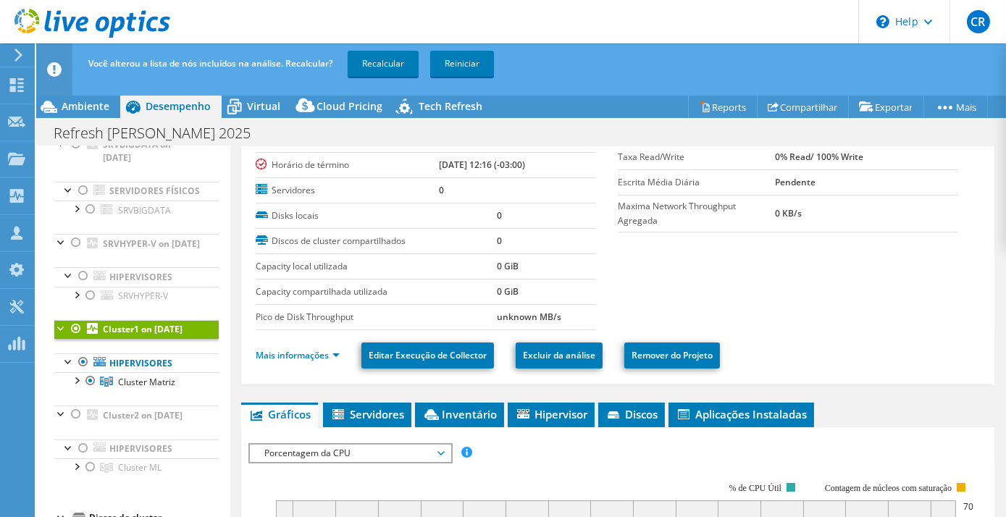
scroll to position [0, 0]
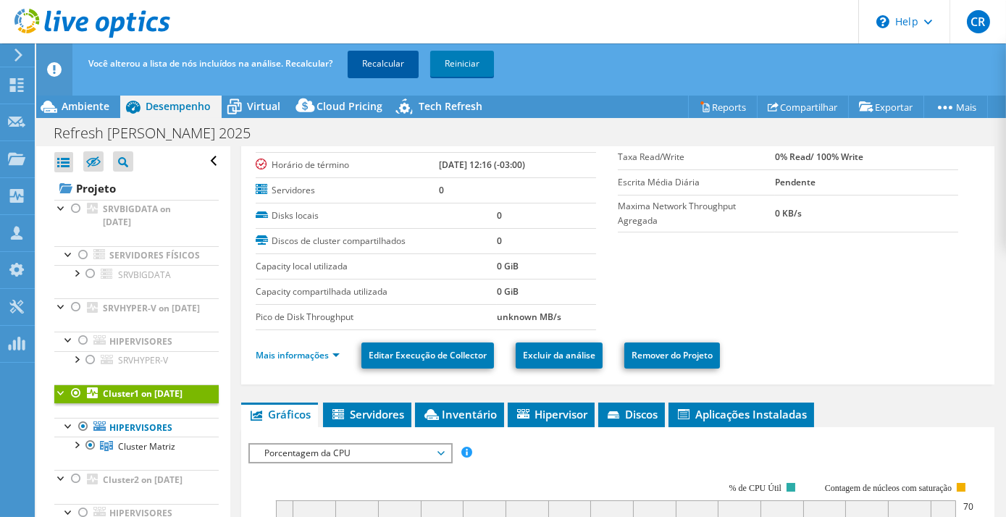
click at [380, 71] on link "Recalcular" at bounding box center [383, 64] width 71 height 26
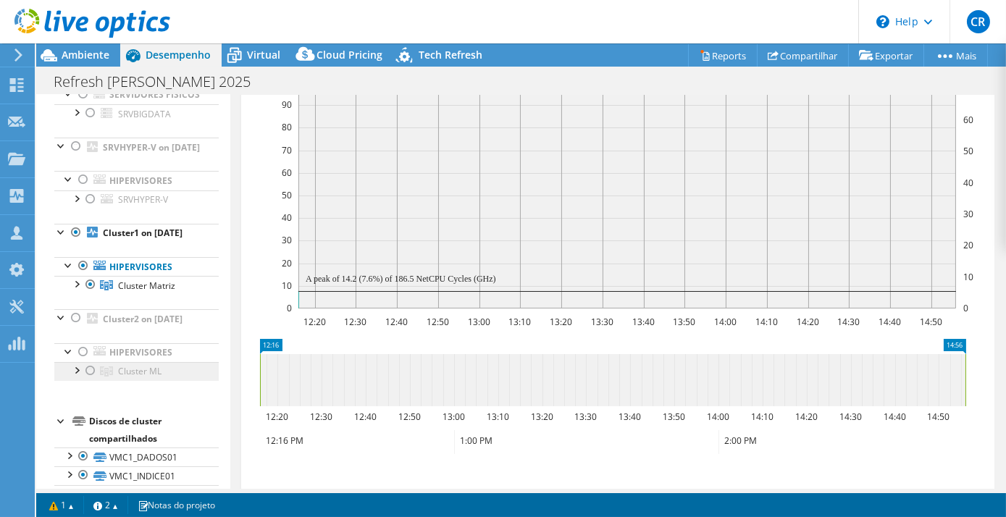
scroll to position [131, 0]
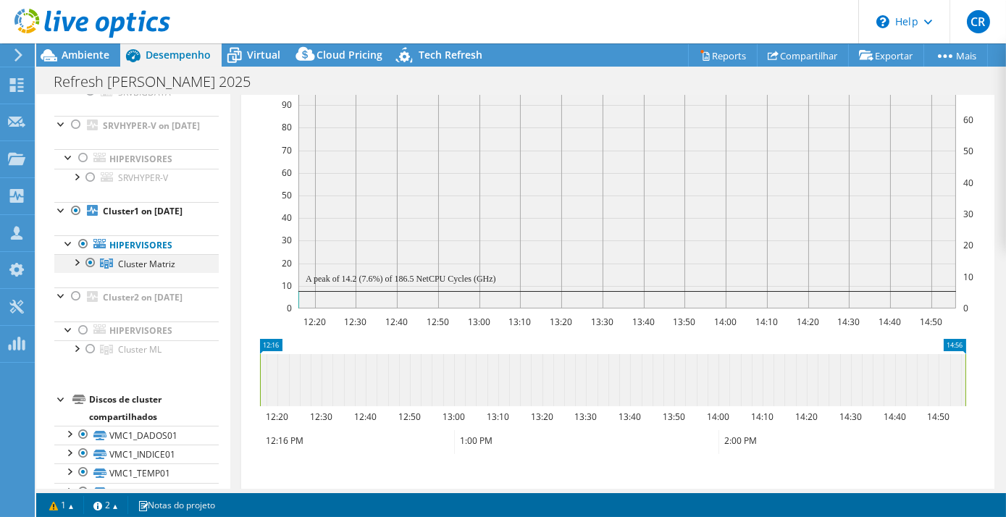
click at [75, 269] on div at bounding box center [76, 261] width 14 height 14
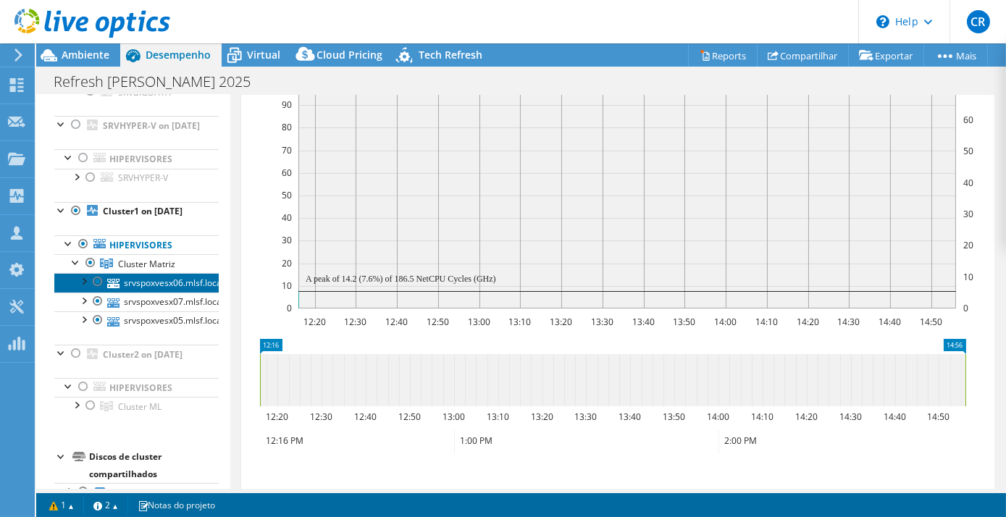
click at [159, 292] on link "srvspoxvesx06.mlsf.local" at bounding box center [136, 282] width 164 height 19
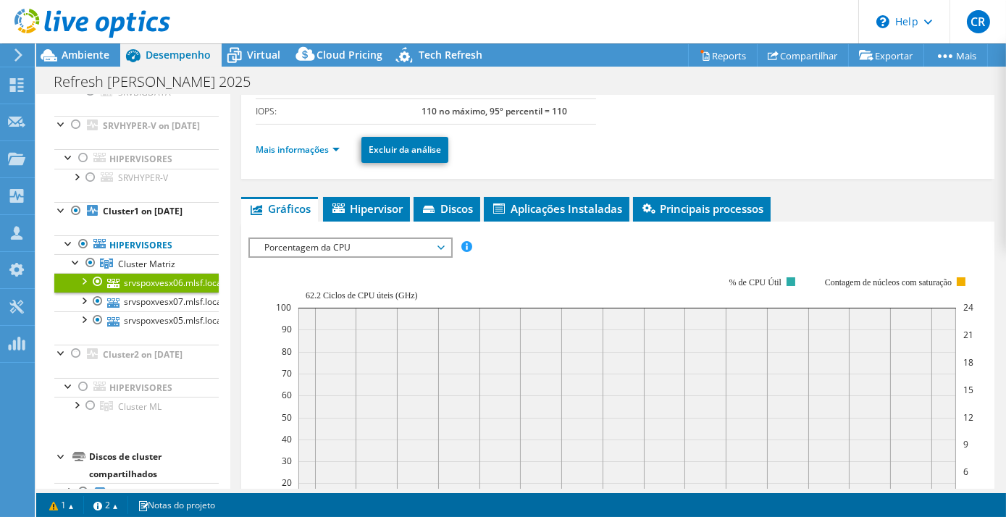
scroll to position [0, 0]
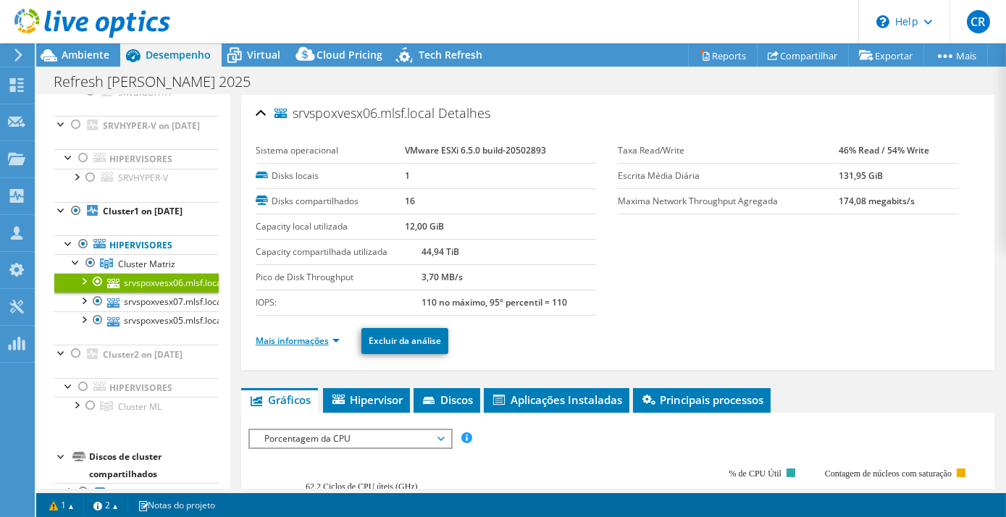
click at [336, 338] on link "Mais informações" at bounding box center [298, 341] width 84 height 12
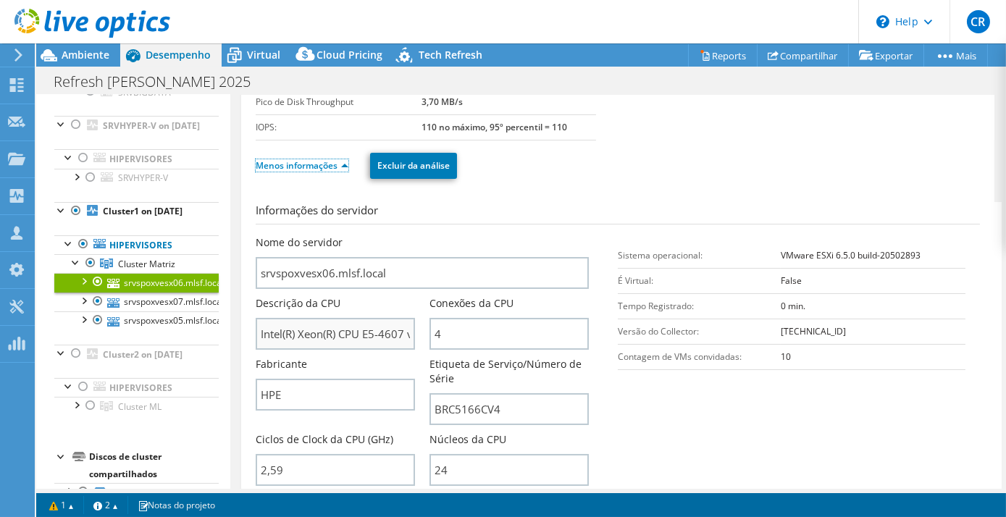
scroll to position [263, 0]
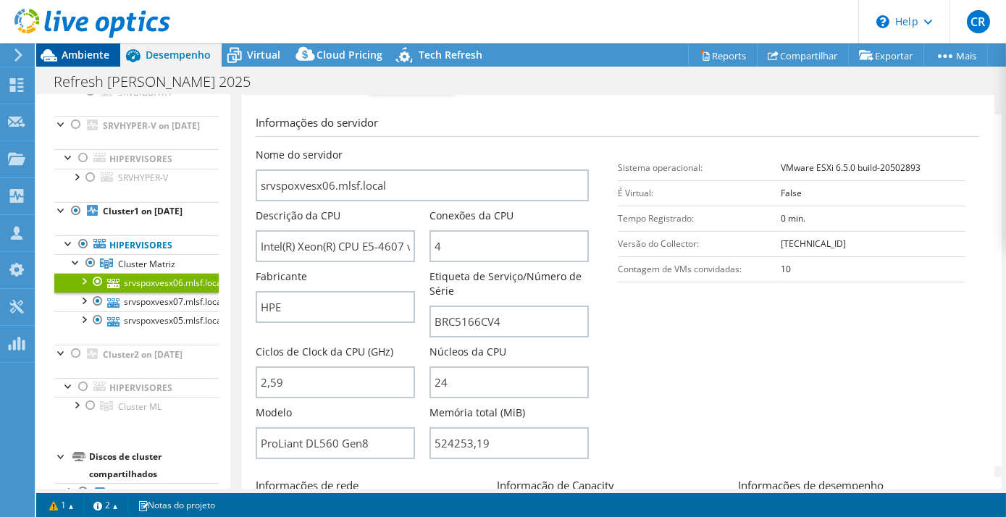
click at [80, 56] on span "Ambiente" at bounding box center [86, 55] width 48 height 14
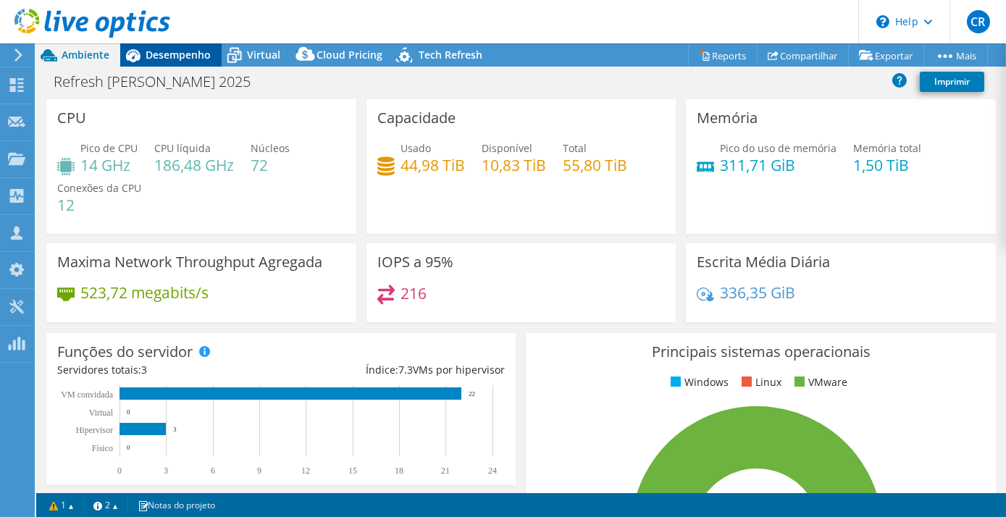
click at [179, 59] on span "Desempenho" at bounding box center [178, 55] width 65 height 14
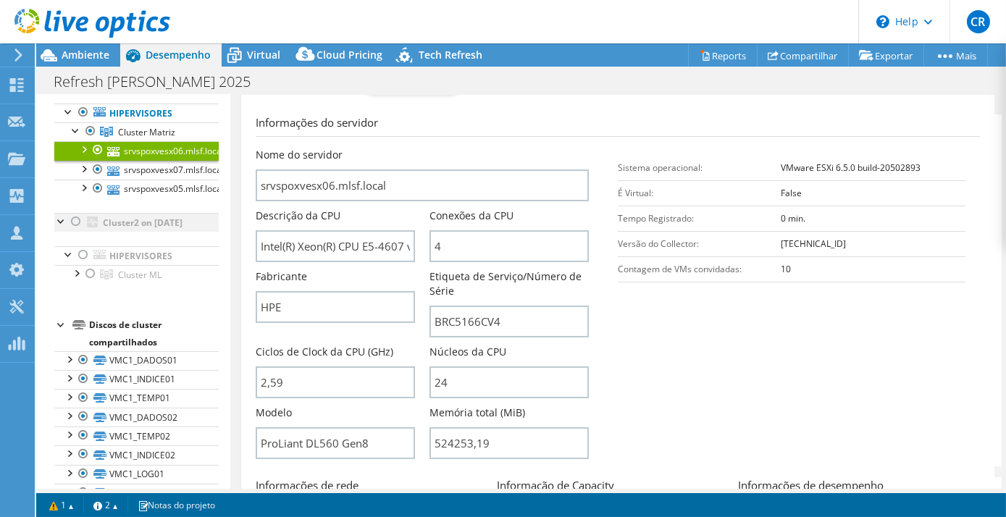
click at [74, 230] on div at bounding box center [76, 221] width 14 height 17
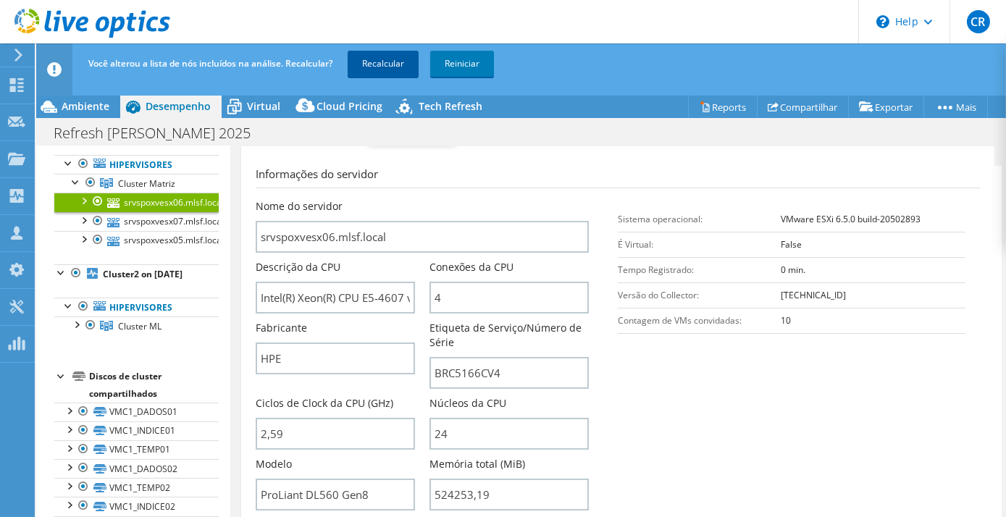
click at [390, 67] on link "Recalcular" at bounding box center [383, 64] width 71 height 26
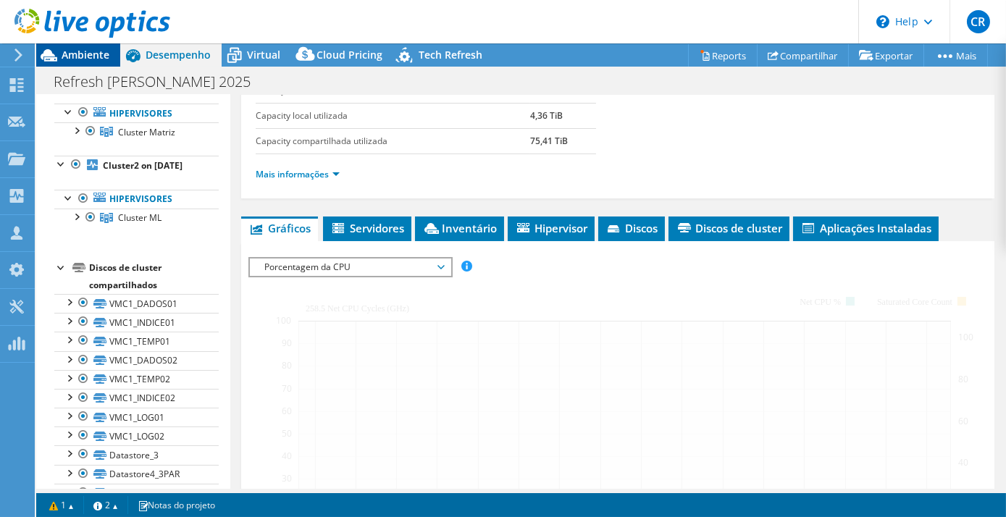
click at [70, 56] on span "Ambiente" at bounding box center [86, 55] width 48 height 14
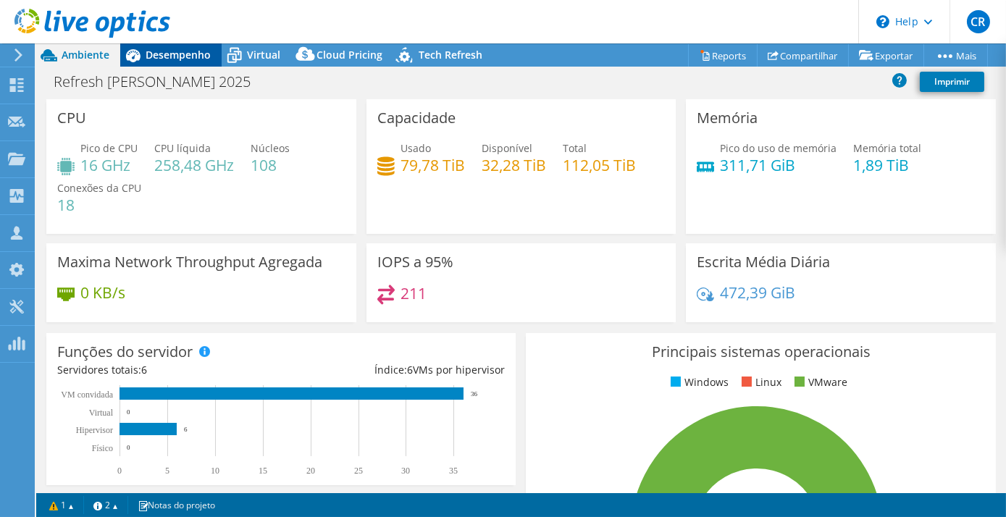
click at [175, 47] on div "Desempenho" at bounding box center [170, 54] width 101 height 23
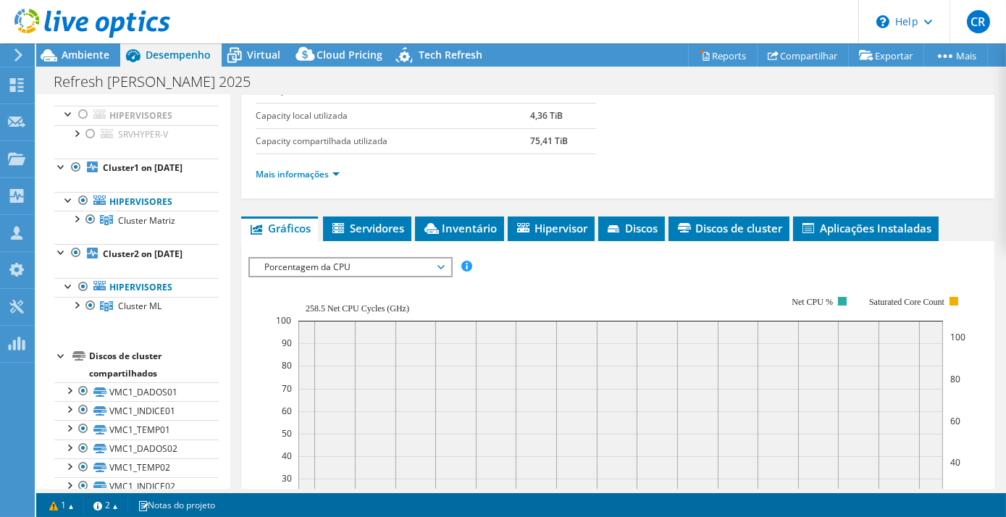
scroll to position [175, 0]
click at [135, 259] on b "Cluster2 on [DATE]" at bounding box center [143, 253] width 80 height 12
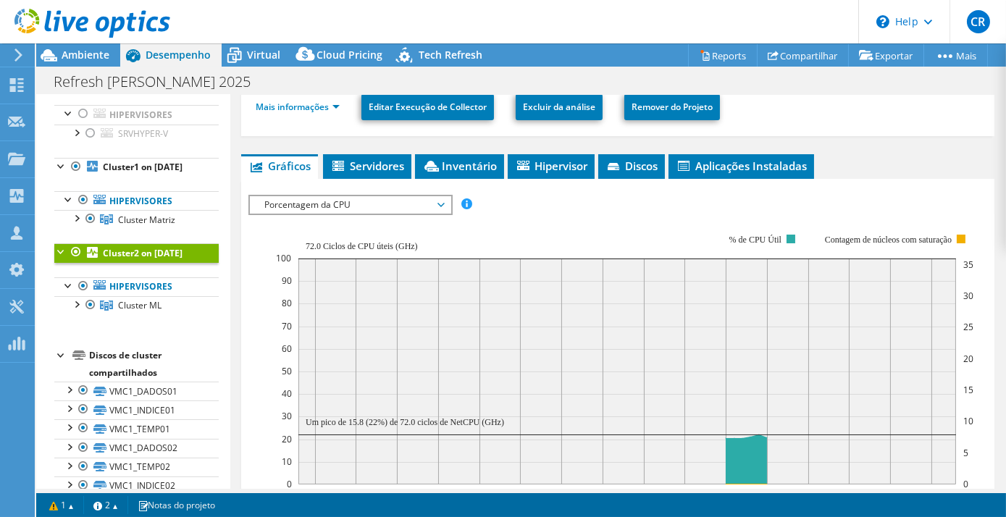
scroll to position [263, 0]
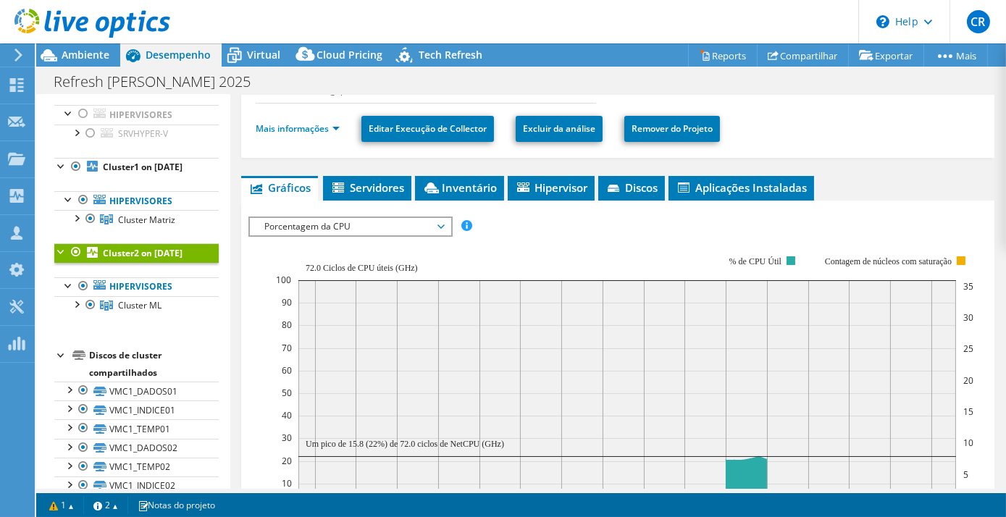
click at [350, 224] on span "Porcentagem da CPU" at bounding box center [350, 226] width 186 height 17
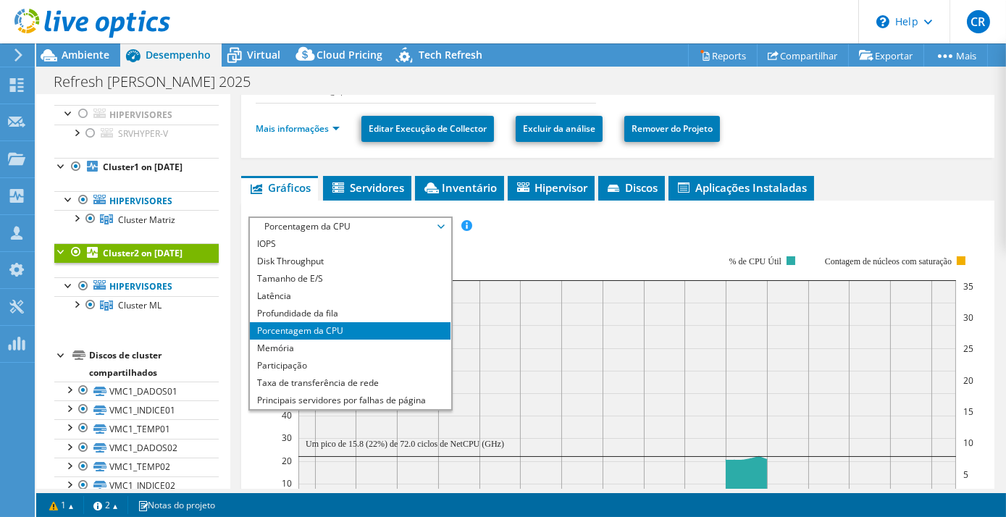
click at [350, 224] on span "Porcentagem da CPU" at bounding box center [350, 226] width 186 height 17
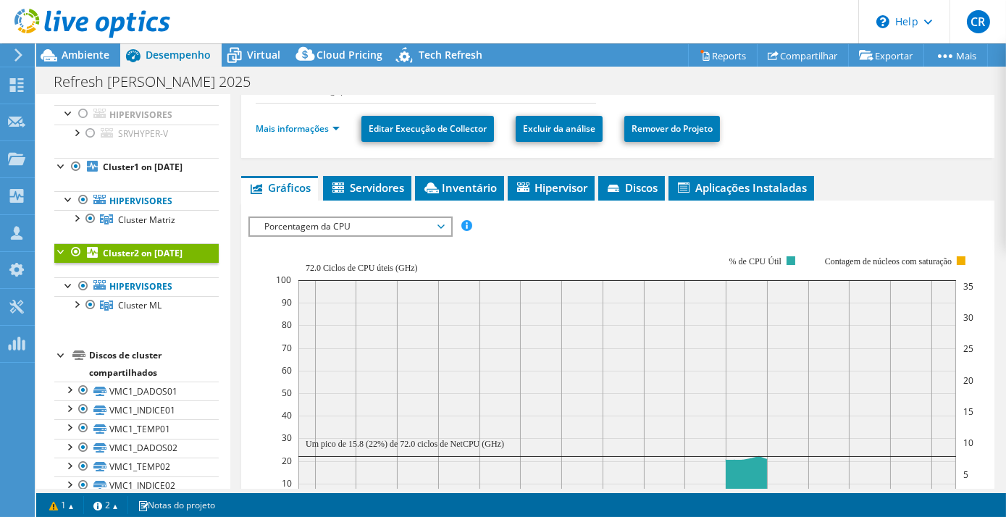
click at [476, 258] on rect at bounding box center [625, 381] width 698 height 290
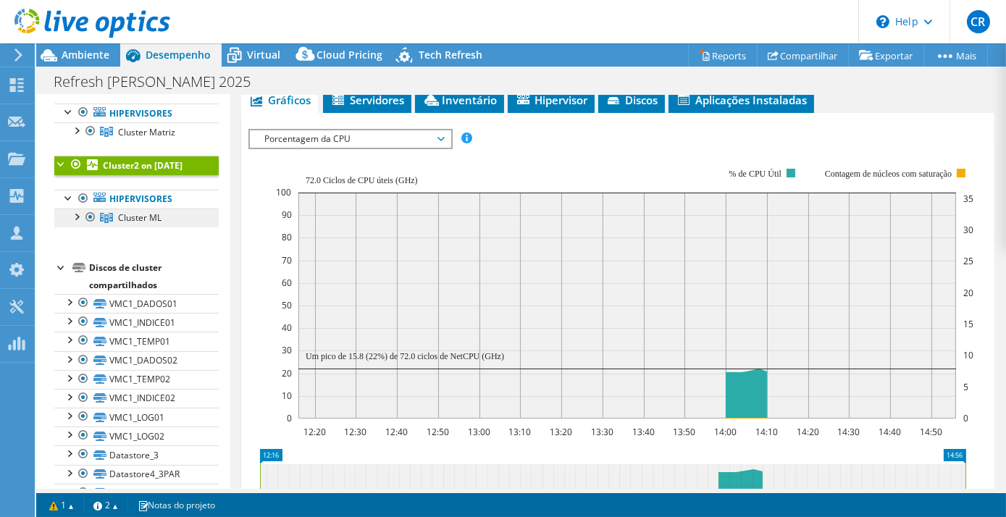
click at [154, 224] on span "Cluster ML" at bounding box center [139, 218] width 43 height 12
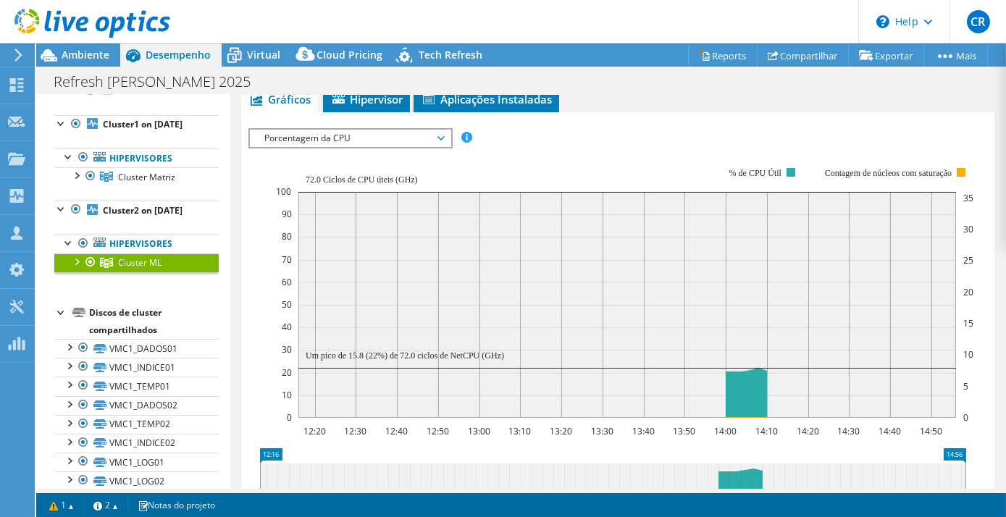
scroll to position [175, 0]
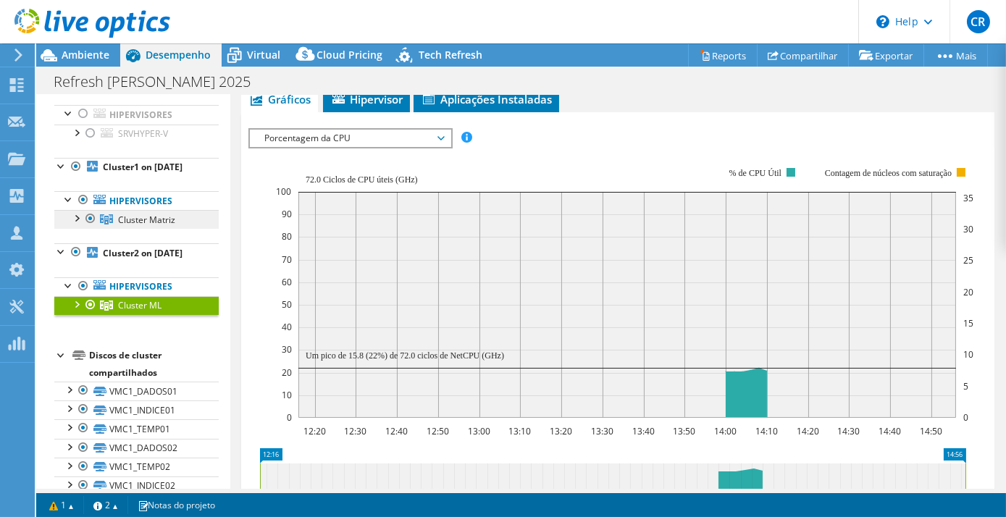
click at [151, 226] on span "Cluster Matriz" at bounding box center [146, 220] width 57 height 12
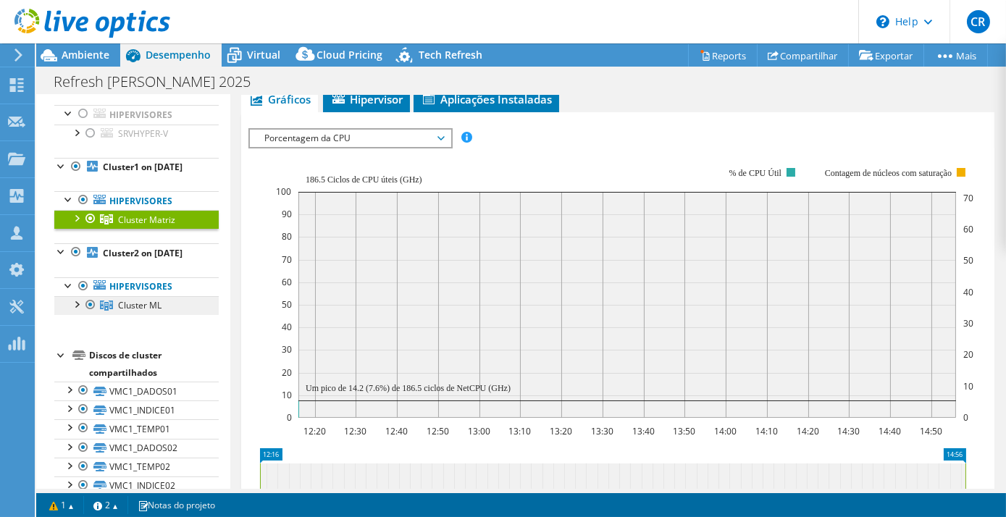
click at [145, 311] on span "Cluster ML" at bounding box center [139, 305] width 43 height 12
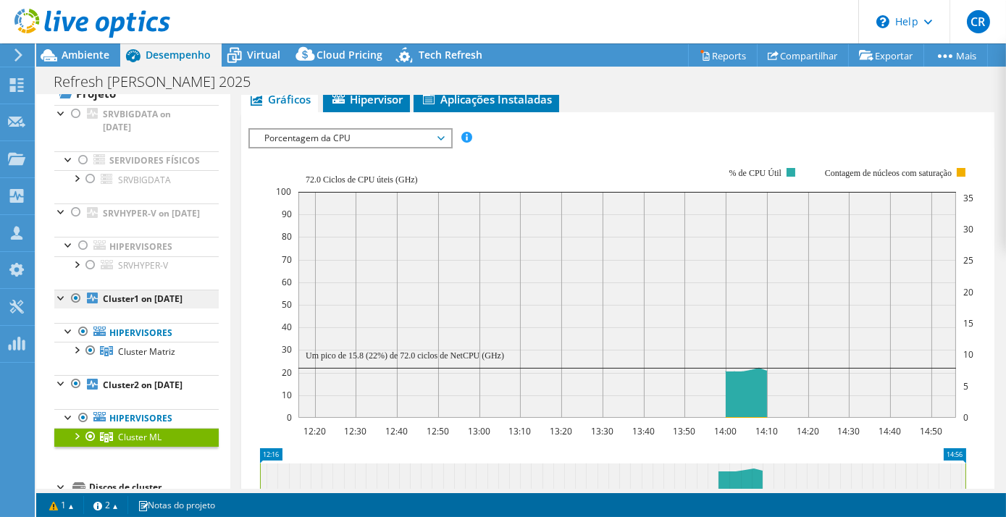
scroll to position [0, 0]
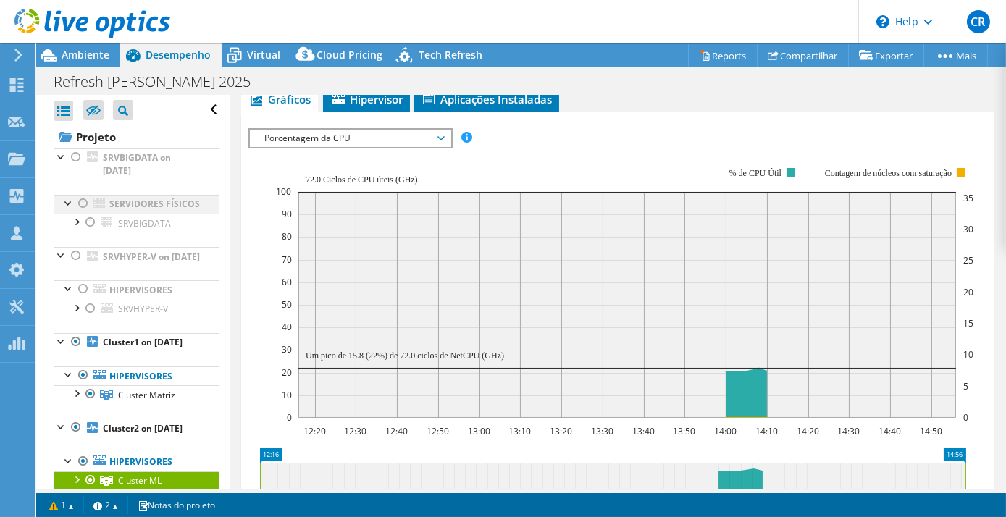
click at [86, 206] on div at bounding box center [83, 203] width 14 height 17
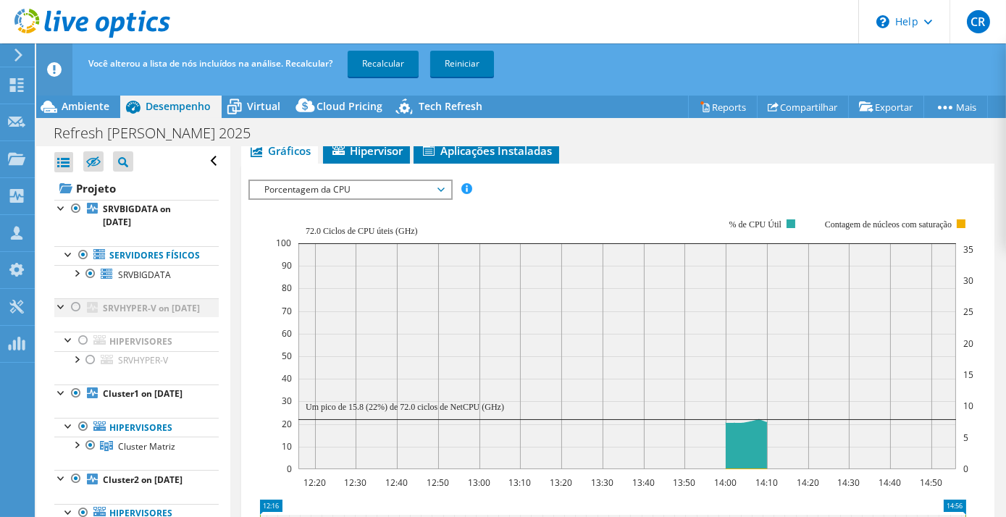
click at [74, 316] on div at bounding box center [76, 306] width 14 height 17
click at [379, 67] on link "Recalcular" at bounding box center [383, 64] width 71 height 26
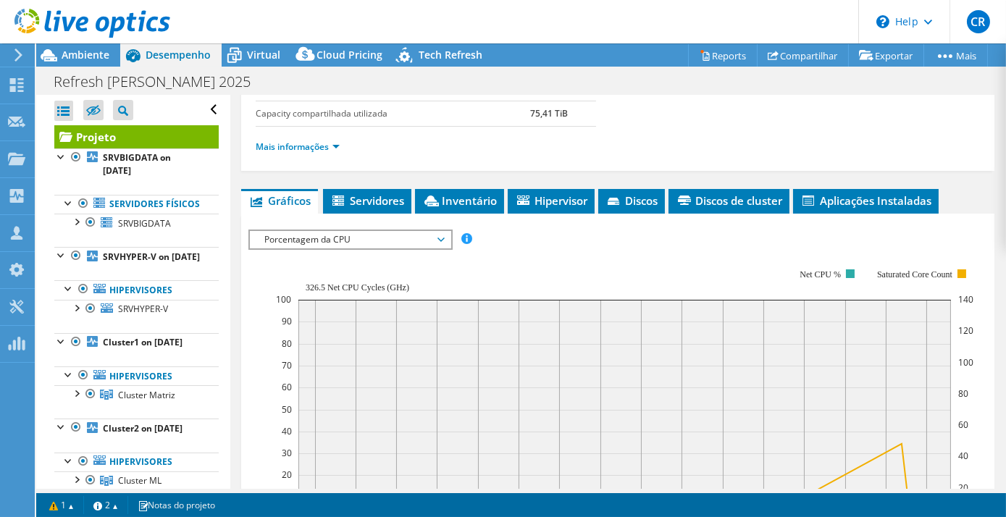
scroll to position [391, 0]
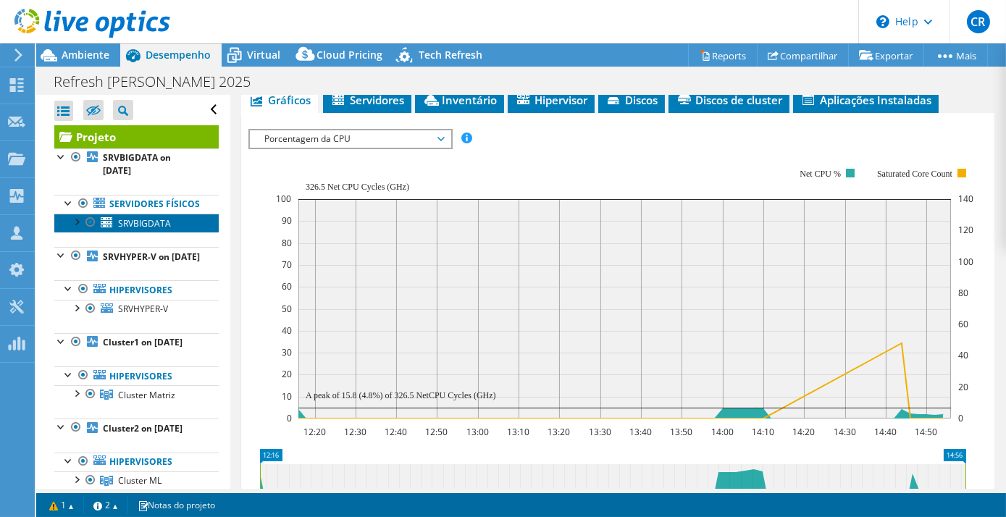
click at [151, 230] on span "SRVBIGDATA" at bounding box center [144, 223] width 53 height 12
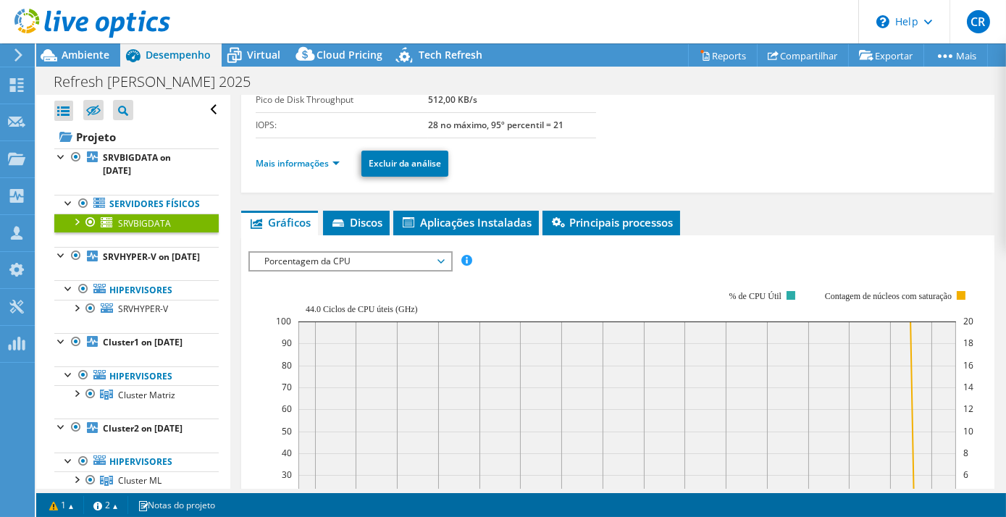
scroll to position [125, 0]
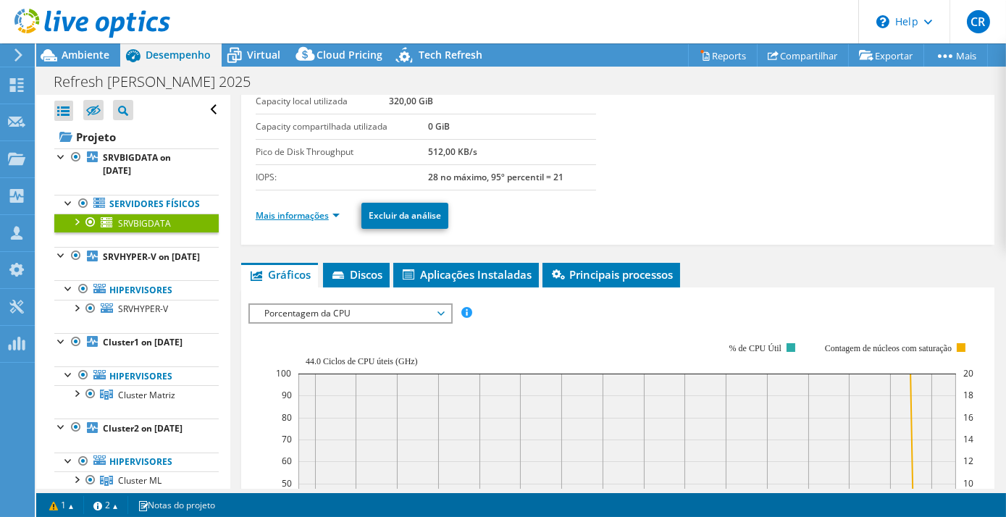
click at [336, 214] on link "Mais informações" at bounding box center [298, 215] width 84 height 12
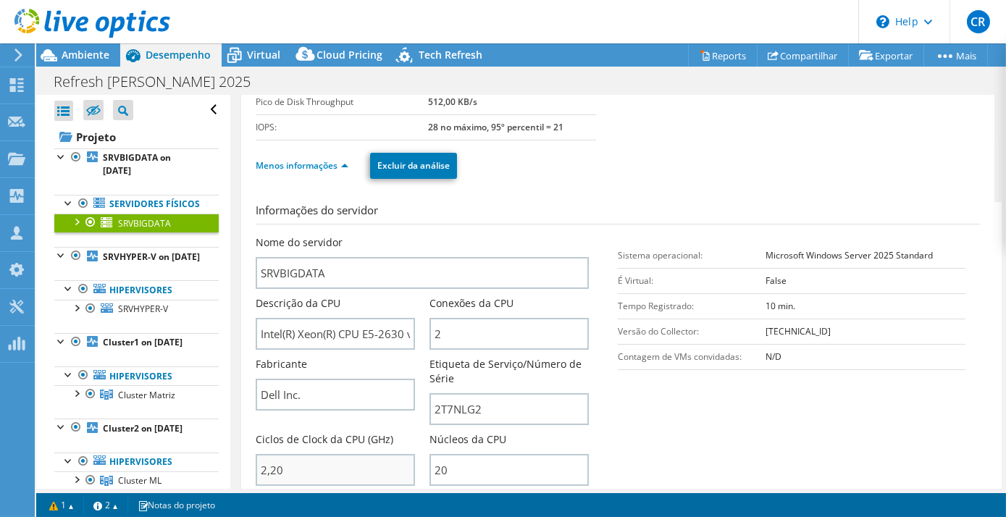
scroll to position [169, 0]
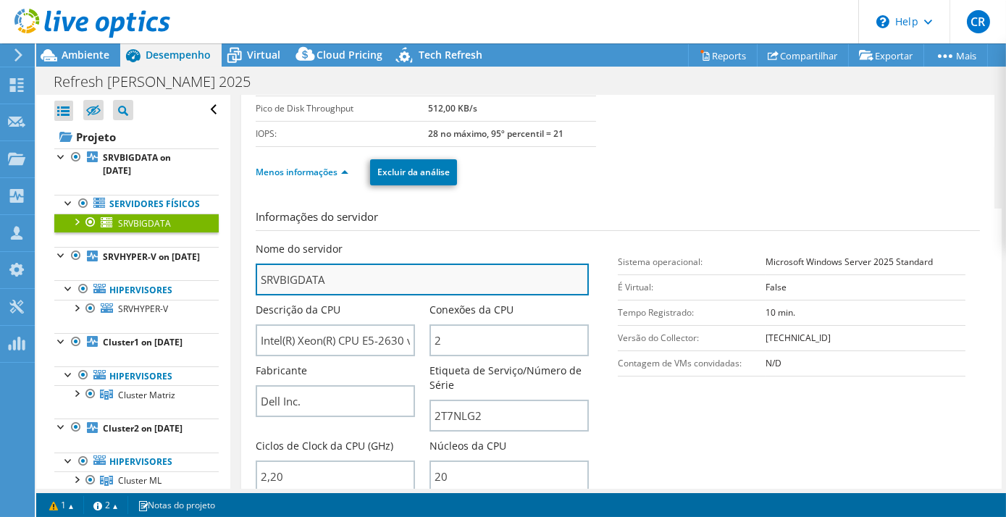
click at [306, 275] on input "SRVBIGDATA" at bounding box center [422, 280] width 333 height 32
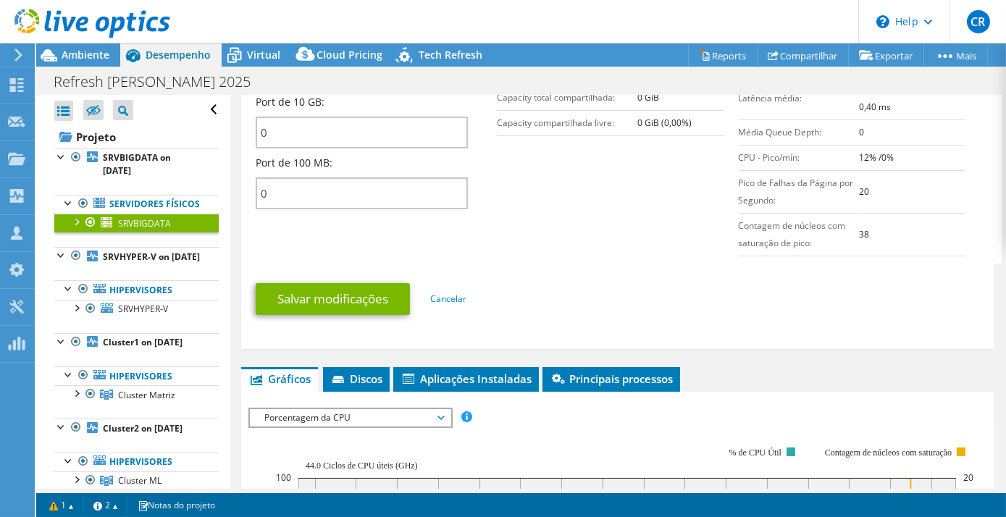
scroll to position [871, 0]
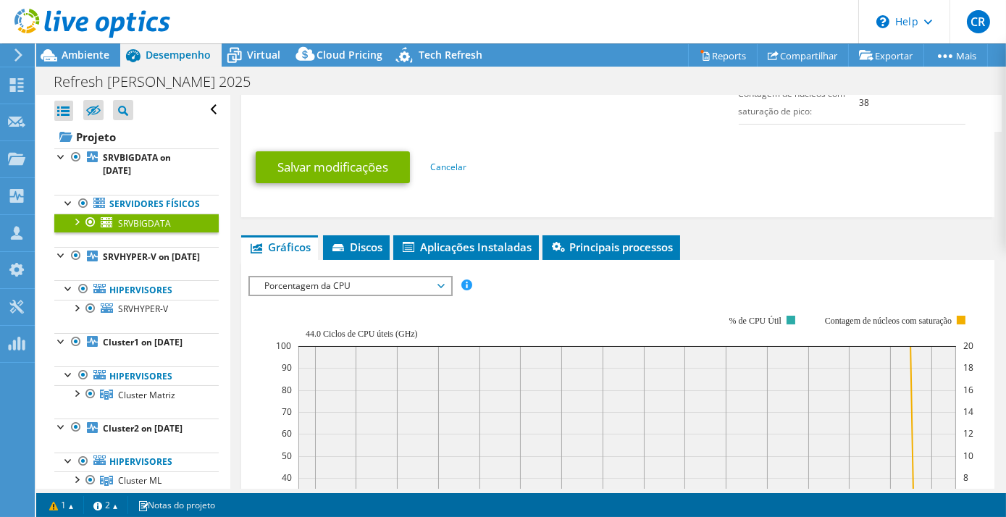
click at [338, 285] on span "Porcentagem da CPU" at bounding box center [350, 285] width 186 height 17
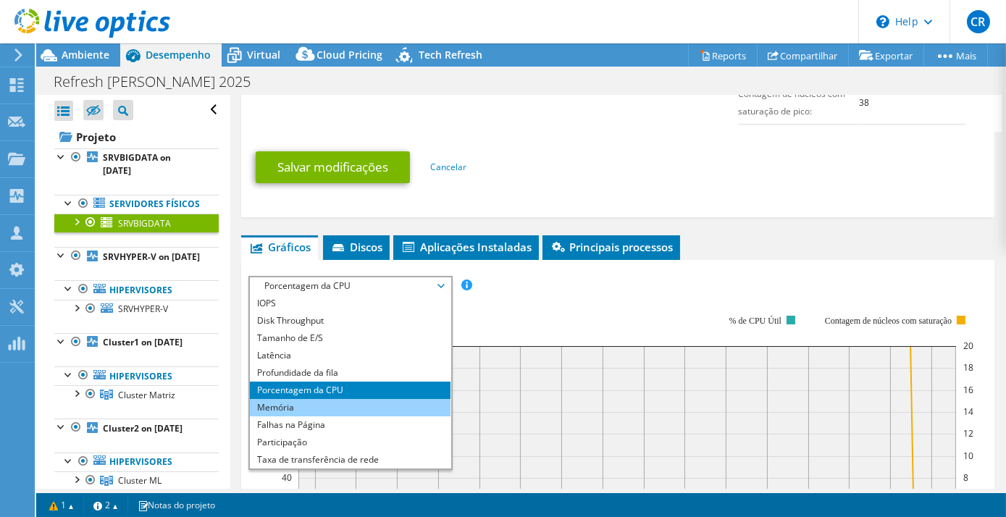
click at [293, 404] on li "Memória" at bounding box center [350, 407] width 201 height 17
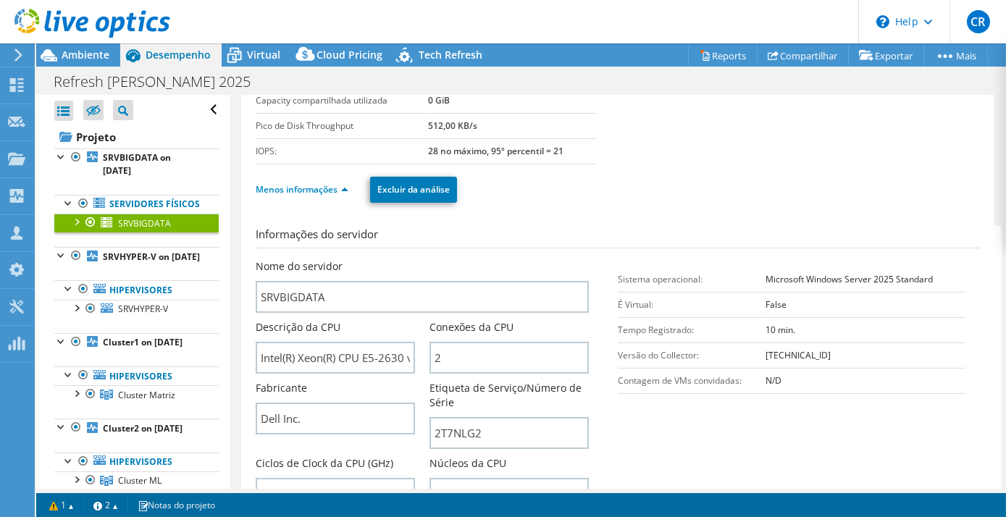
scroll to position [175, 0]
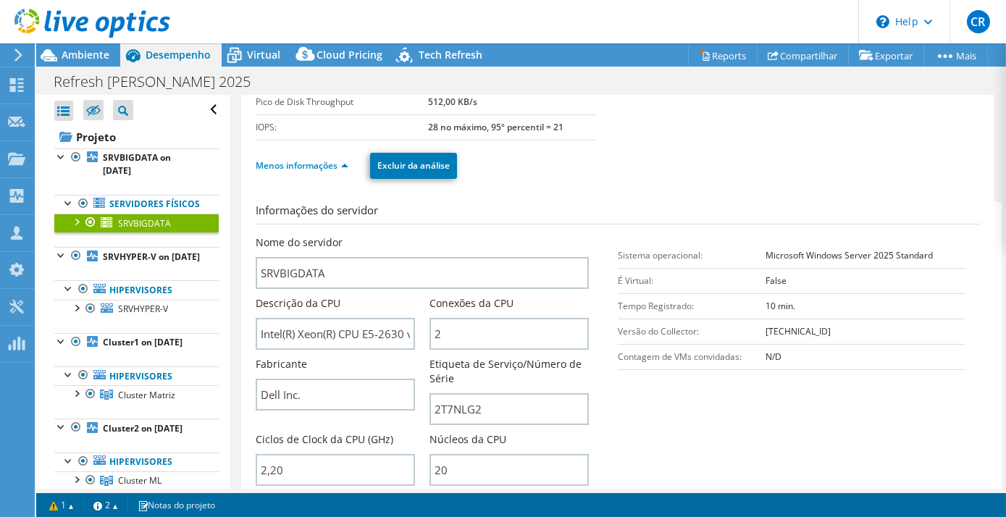
click at [76, 228] on div at bounding box center [76, 221] width 14 height 14
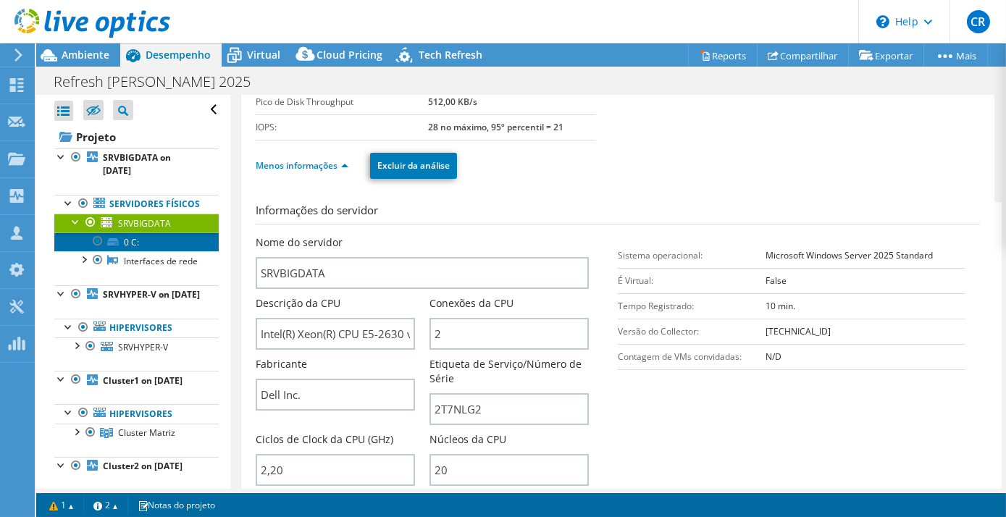
click at [161, 251] on link "0 C:" at bounding box center [136, 242] width 164 height 19
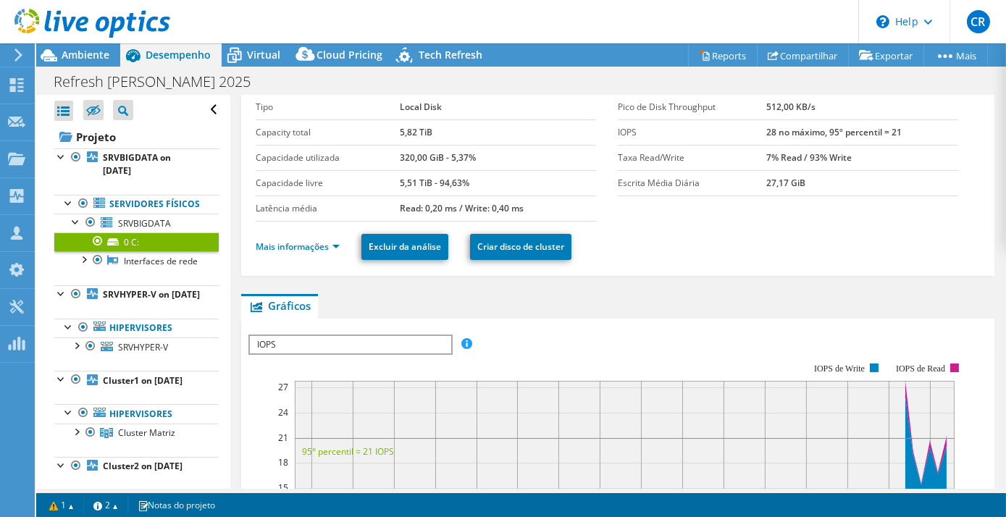
scroll to position [0, 0]
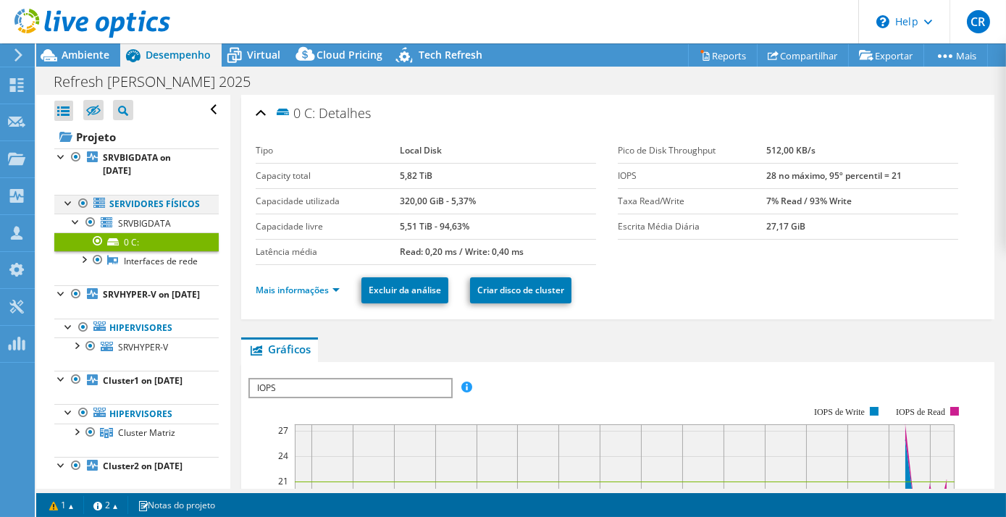
click at [68, 201] on div at bounding box center [69, 202] width 14 height 14
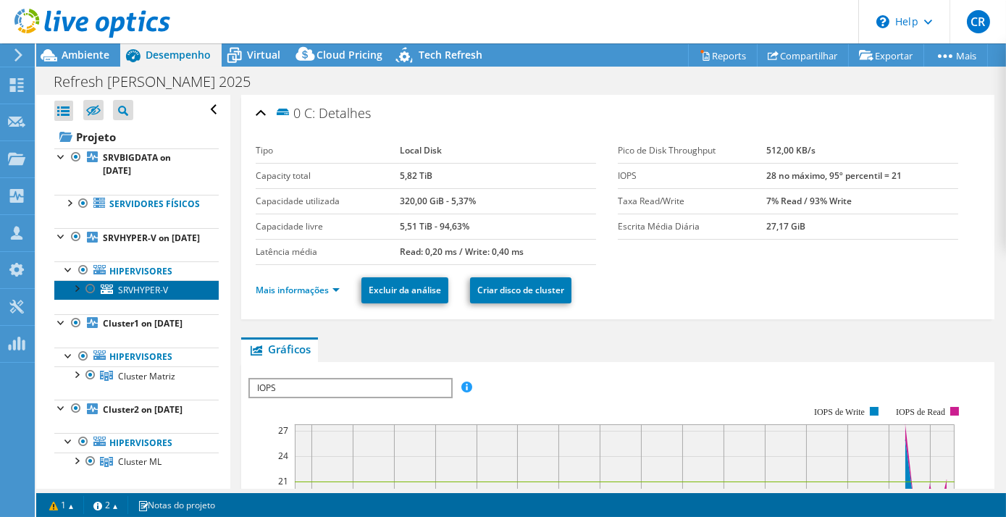
click at [153, 296] on span "SRVHYPER-V" at bounding box center [143, 290] width 50 height 12
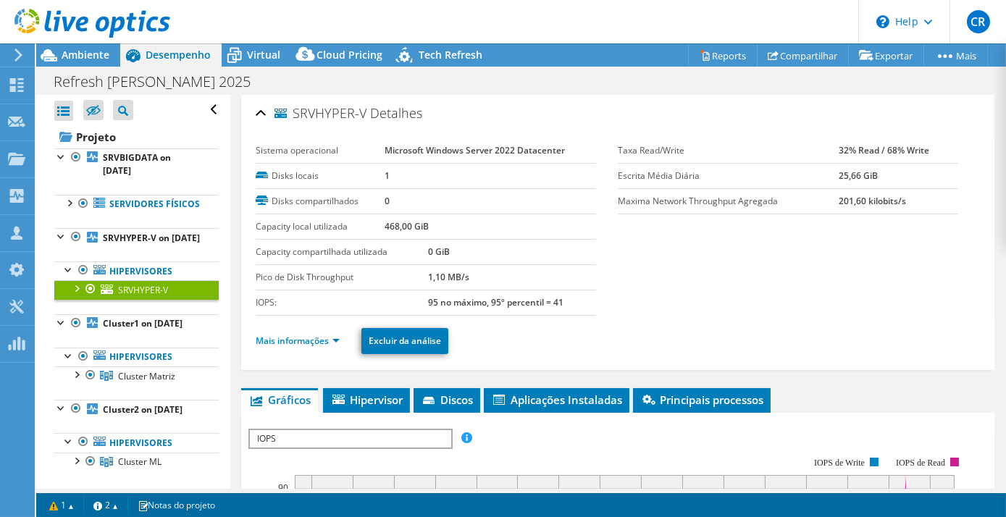
drag, startPoint x: 295, startPoint y: 114, endPoint x: 367, endPoint y: 114, distance: 71.7
click at [367, 114] on h2 "SRVHYPER-V Detalhes" at bounding box center [339, 113] width 167 height 29
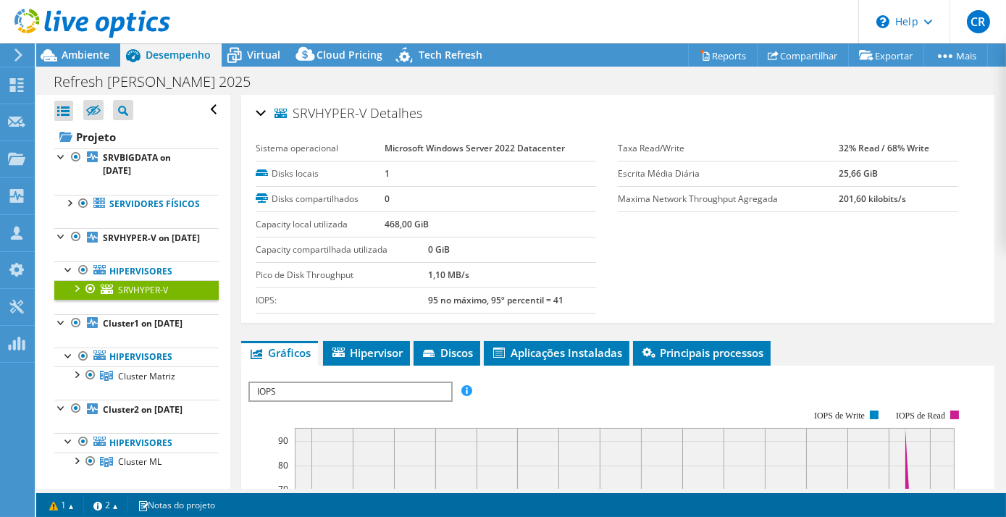
copy h2 "SRVHYPER-V"
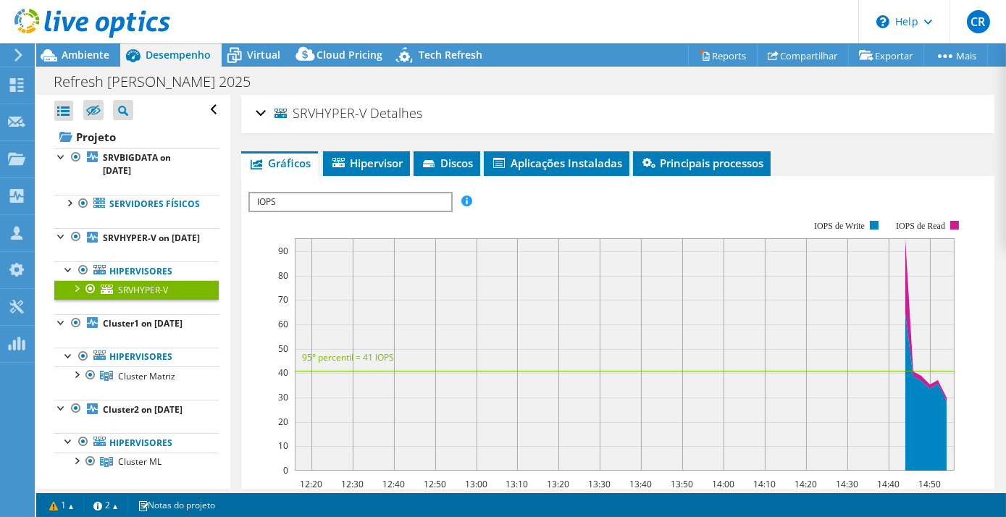
click at [138, 296] on span "SRVHYPER-V" at bounding box center [143, 290] width 50 height 12
click at [80, 295] on div at bounding box center [76, 287] width 14 height 14
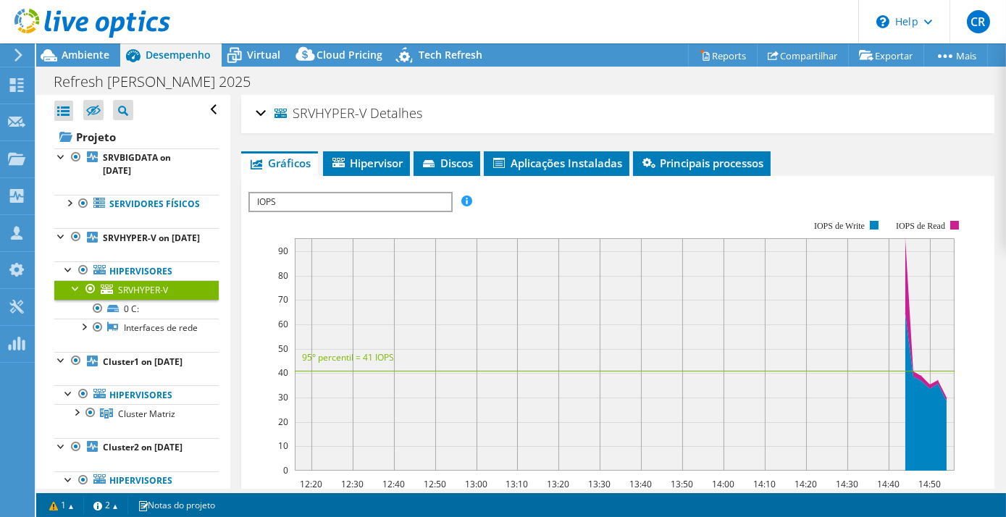
click at [262, 109] on div "SRVHYPER-V Detalhes" at bounding box center [618, 114] width 724 height 31
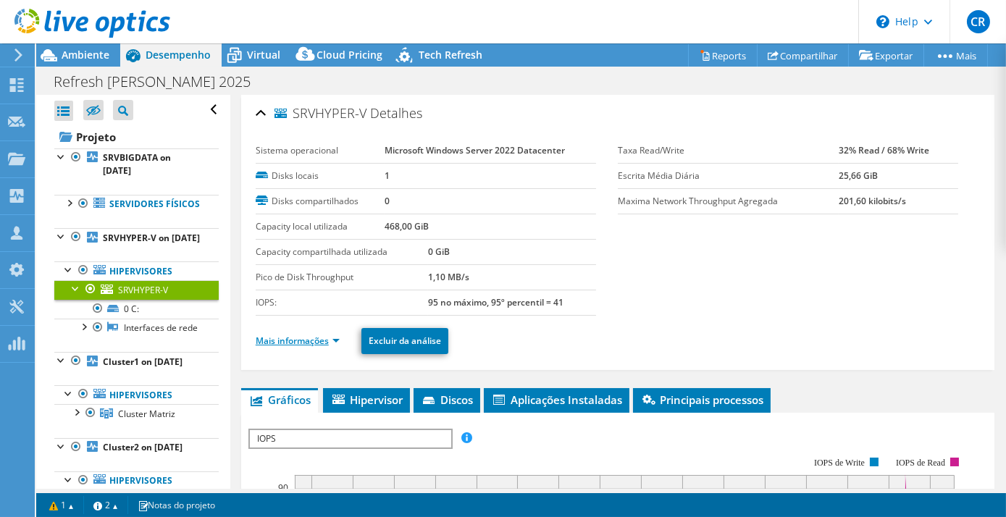
click at [339, 339] on link "Mais informações" at bounding box center [298, 341] width 84 height 12
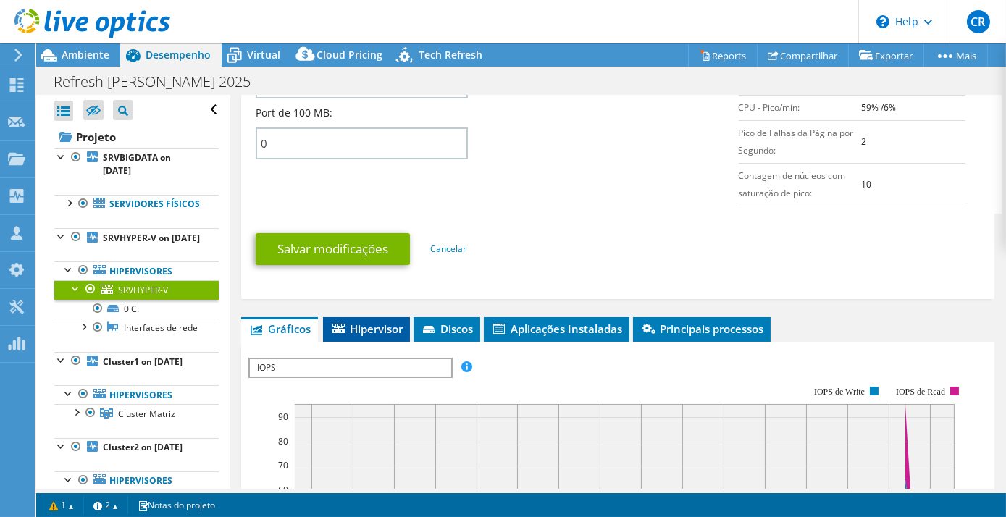
scroll to position [921, 0]
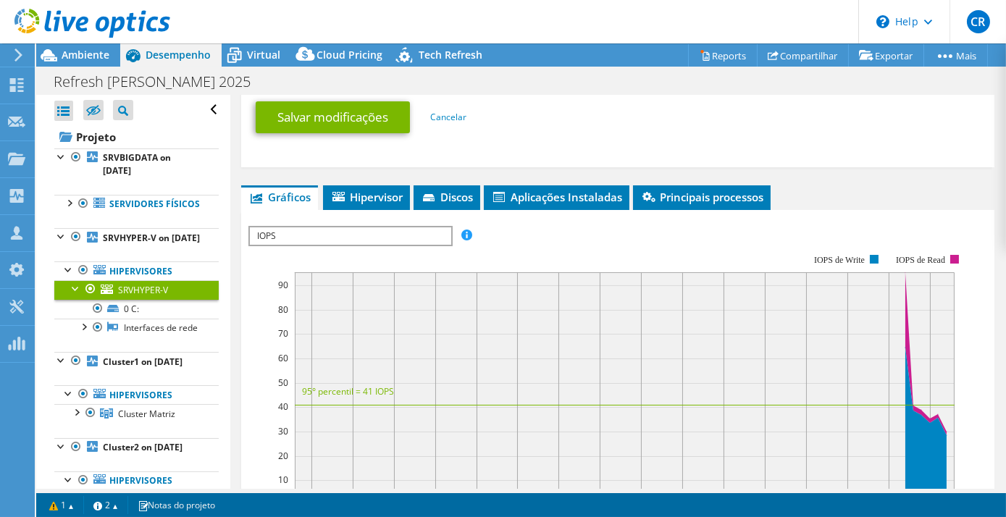
click at [372, 239] on span "IOPS" at bounding box center [350, 235] width 201 height 17
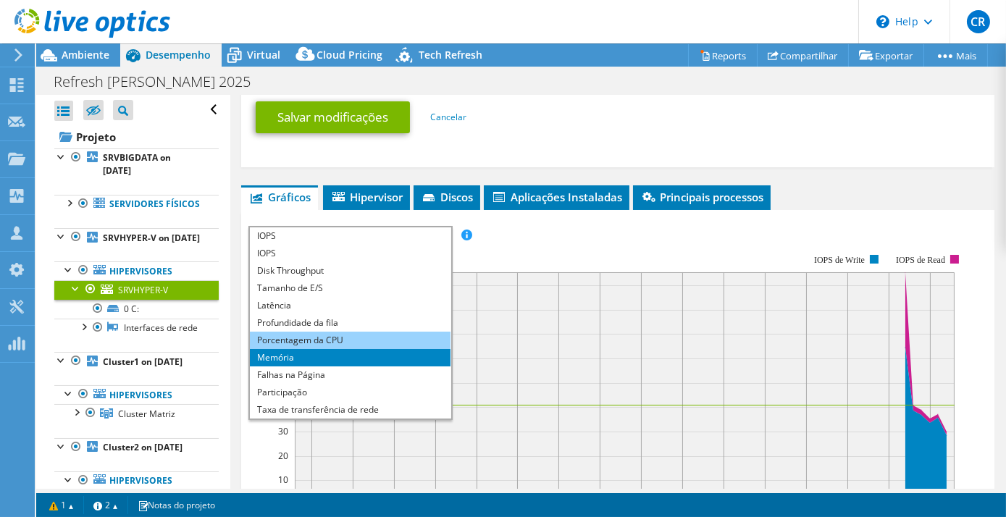
click at [334, 332] on li "Porcentagem da CPU" at bounding box center [350, 340] width 201 height 17
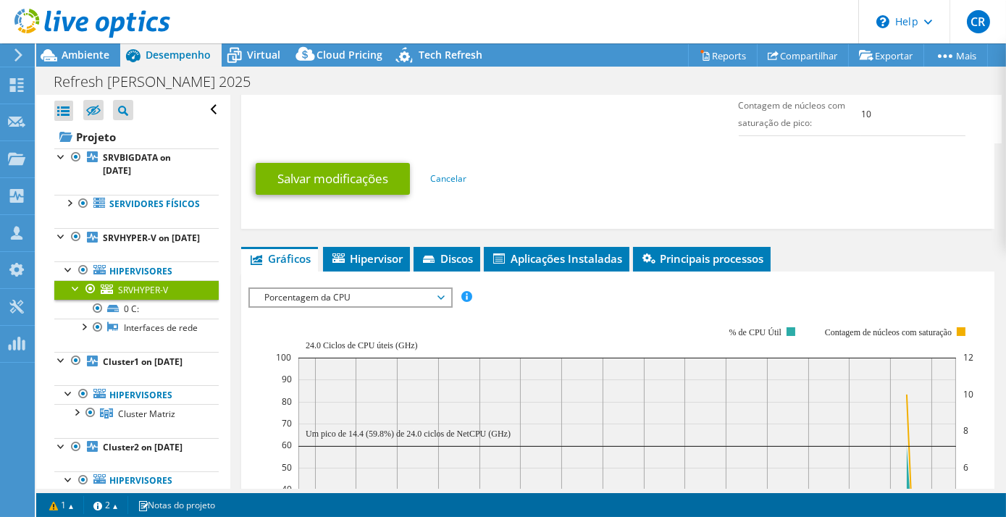
scroll to position [878, 0]
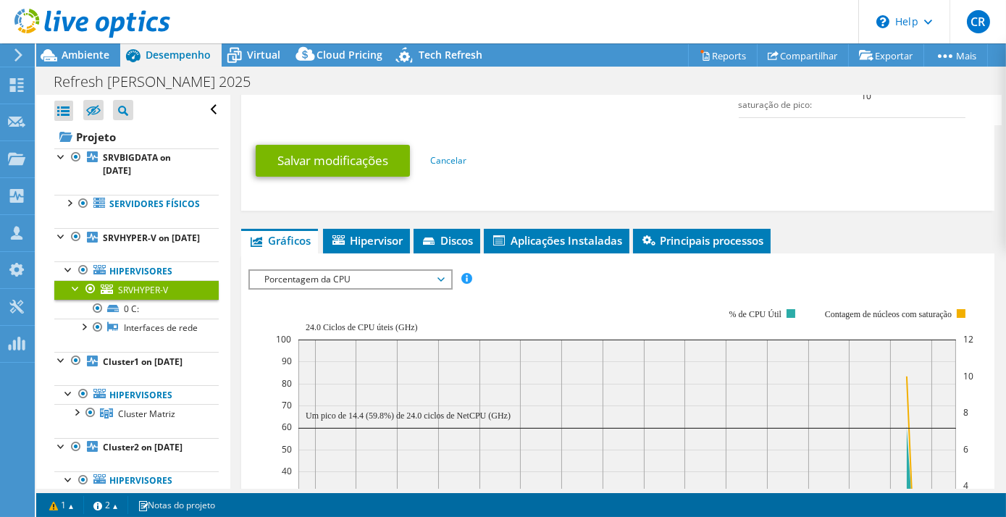
click at [348, 277] on span "Porcentagem da CPU" at bounding box center [350, 279] width 186 height 17
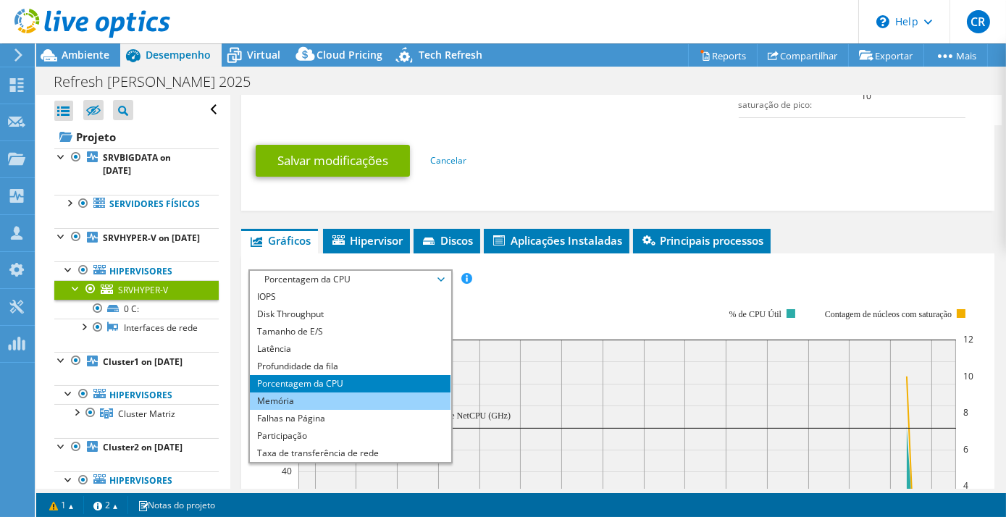
click at [303, 394] on li "Memória" at bounding box center [350, 401] width 201 height 17
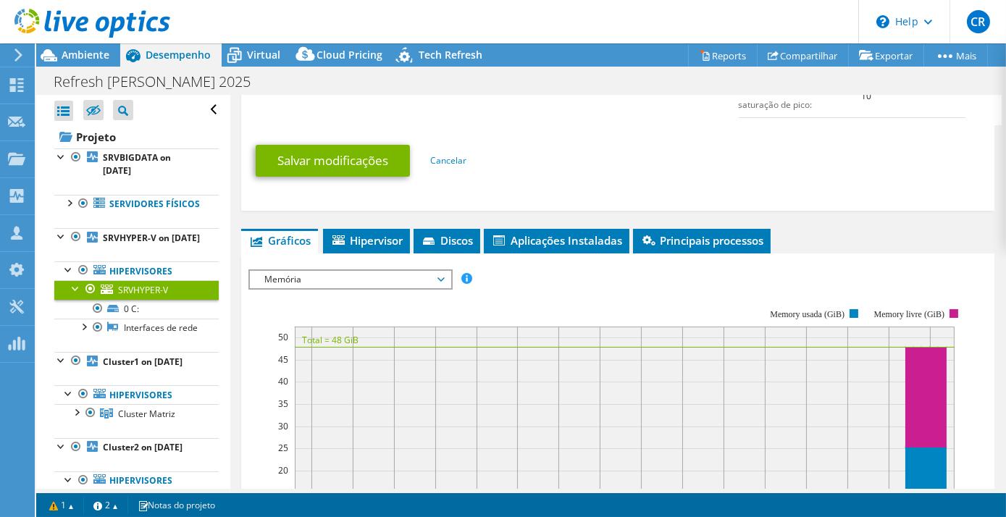
scroll to position [966, 0]
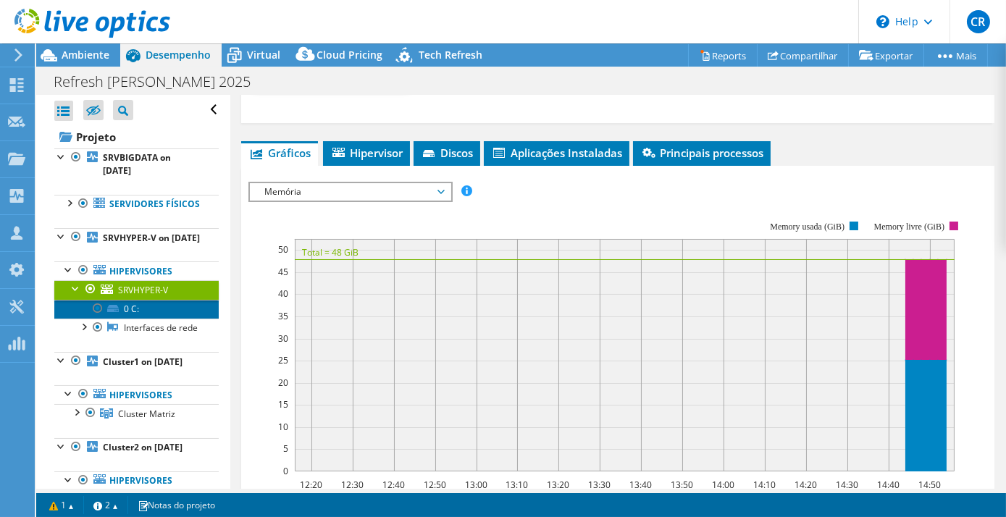
click at [133, 319] on link "0 C:" at bounding box center [136, 309] width 164 height 19
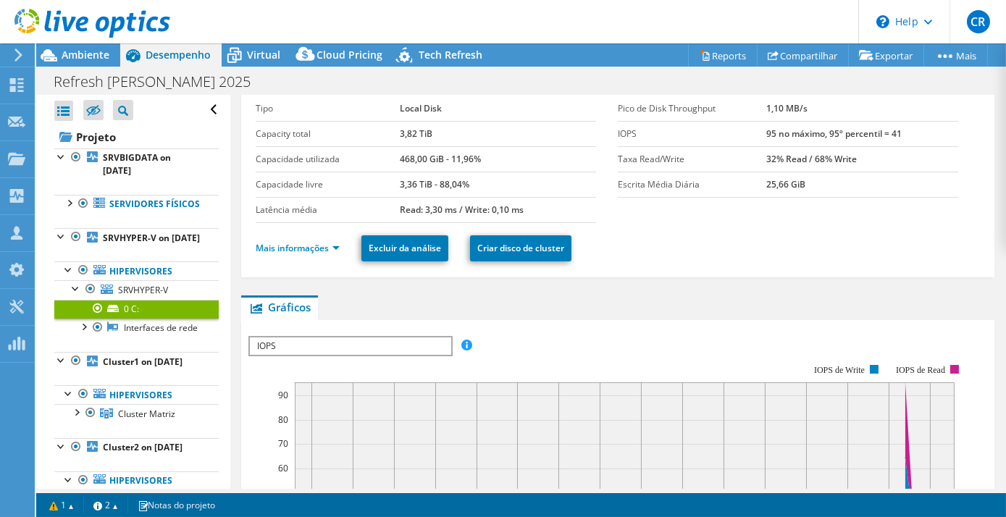
scroll to position [0, 0]
